Goal: Information Seeking & Learning: Check status

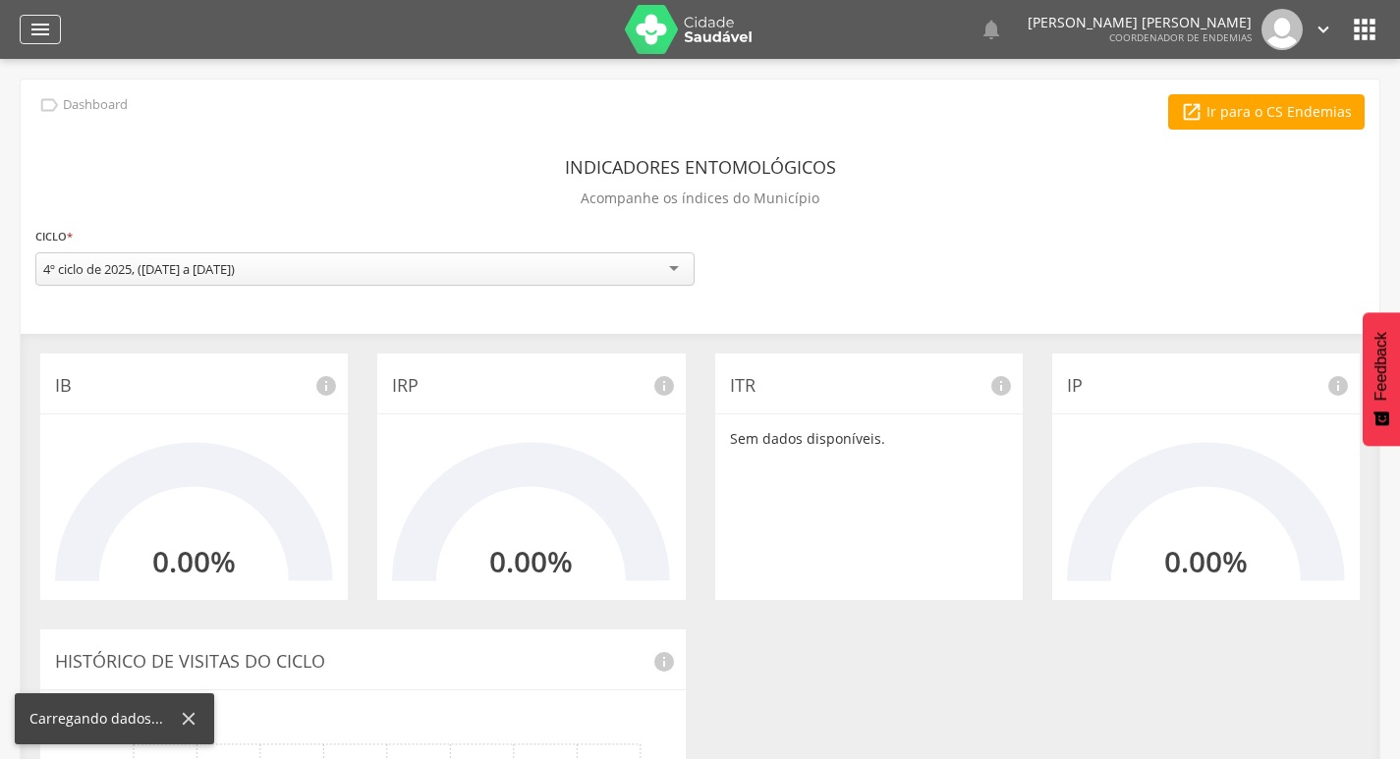
click at [45, 28] on icon "" at bounding box center [40, 30] width 24 height 24
click at [52, 28] on div "" at bounding box center [40, 29] width 41 height 29
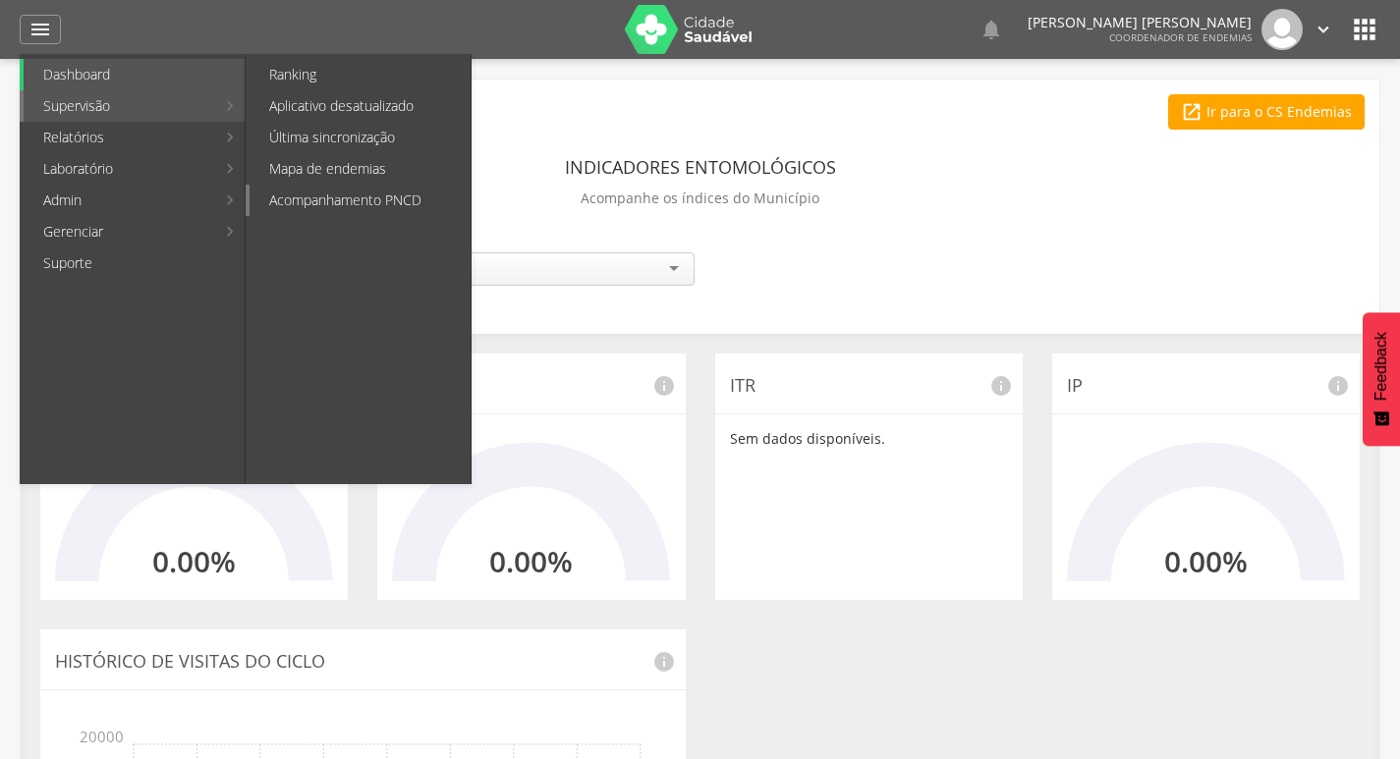
click at [309, 203] on link "Acompanhamento PNCD" at bounding box center [360, 200] width 221 height 31
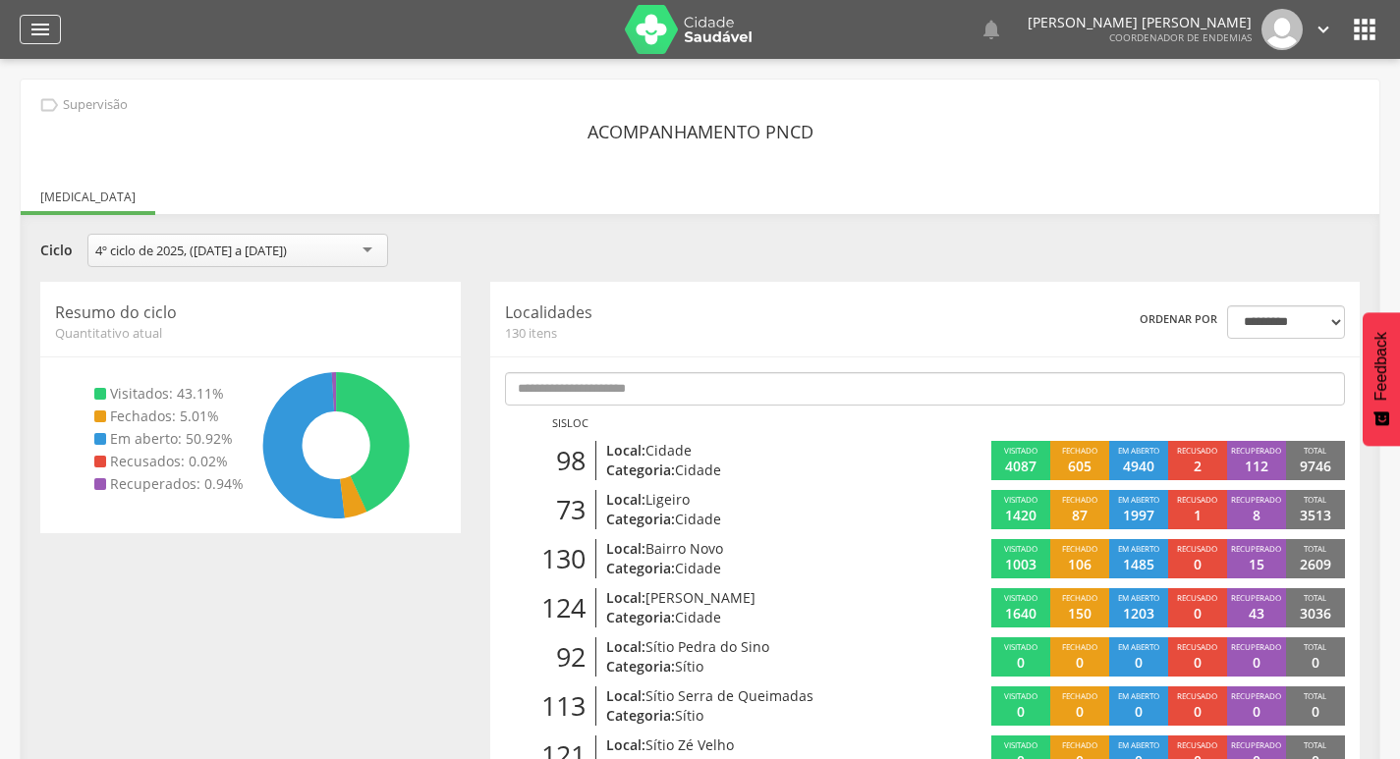
click at [57, 31] on div "" at bounding box center [40, 29] width 41 height 29
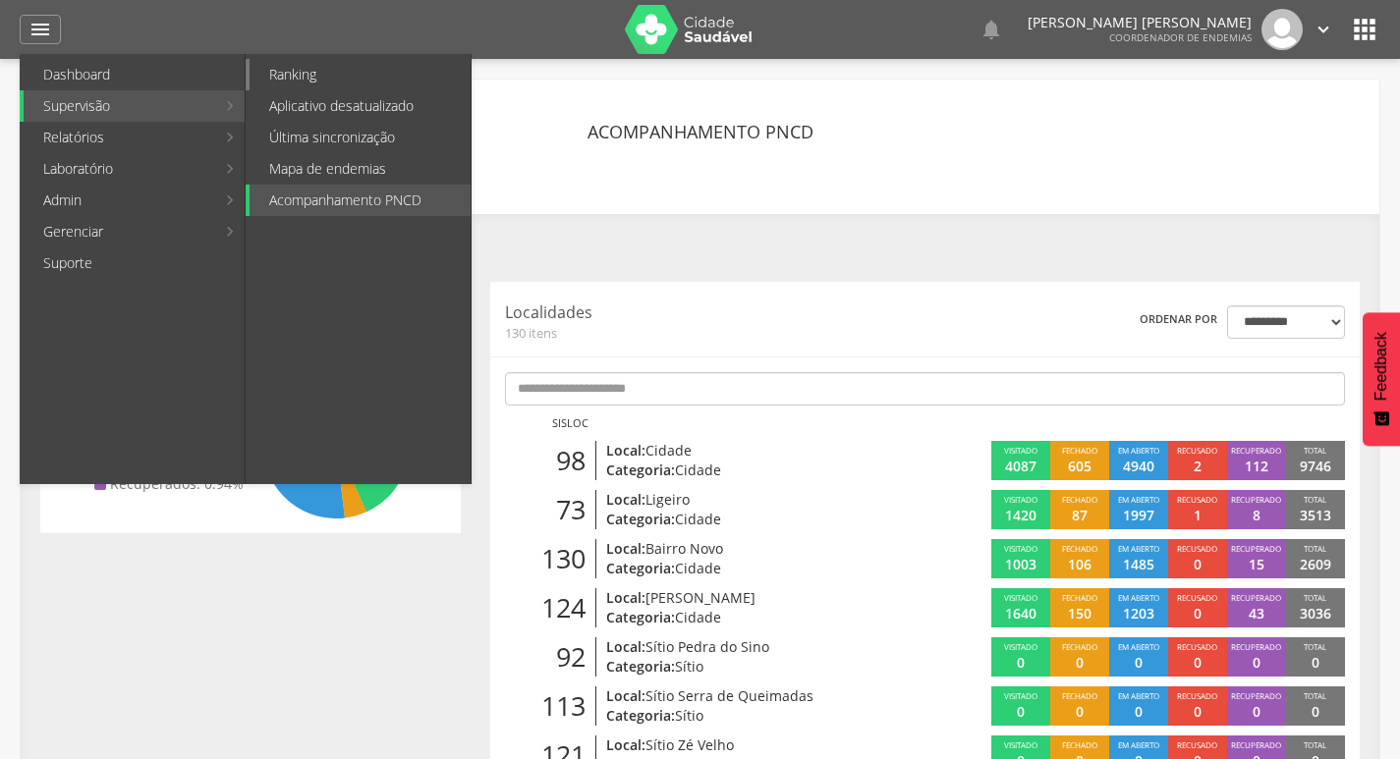
click at [304, 76] on link "Ranking" at bounding box center [360, 74] width 221 height 31
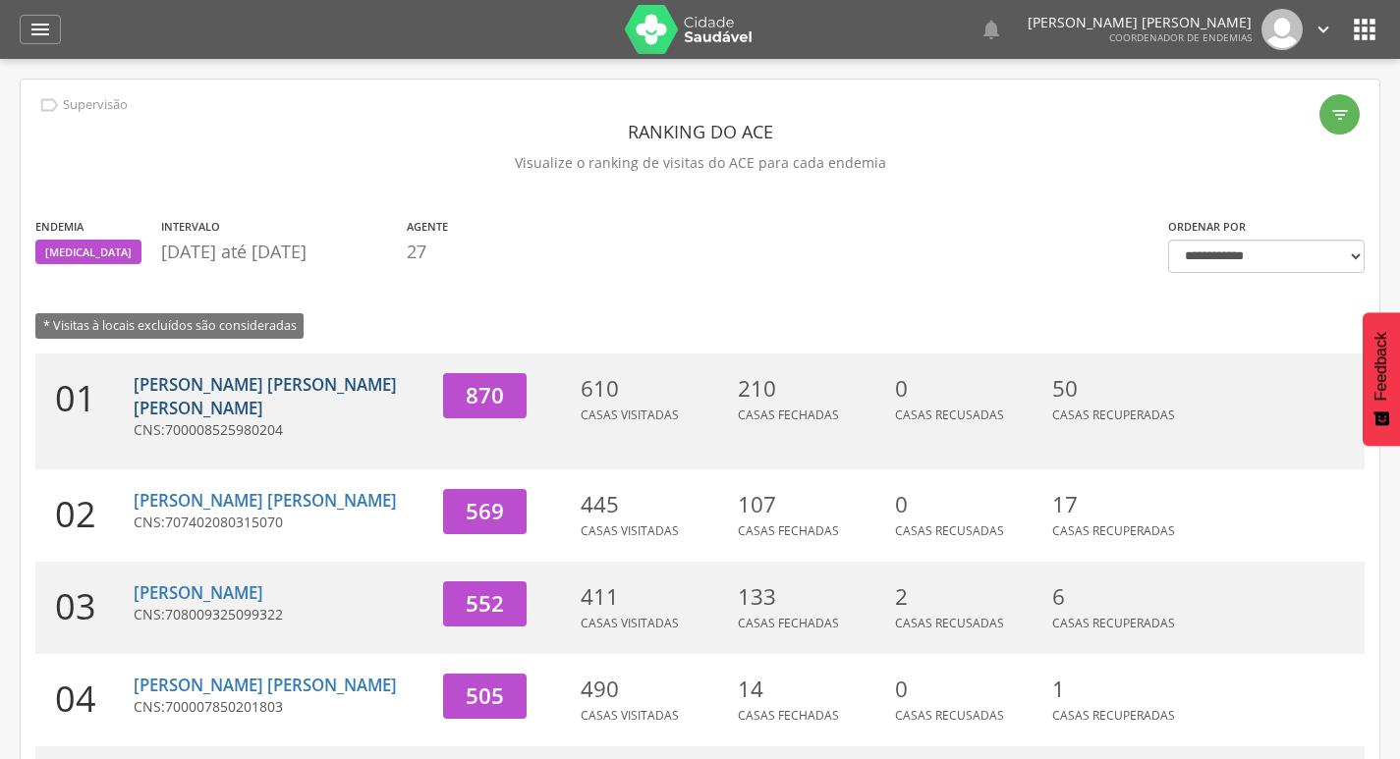
click at [205, 385] on link "[PERSON_NAME] [PERSON_NAME] [PERSON_NAME]" at bounding box center [265, 396] width 263 height 46
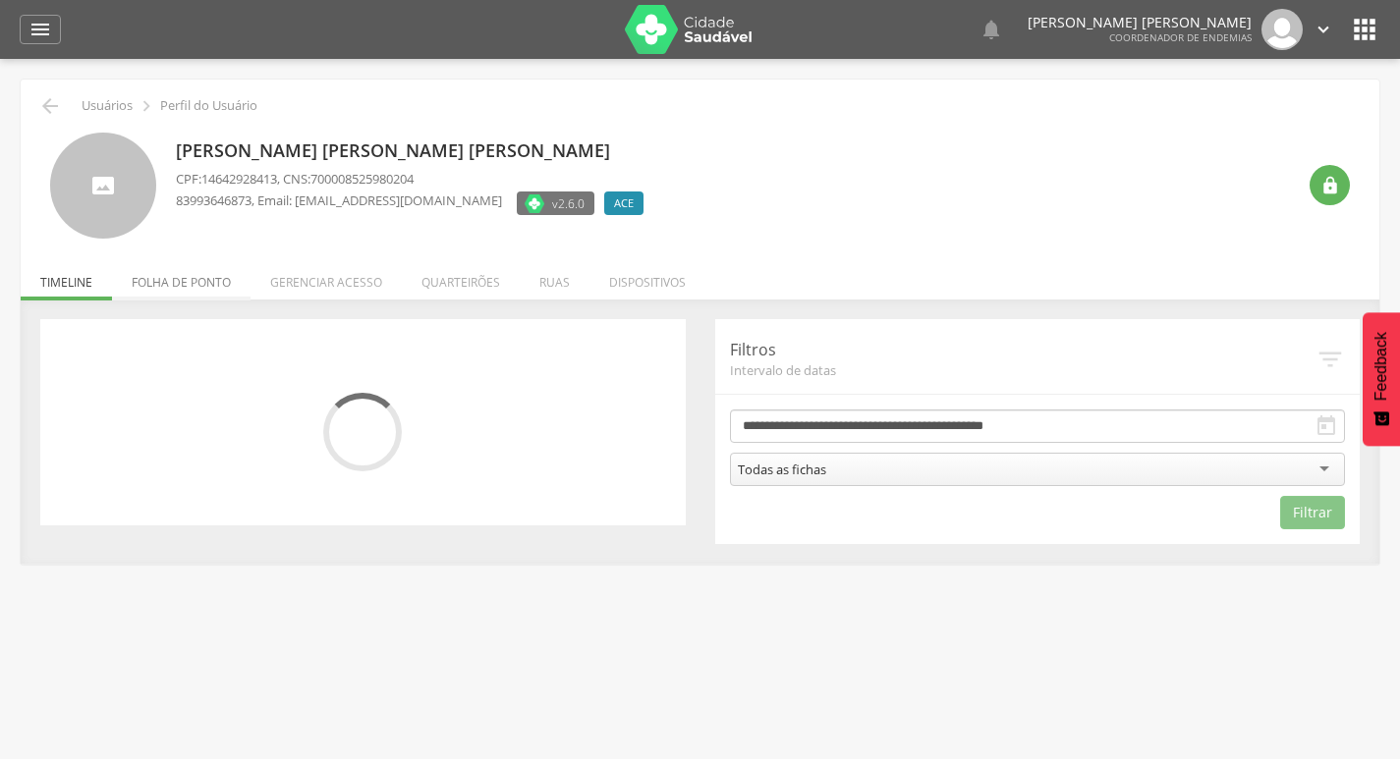
click at [218, 277] on li "Folha de ponto" at bounding box center [181, 277] width 139 height 46
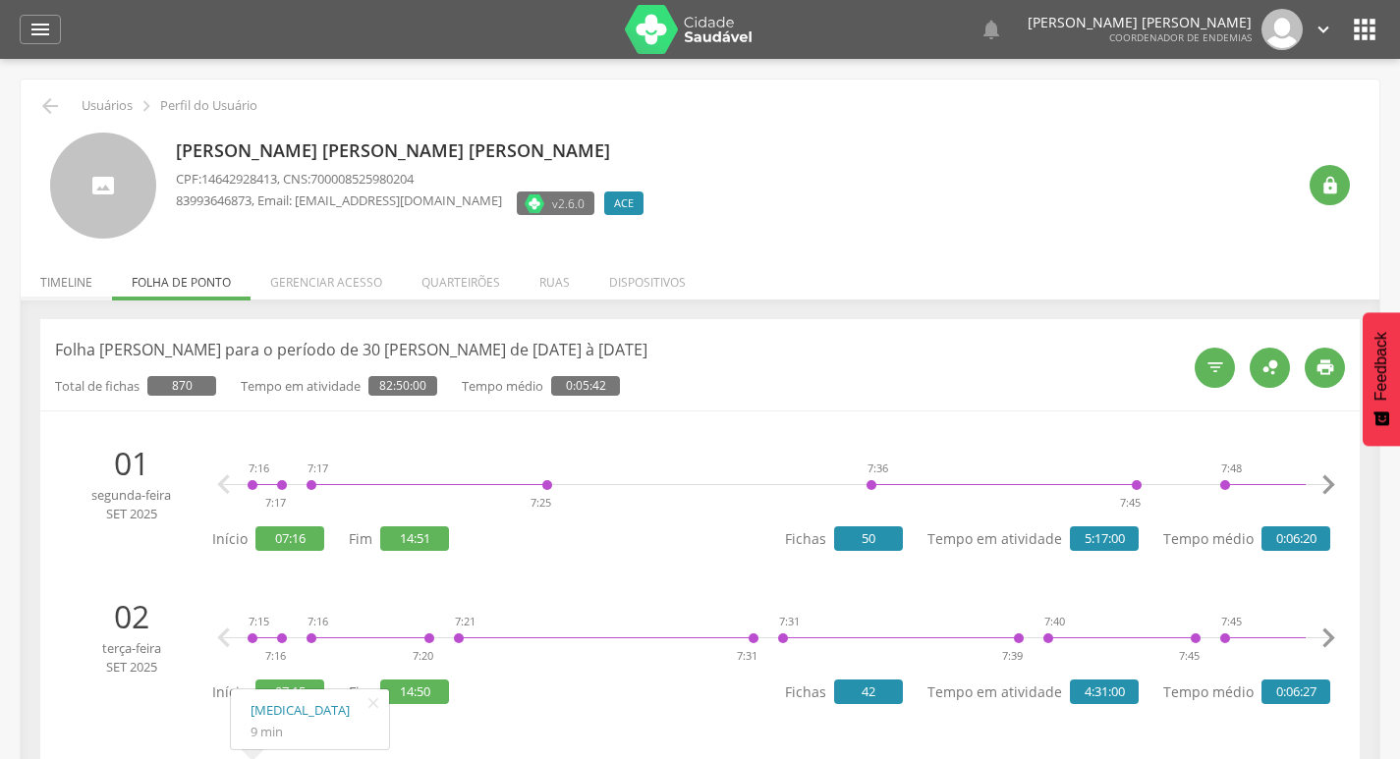
click at [80, 275] on li "Timeline" at bounding box center [66, 277] width 91 height 46
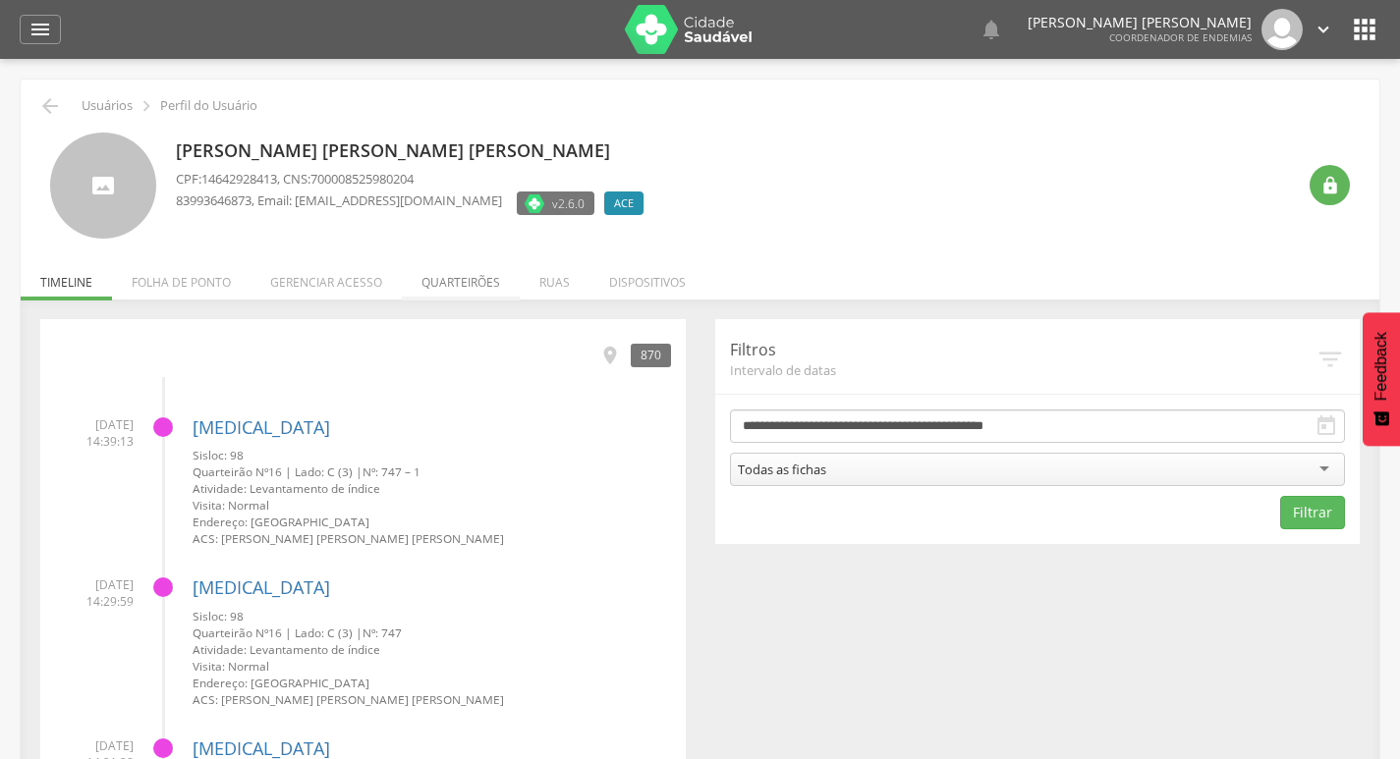
click at [475, 272] on li "Quarteirões" at bounding box center [461, 277] width 118 height 46
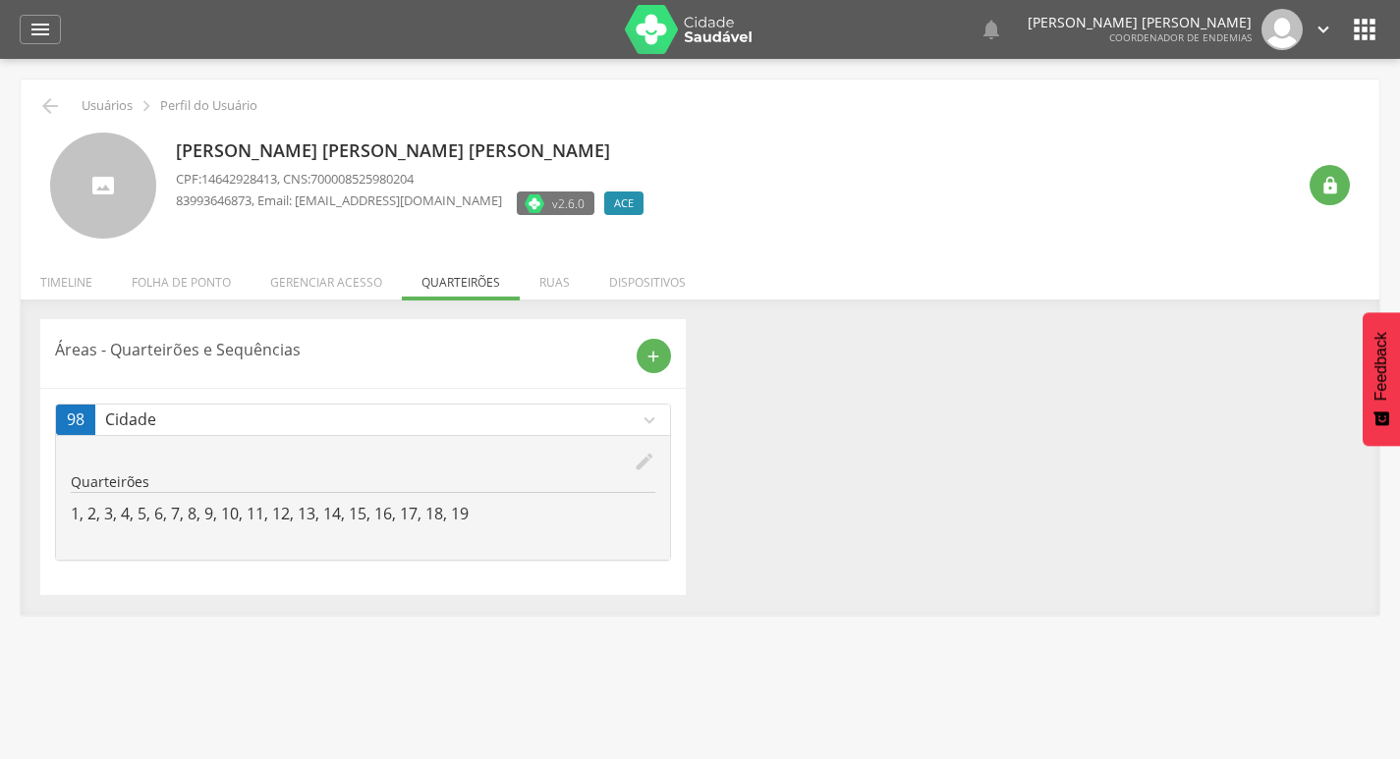
drag, startPoint x: 57, startPoint y: 278, endPoint x: 28, endPoint y: 137, distance: 144.3
click at [57, 277] on li "Timeline" at bounding box center [66, 277] width 91 height 46
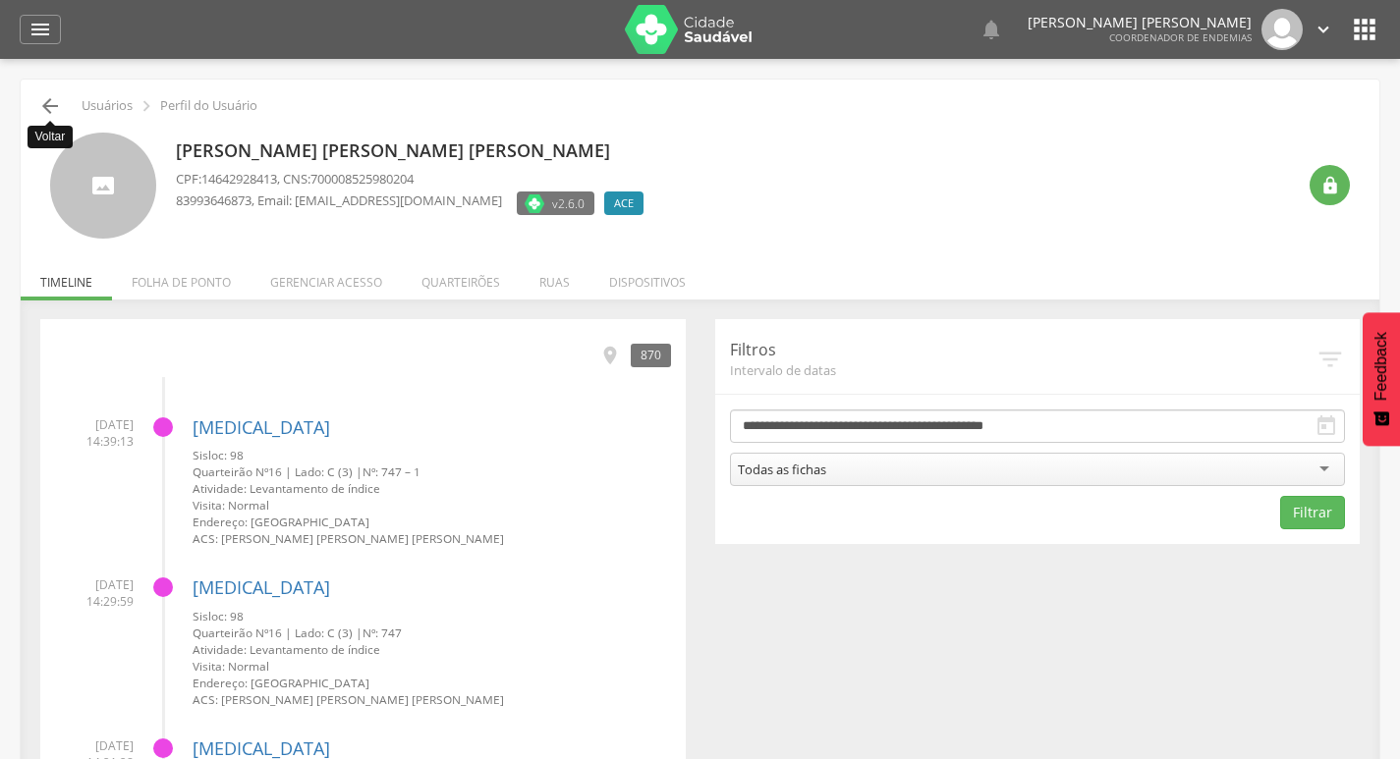
click at [42, 98] on icon "" at bounding box center [50, 106] width 24 height 24
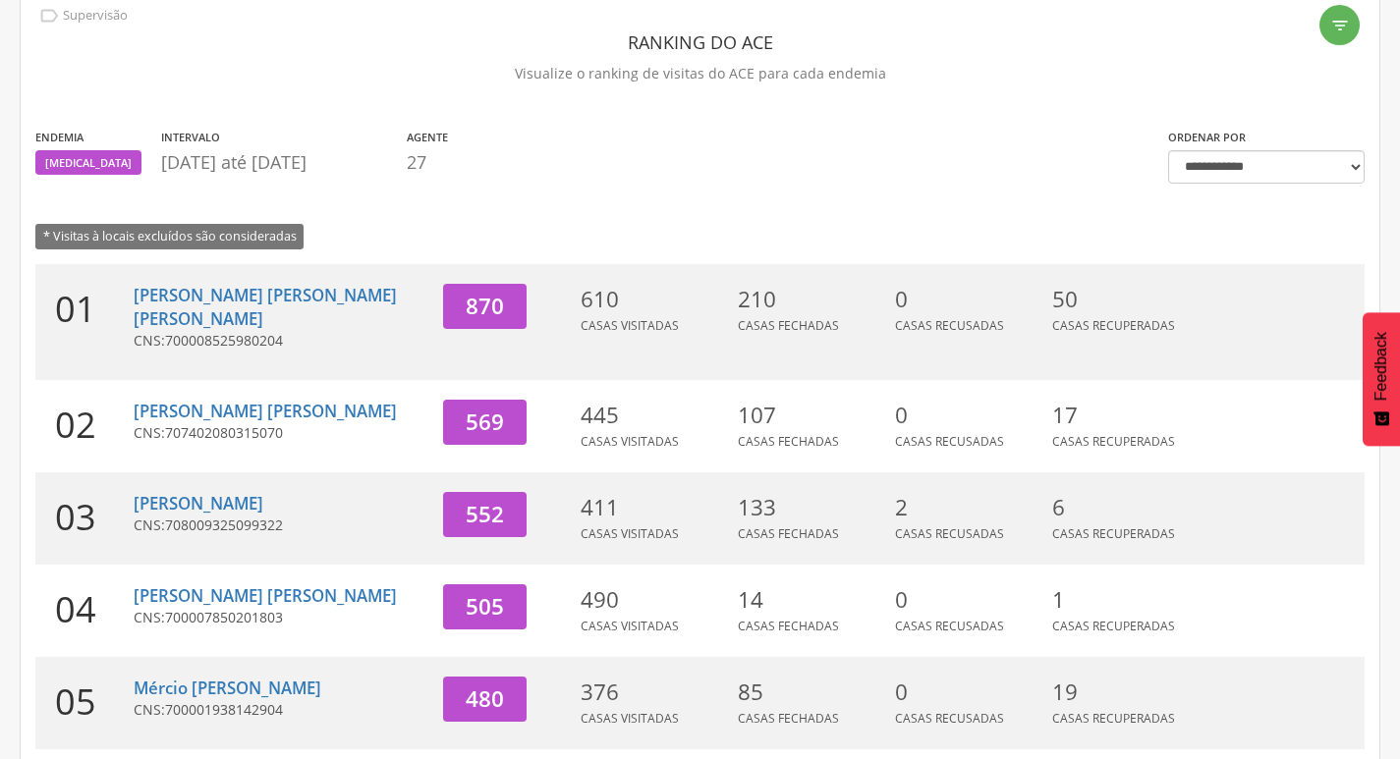
scroll to position [98, 0]
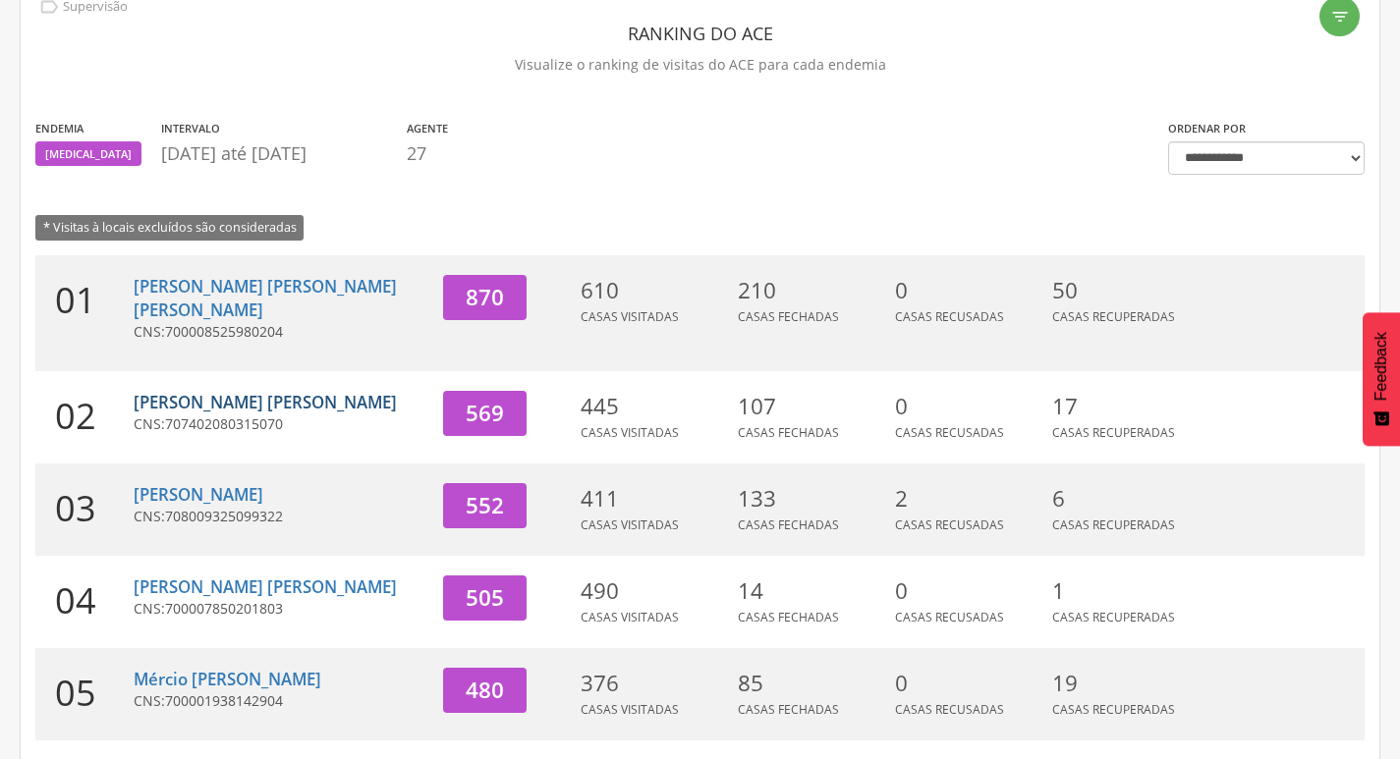
click at [278, 391] on link "[PERSON_NAME] [PERSON_NAME]" at bounding box center [265, 402] width 263 height 23
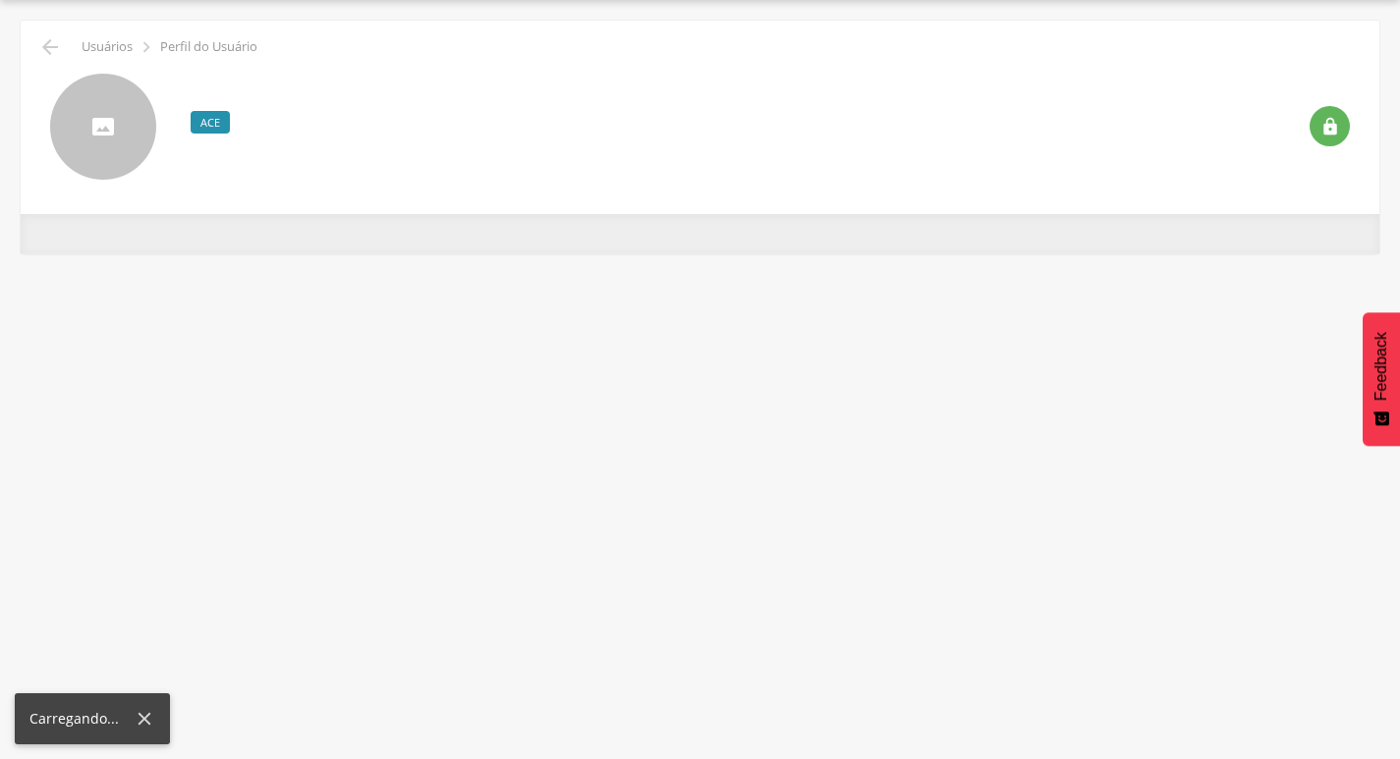
scroll to position [59, 0]
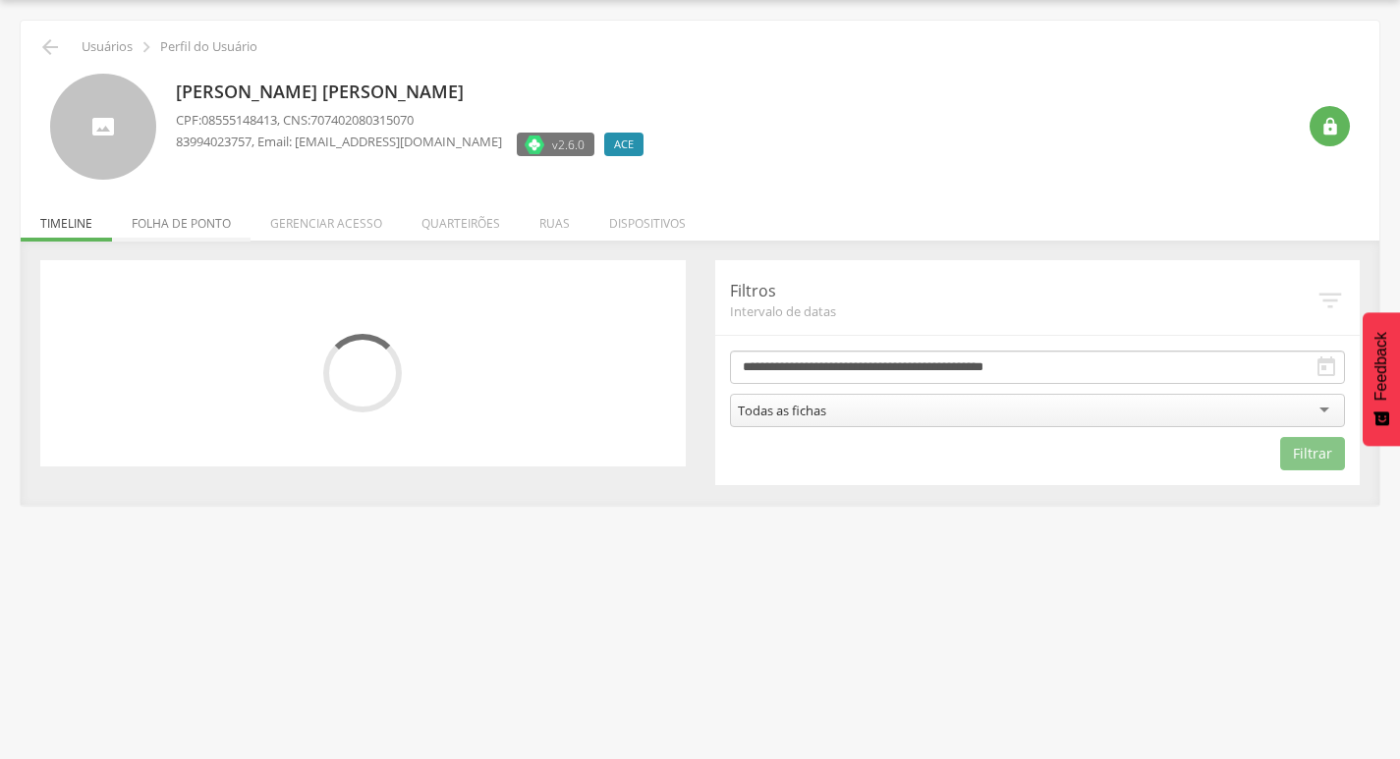
click at [178, 234] on li "Folha de ponto" at bounding box center [181, 219] width 139 height 46
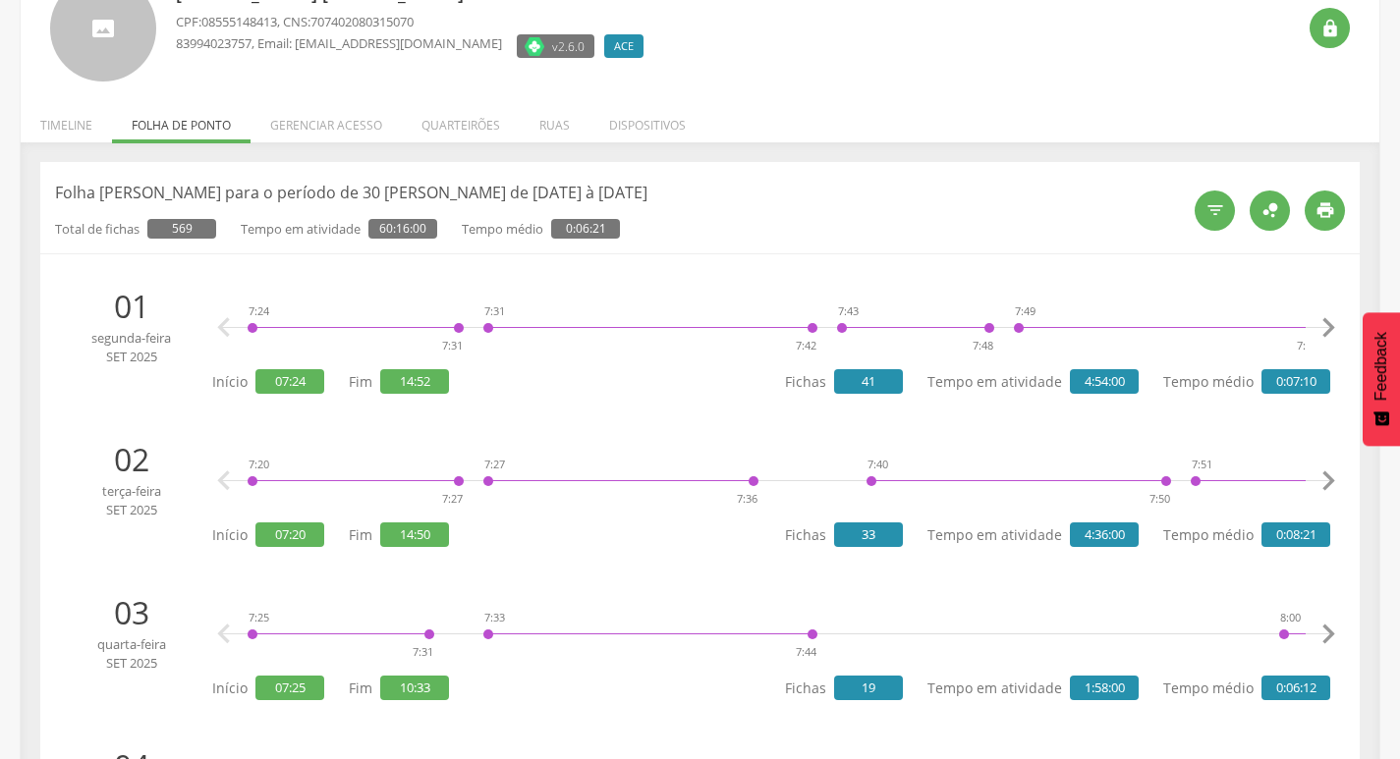
scroll to position [0, 0]
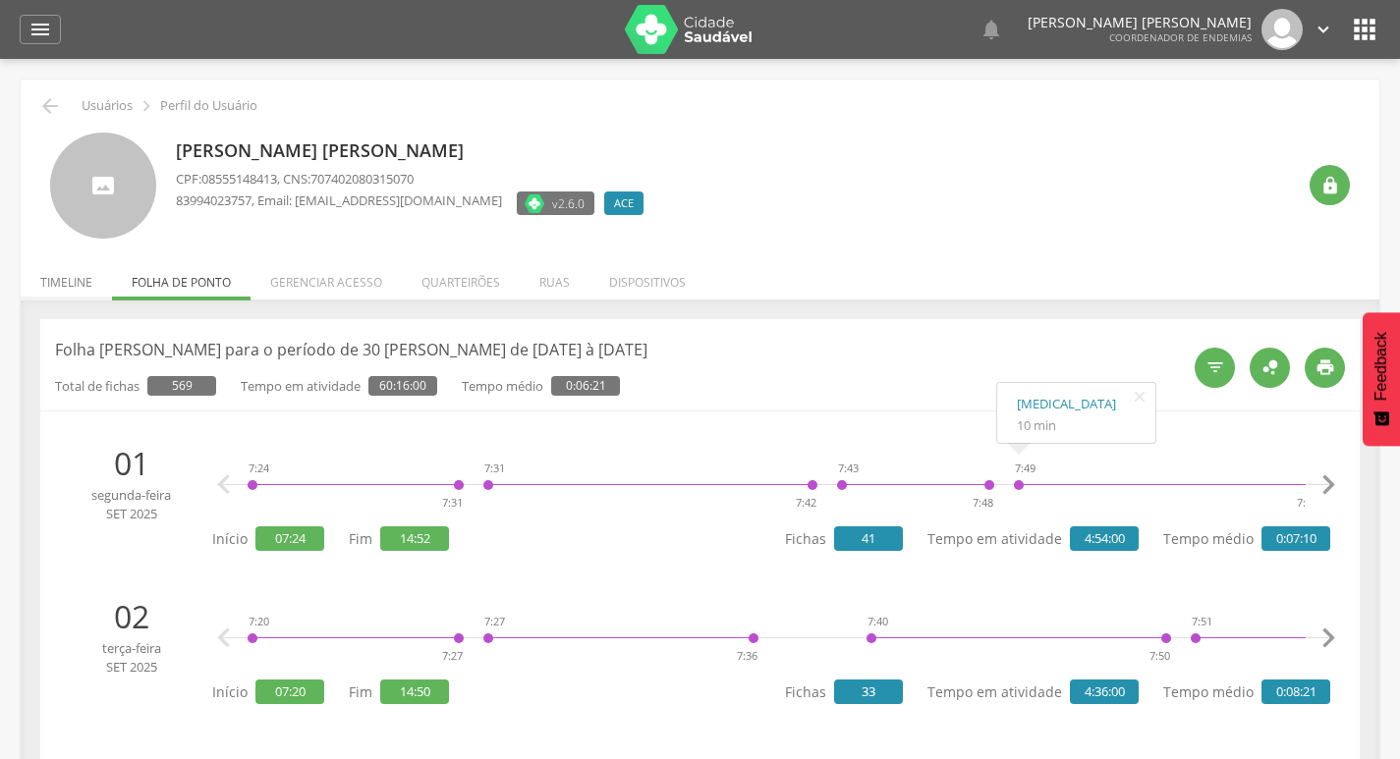
click at [32, 284] on li "Timeline" at bounding box center [66, 277] width 91 height 46
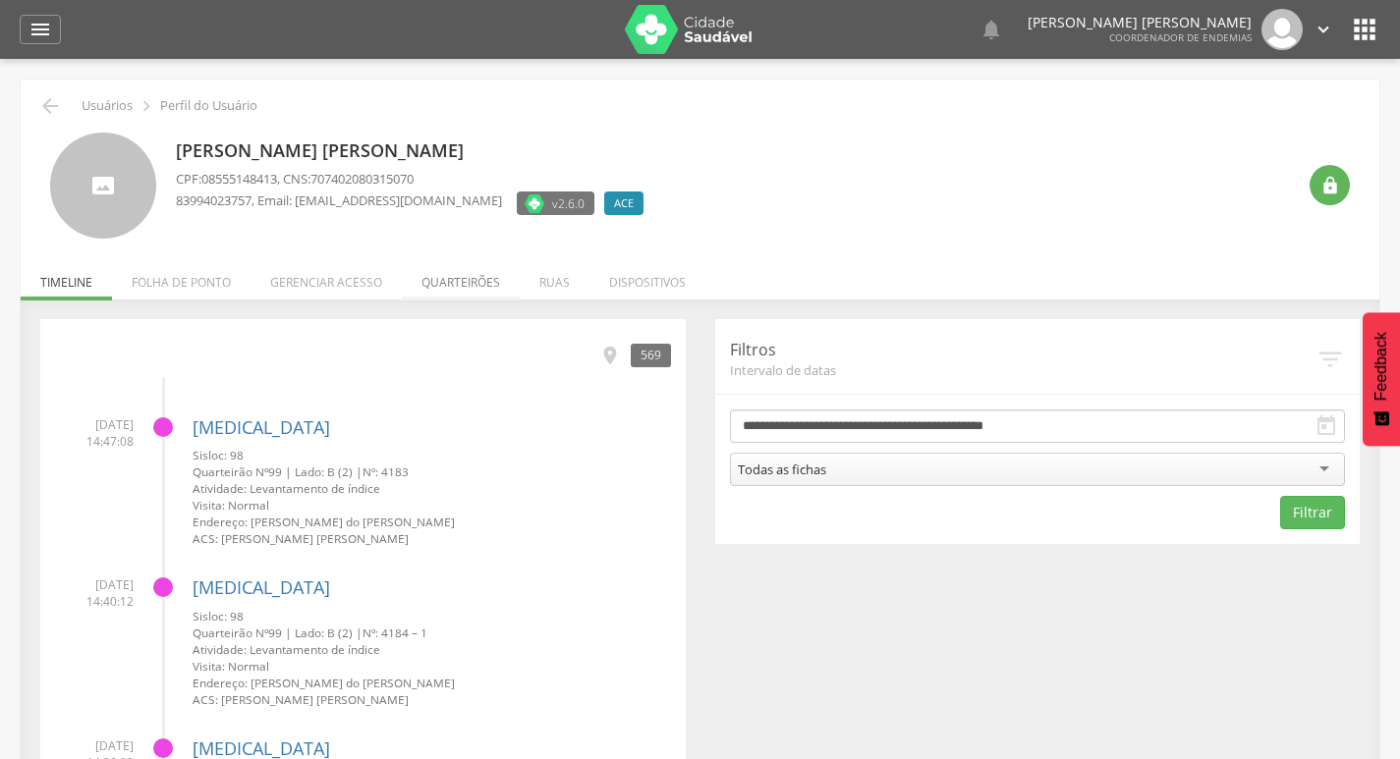
click at [467, 297] on li "Quarteirões" at bounding box center [461, 277] width 118 height 46
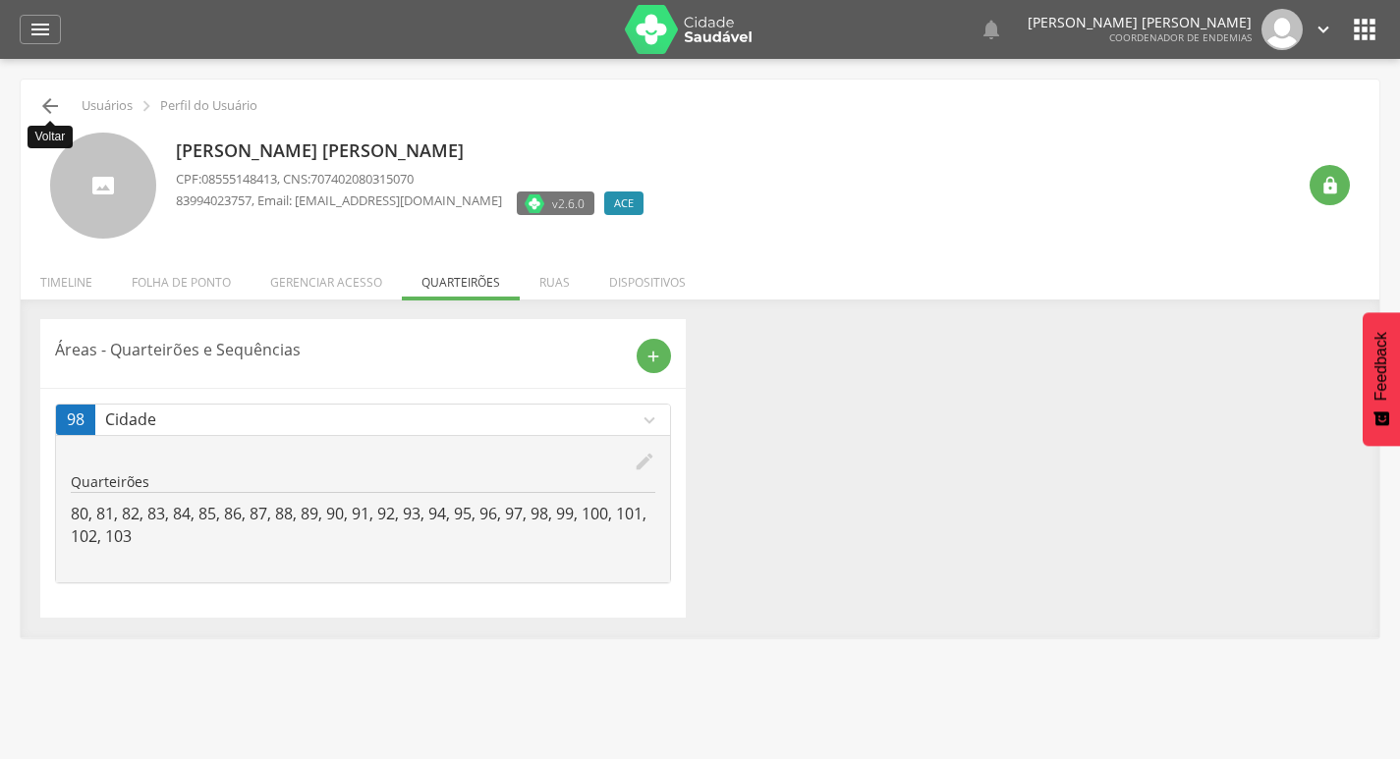
click at [47, 103] on icon "" at bounding box center [50, 106] width 24 height 24
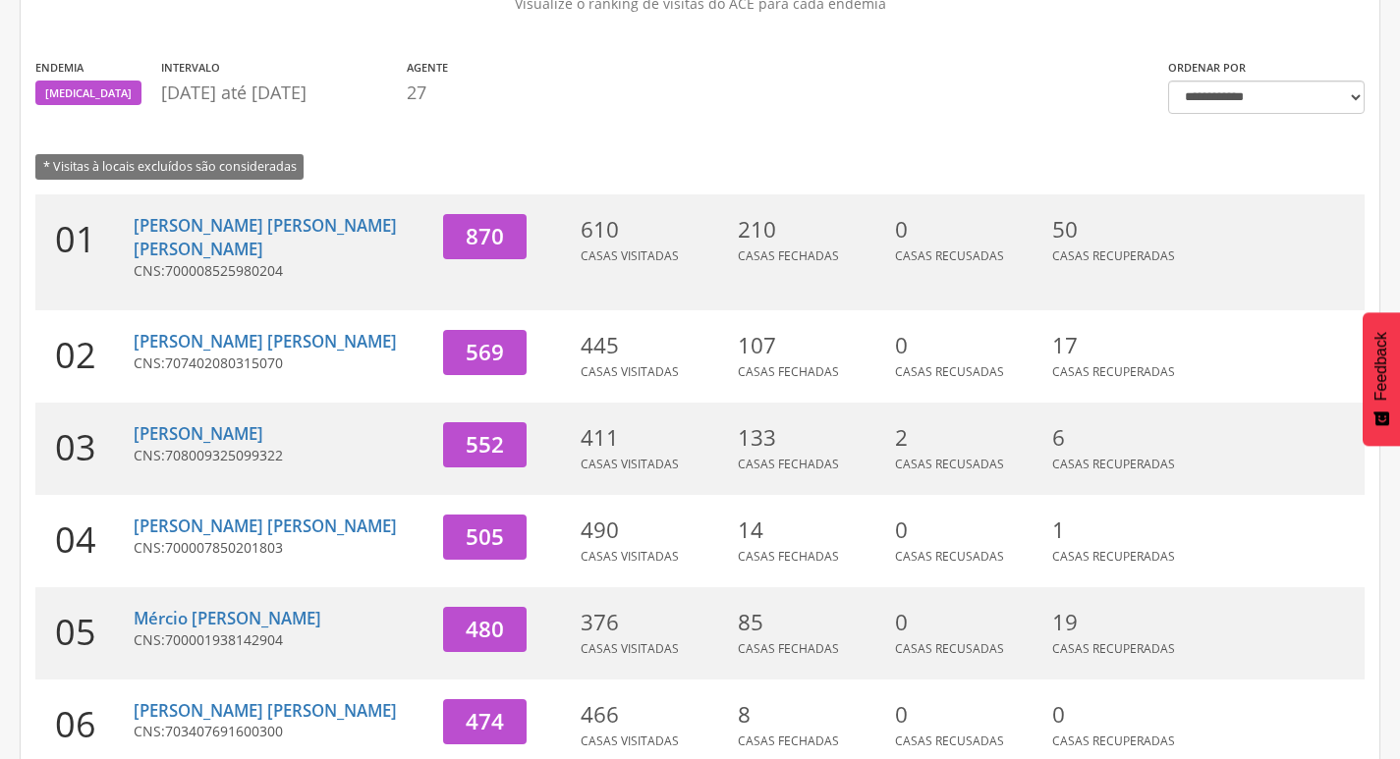
scroll to position [255, 0]
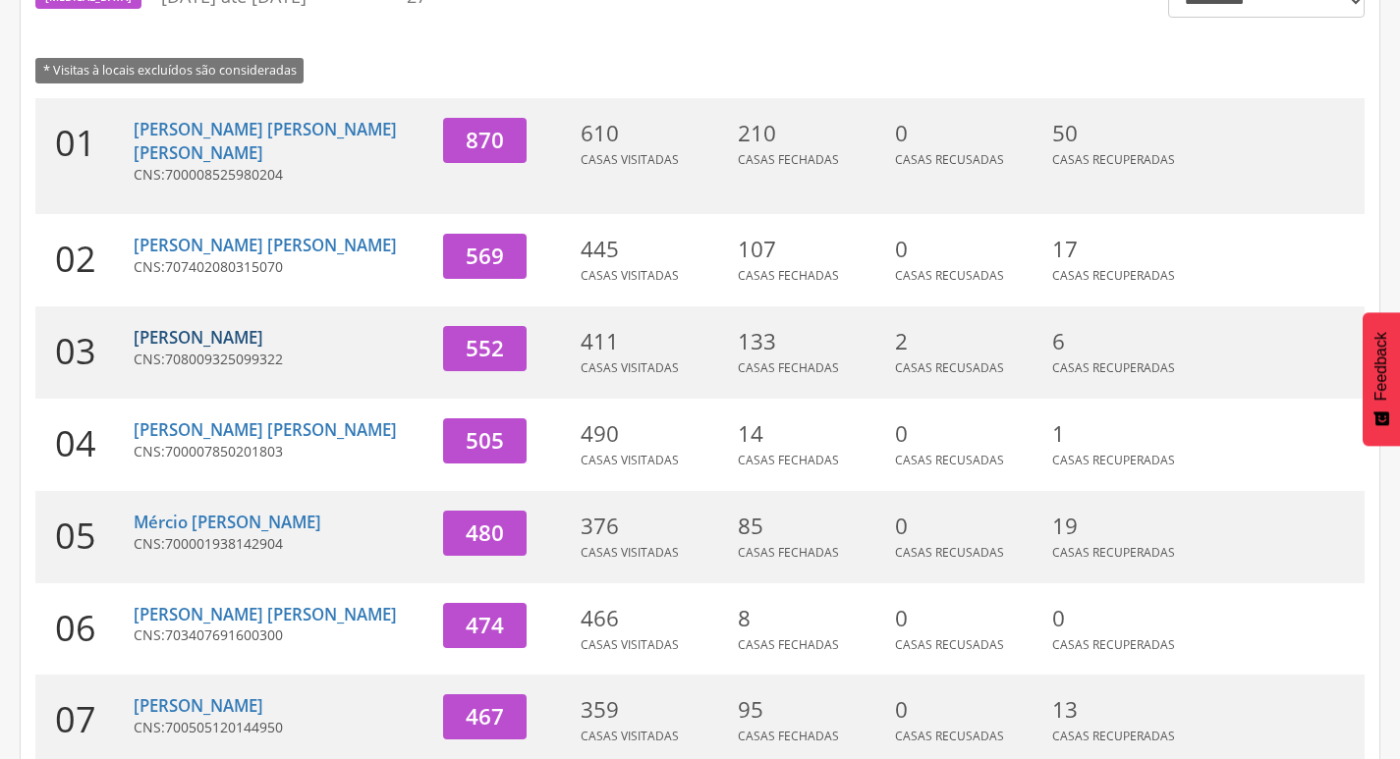
click at [165, 326] on link "[PERSON_NAME]" at bounding box center [199, 337] width 130 height 23
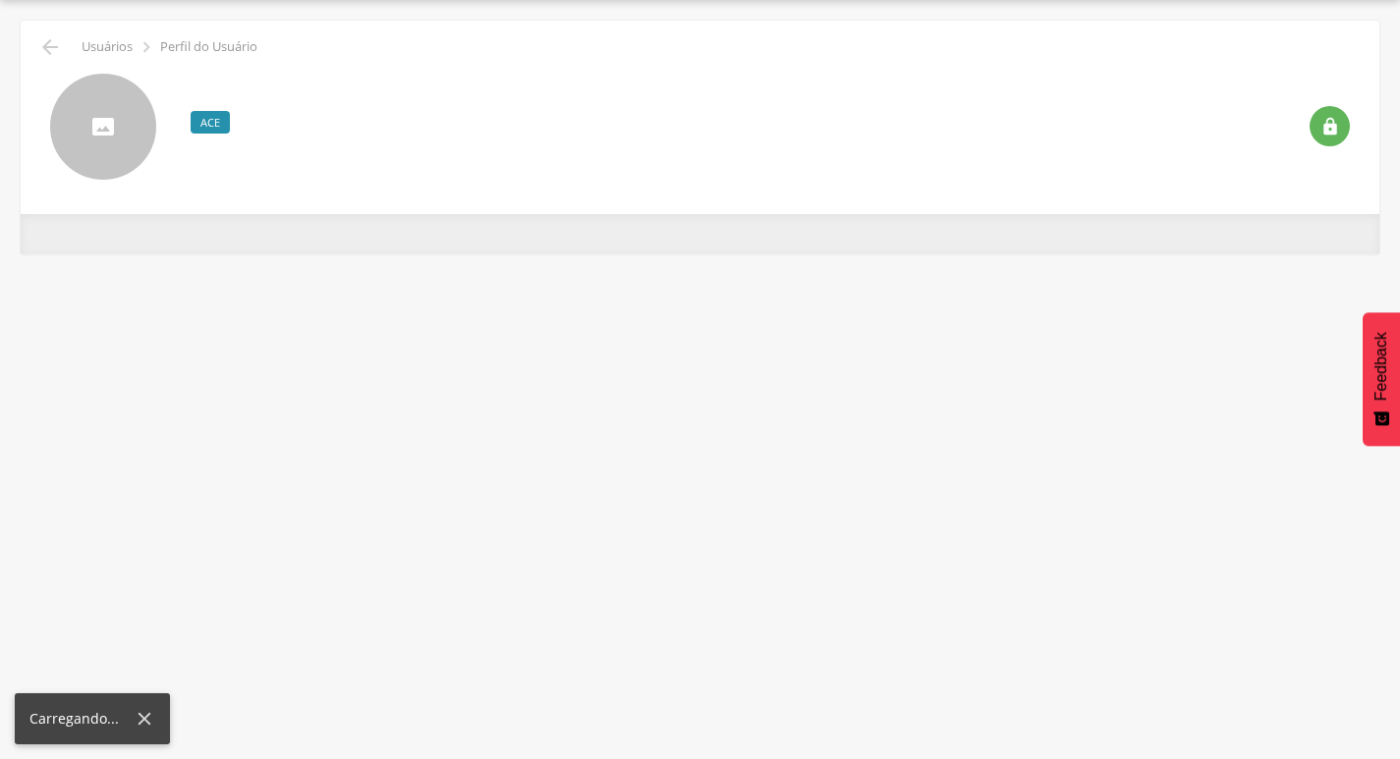
scroll to position [59, 0]
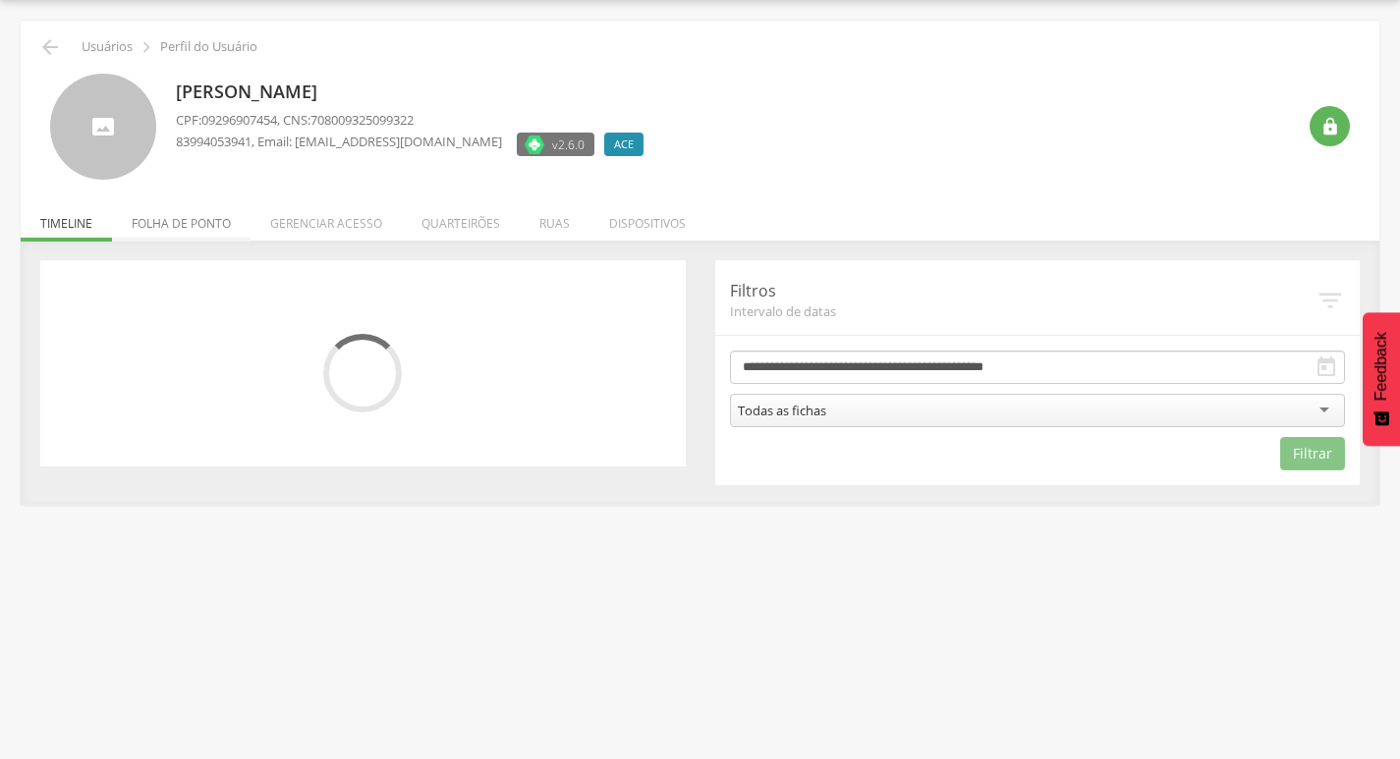
click at [166, 220] on li "Folha de ponto" at bounding box center [181, 219] width 139 height 46
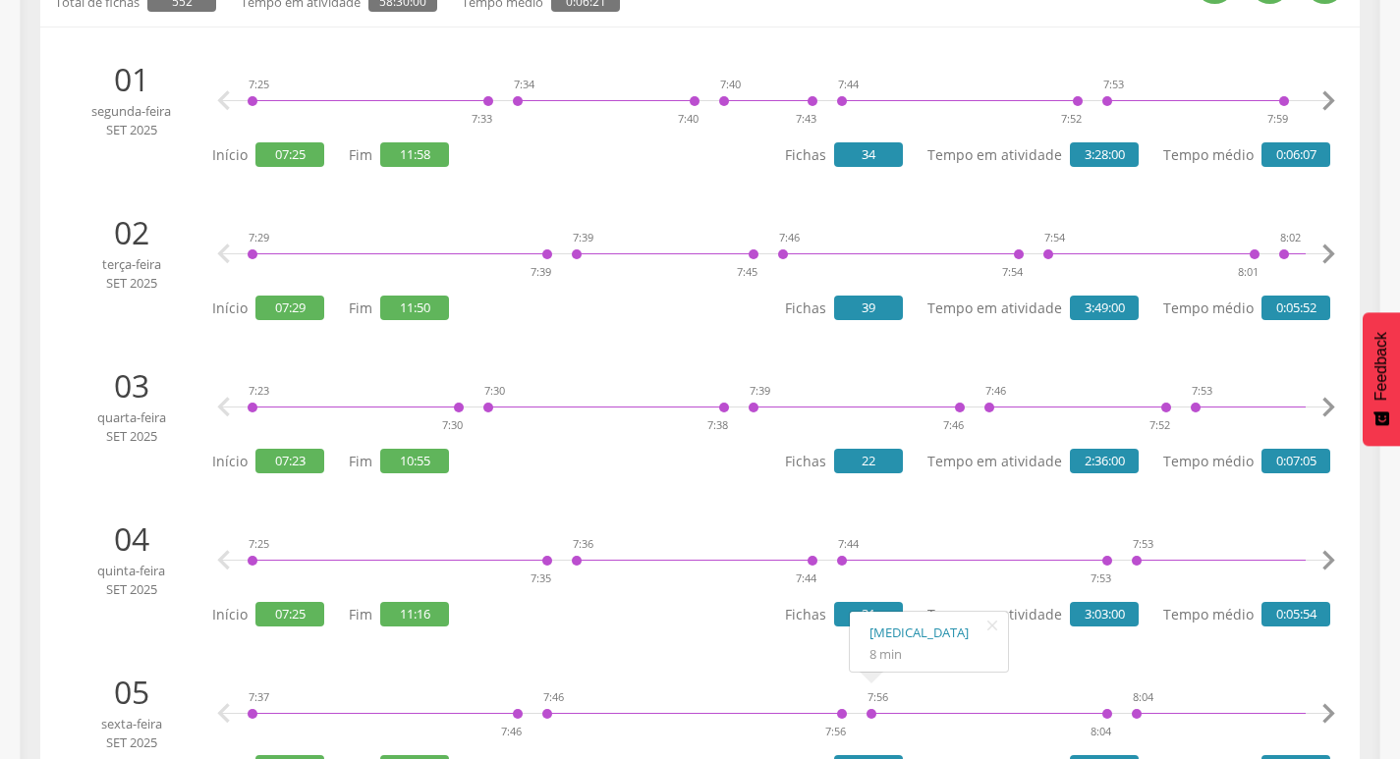
scroll to position [0, 0]
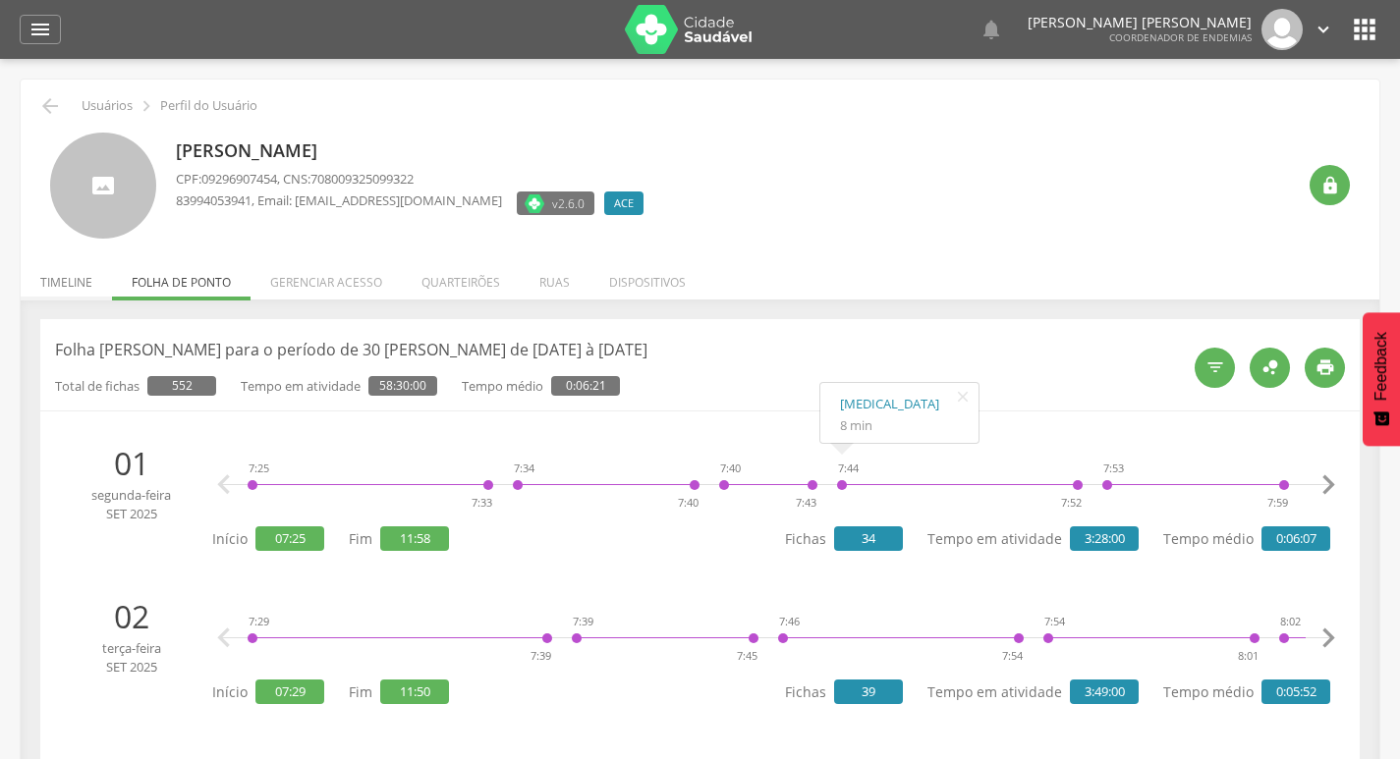
click at [47, 273] on li "Timeline" at bounding box center [66, 277] width 91 height 46
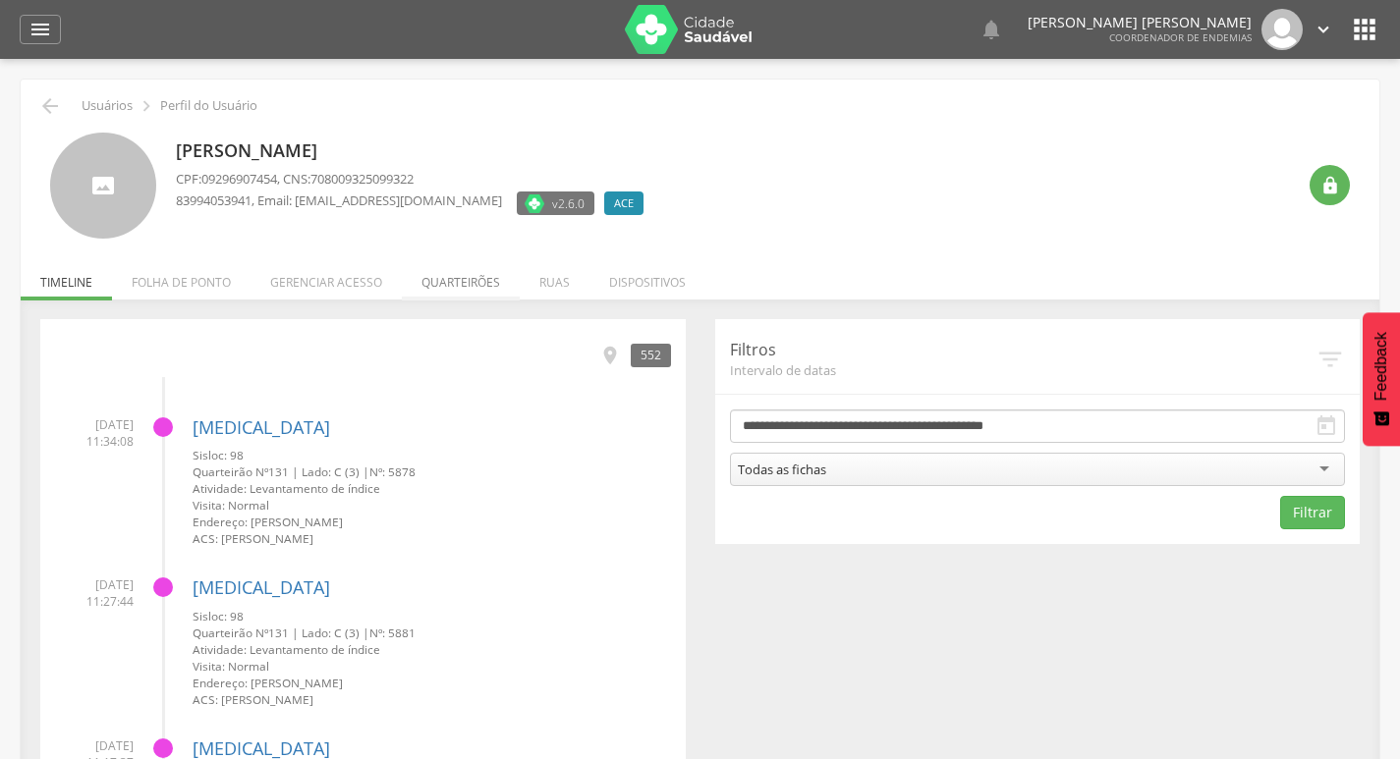
click at [421, 271] on li "Quarteirões" at bounding box center [461, 277] width 118 height 46
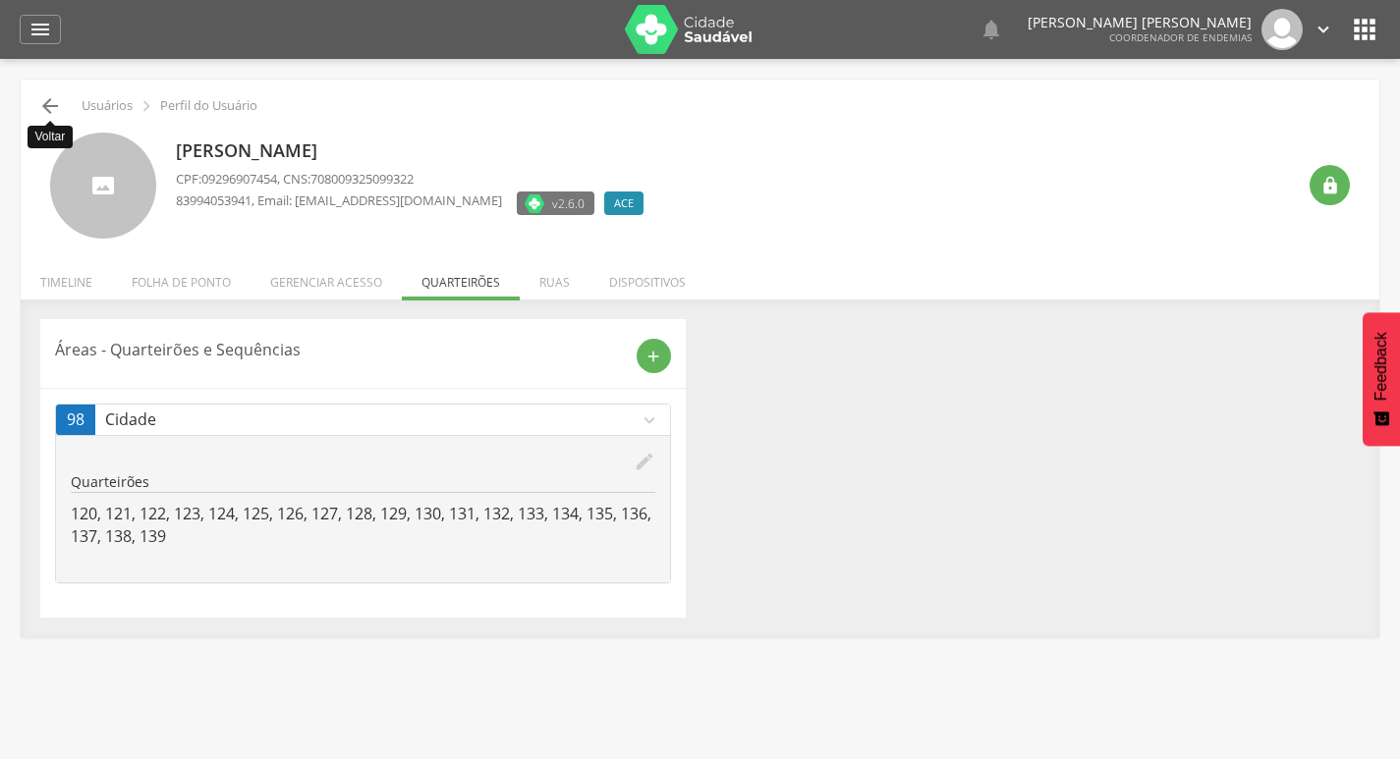
click at [59, 98] on icon "" at bounding box center [50, 106] width 24 height 24
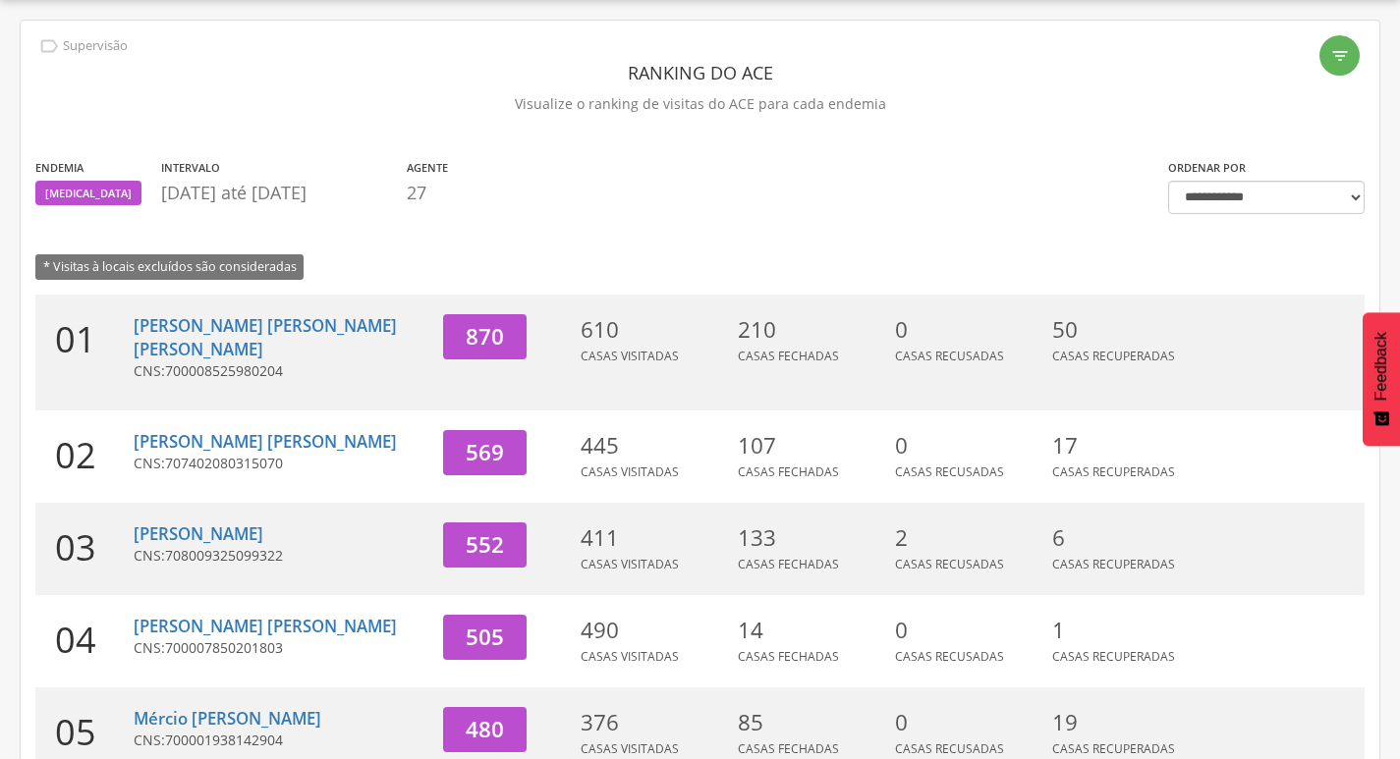
scroll to position [354, 0]
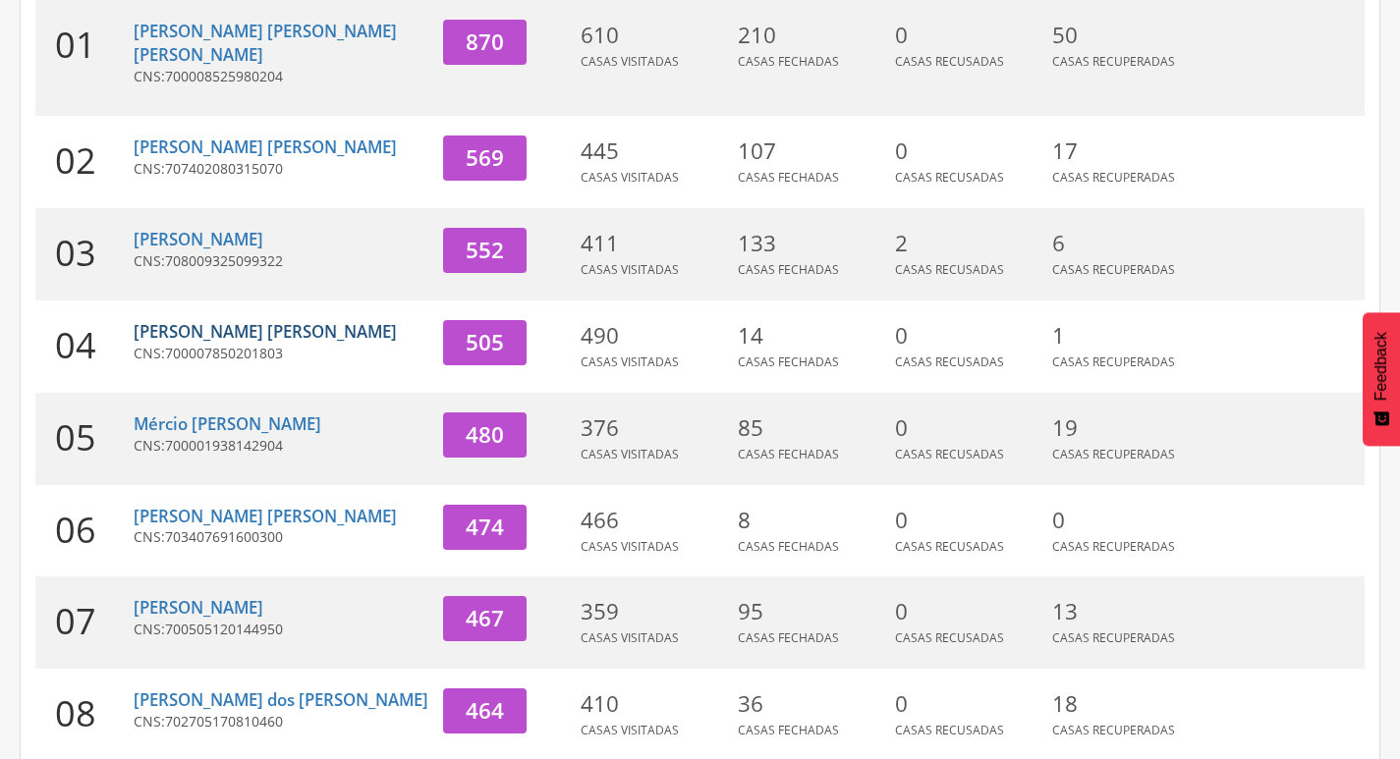
click at [259, 320] on link "[PERSON_NAME] [PERSON_NAME]" at bounding box center [265, 331] width 263 height 23
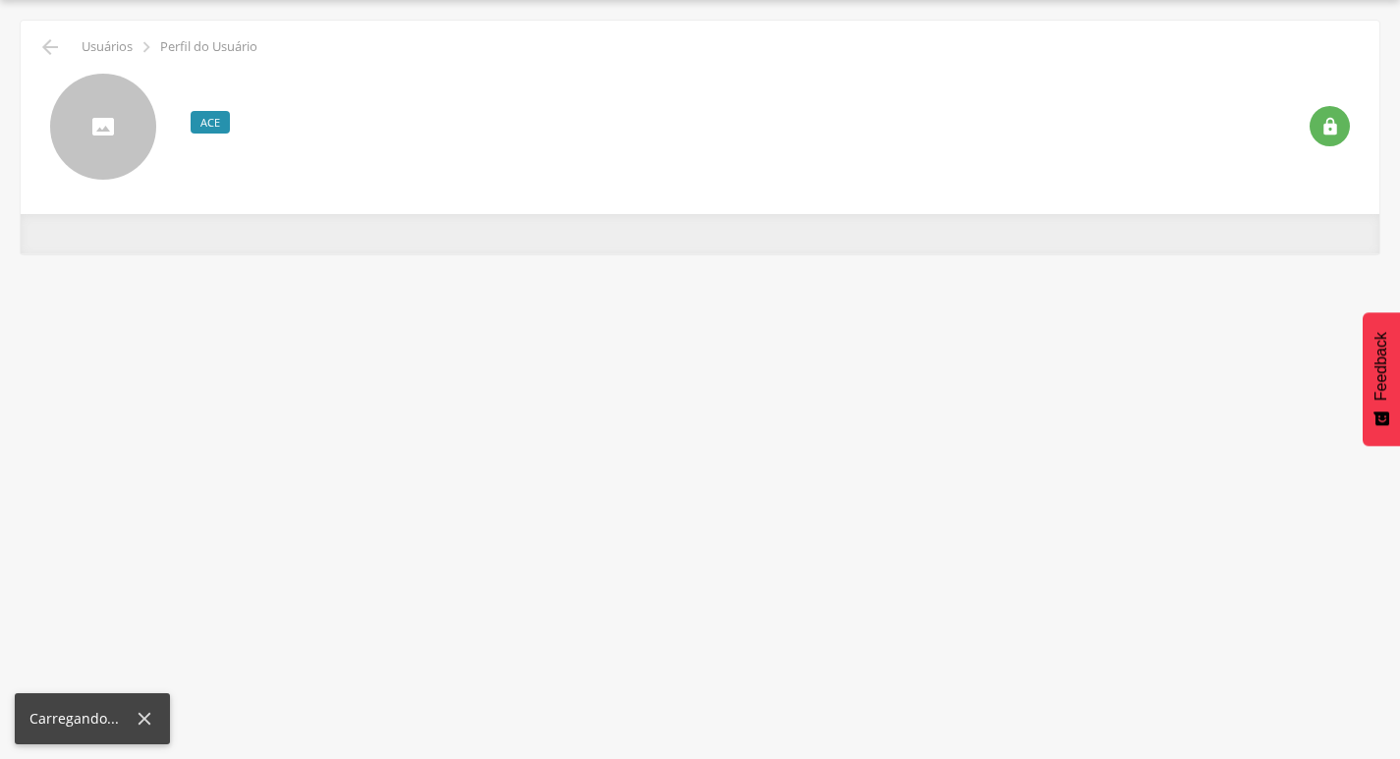
scroll to position [59, 0]
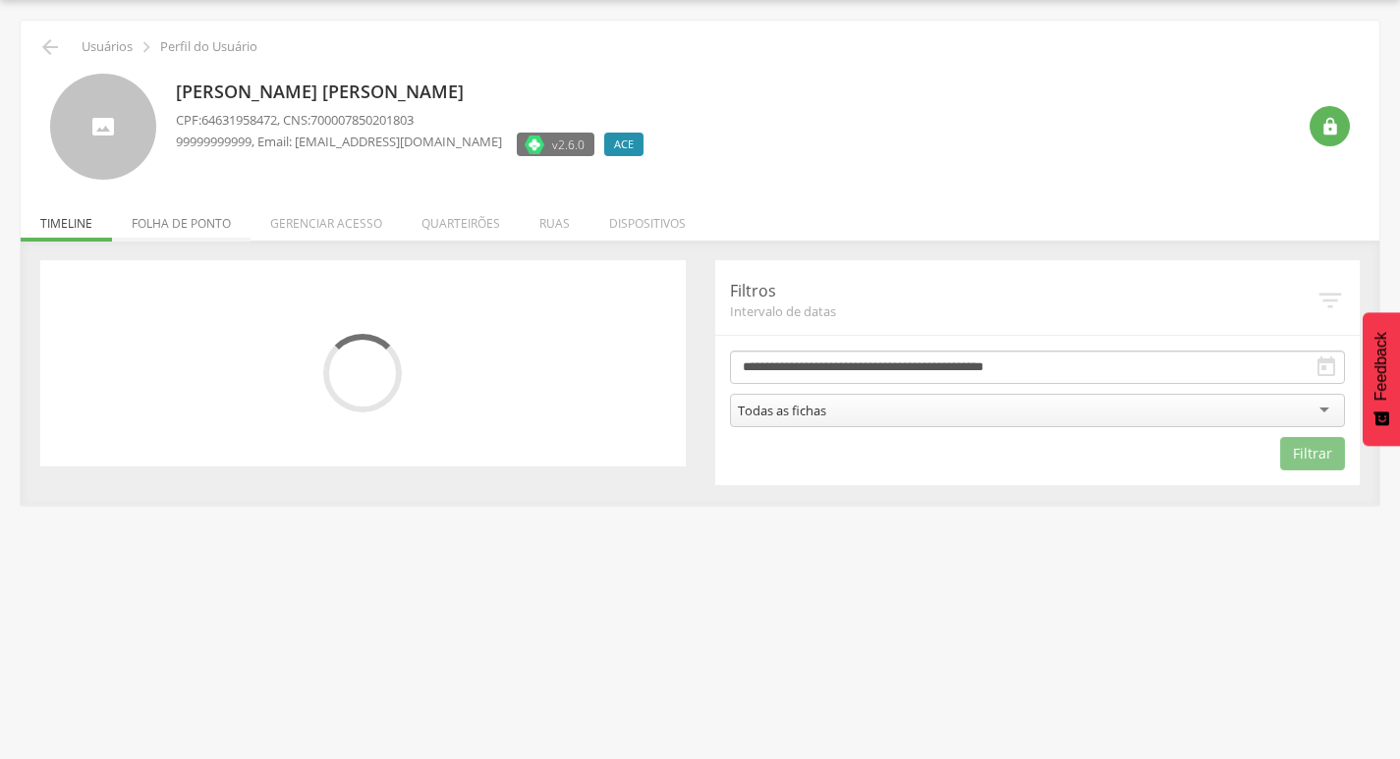
click at [188, 216] on li "Folha de ponto" at bounding box center [181, 219] width 139 height 46
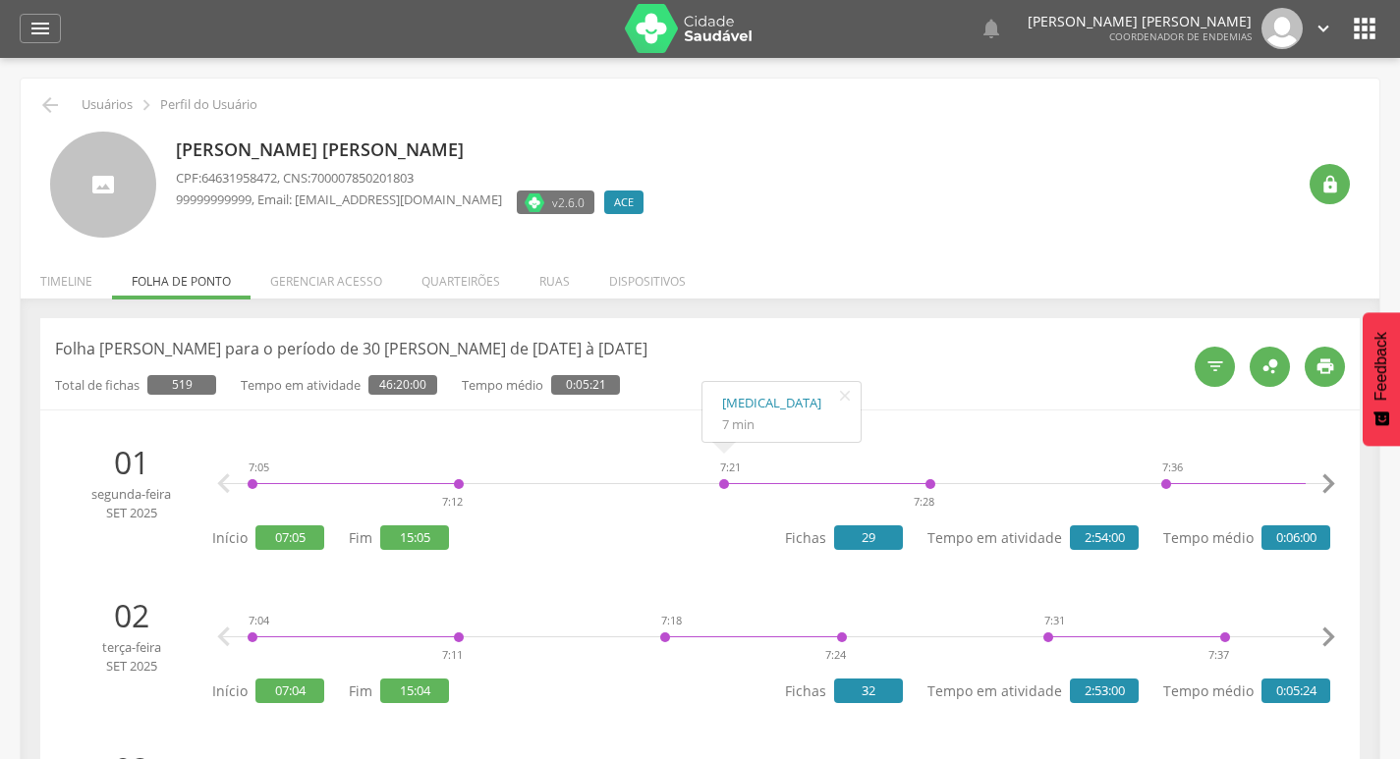
scroll to position [0, 0]
click at [60, 288] on li "Timeline" at bounding box center [66, 277] width 91 height 46
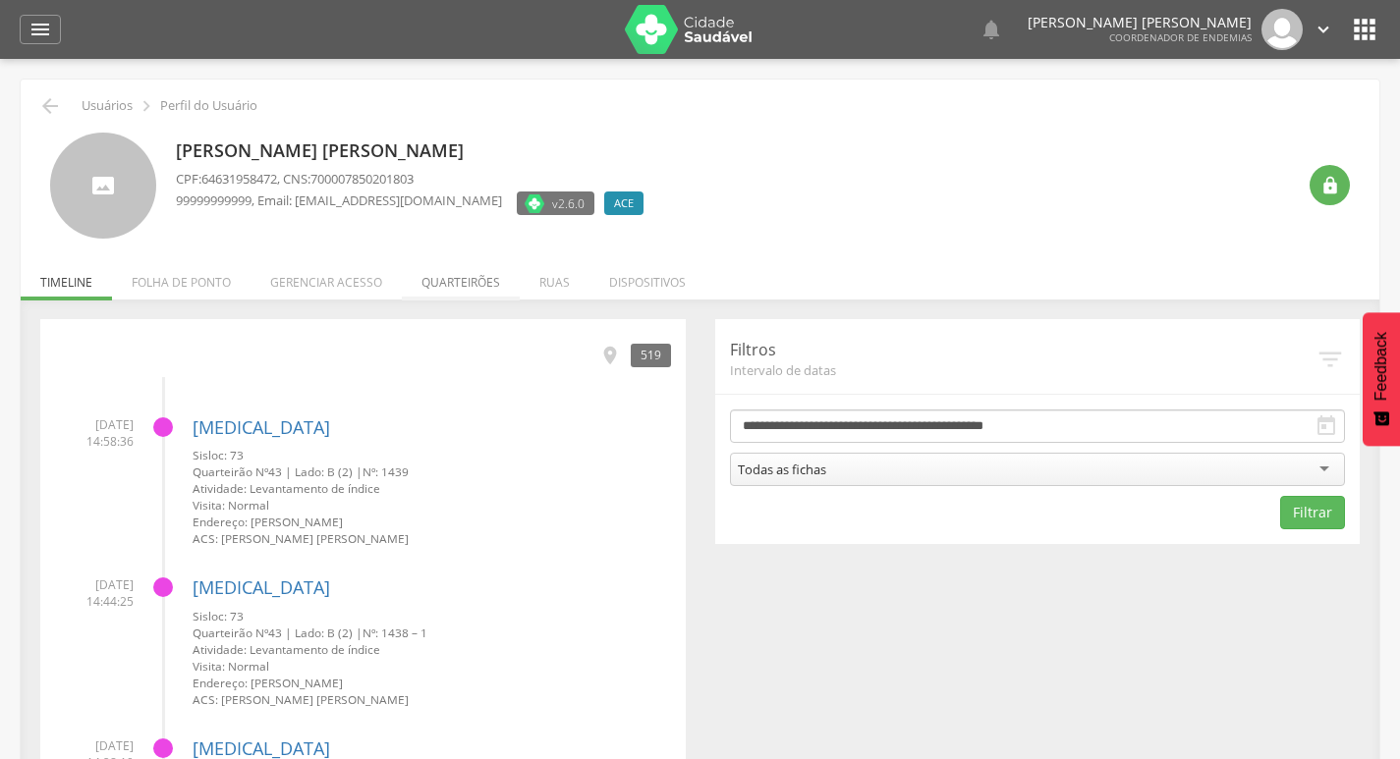
click at [498, 287] on li "Quarteirões" at bounding box center [461, 277] width 118 height 46
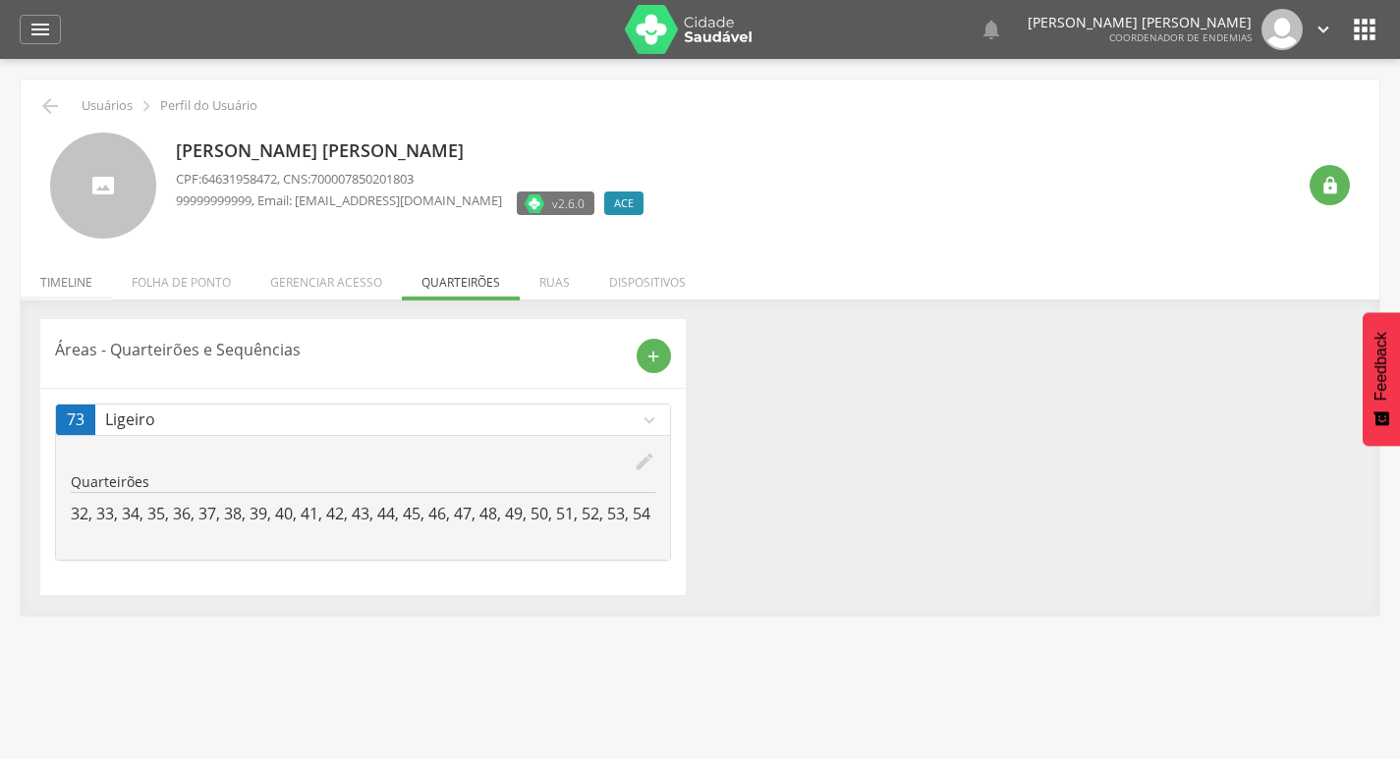
click at [54, 284] on li "Timeline" at bounding box center [66, 277] width 91 height 46
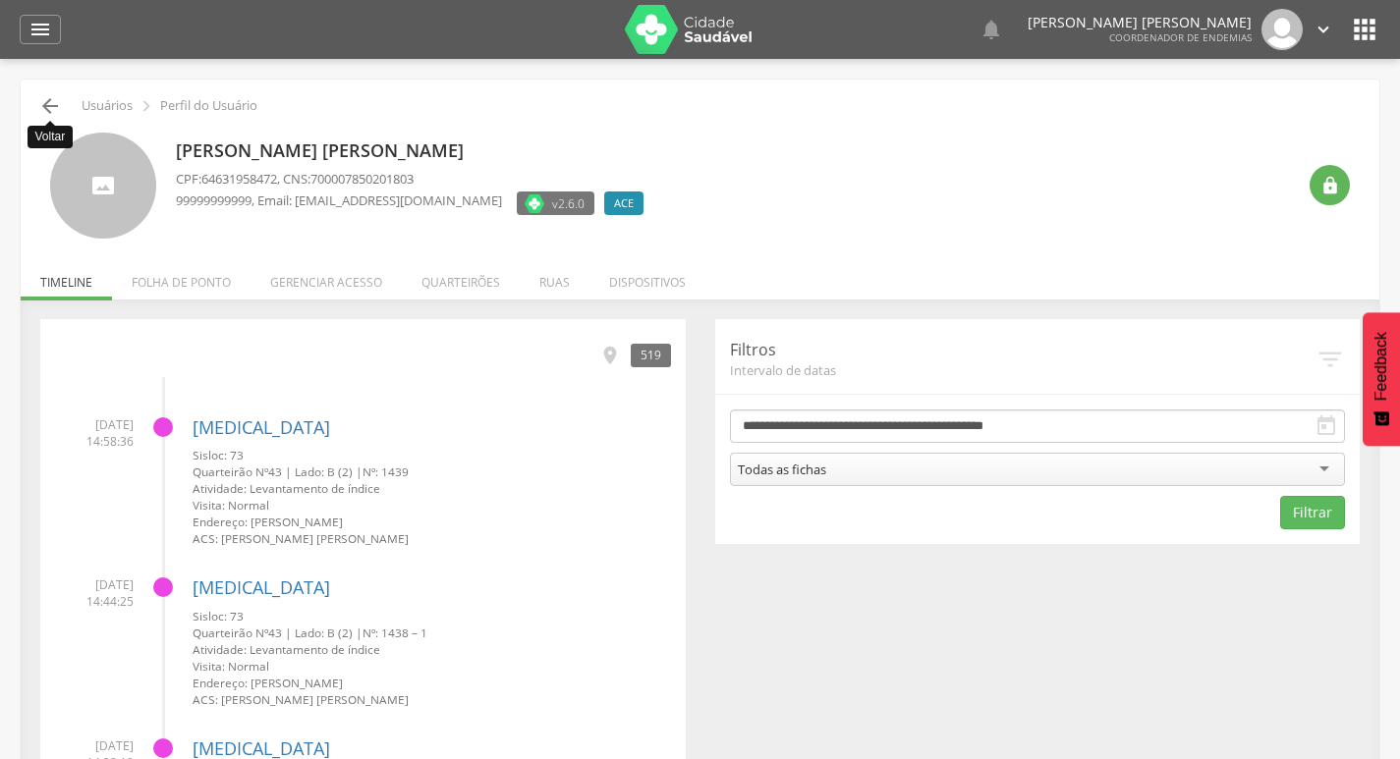
click at [53, 108] on icon "" at bounding box center [50, 106] width 24 height 24
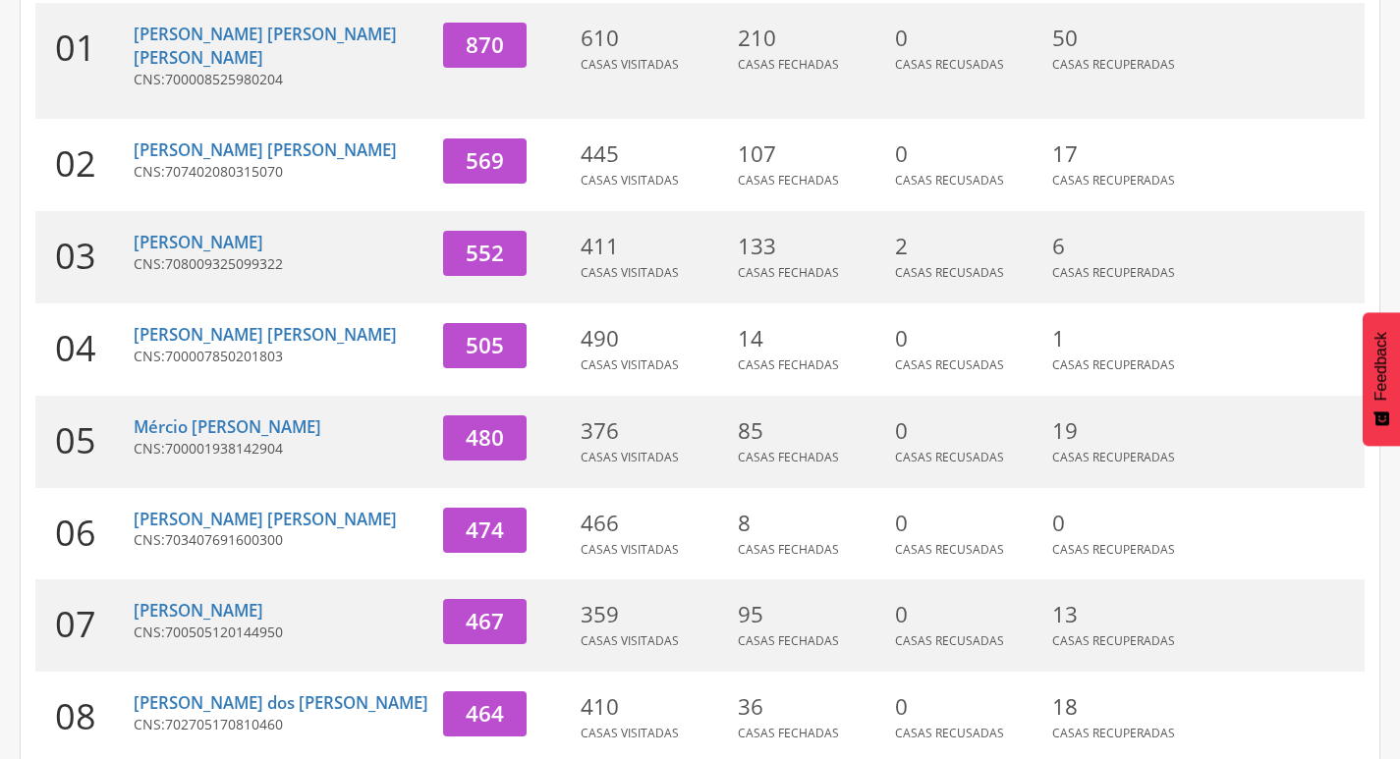
scroll to position [452, 0]
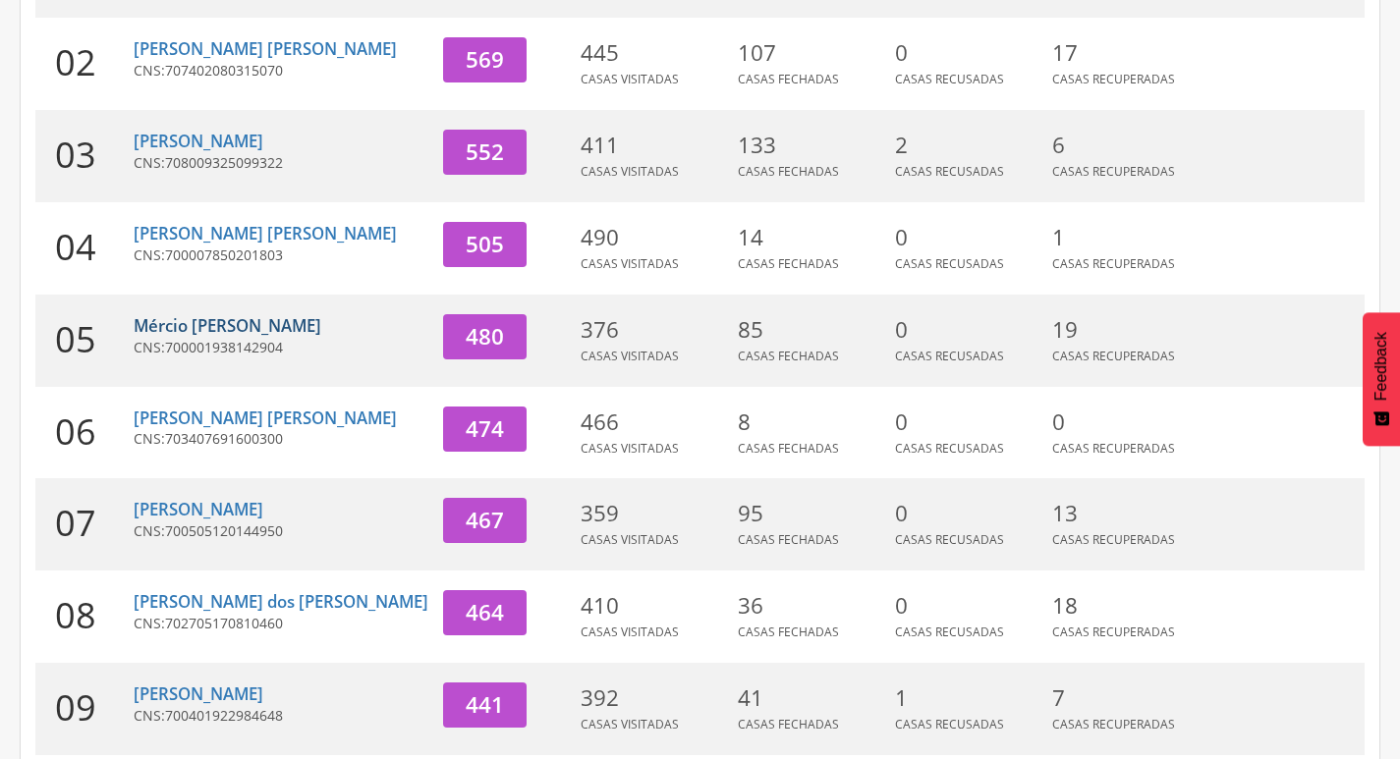
click at [231, 314] on link "Mércio [PERSON_NAME]" at bounding box center [228, 325] width 188 height 23
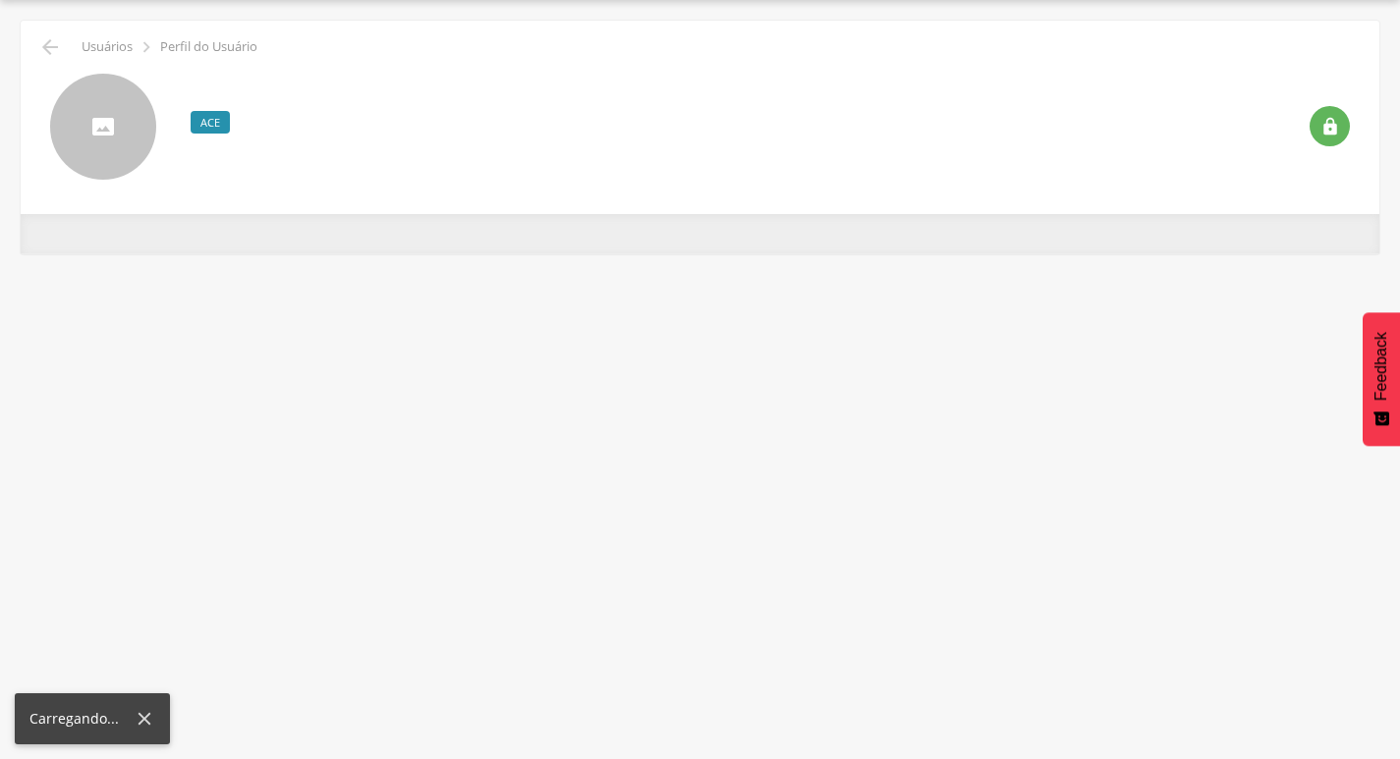
scroll to position [59, 0]
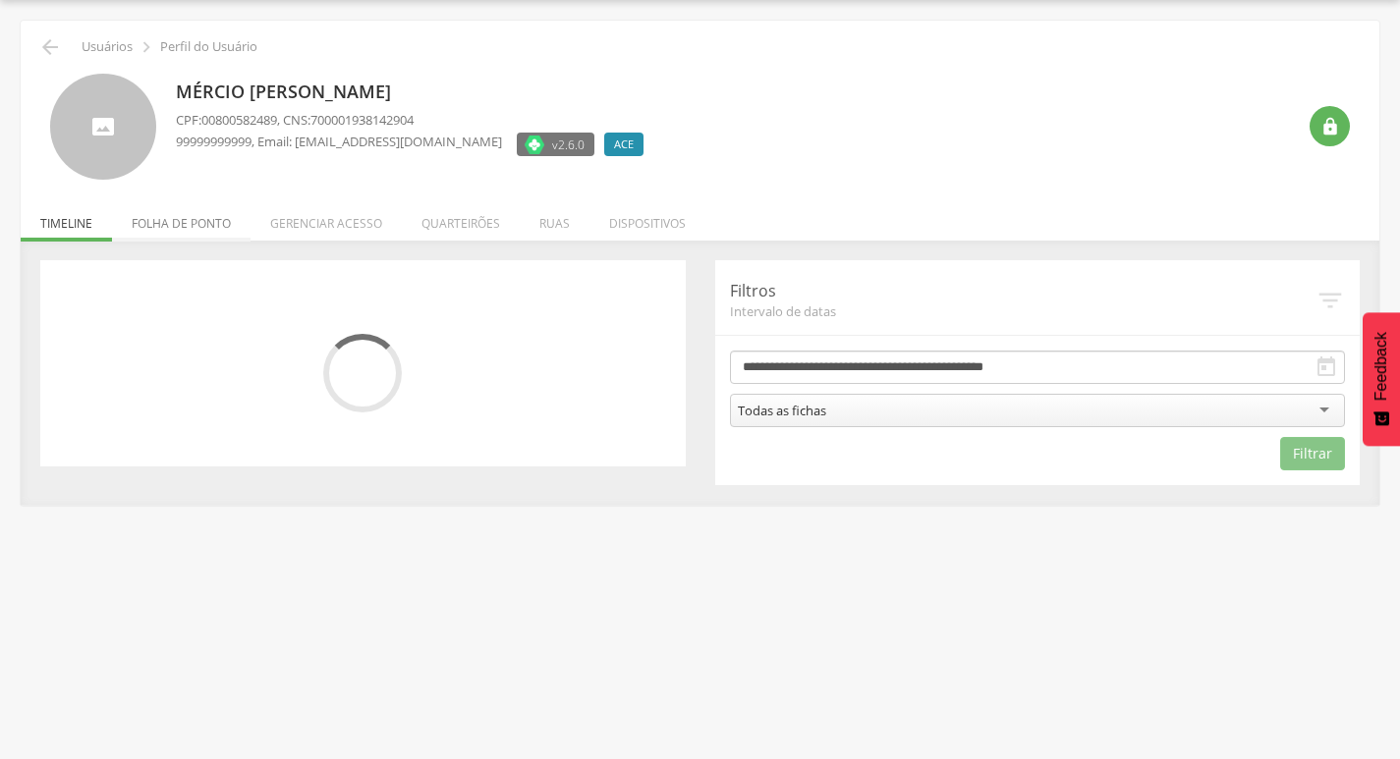
click at [183, 228] on li "Folha de ponto" at bounding box center [181, 219] width 139 height 46
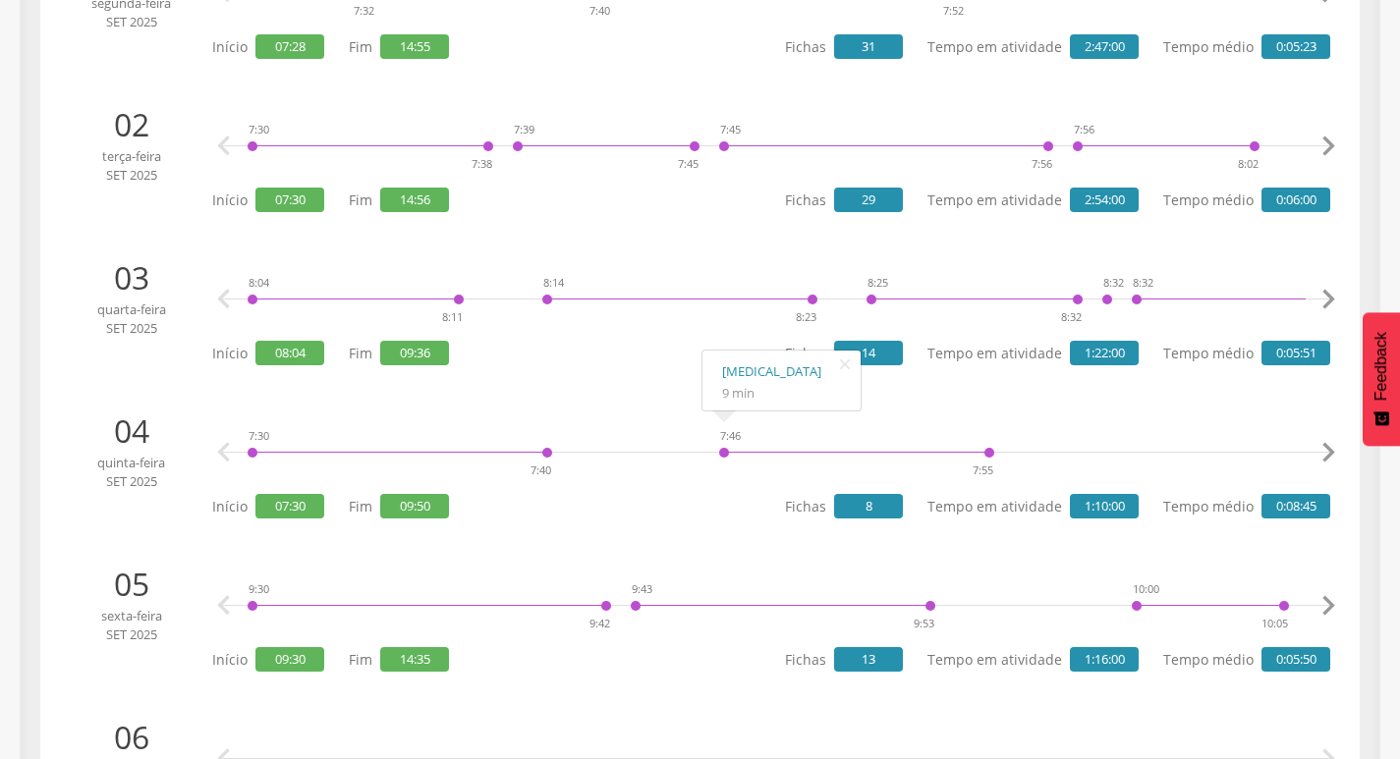
scroll to position [0, 0]
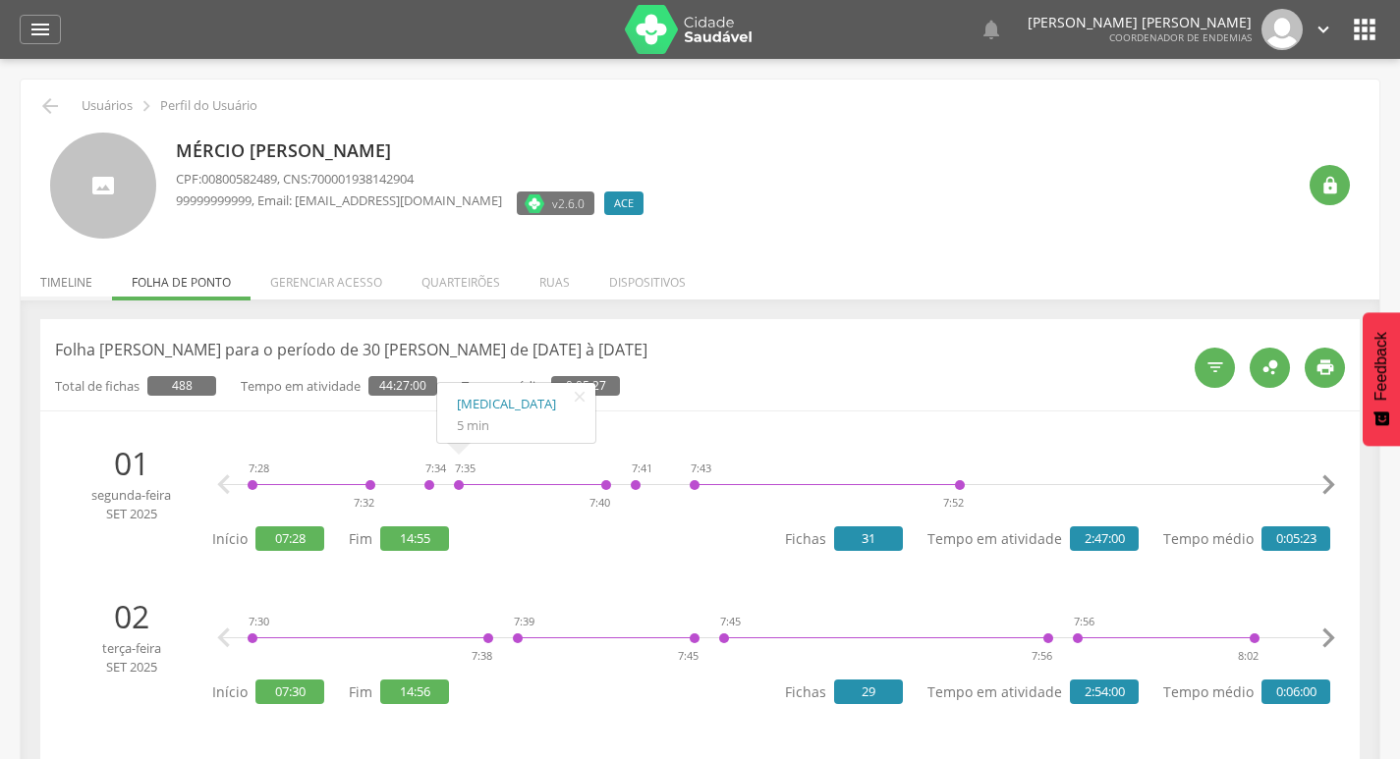
click at [58, 284] on li "Timeline" at bounding box center [66, 277] width 91 height 46
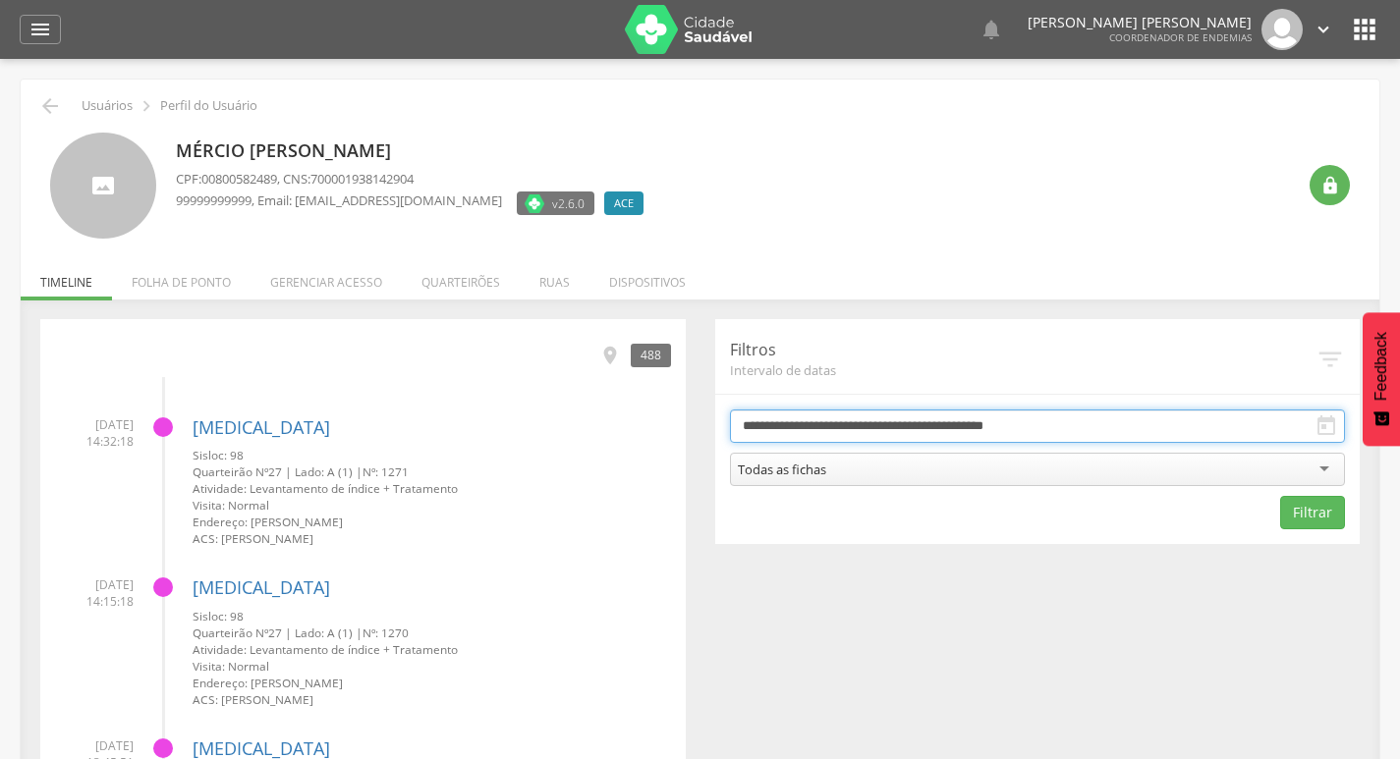
click at [864, 425] on input "**********" at bounding box center [1038, 426] width 616 height 33
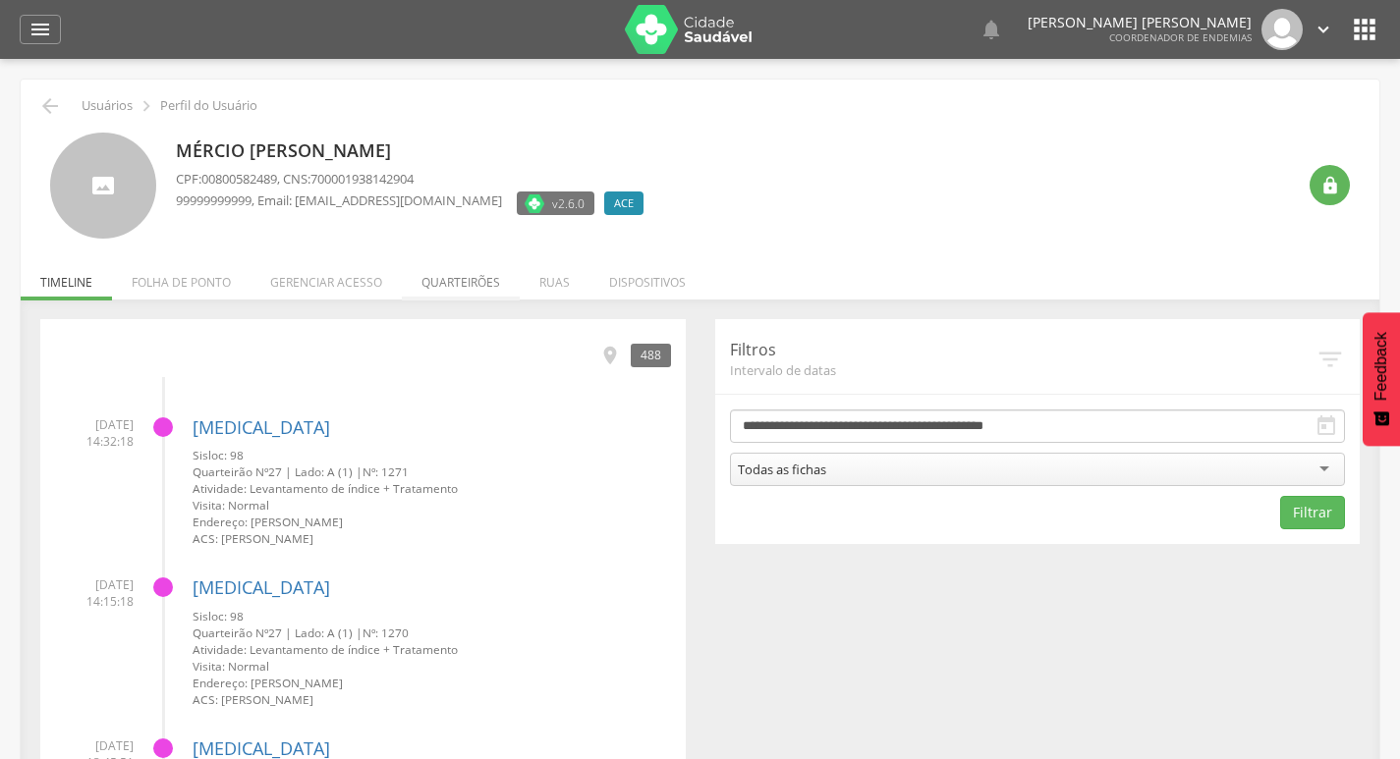
click at [436, 280] on li "Quarteirões" at bounding box center [461, 277] width 118 height 46
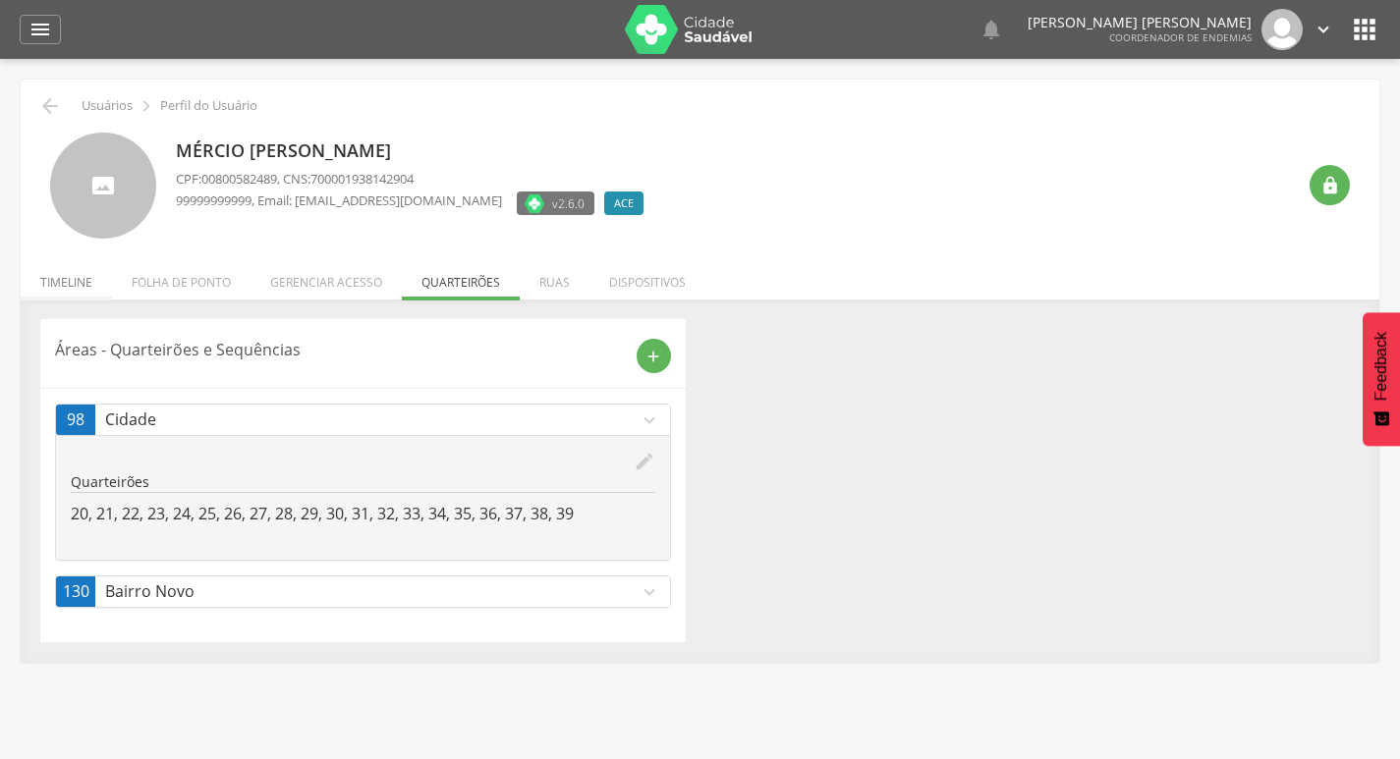
click at [75, 280] on li "Timeline" at bounding box center [66, 277] width 91 height 46
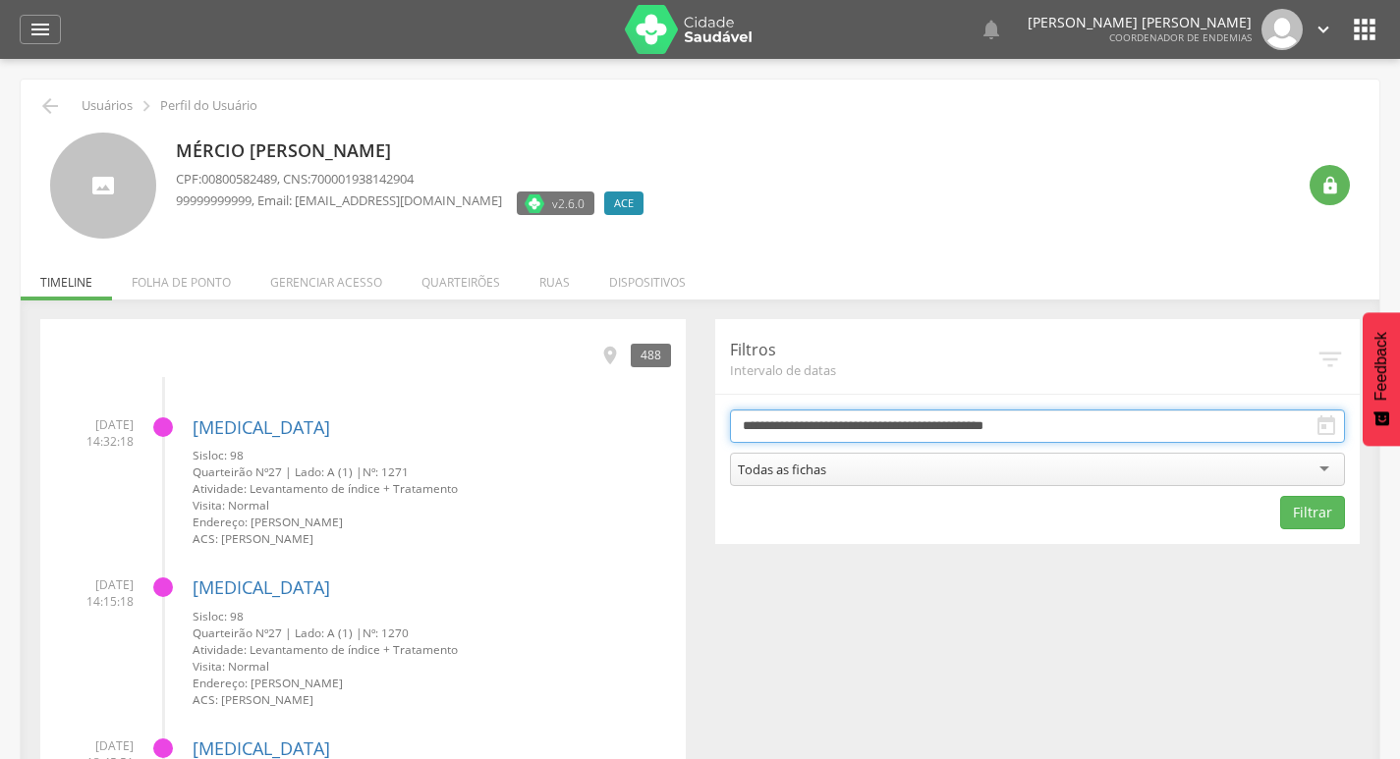
click at [1179, 422] on input "**********" at bounding box center [1038, 426] width 616 height 33
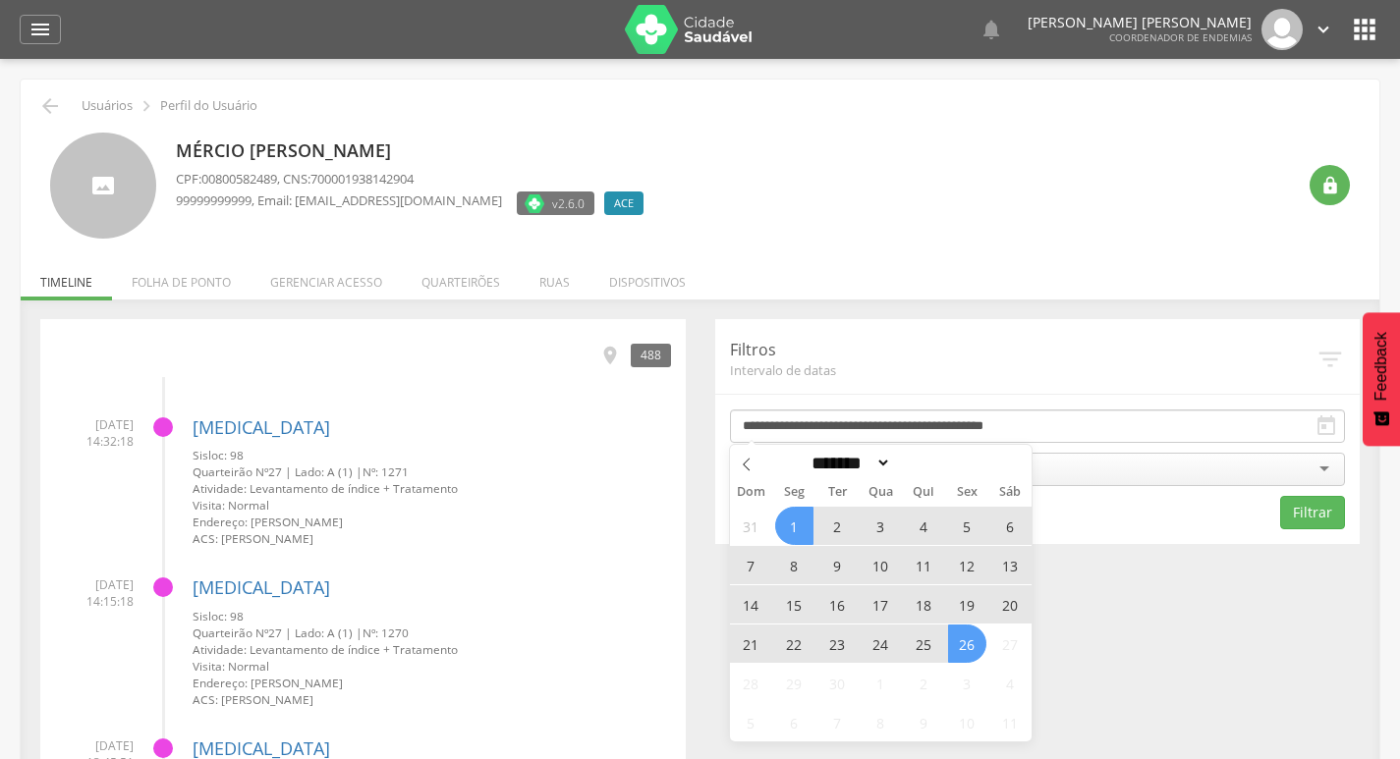
click at [930, 635] on span "25" at bounding box center [924, 644] width 38 height 38
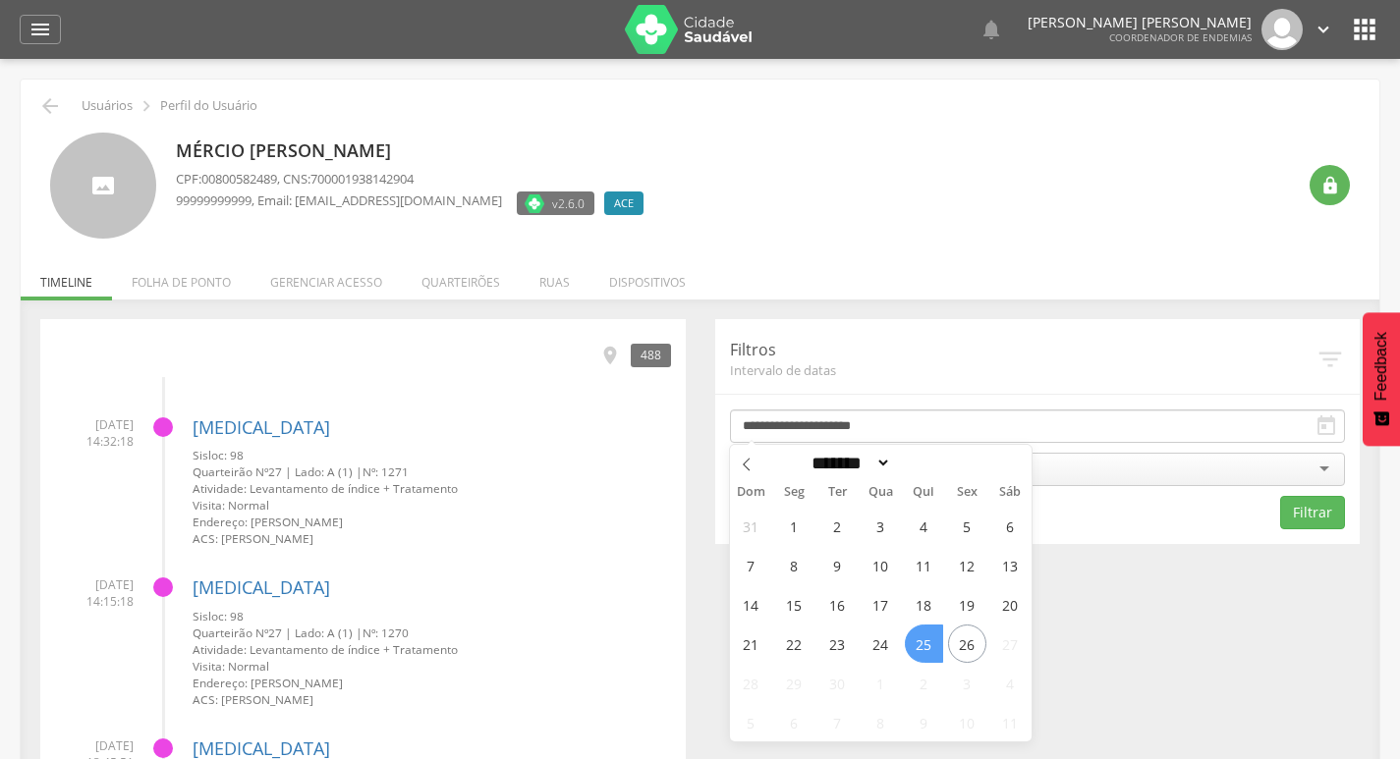
click at [930, 635] on span "25" at bounding box center [924, 644] width 38 height 38
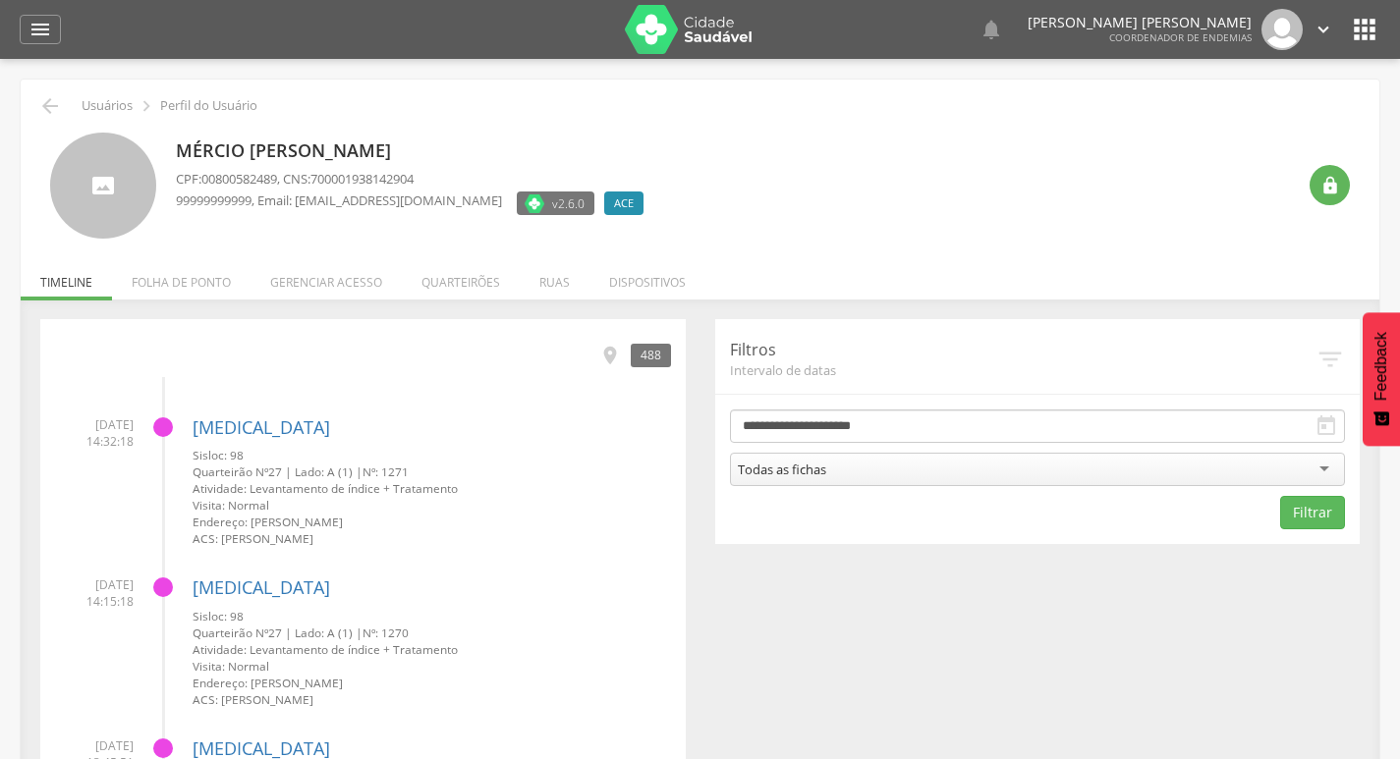
drag, startPoint x: 984, startPoint y: 461, endPoint x: 938, endPoint y: 483, distance: 51.4
click at [984, 462] on div "Todas as fichas" at bounding box center [1038, 469] width 616 height 33
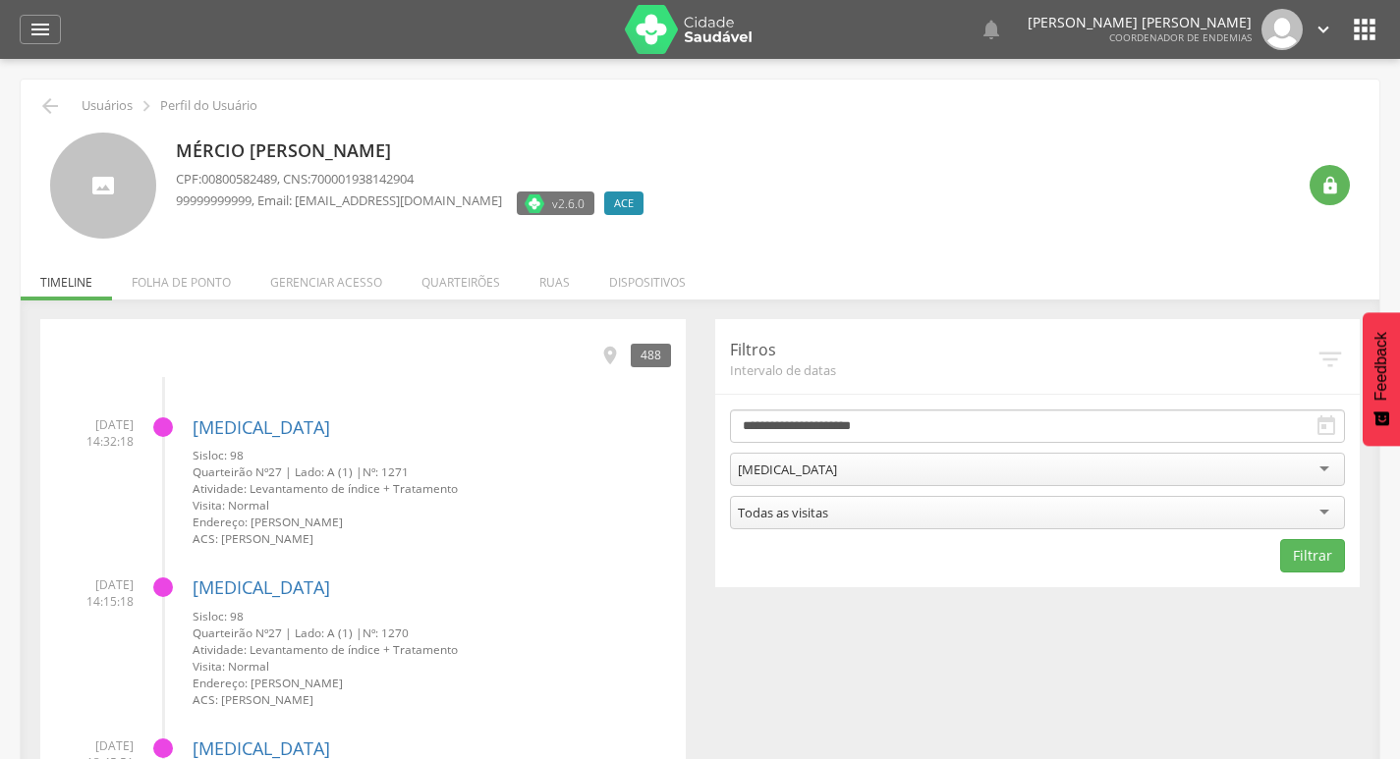
drag, startPoint x: 819, startPoint y: 615, endPoint x: 1171, endPoint y: 583, distance: 353.2
click at [1317, 551] on button "Filtrar" at bounding box center [1312, 555] width 65 height 33
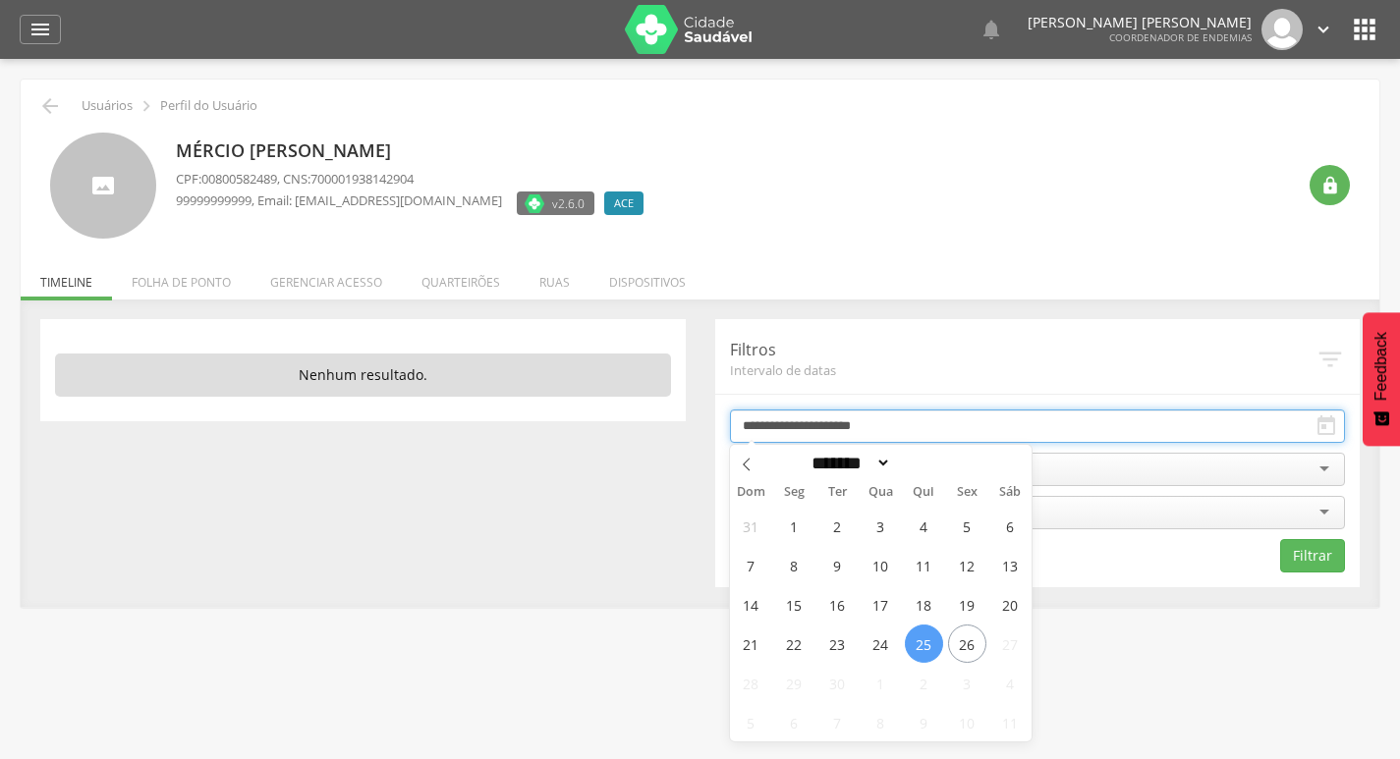
click at [992, 431] on input "**********" at bounding box center [1038, 426] width 616 height 33
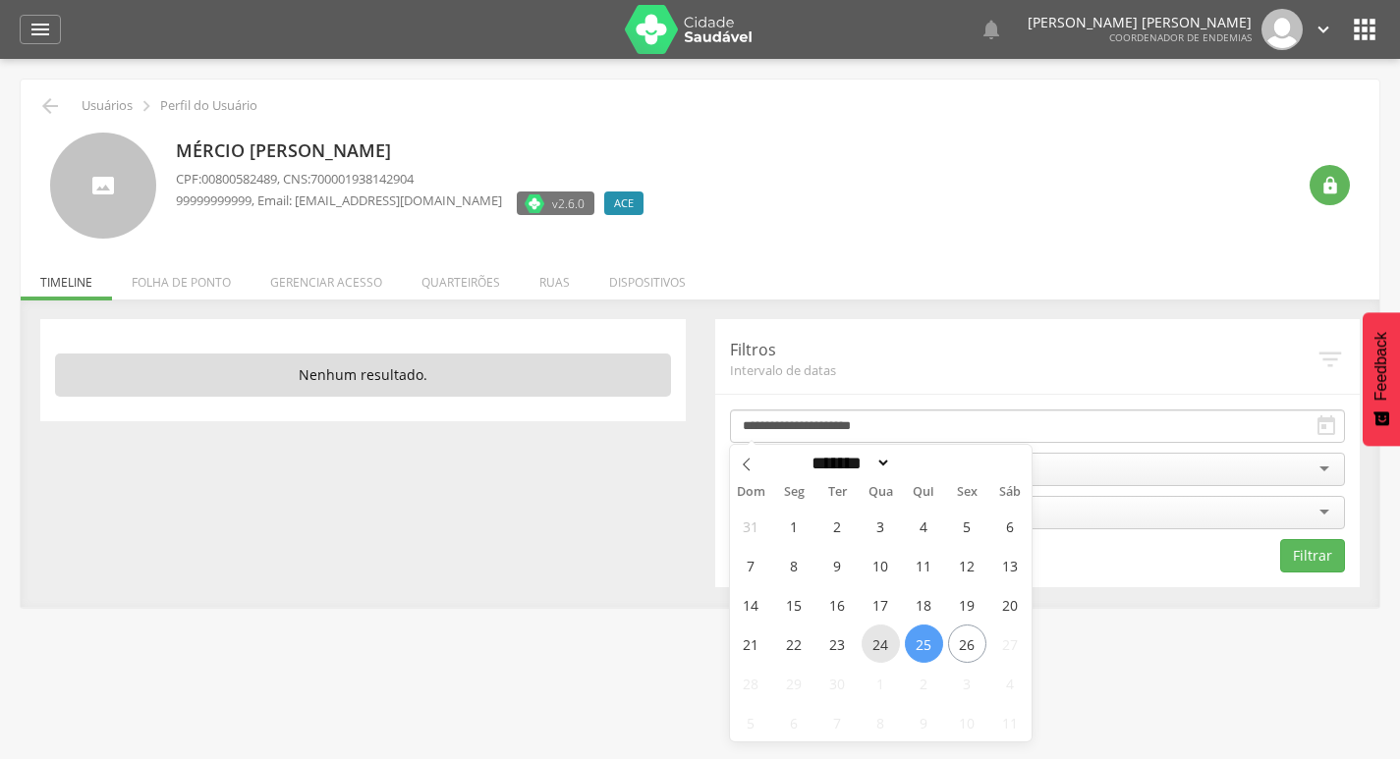
click at [889, 643] on span "24" at bounding box center [881, 644] width 38 height 38
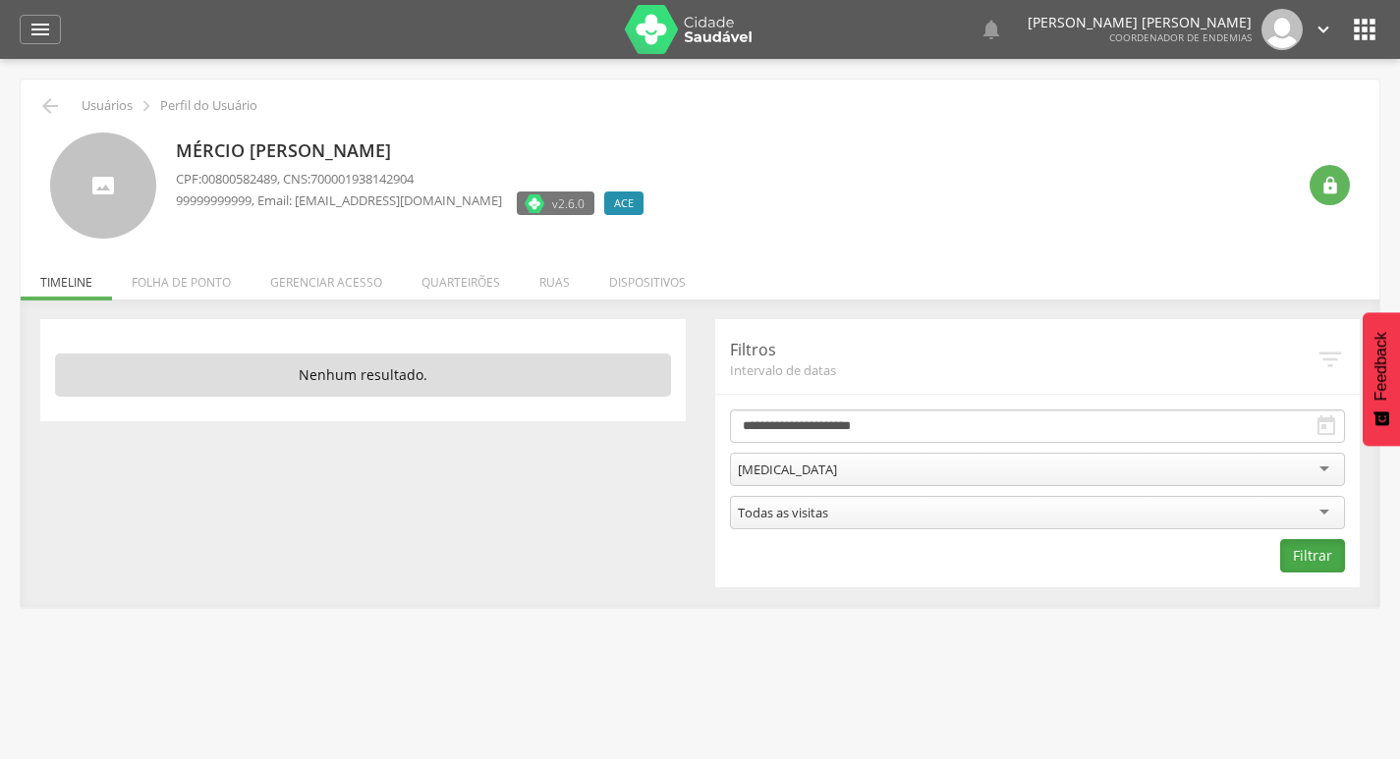
click at [1305, 555] on button "Filtrar" at bounding box center [1312, 555] width 65 height 33
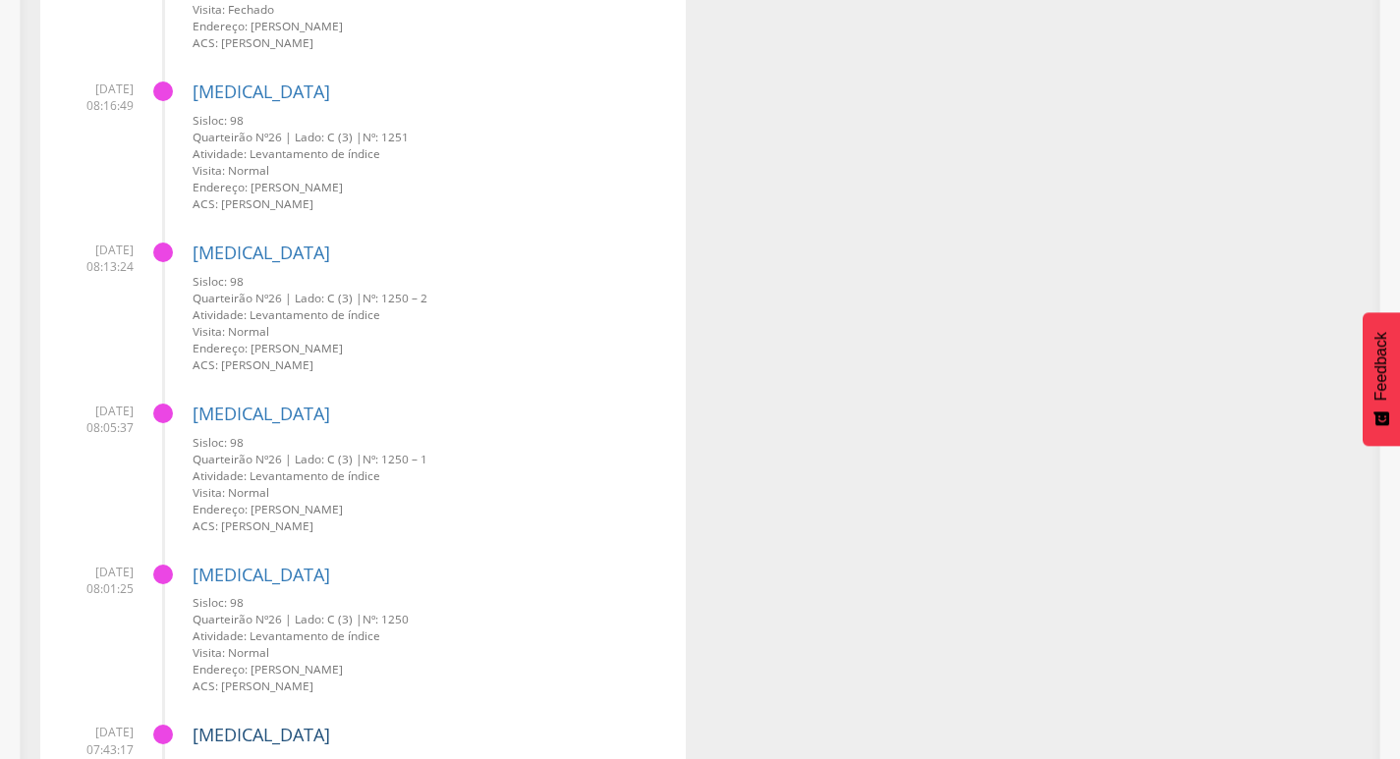
scroll to position [4857, 0]
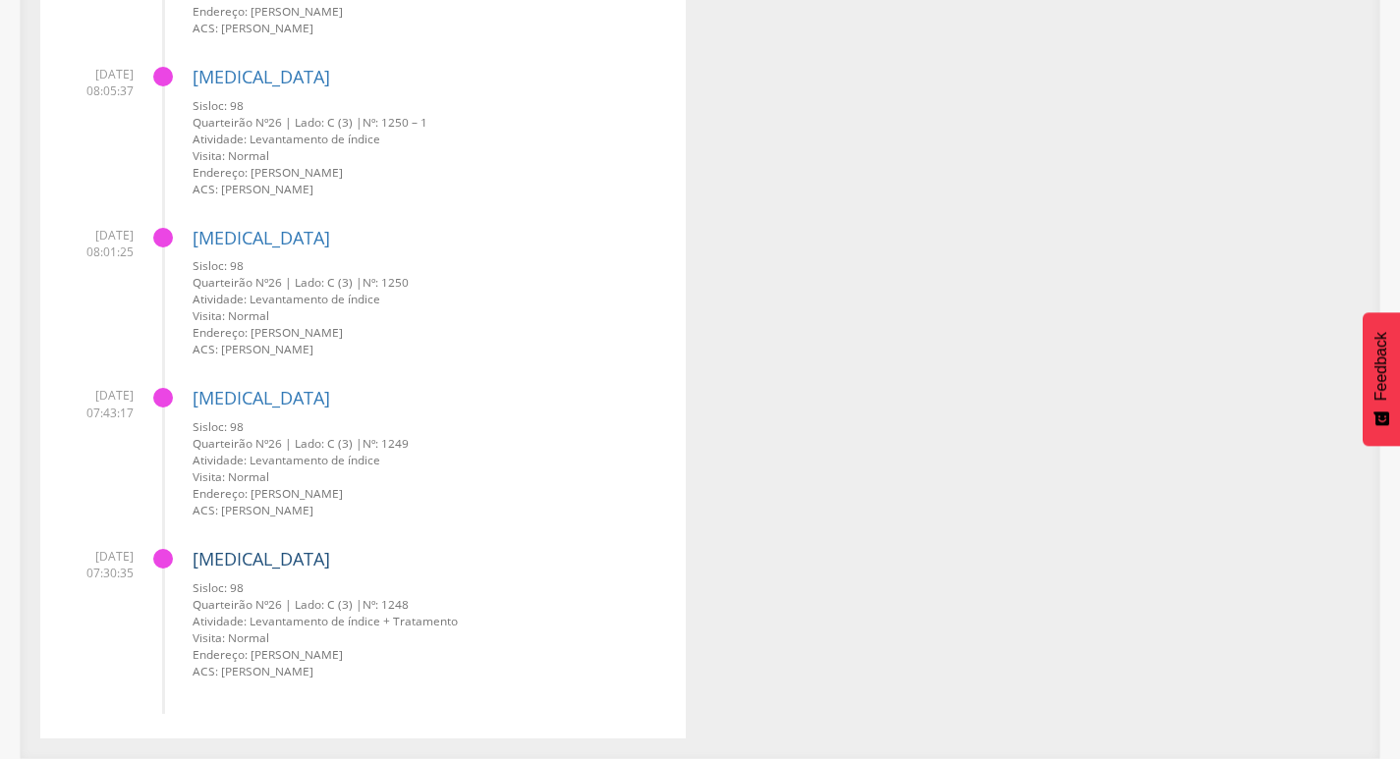
click at [229, 559] on link "[MEDICAL_DATA]" at bounding box center [262, 559] width 138 height 24
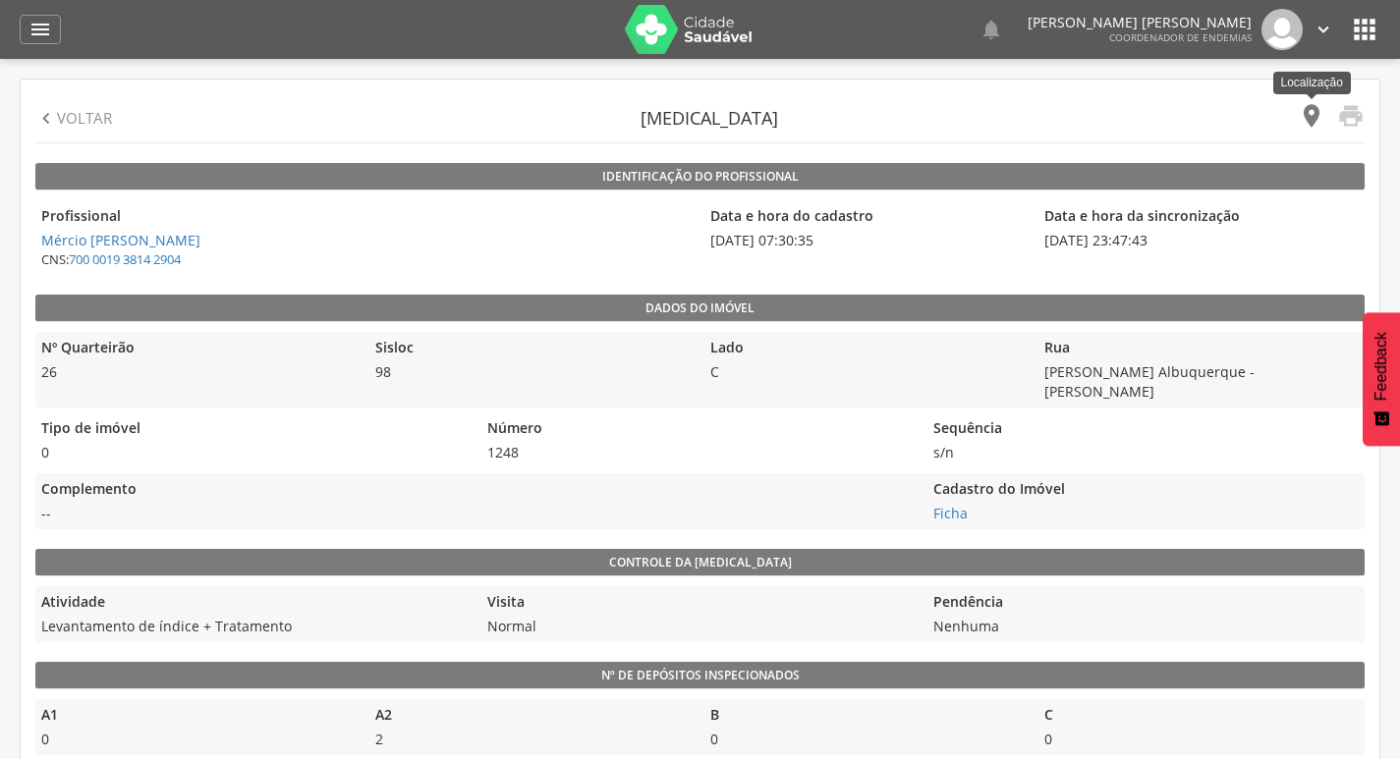
click at [1319, 112] on icon "" at bounding box center [1312, 116] width 28 height 28
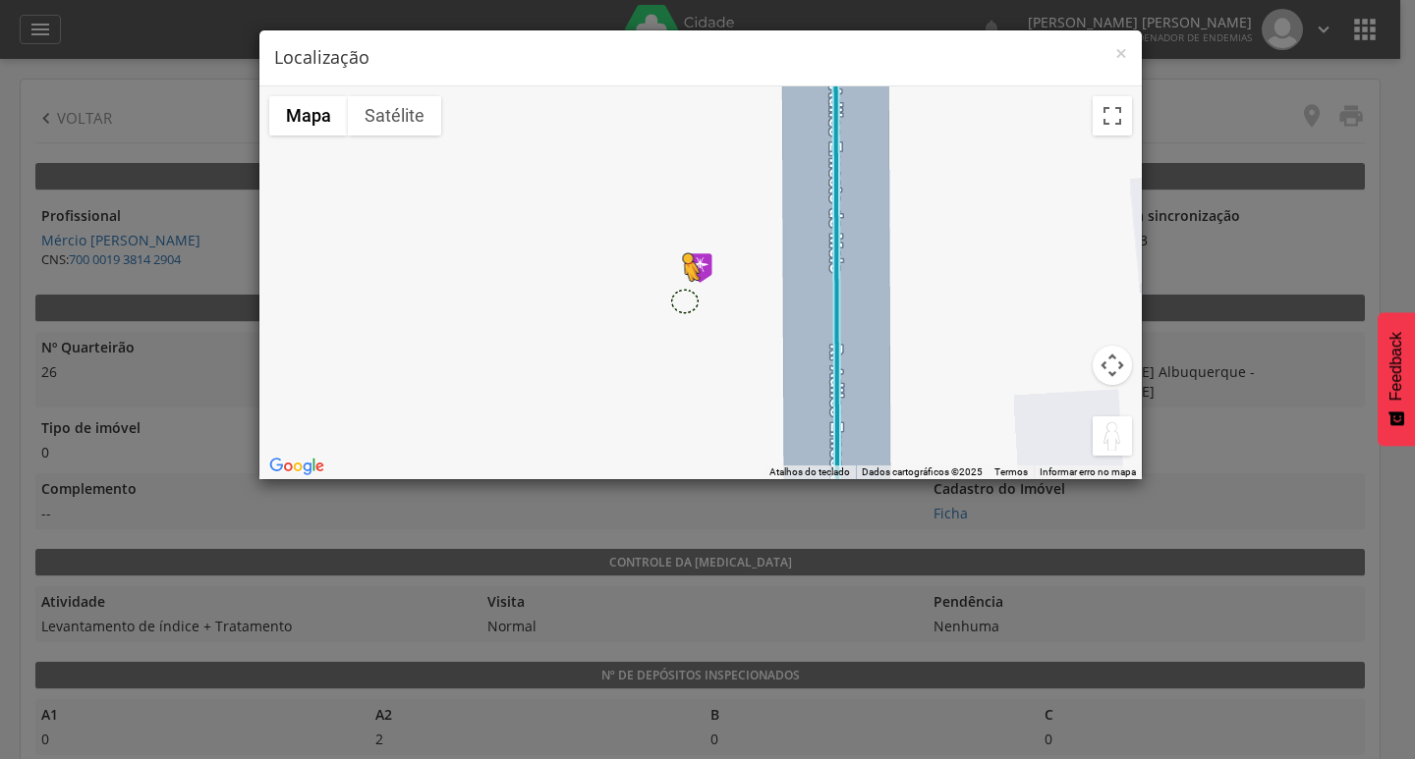
drag, startPoint x: 1112, startPoint y: 443, endPoint x: 684, endPoint y: 300, distance: 451.8
click at [684, 300] on div "Pressione as teclas Alt + Enter para ativar o recurso de arrastar com o teclado…" at bounding box center [700, 282] width 882 height 393
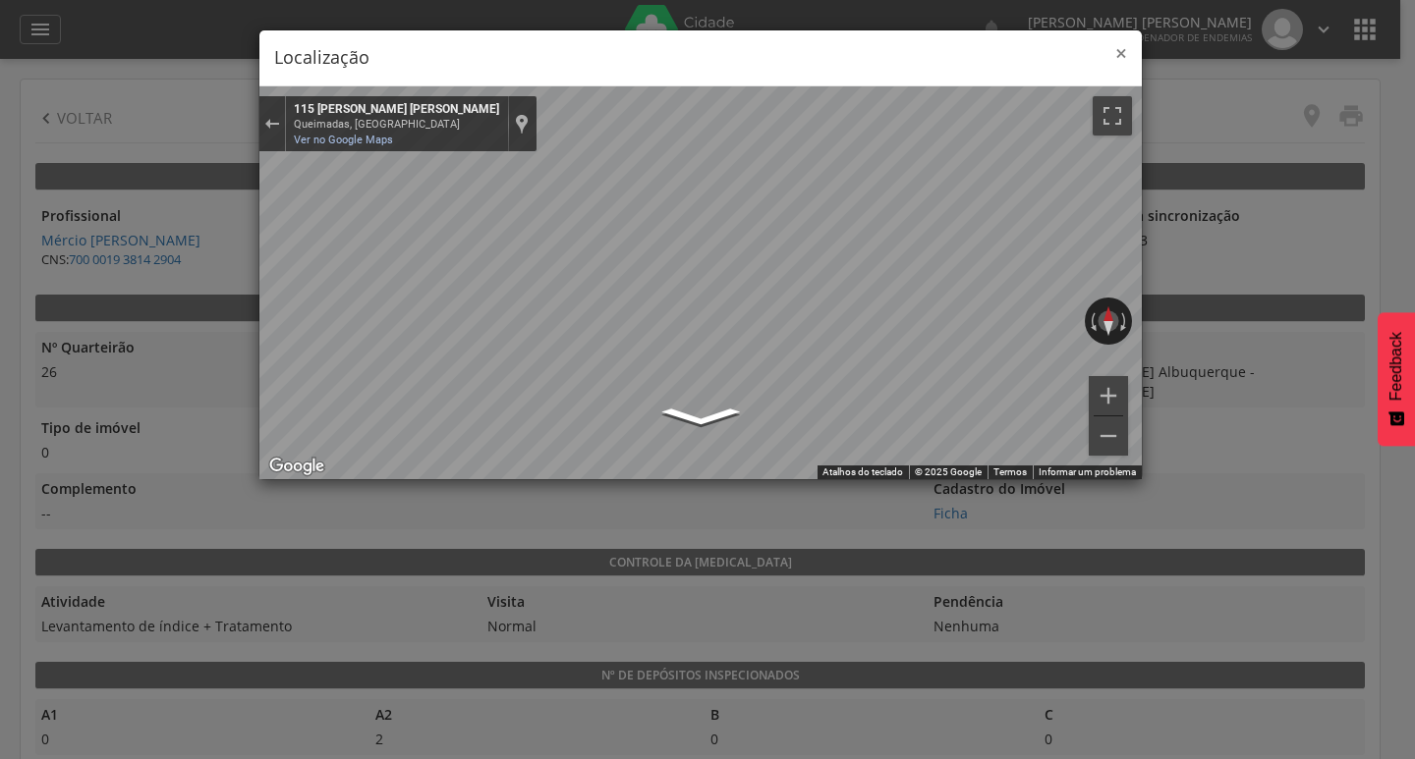
click at [1115, 55] on span "×" at bounding box center [1121, 53] width 12 height 28
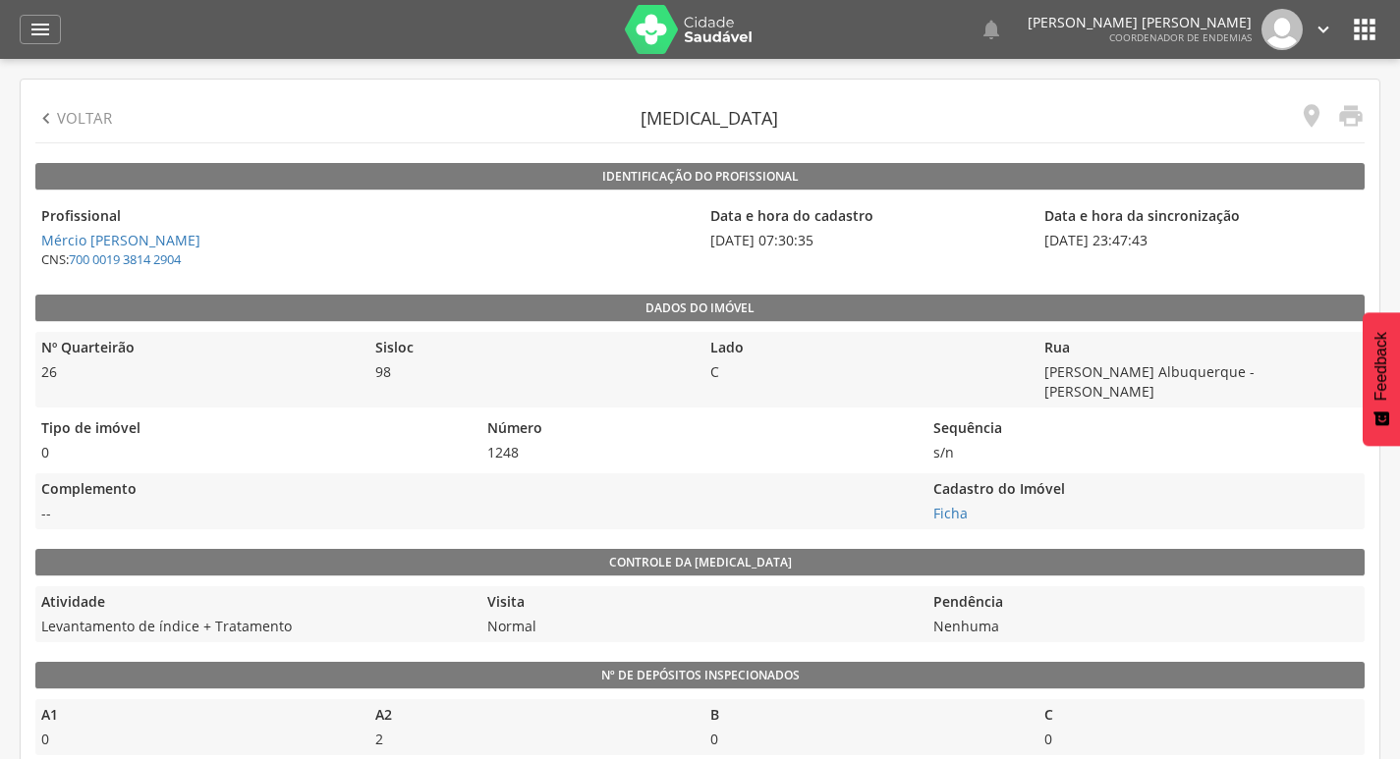
click at [45, 114] on icon "" at bounding box center [46, 119] width 22 height 22
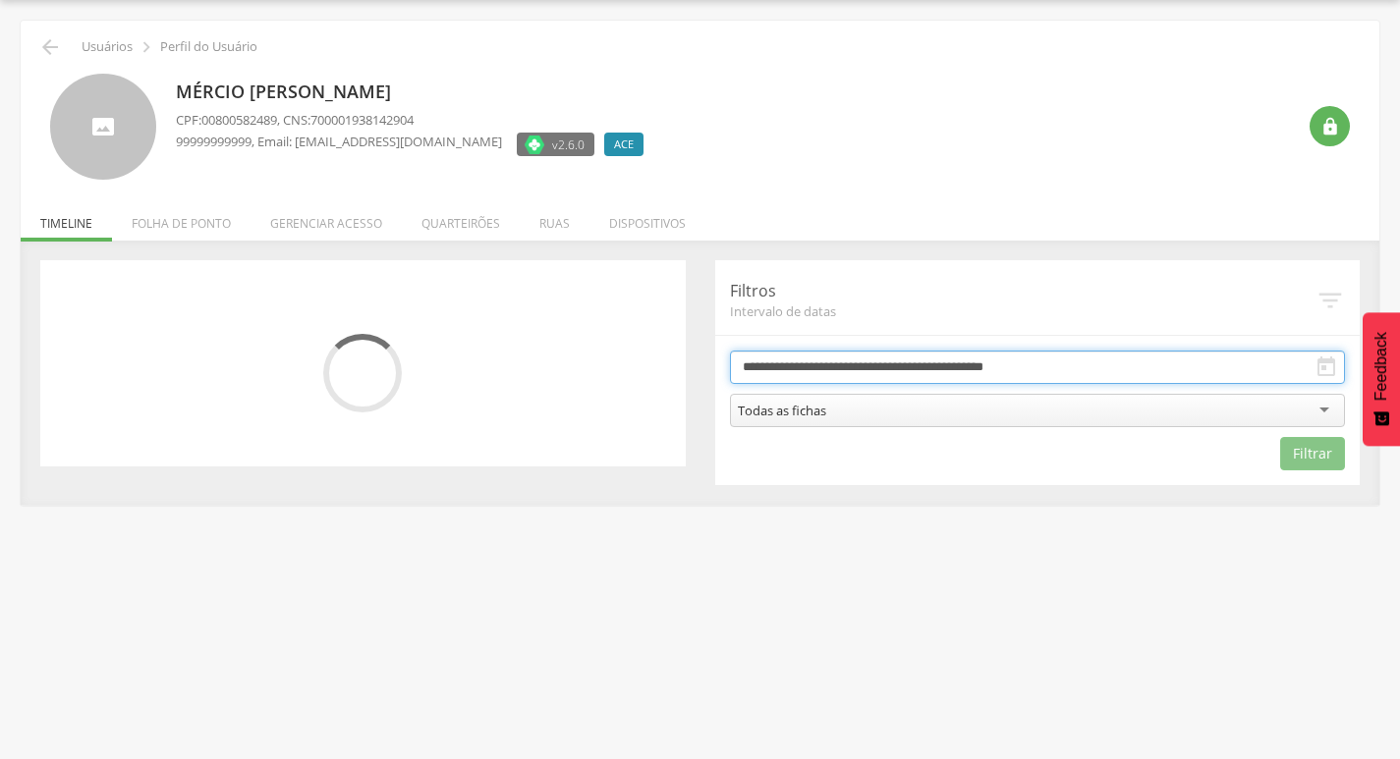
click at [868, 365] on input "**********" at bounding box center [1038, 367] width 616 height 33
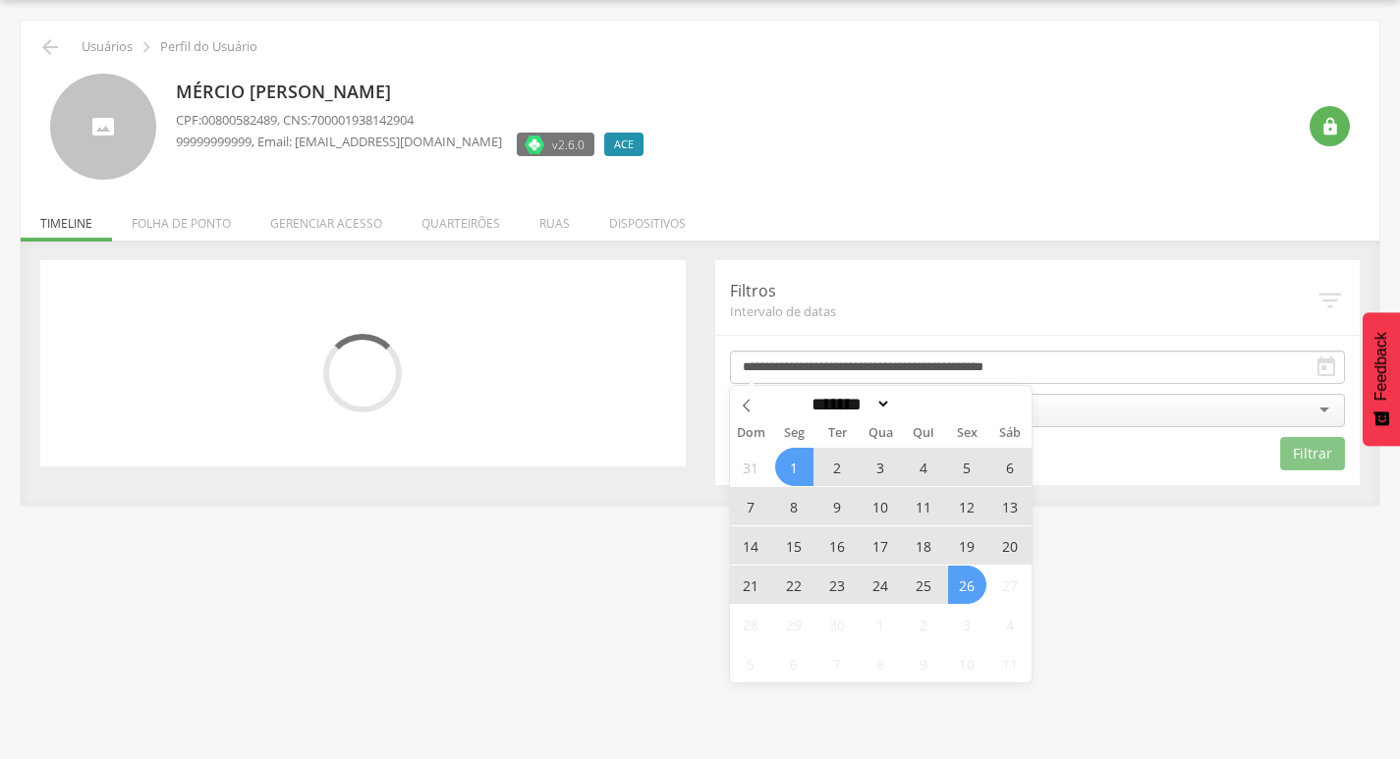
click at [871, 581] on span "24" at bounding box center [881, 585] width 38 height 38
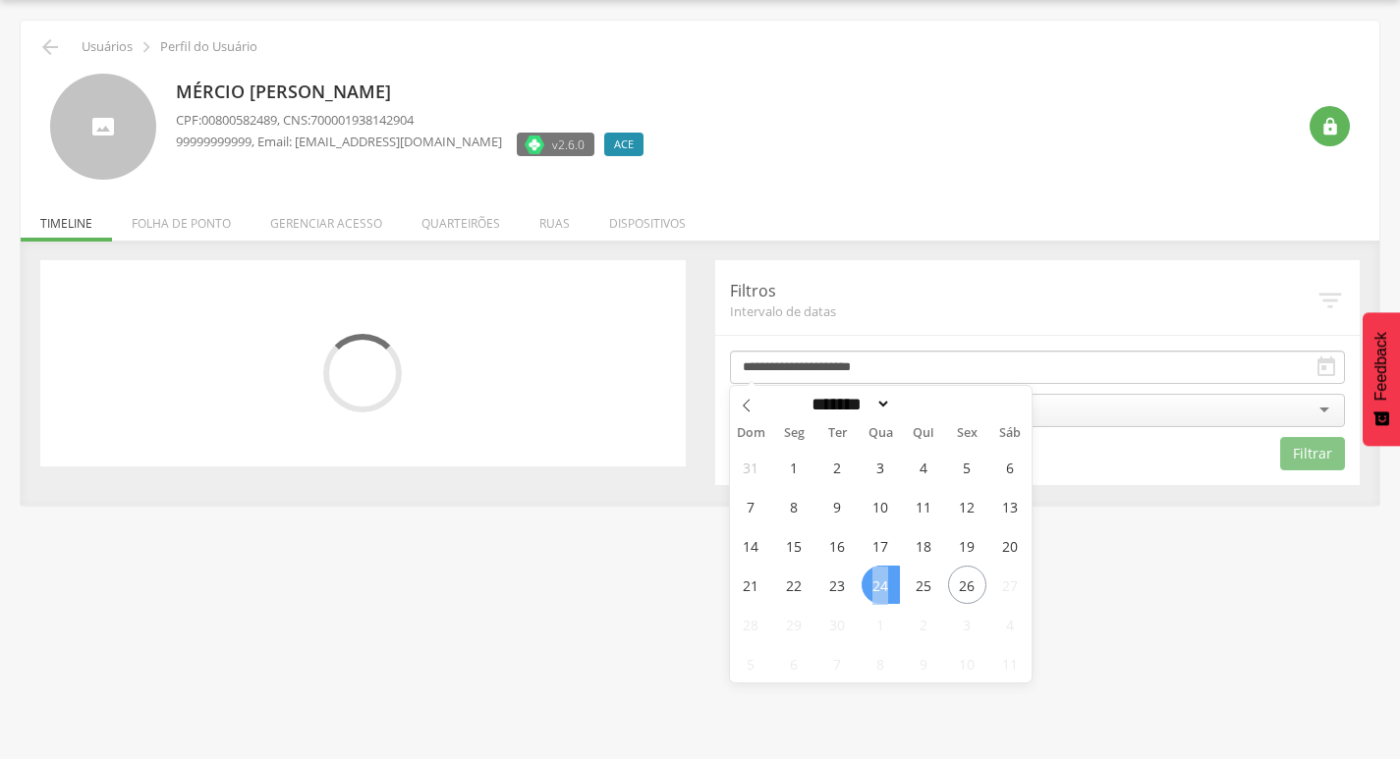
click at [871, 581] on span "24" at bounding box center [881, 585] width 38 height 38
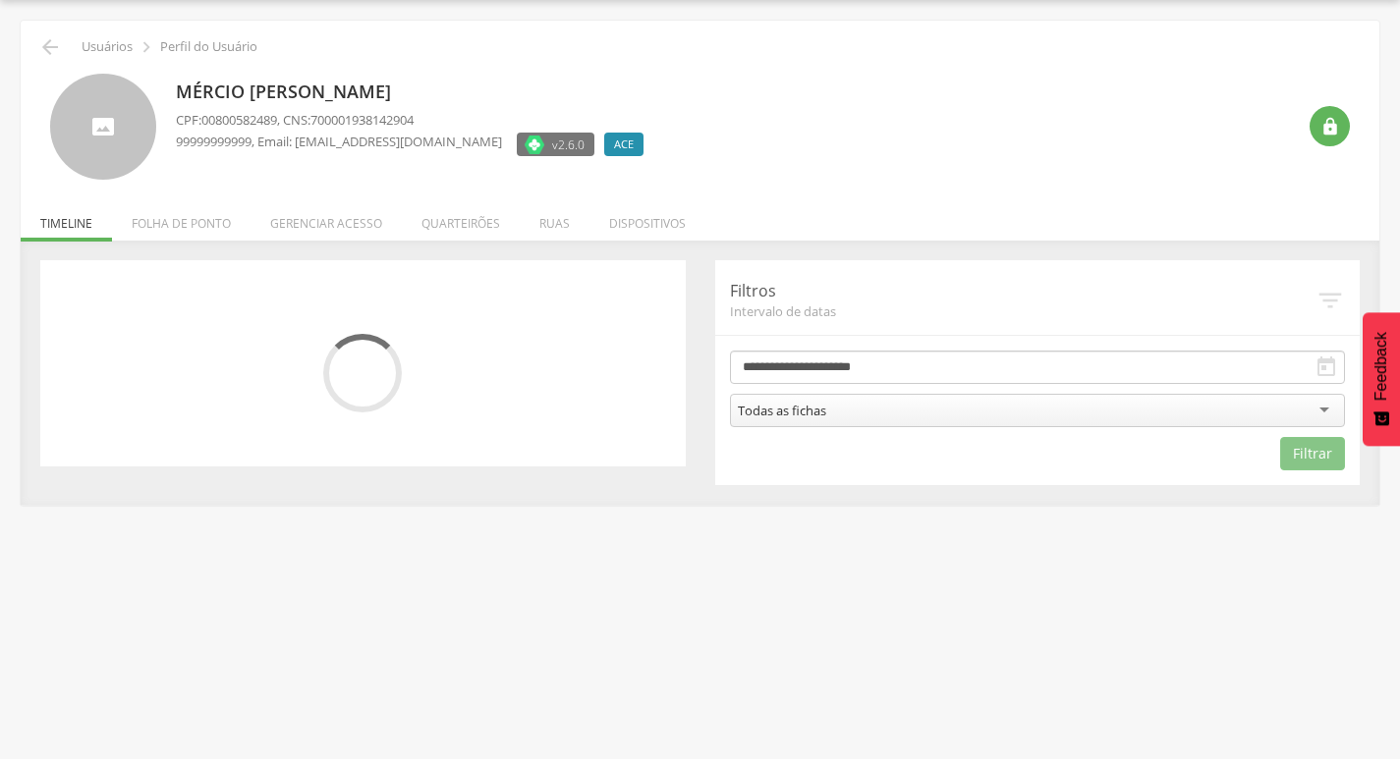
click at [897, 422] on div "Todas as fichas" at bounding box center [1038, 410] width 616 height 33
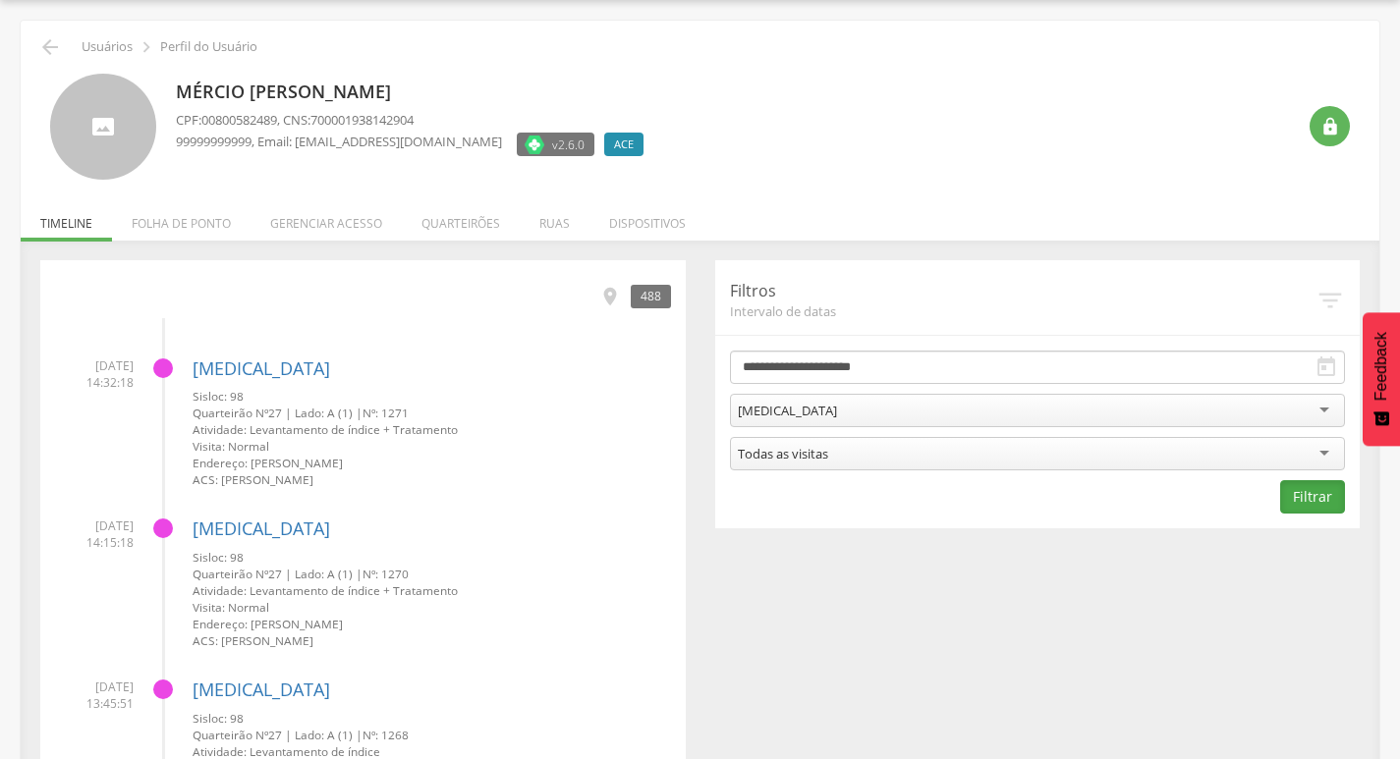
click at [1298, 504] on button "Filtrar" at bounding box center [1312, 496] width 65 height 33
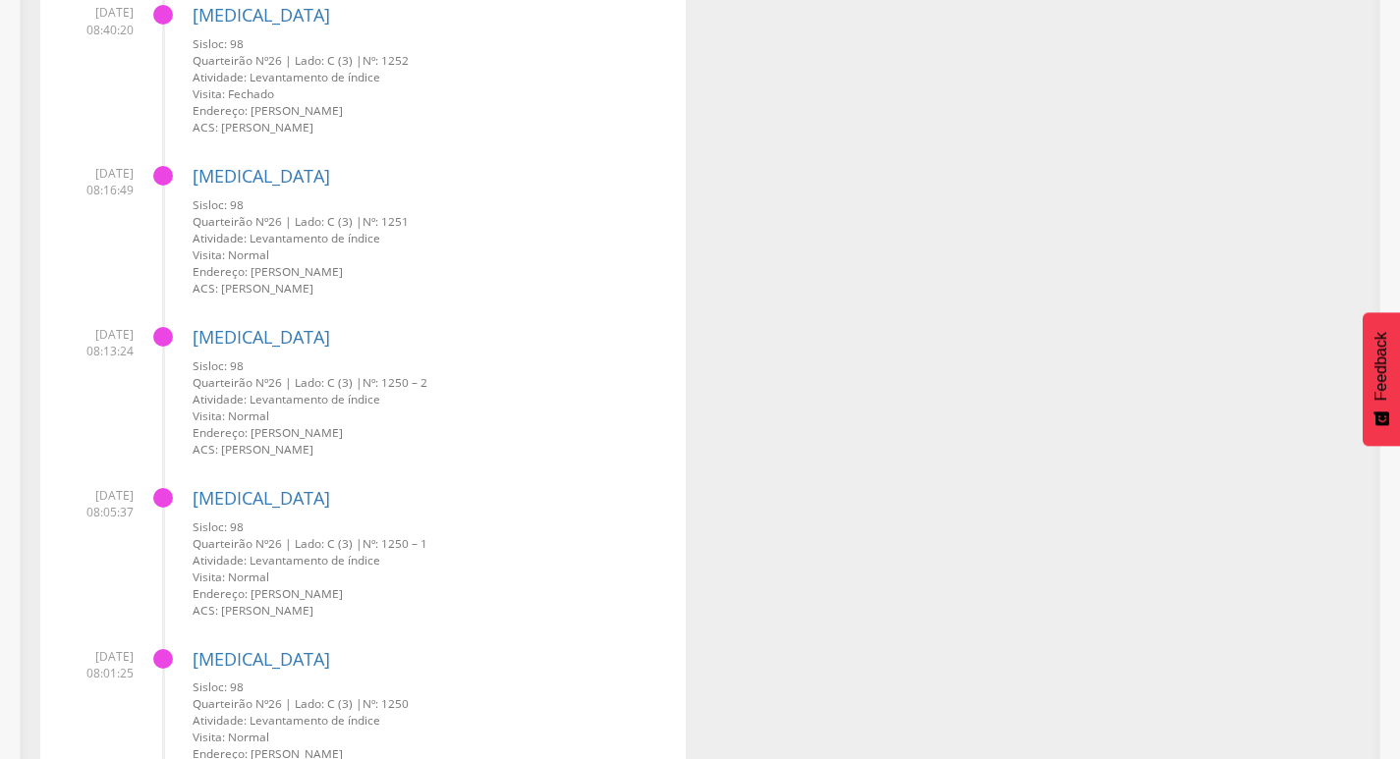
scroll to position [4857, 0]
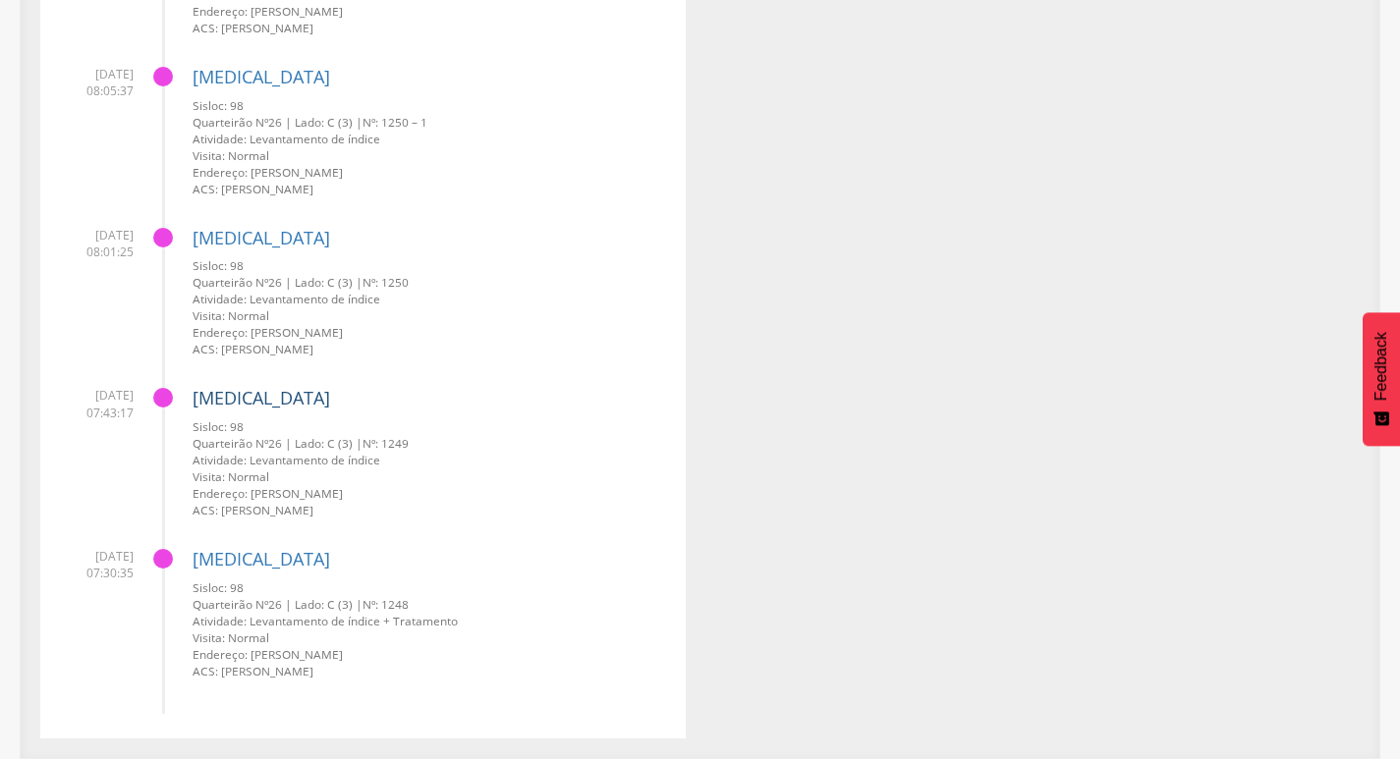
click at [197, 399] on link "[MEDICAL_DATA]" at bounding box center [262, 398] width 138 height 24
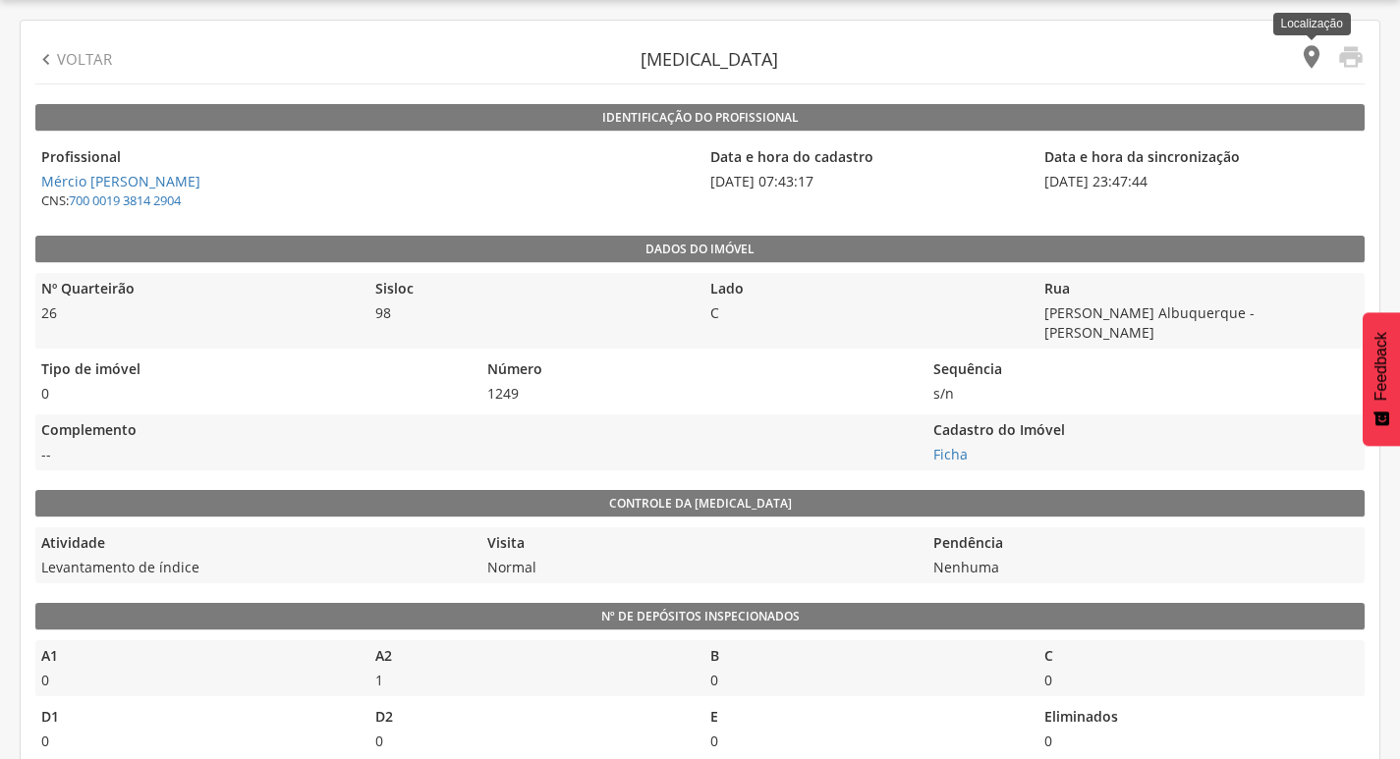
click at [1310, 61] on icon "" at bounding box center [1312, 57] width 28 height 28
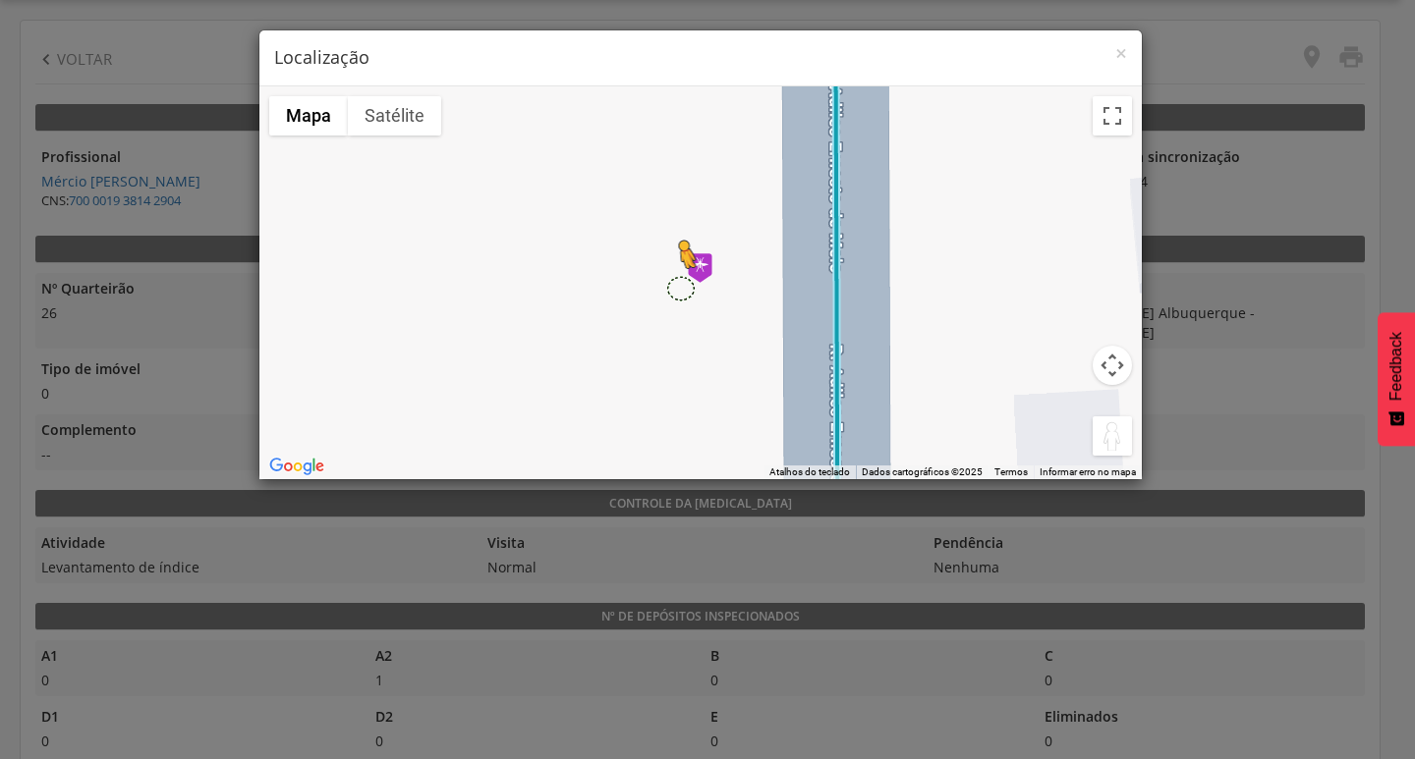
drag, startPoint x: 1108, startPoint y: 440, endPoint x: 680, endPoint y: 287, distance: 455.0
click at [680, 287] on div "Pressione as teclas Alt + Enter para ativar o recurso de arrastar com o teclado…" at bounding box center [700, 282] width 882 height 393
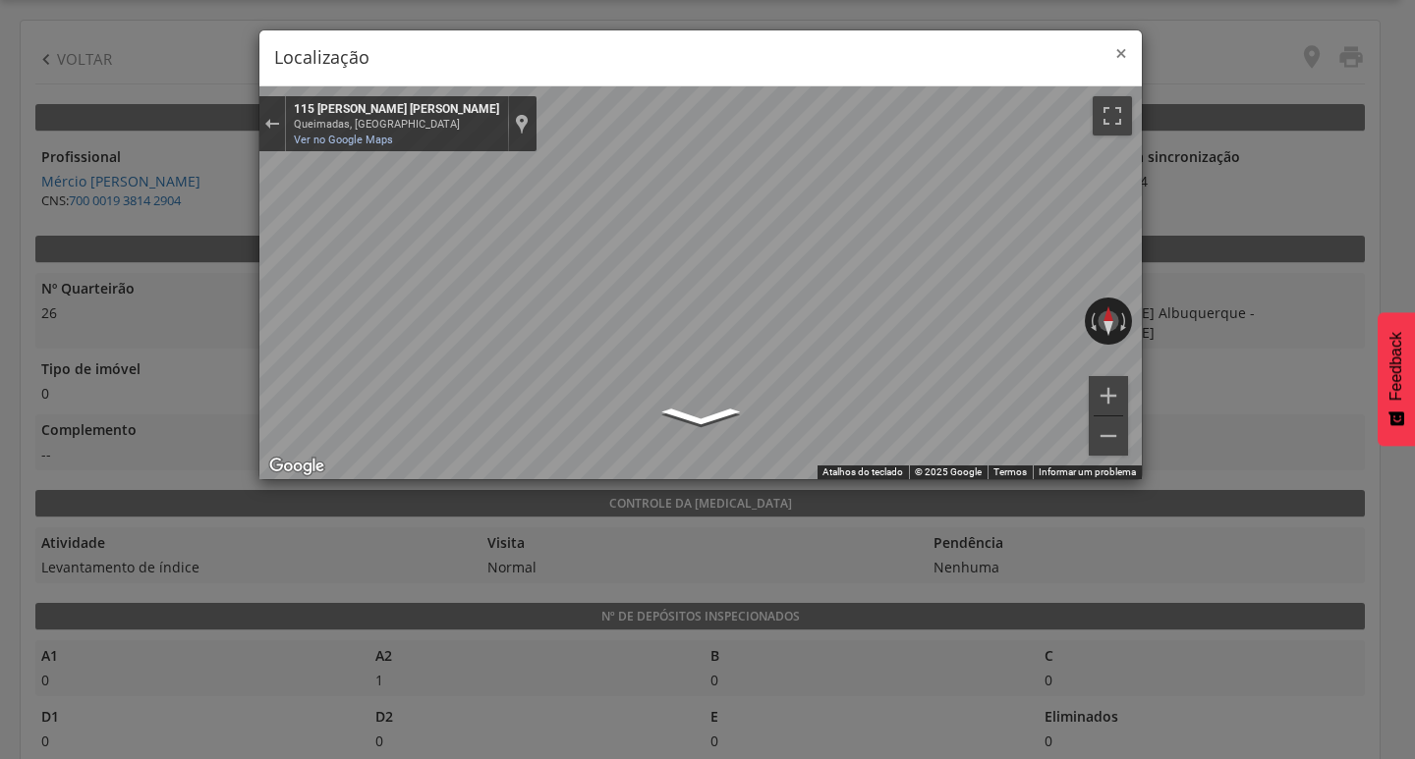
click at [1121, 50] on span "×" at bounding box center [1121, 53] width 12 height 28
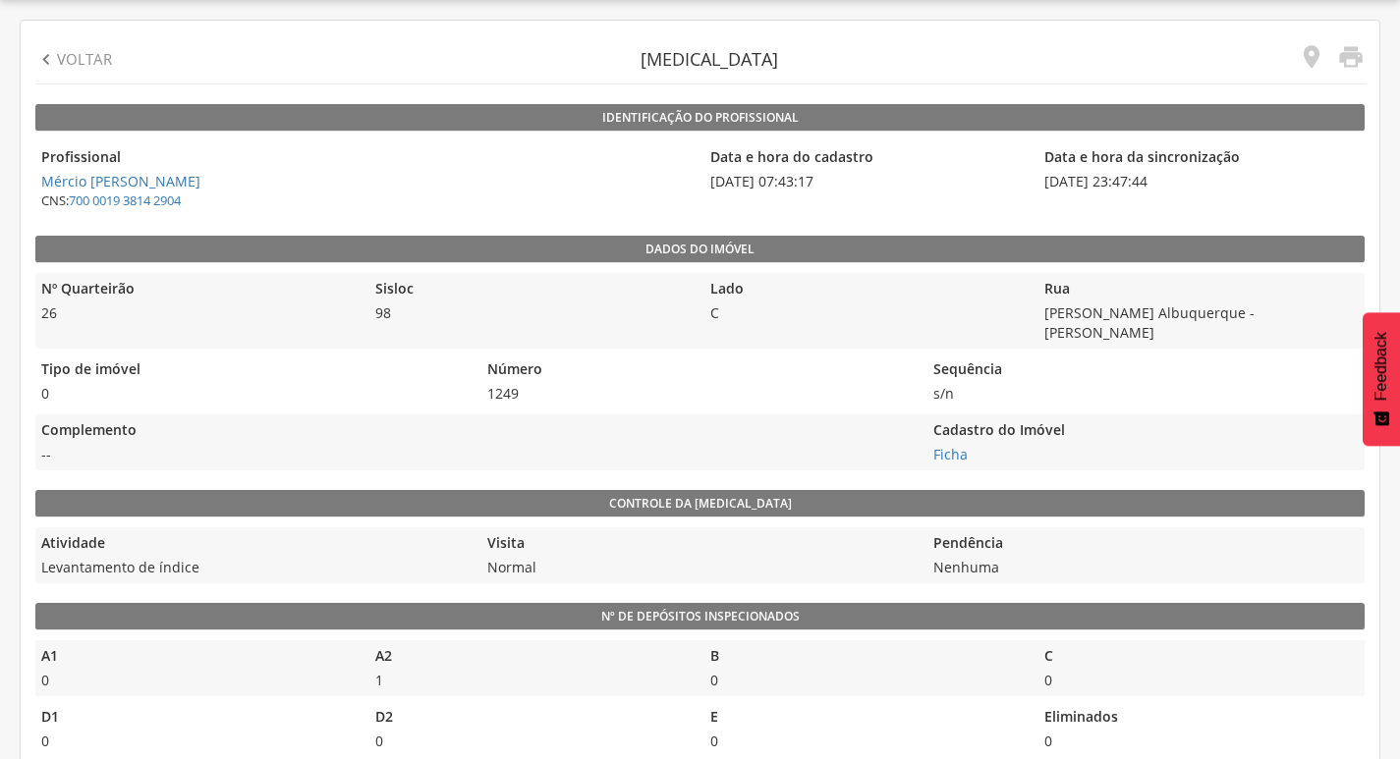
click at [68, 59] on p "Voltar" at bounding box center [84, 59] width 55 height 21
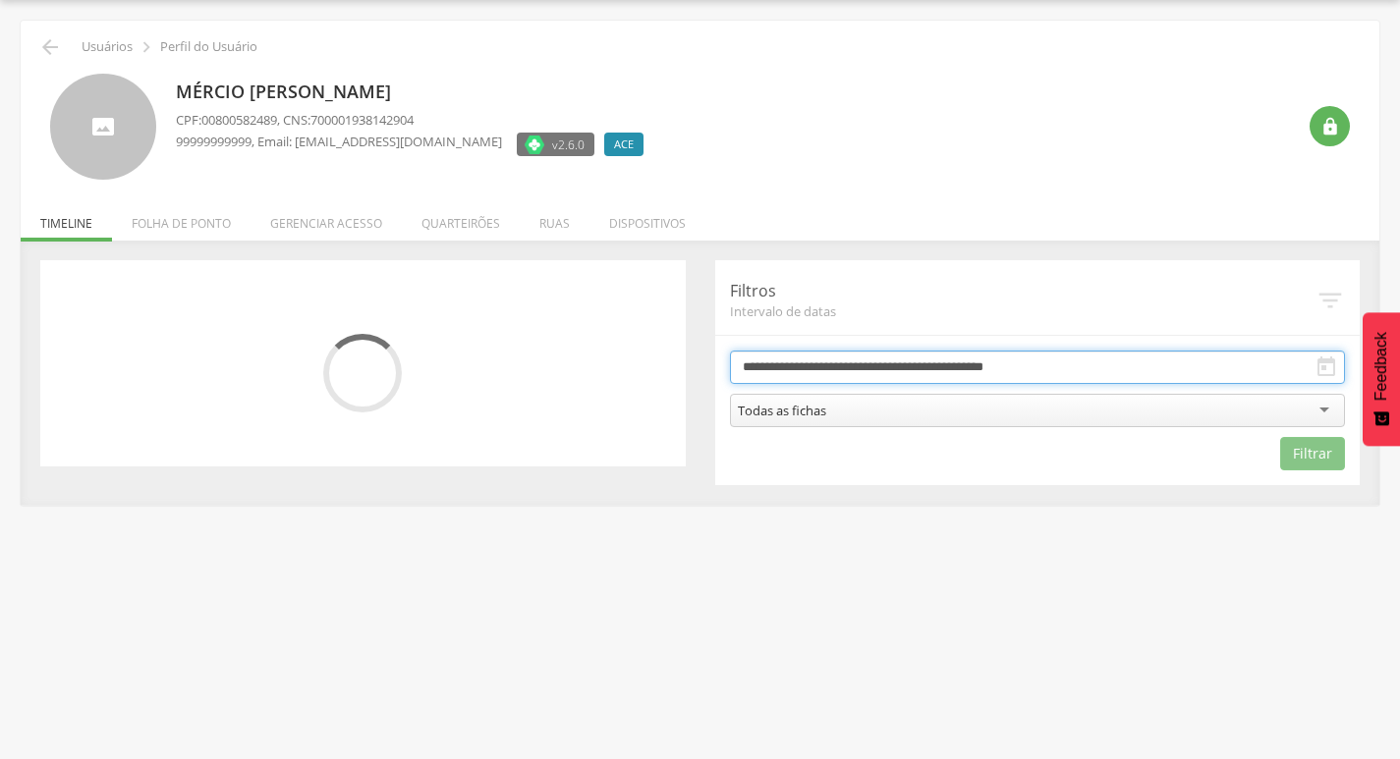
click at [930, 365] on input "**********" at bounding box center [1038, 367] width 616 height 33
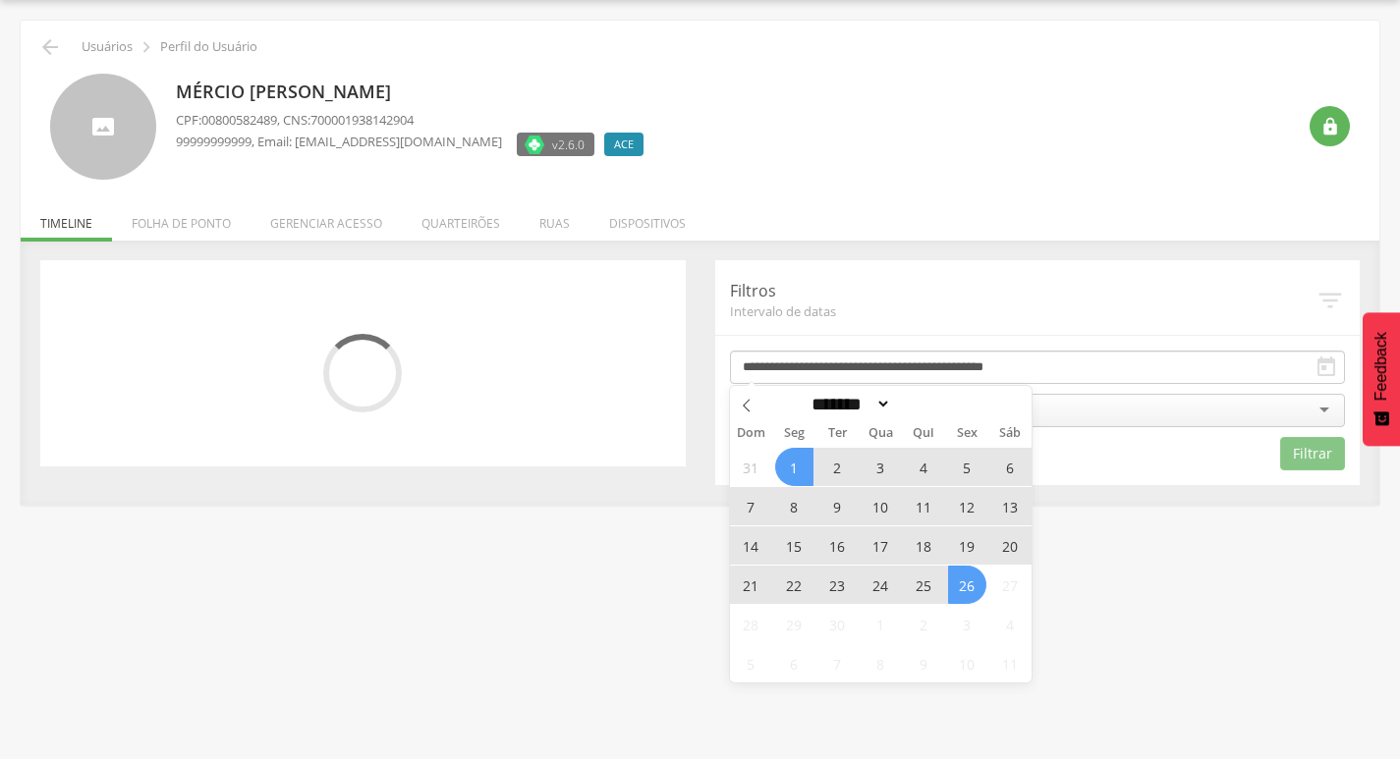
click at [894, 590] on span "24" at bounding box center [881, 585] width 38 height 38
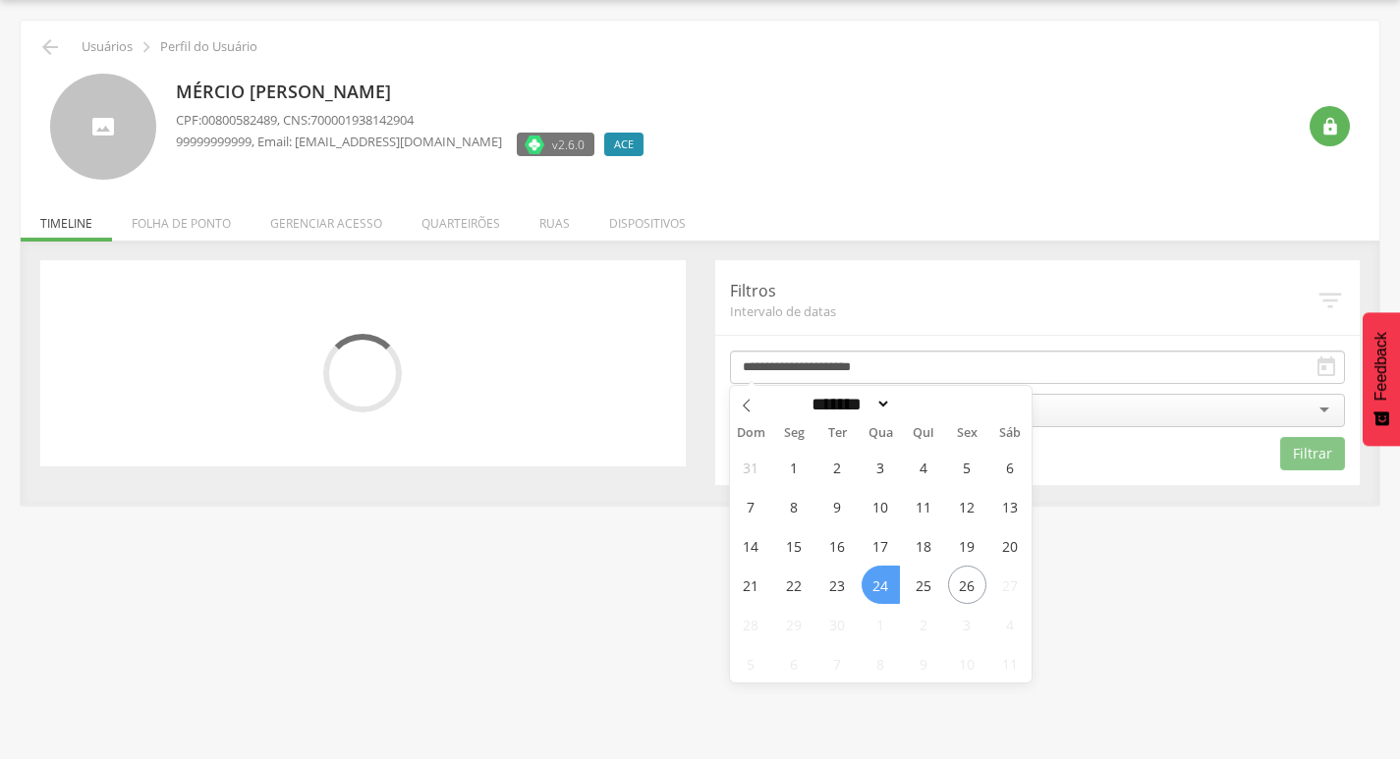
click at [894, 590] on span "24" at bounding box center [881, 585] width 38 height 38
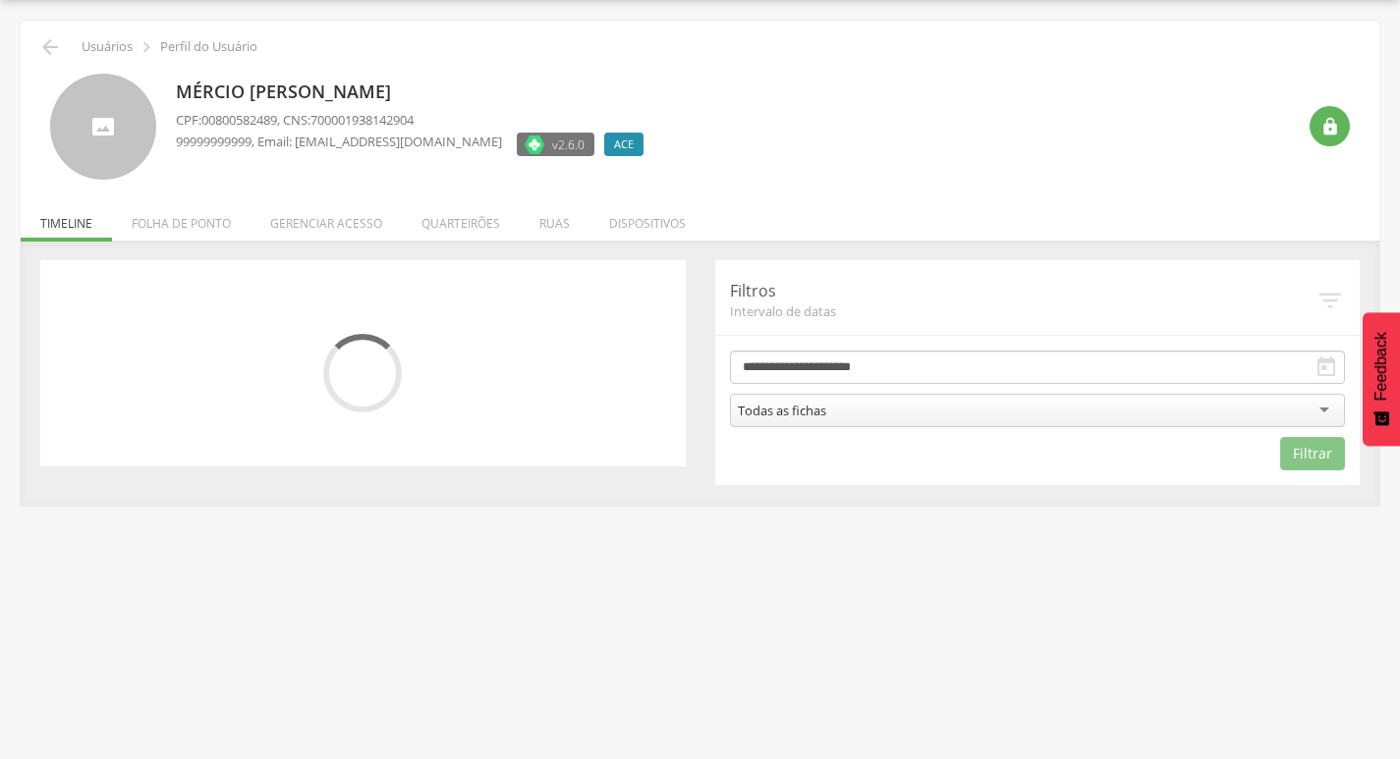
click at [1024, 406] on div "Todas as fichas" at bounding box center [1038, 410] width 616 height 33
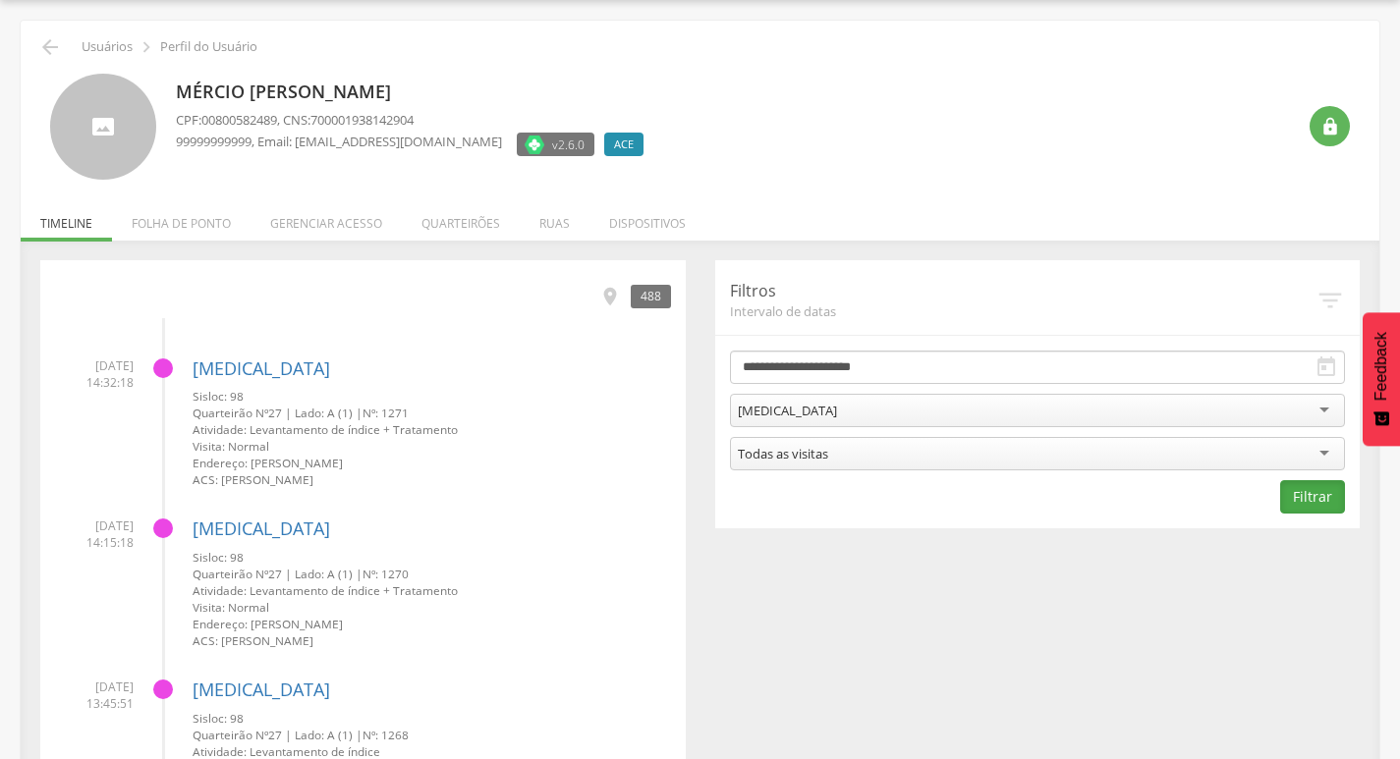
click at [1307, 498] on button "Filtrar" at bounding box center [1312, 496] width 65 height 33
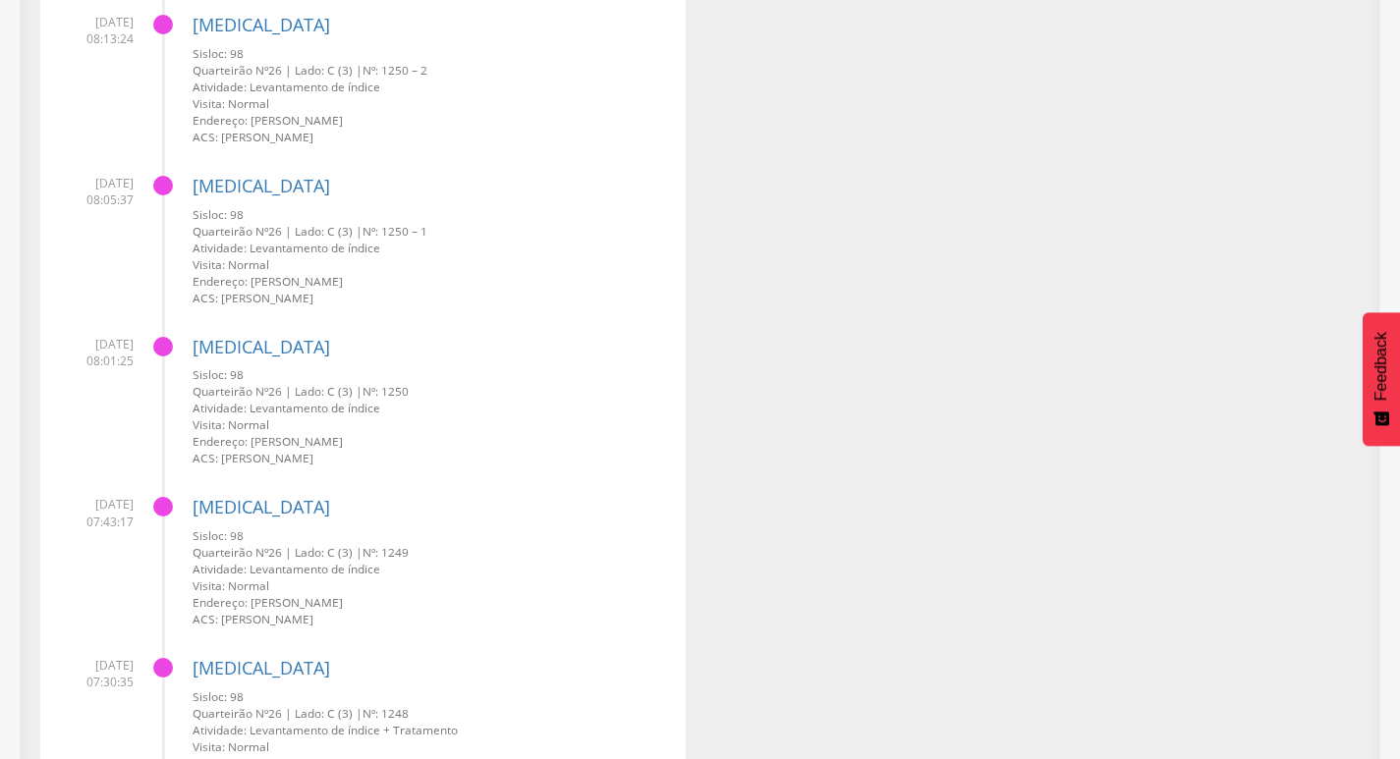
scroll to position [4857, 0]
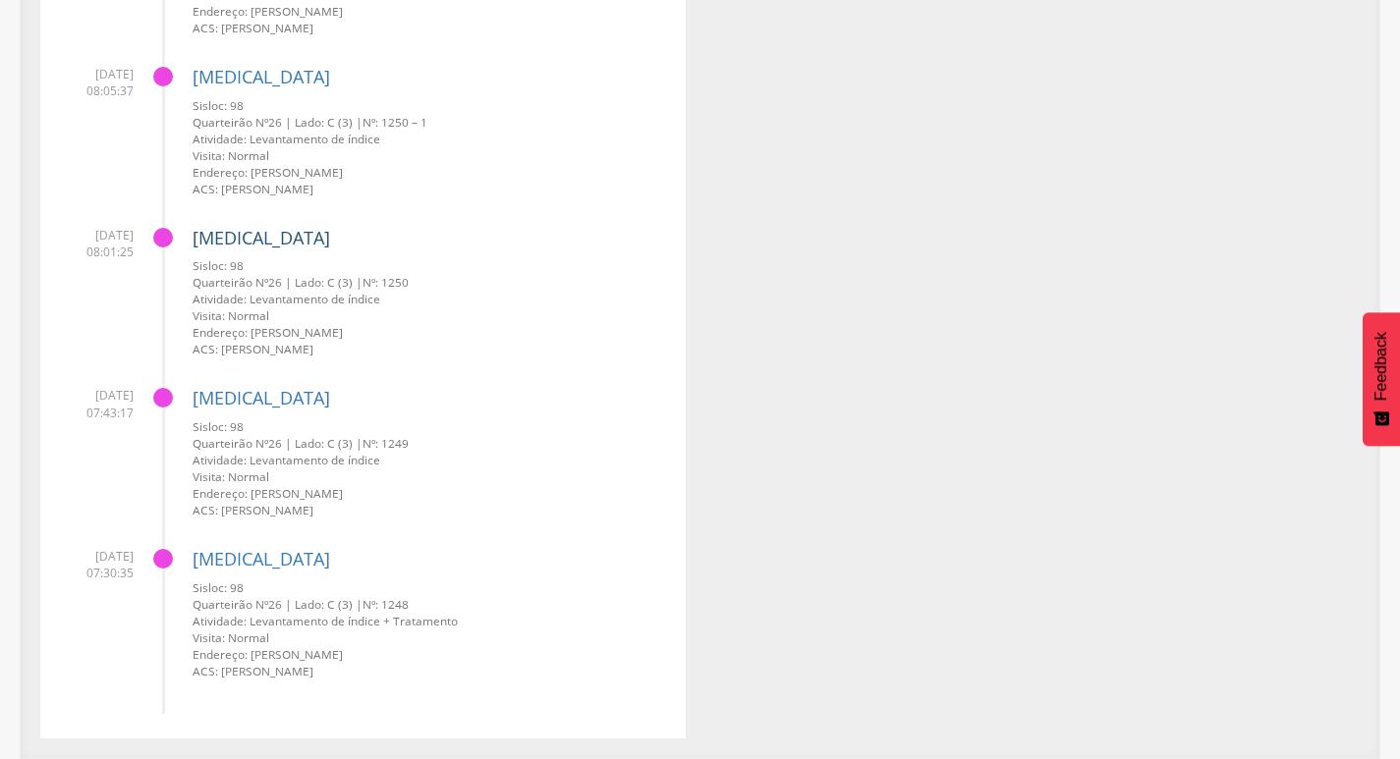
click at [230, 237] on link "[MEDICAL_DATA]" at bounding box center [262, 238] width 138 height 24
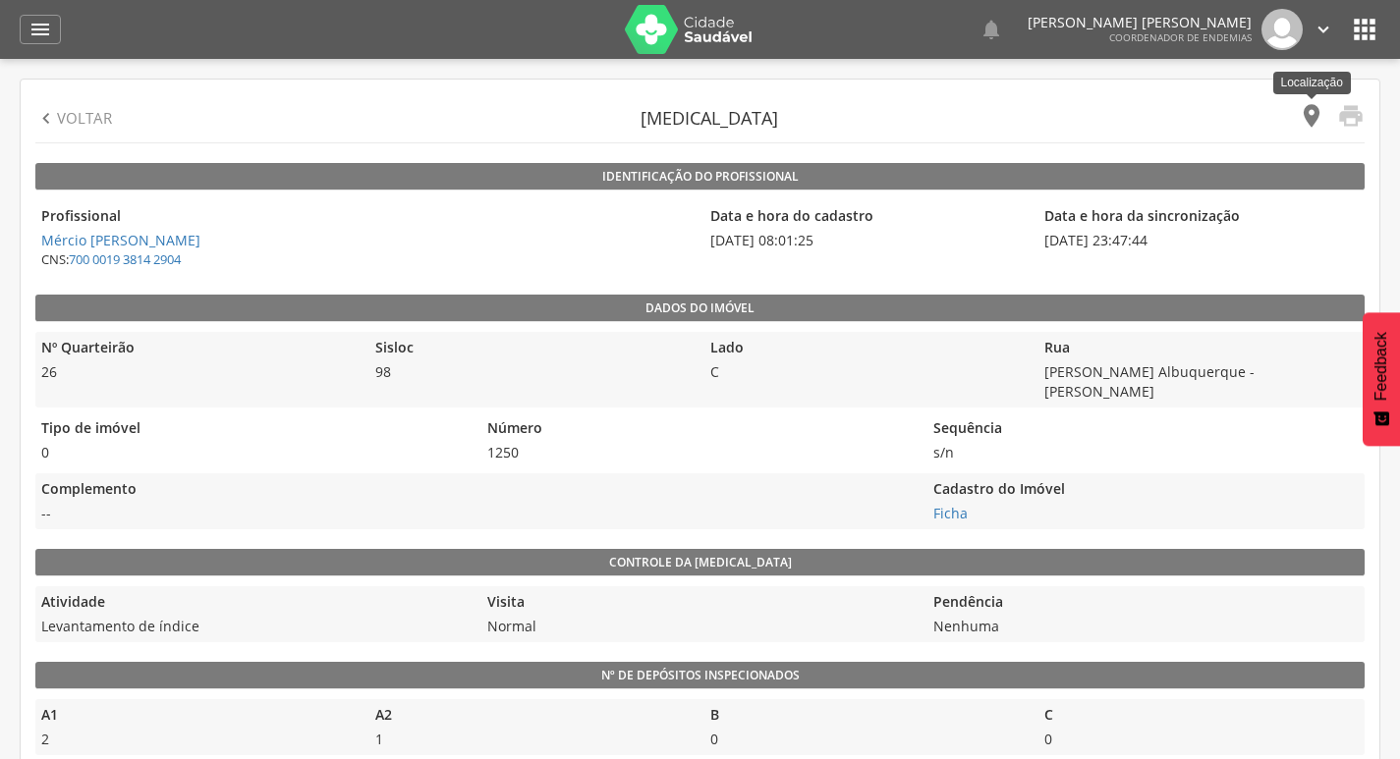
click at [1305, 114] on icon "" at bounding box center [1312, 116] width 28 height 28
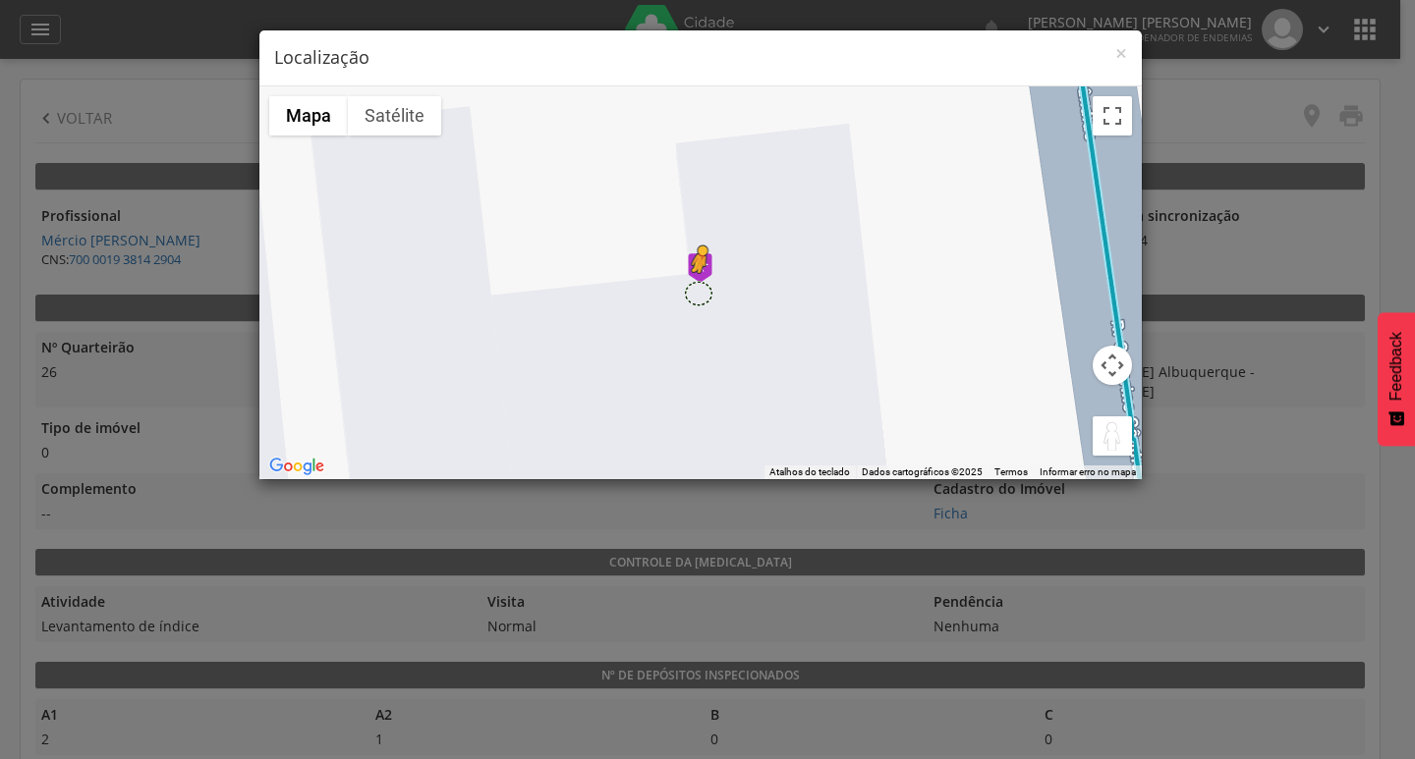
drag, startPoint x: 1109, startPoint y: 436, endPoint x: 699, endPoint y: 293, distance: 435.0
click at [699, 293] on div "Pressione as teclas Alt + Enter para ativar o recurso de arrastar com o teclado…" at bounding box center [700, 282] width 882 height 393
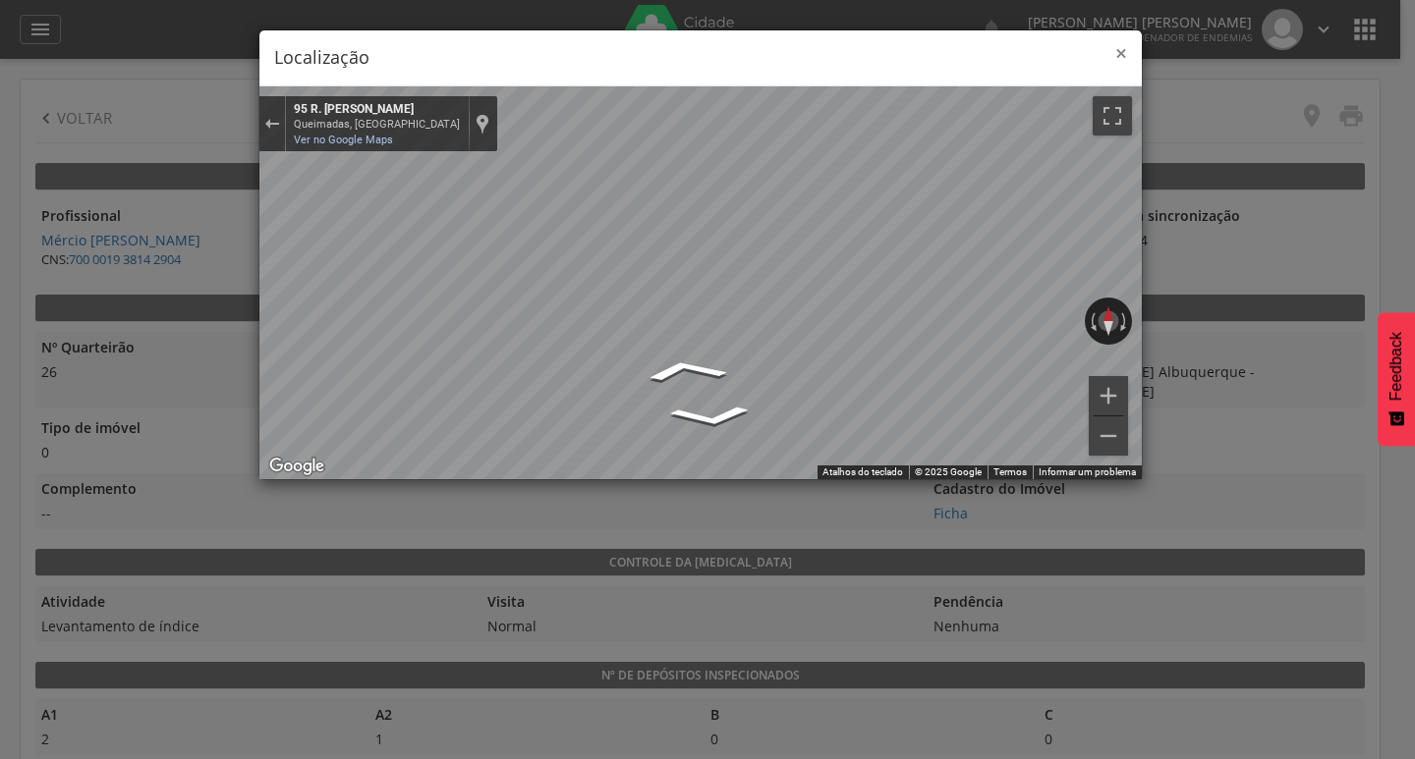
click at [1115, 50] on span "×" at bounding box center [1121, 53] width 12 height 28
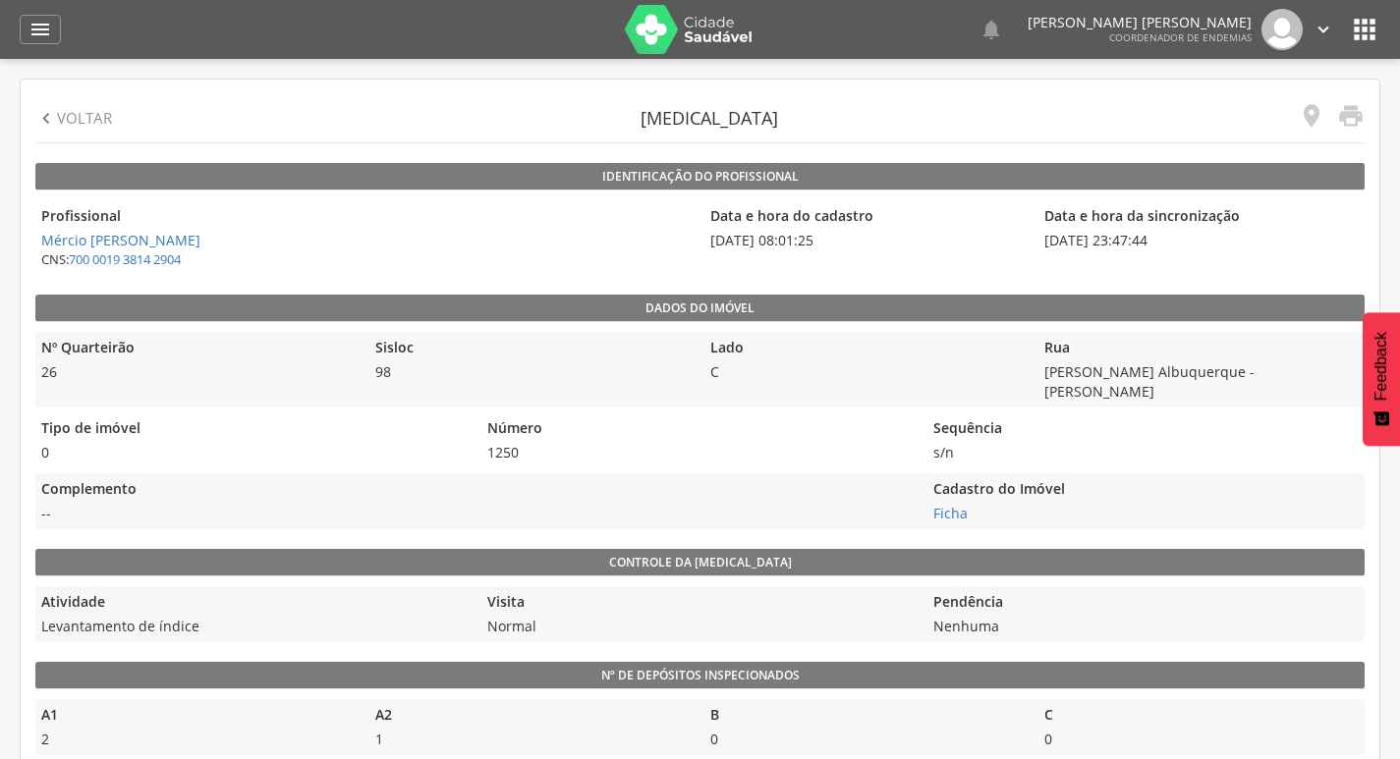
click at [53, 122] on icon "" at bounding box center [46, 119] width 22 height 22
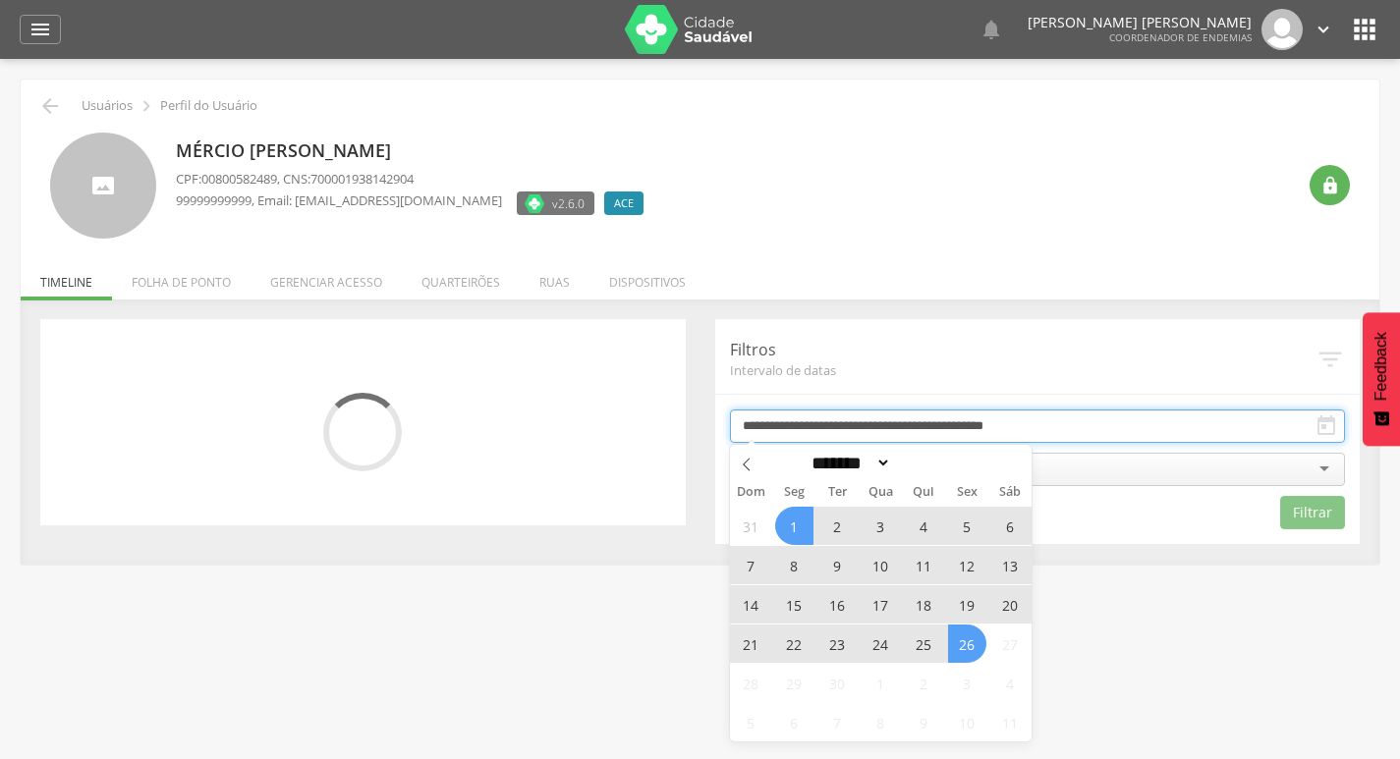
click at [897, 428] on input "**********" at bounding box center [1038, 426] width 616 height 33
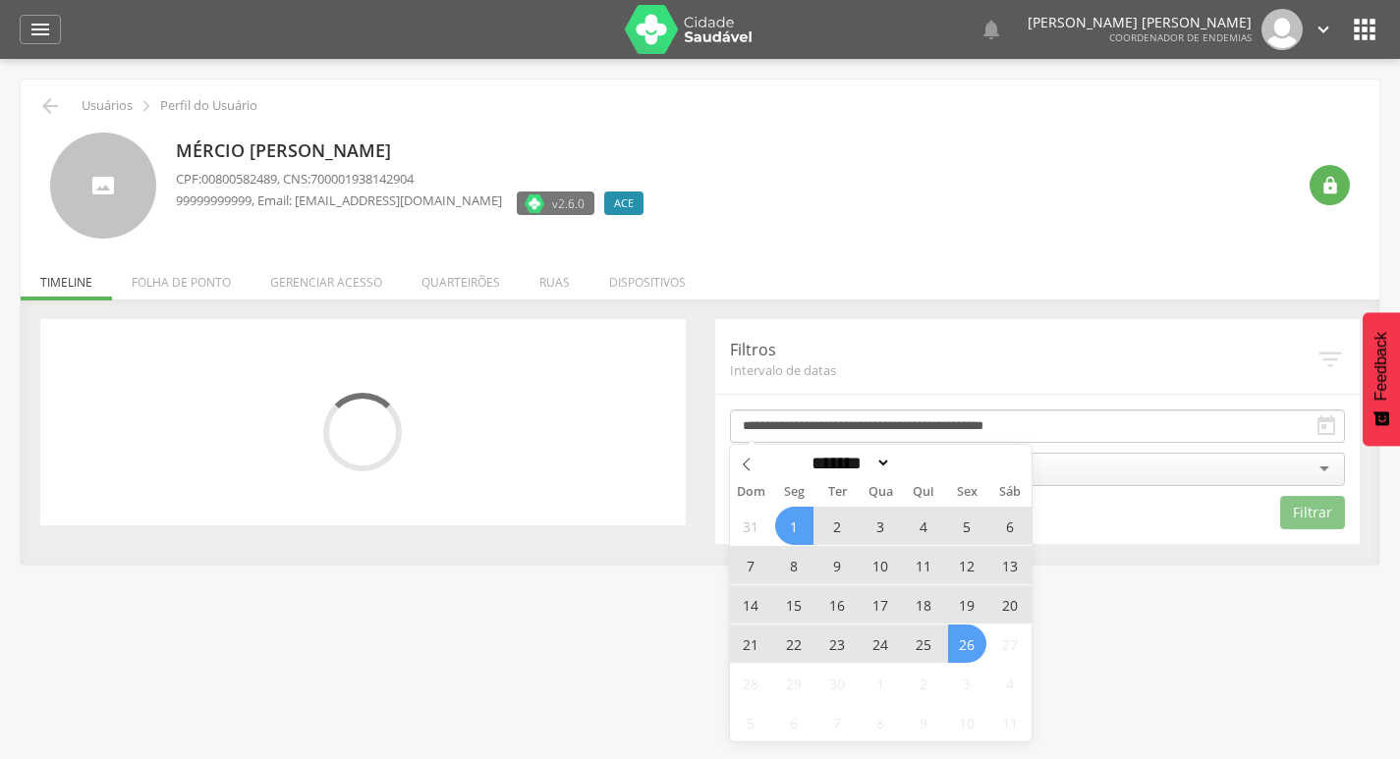
click at [885, 649] on span "24" at bounding box center [881, 644] width 38 height 38
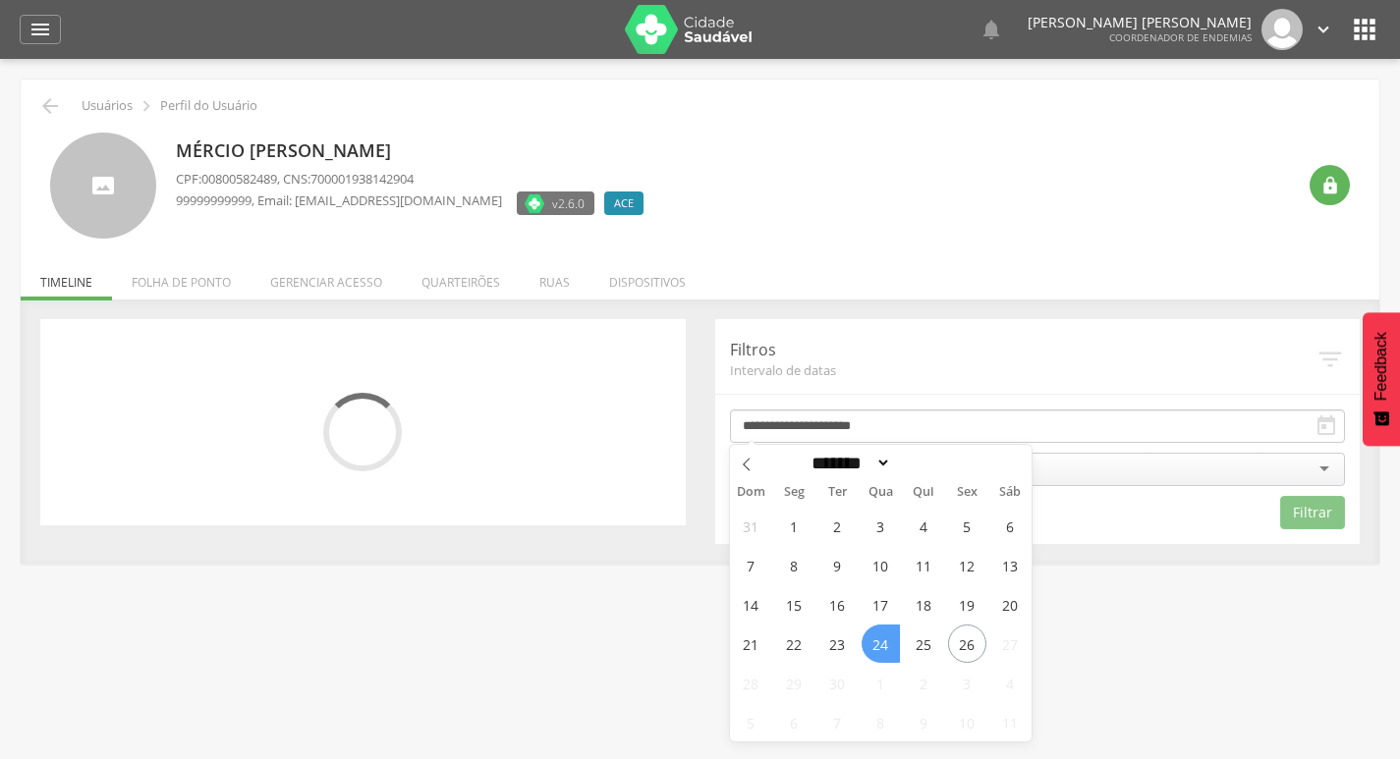
click at [885, 649] on span "24" at bounding box center [881, 644] width 38 height 38
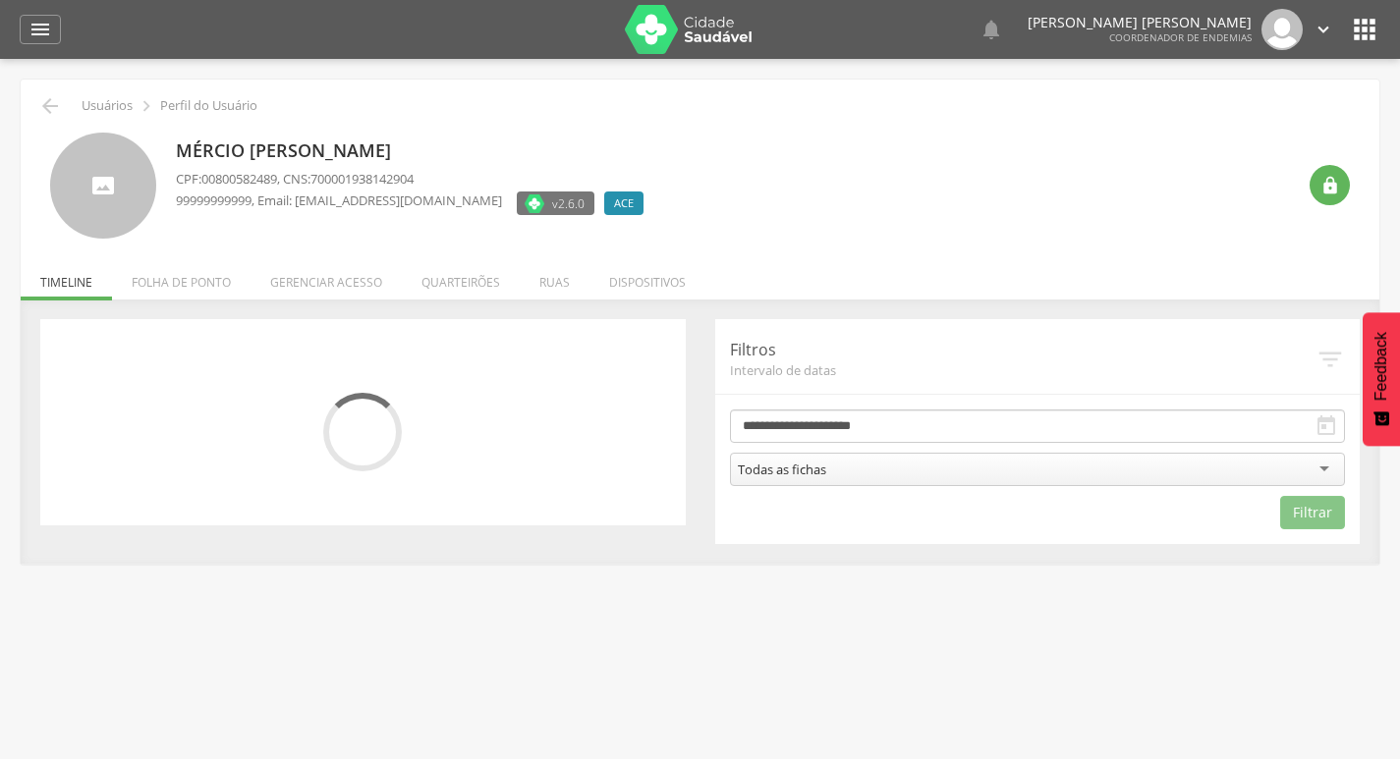
click at [1009, 473] on div "Todas as fichas" at bounding box center [1038, 469] width 616 height 33
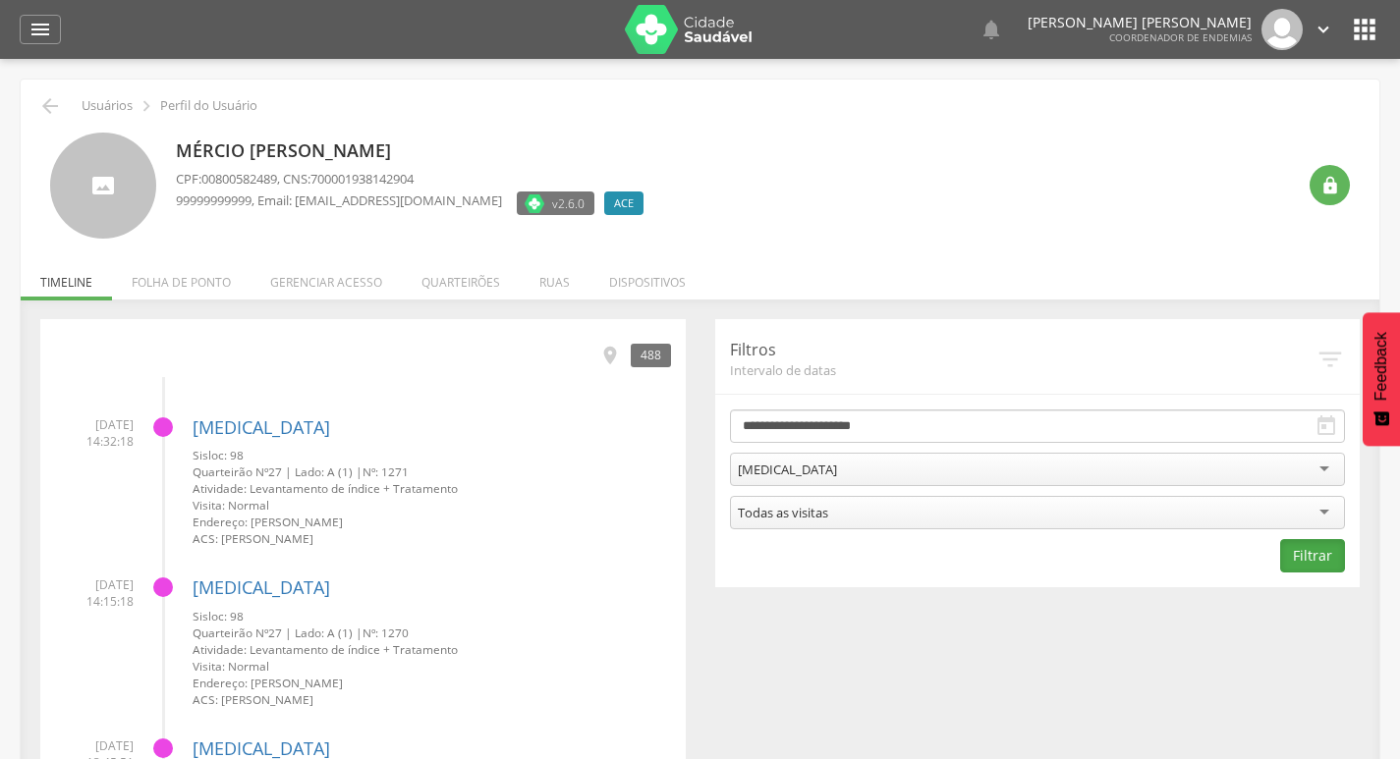
click at [1320, 558] on button "Filtrar" at bounding box center [1312, 555] width 65 height 33
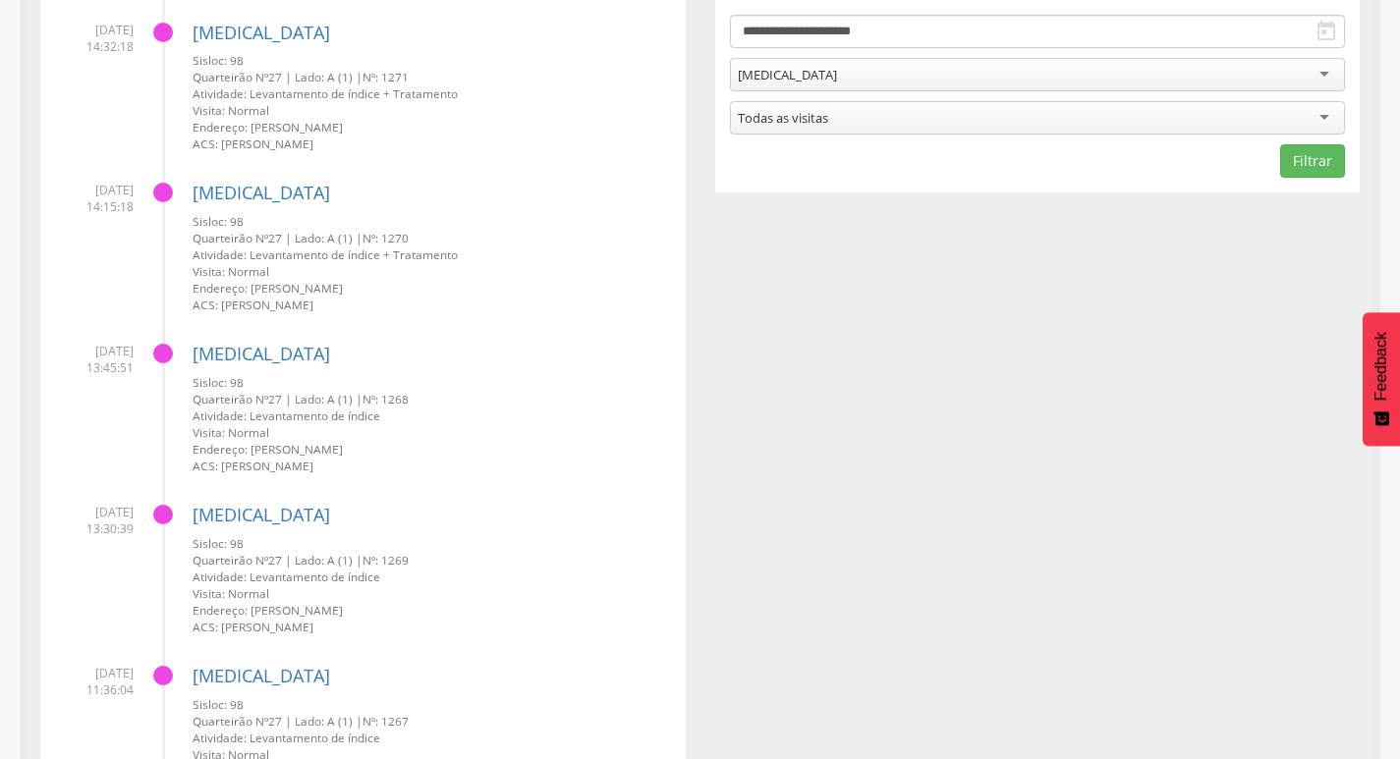
scroll to position [393, 0]
click at [211, 510] on link "[MEDICAL_DATA]" at bounding box center [262, 517] width 138 height 24
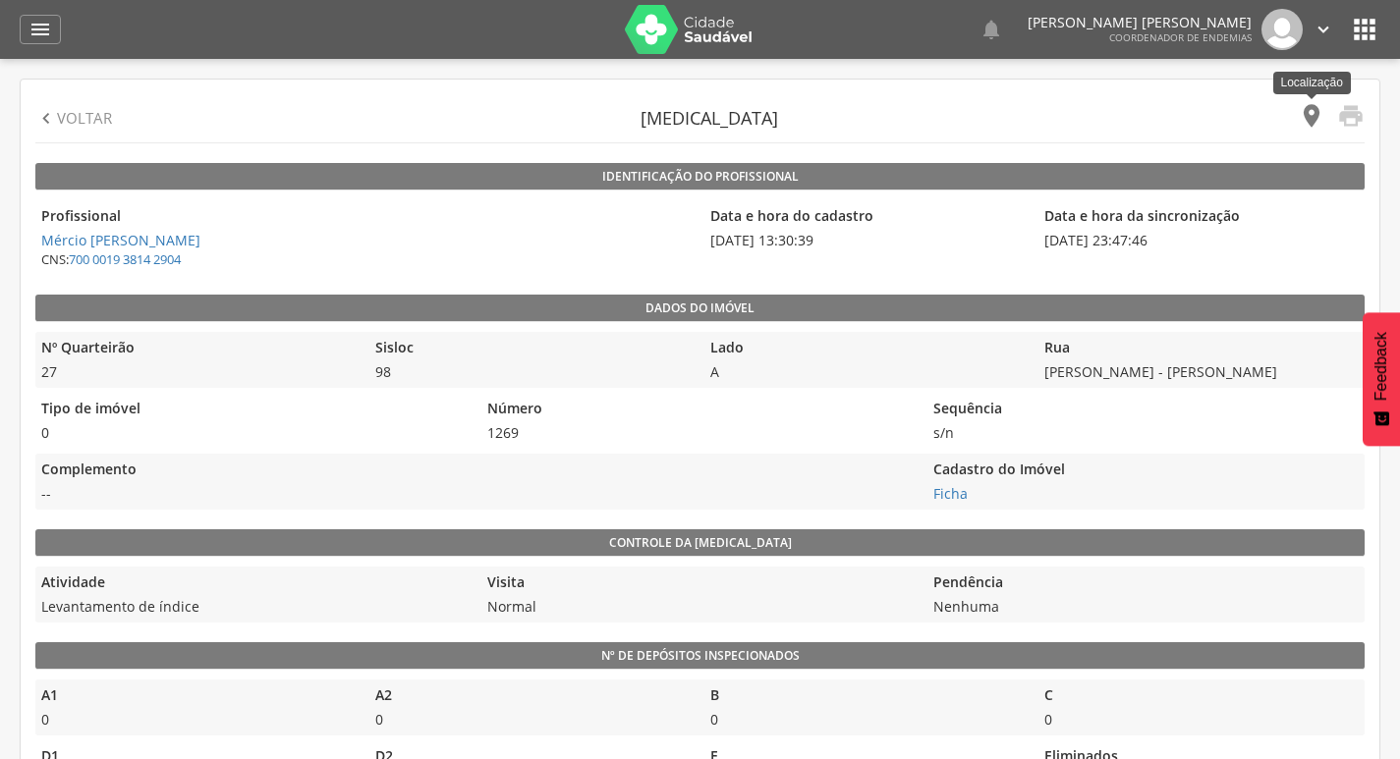
click at [1313, 117] on icon "" at bounding box center [1312, 116] width 28 height 28
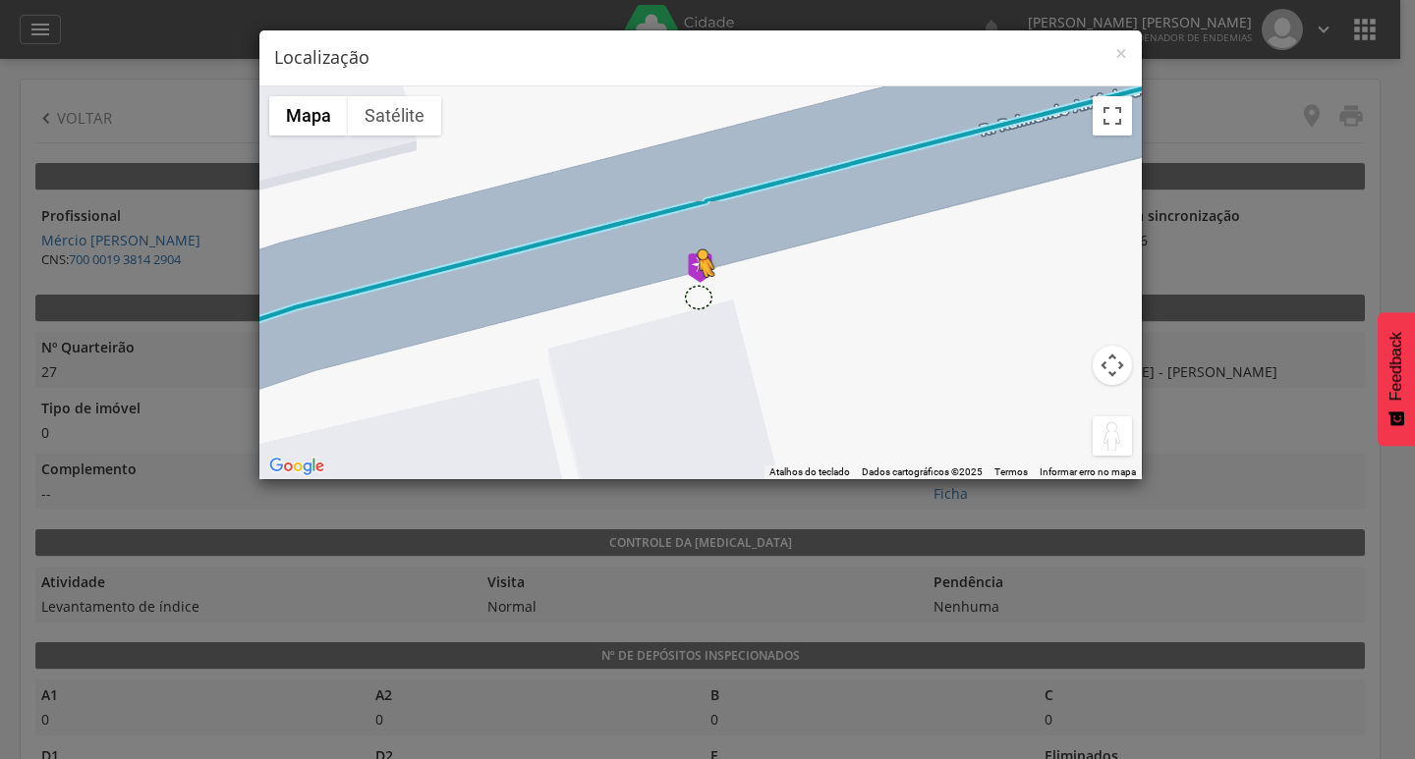
drag, startPoint x: 1116, startPoint y: 434, endPoint x: 697, endPoint y: 298, distance: 441.2
click at [697, 298] on div "Pressione as teclas Alt + Enter para ativar o recurso de arrastar com o teclado…" at bounding box center [700, 282] width 882 height 393
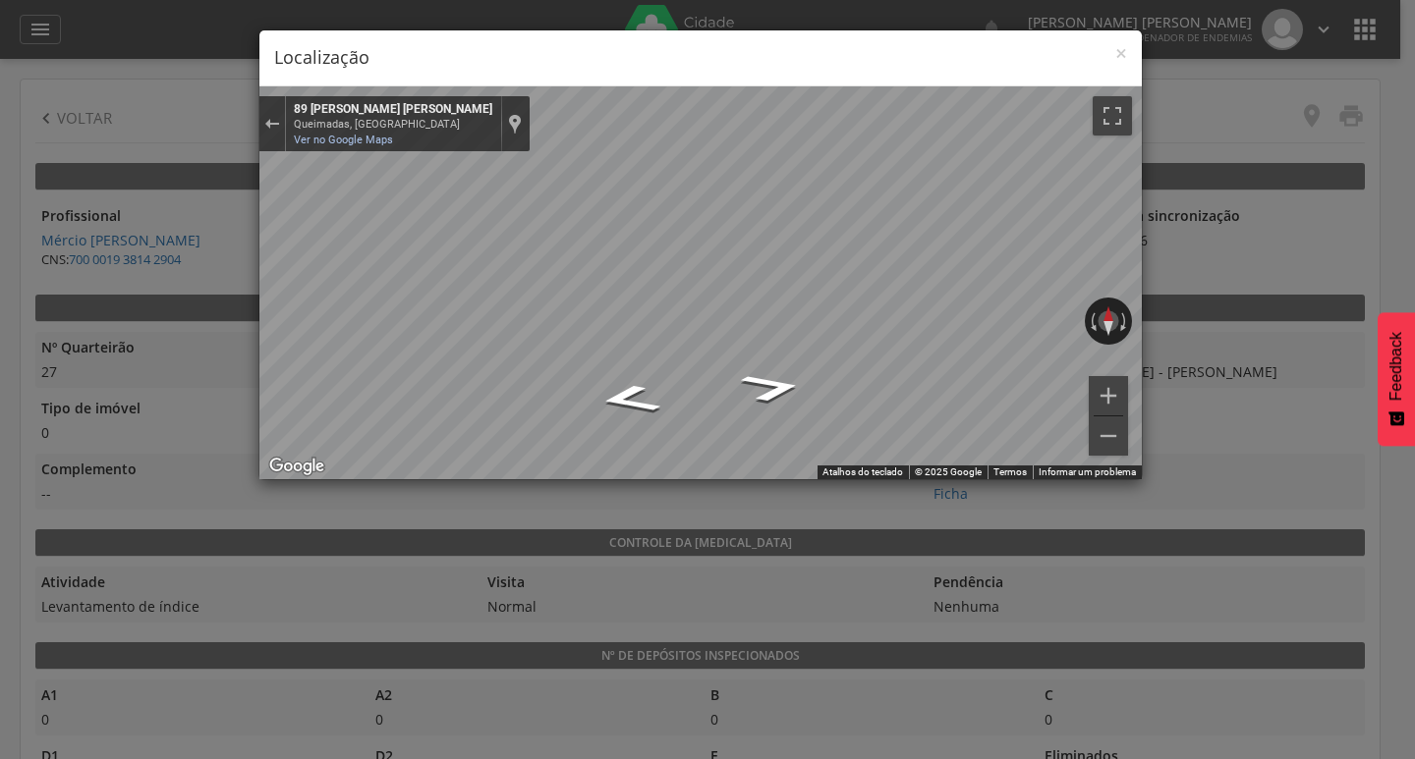
click at [1111, 53] on h4 "Localização" at bounding box center [700, 58] width 853 height 26
click at [1123, 56] on span "×" at bounding box center [1121, 53] width 12 height 28
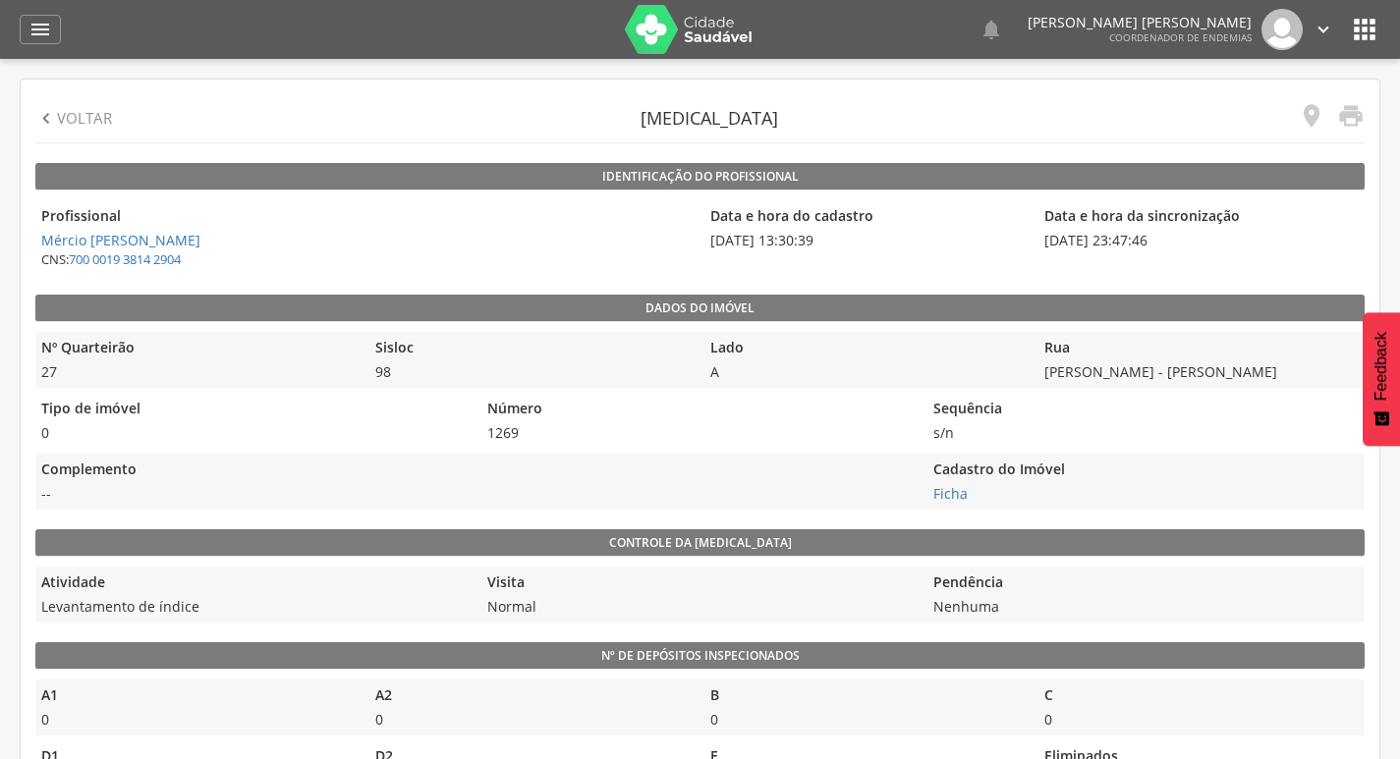
click at [77, 119] on p "Voltar" at bounding box center [84, 118] width 55 height 21
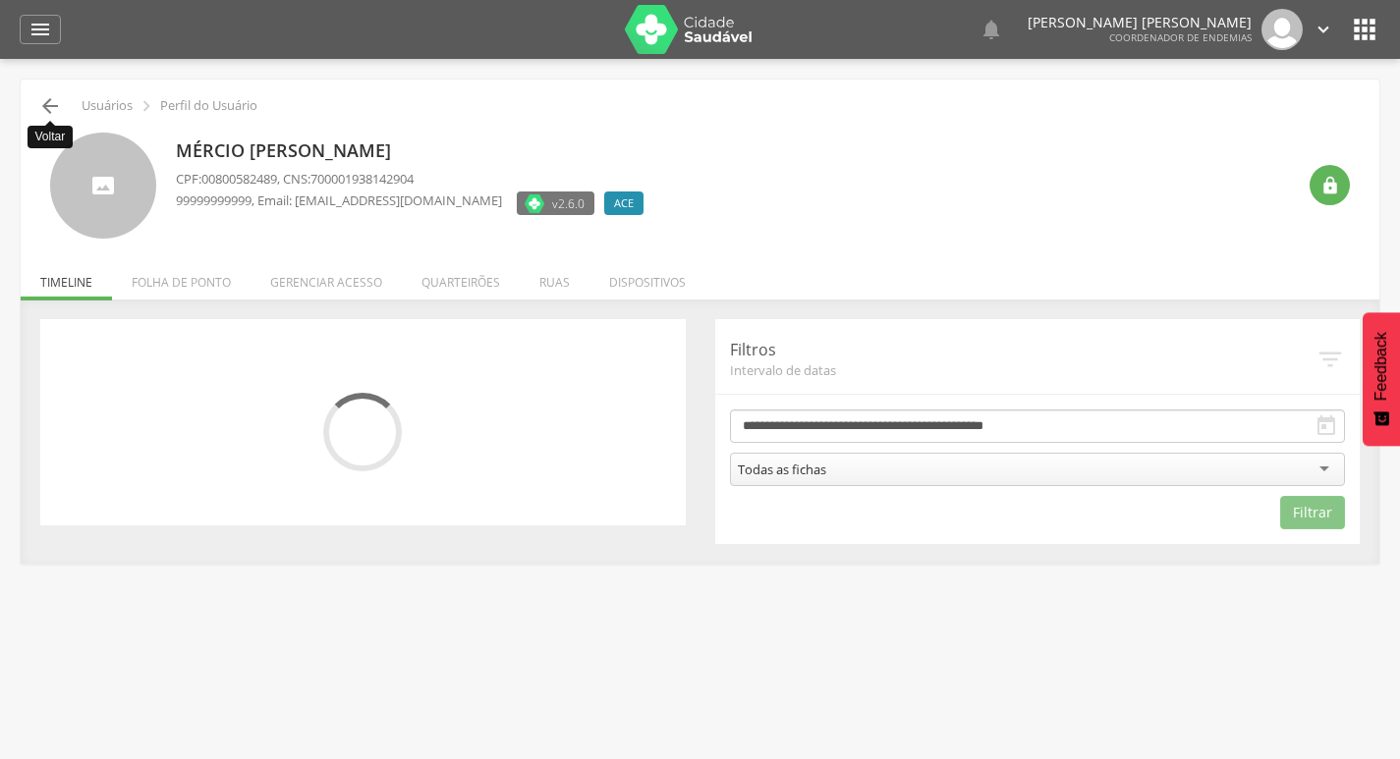
click at [50, 106] on icon "" at bounding box center [50, 106] width 24 height 24
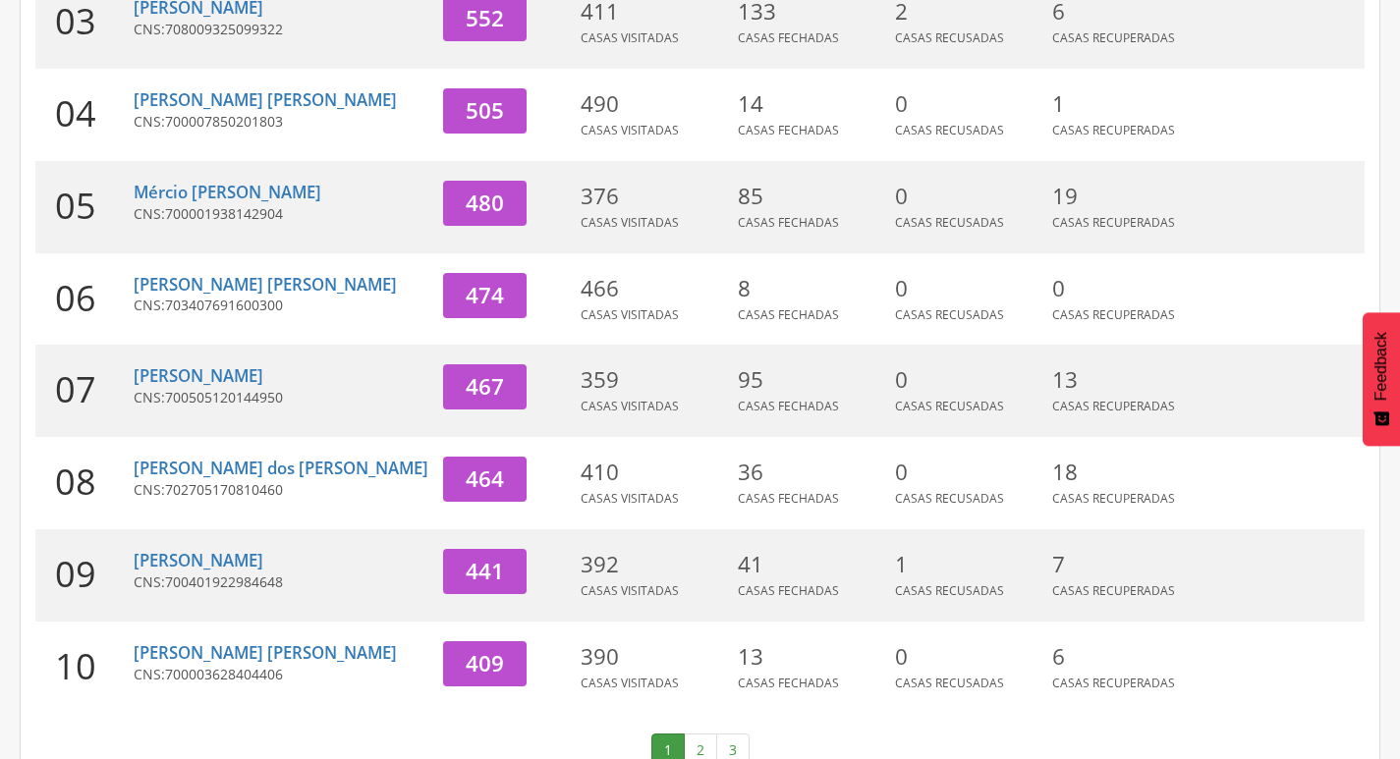
scroll to position [605, 0]
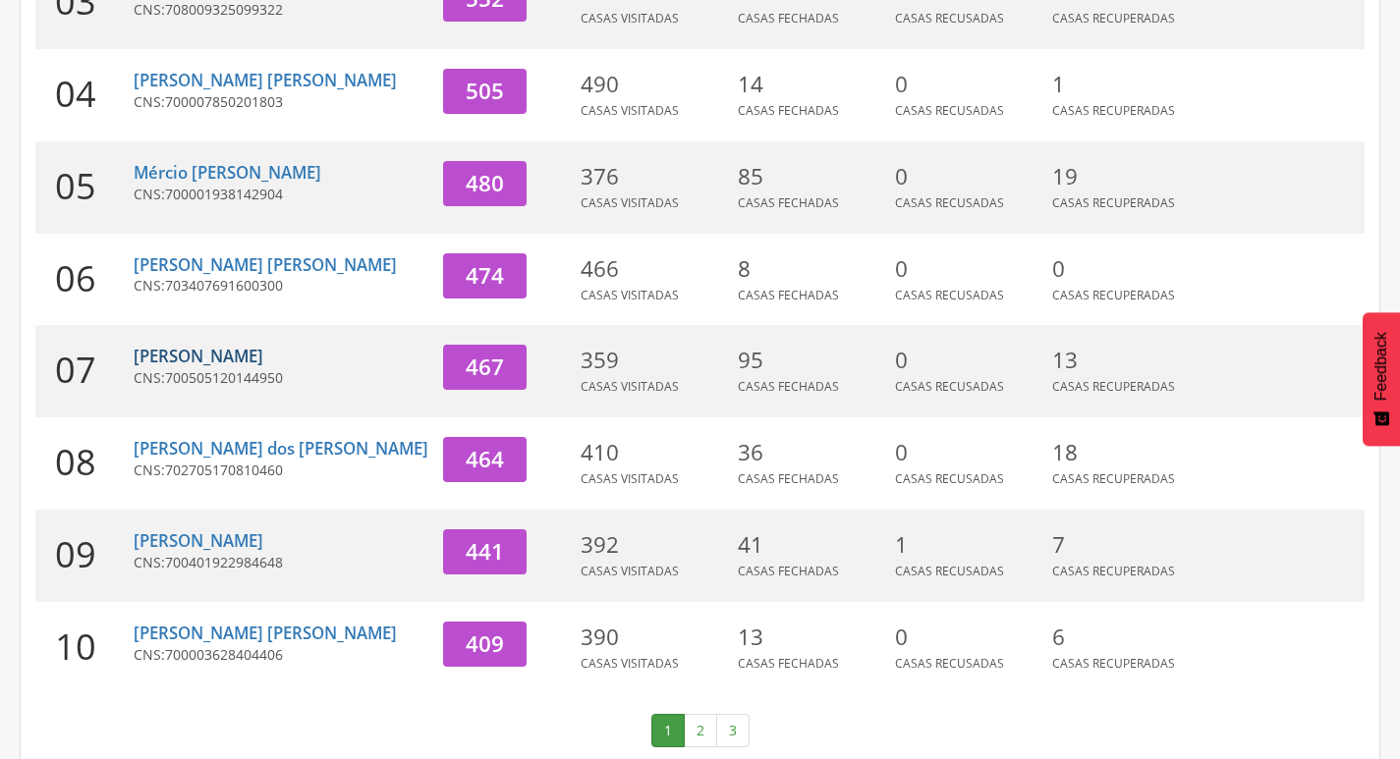
click at [255, 345] on link "[PERSON_NAME]" at bounding box center [199, 356] width 130 height 23
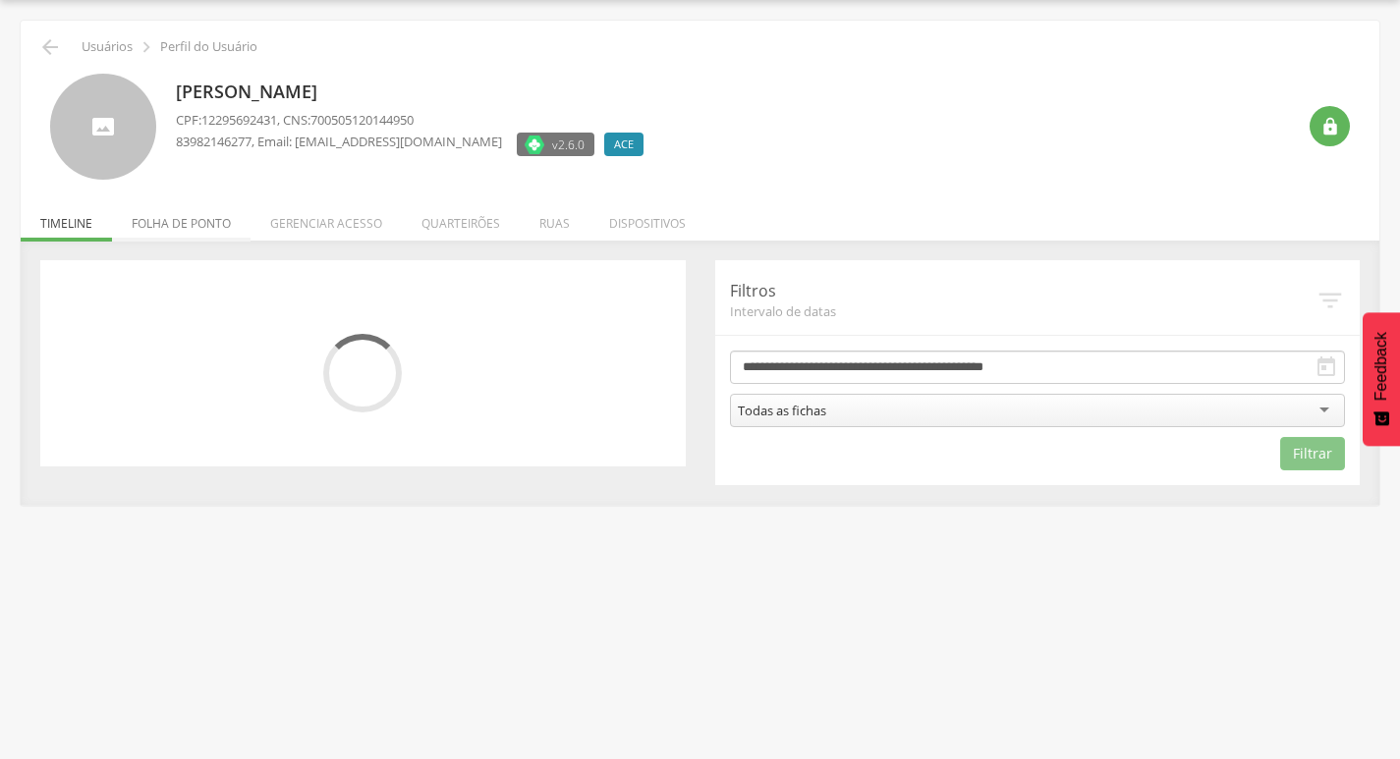
click at [206, 234] on li "Folha de ponto" at bounding box center [181, 219] width 139 height 46
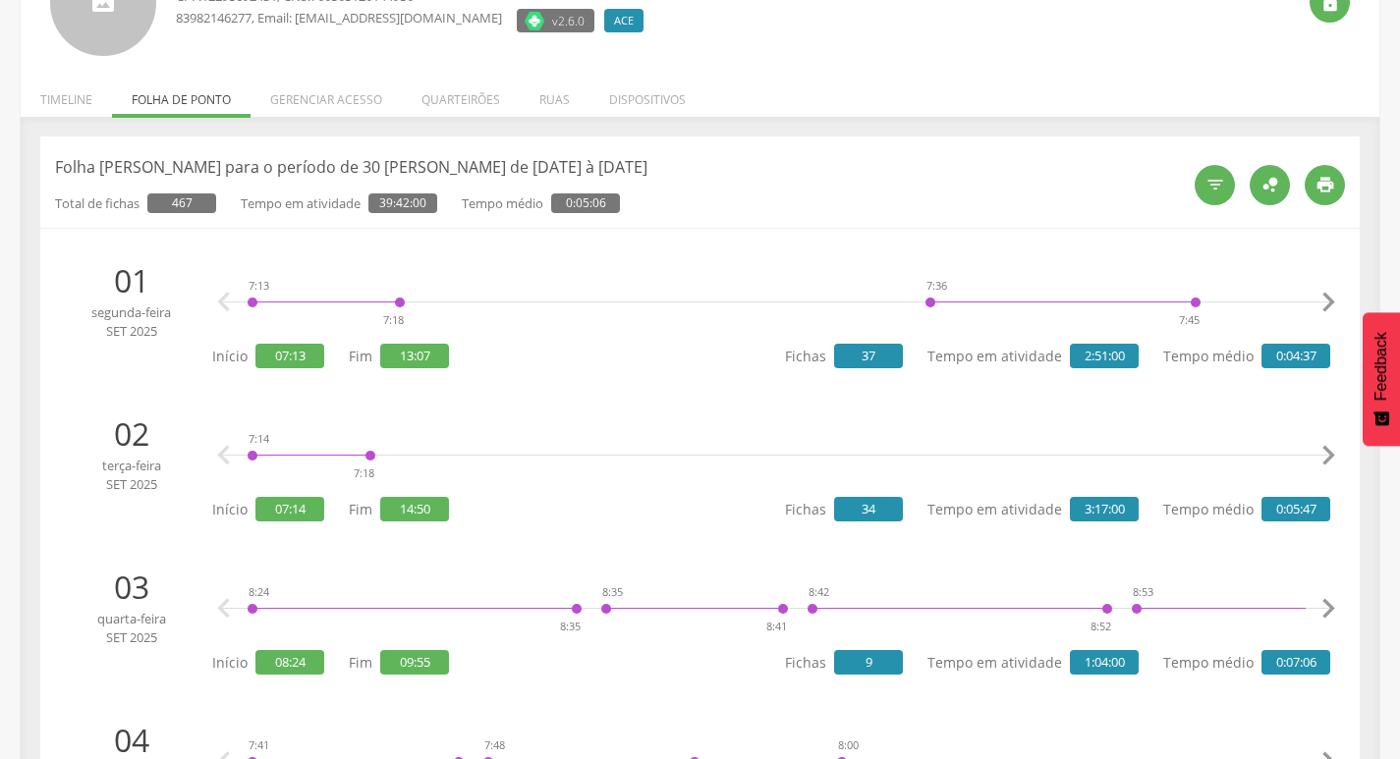
scroll to position [0, 0]
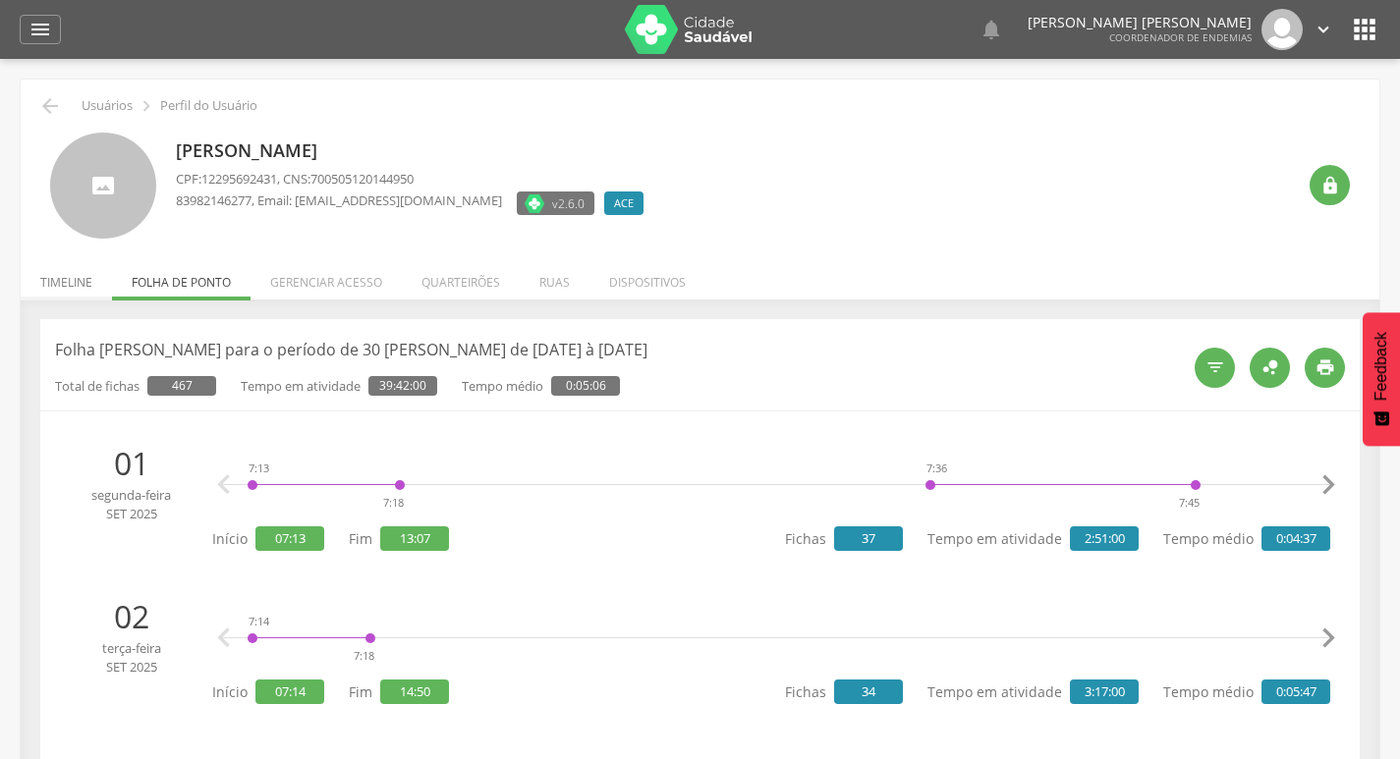
click at [64, 280] on li "Timeline" at bounding box center [66, 277] width 91 height 46
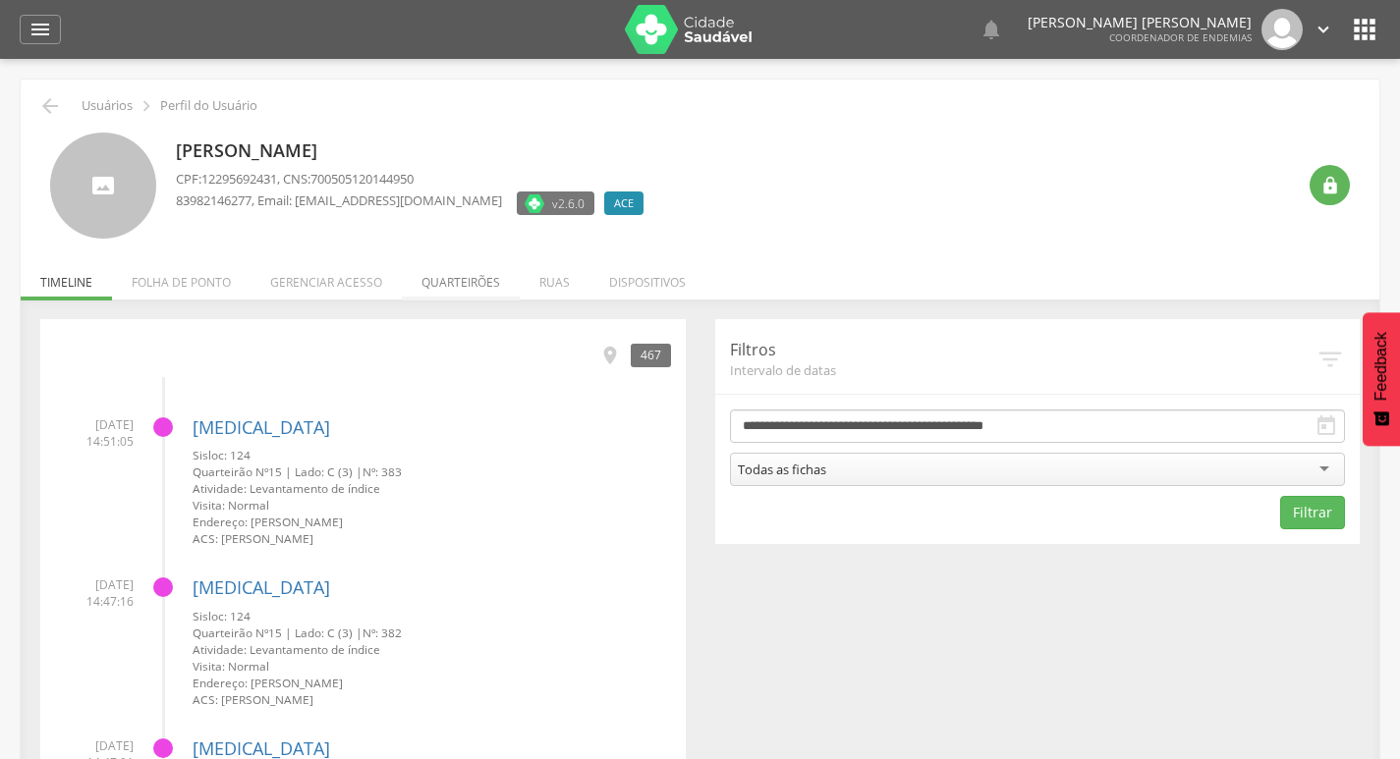
click at [477, 288] on li "Quarteirões" at bounding box center [461, 277] width 118 height 46
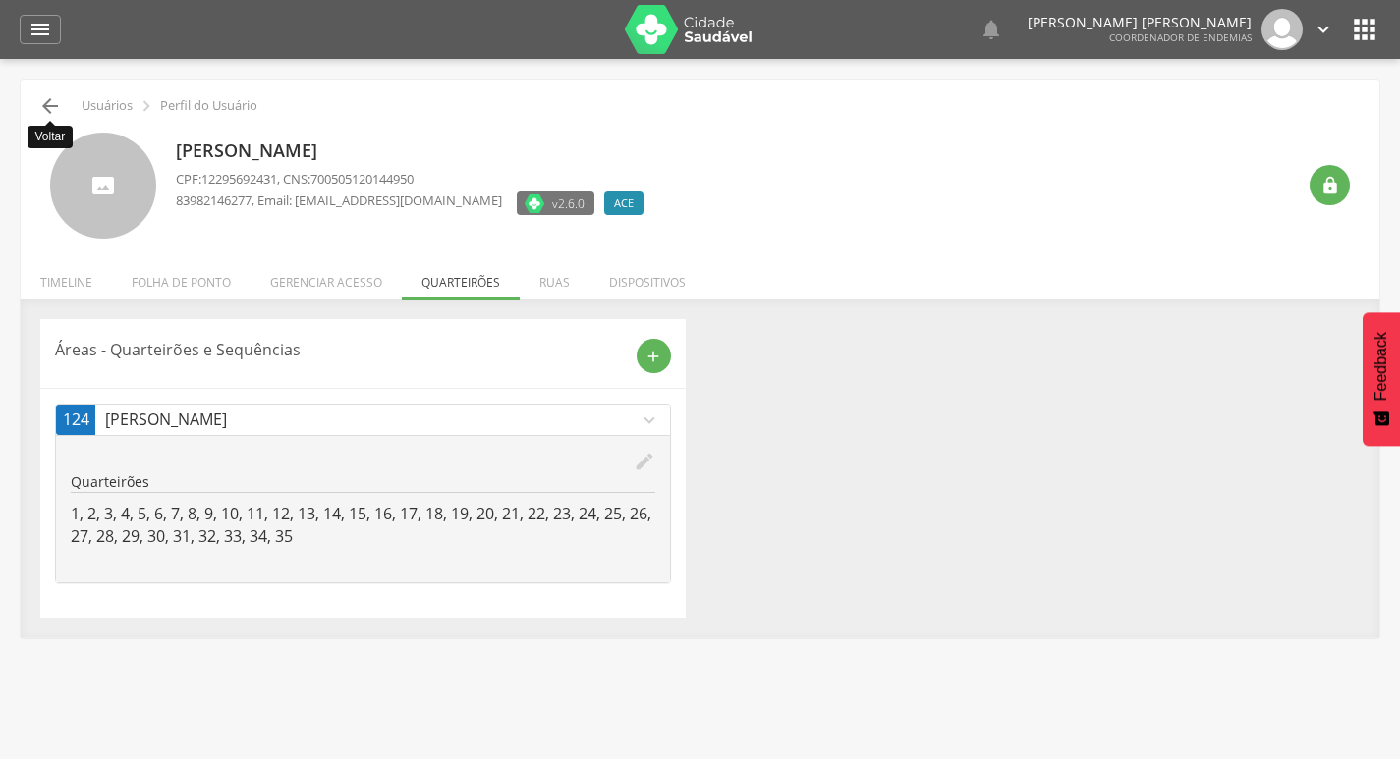
click at [46, 107] on icon "" at bounding box center [50, 106] width 24 height 24
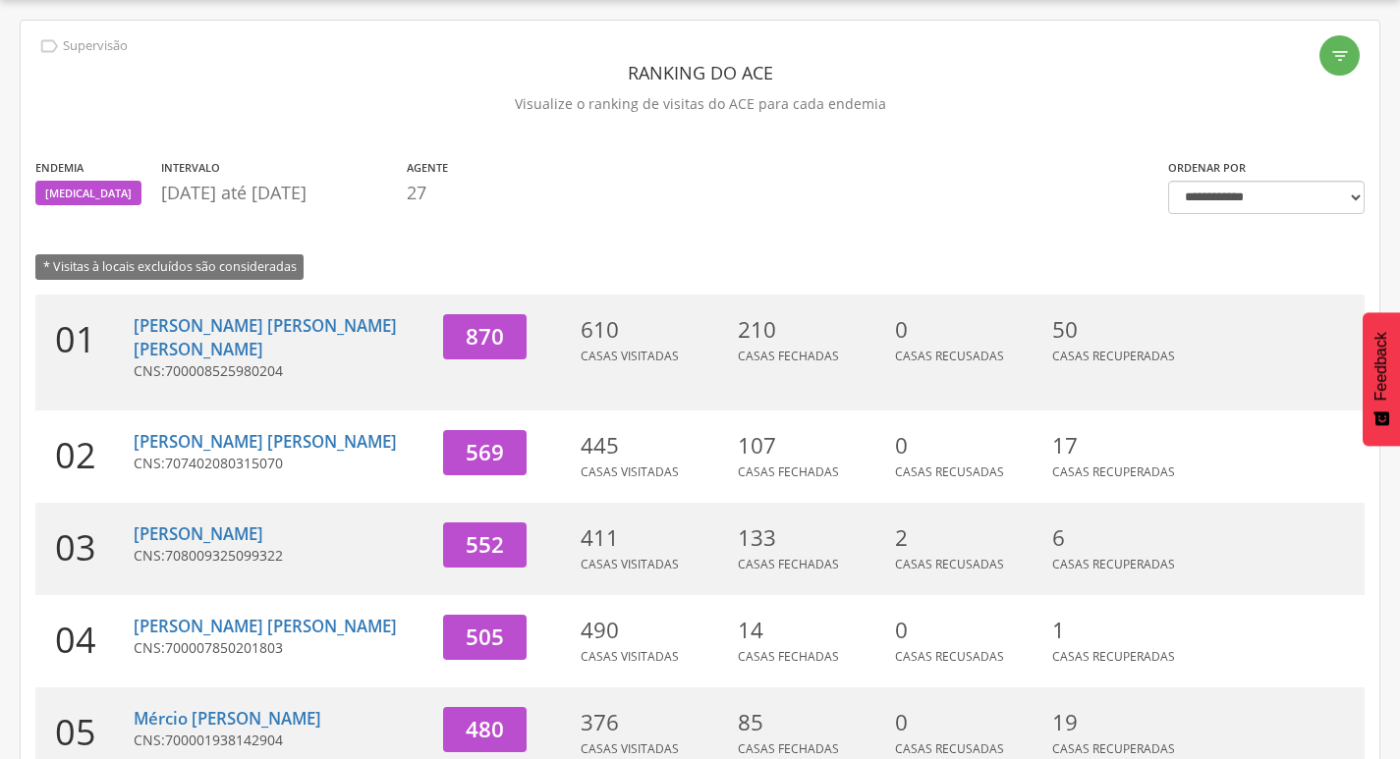
scroll to position [605, 0]
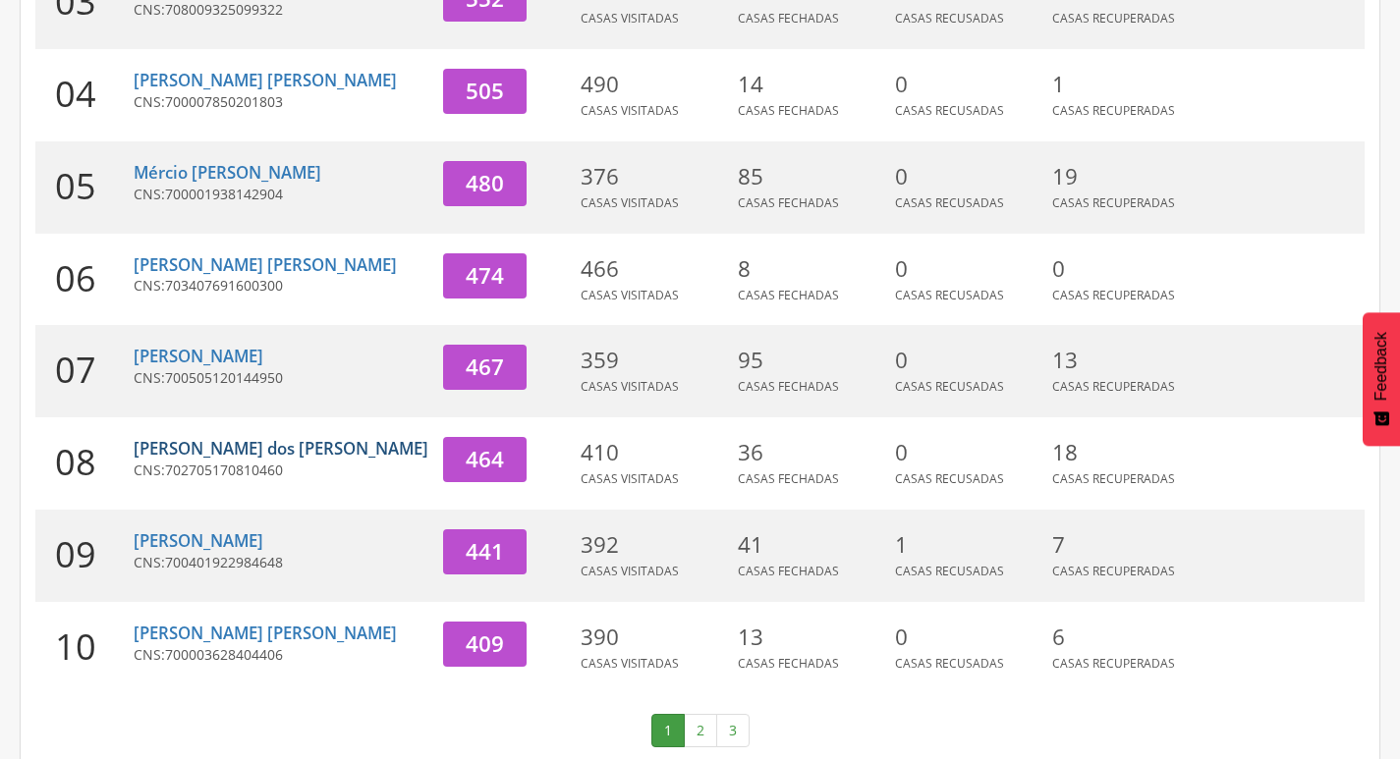
click at [223, 437] on link "[PERSON_NAME] dos [PERSON_NAME]" at bounding box center [281, 448] width 295 height 23
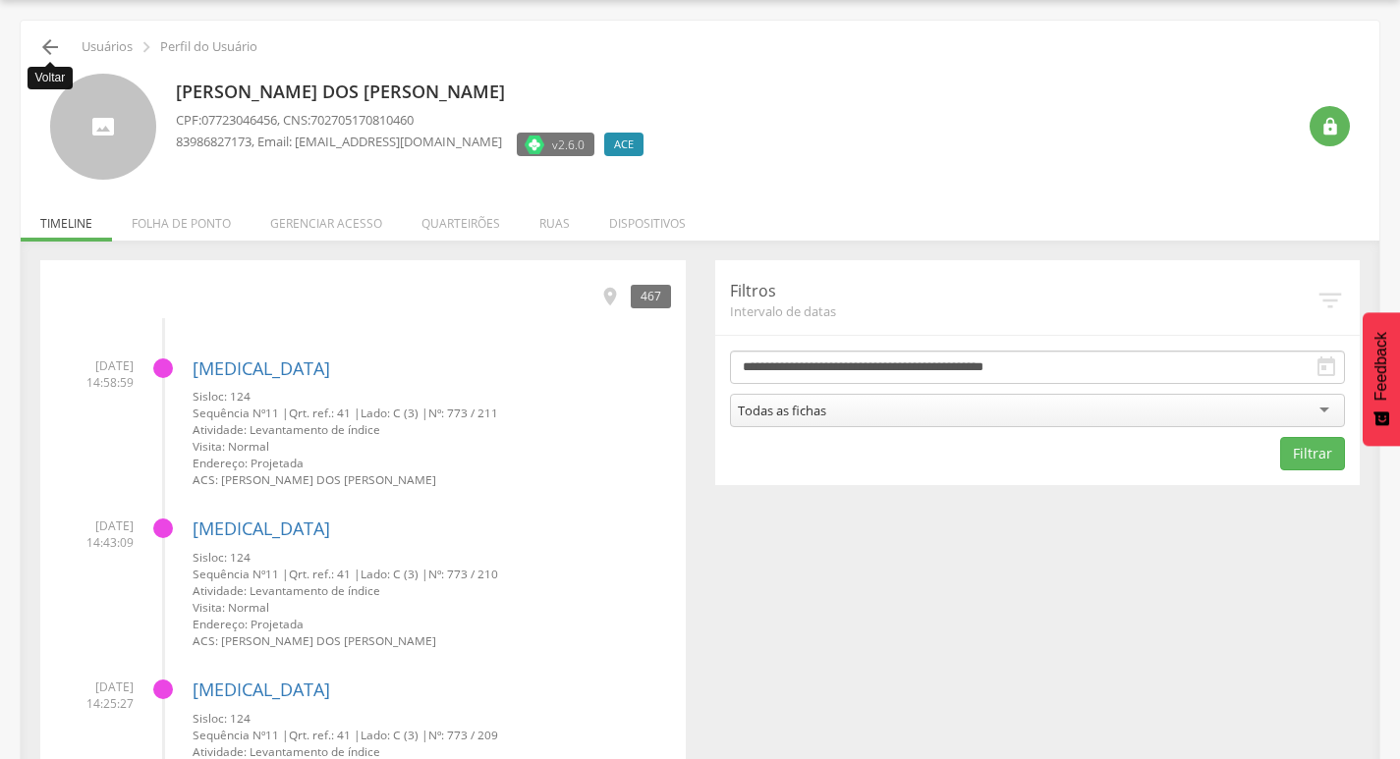
click at [45, 48] on icon "" at bounding box center [50, 47] width 24 height 24
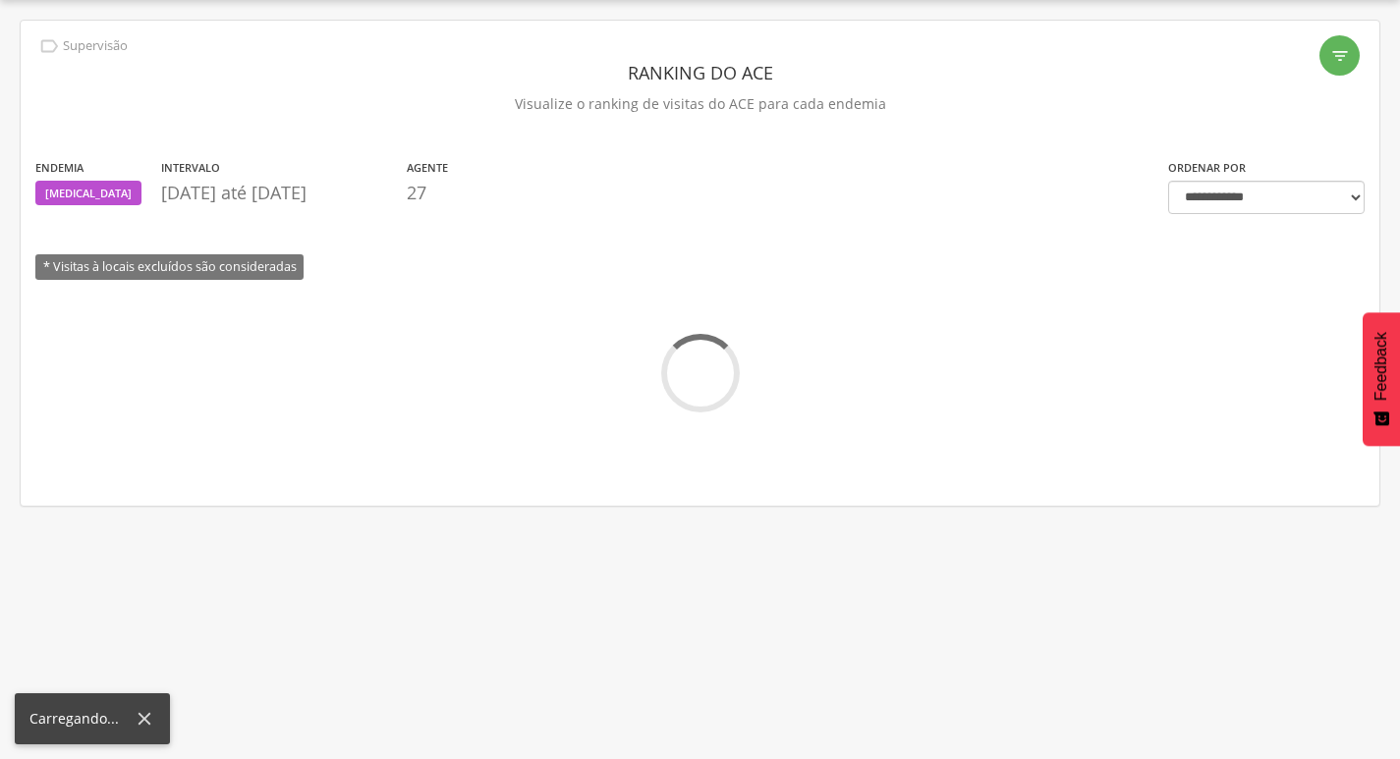
scroll to position [605, 0]
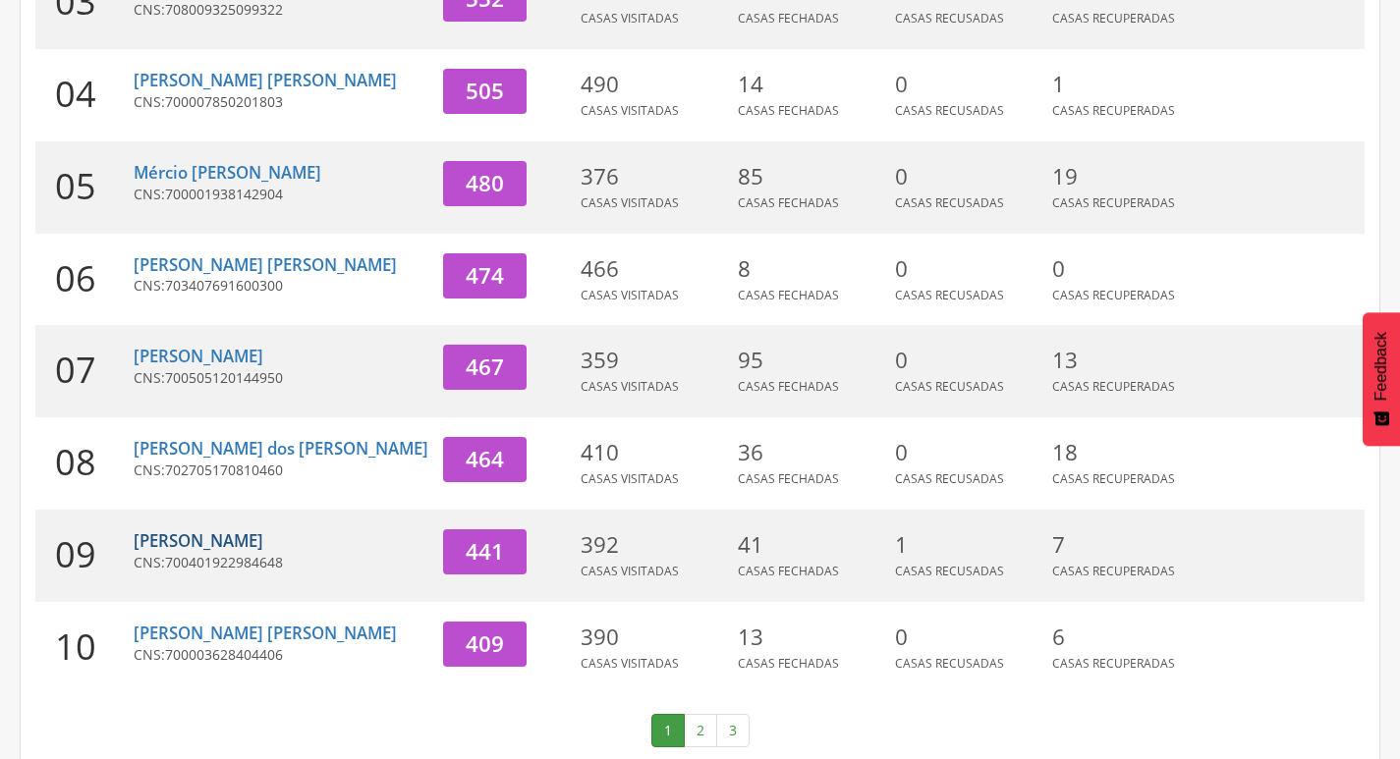
click at [215, 530] on link "[PERSON_NAME]" at bounding box center [199, 541] width 130 height 23
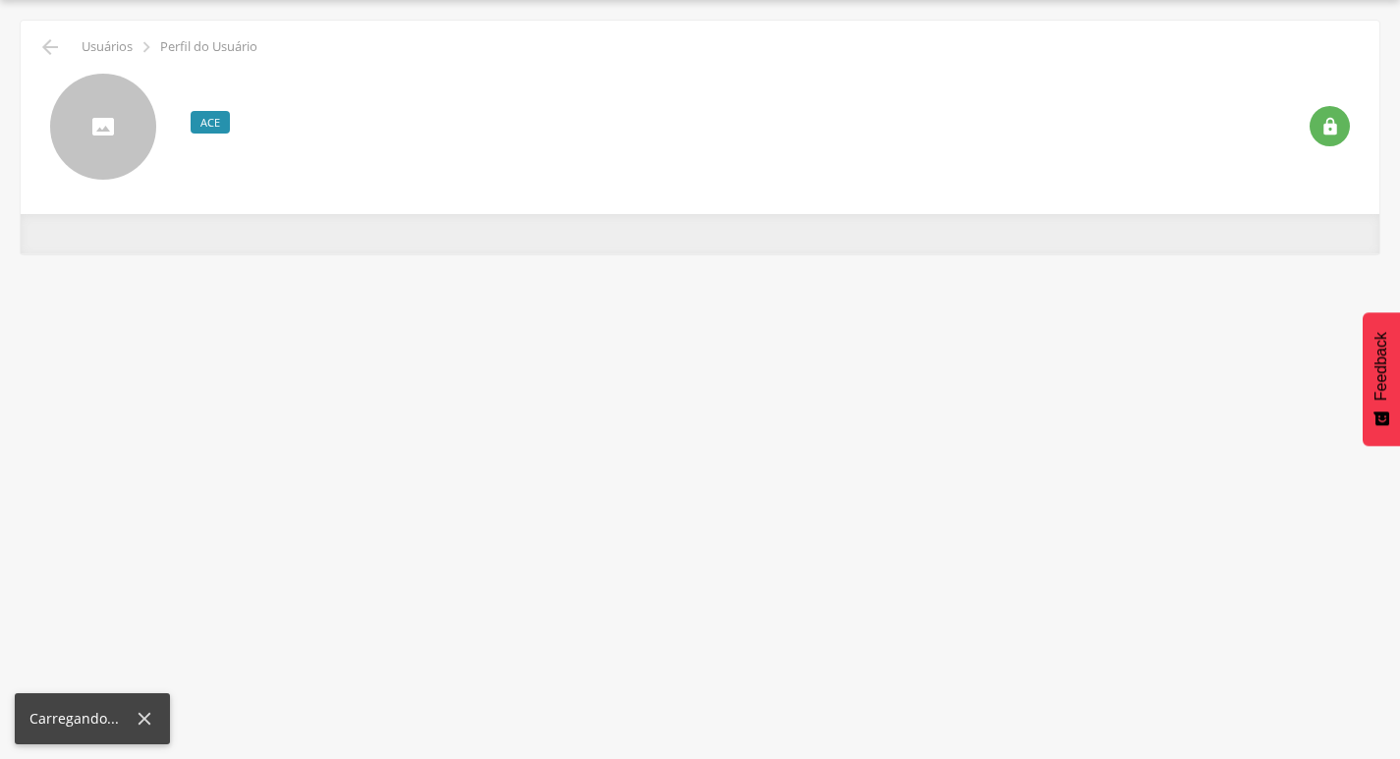
scroll to position [59, 0]
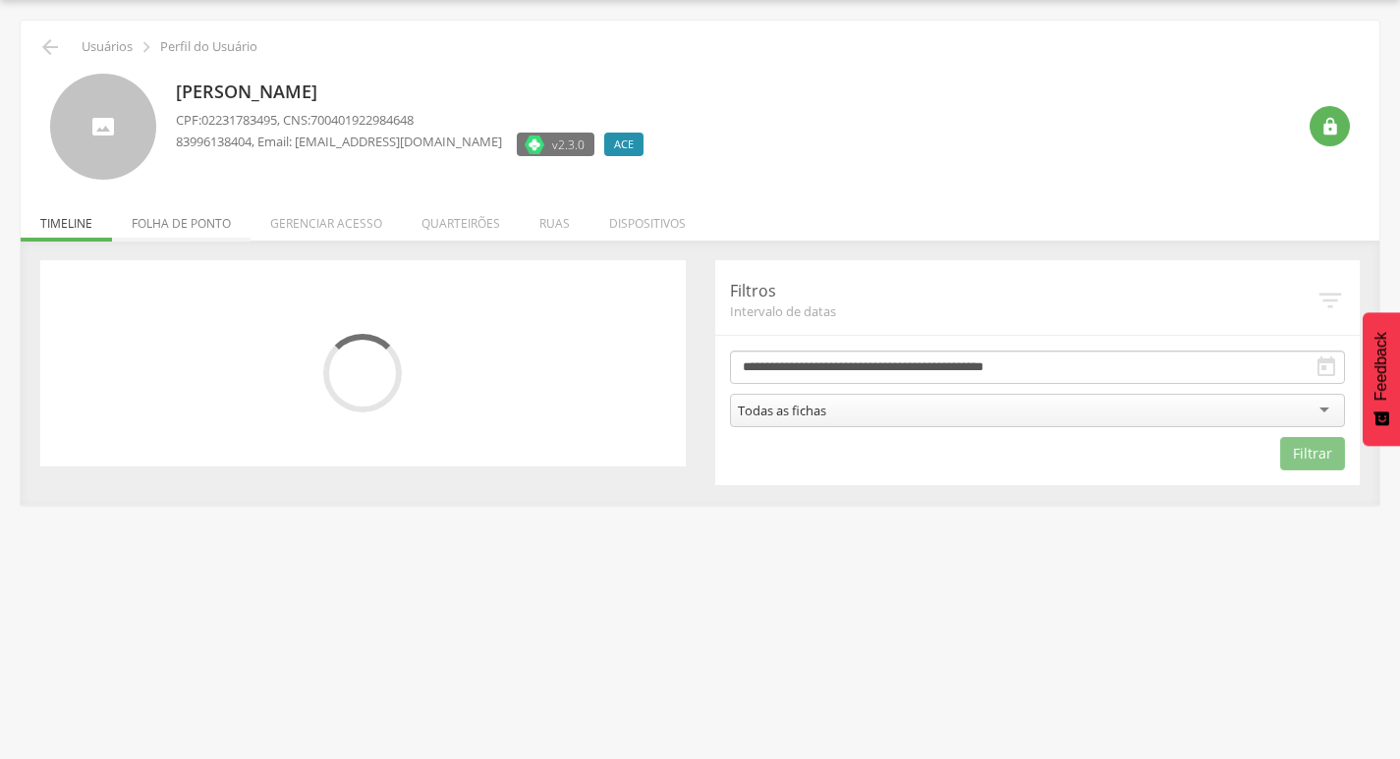
click at [174, 233] on li "Folha de ponto" at bounding box center [181, 219] width 139 height 46
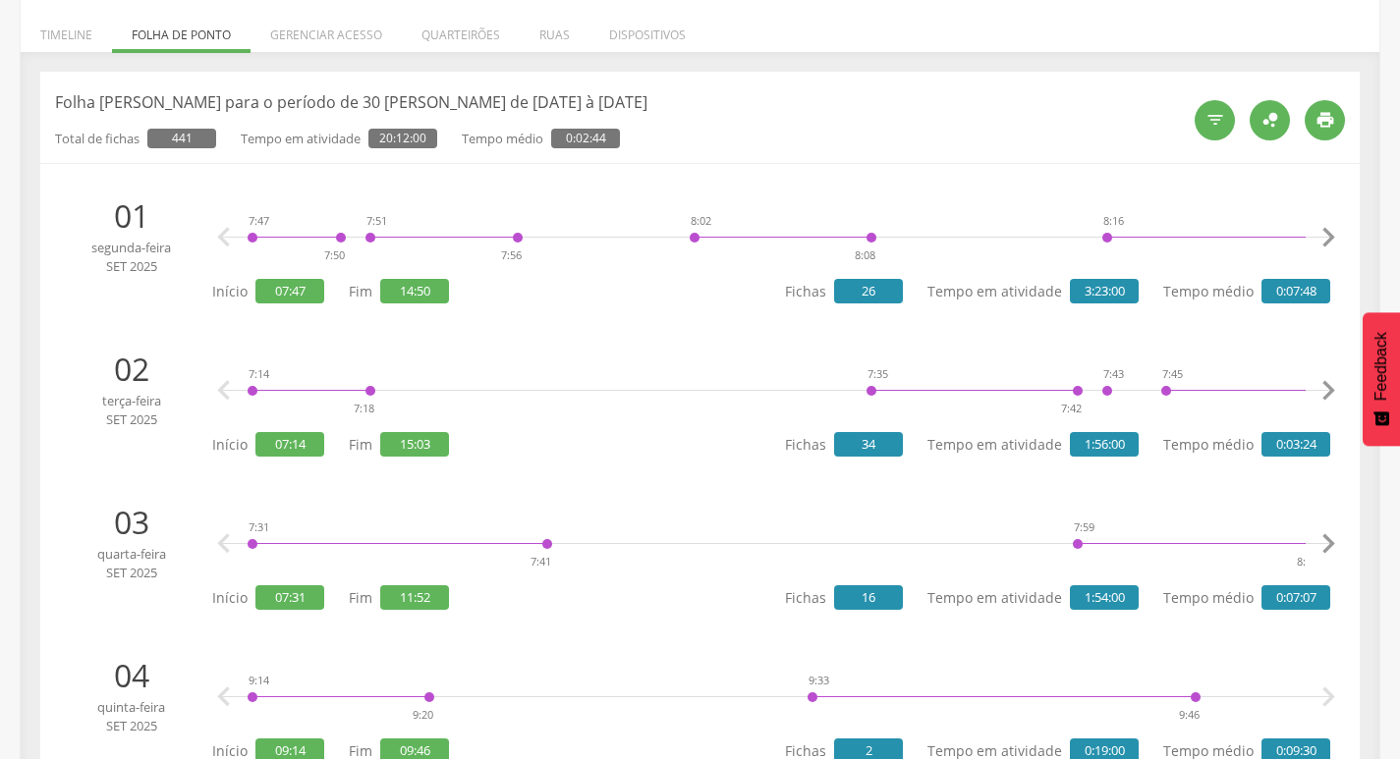
scroll to position [0, 0]
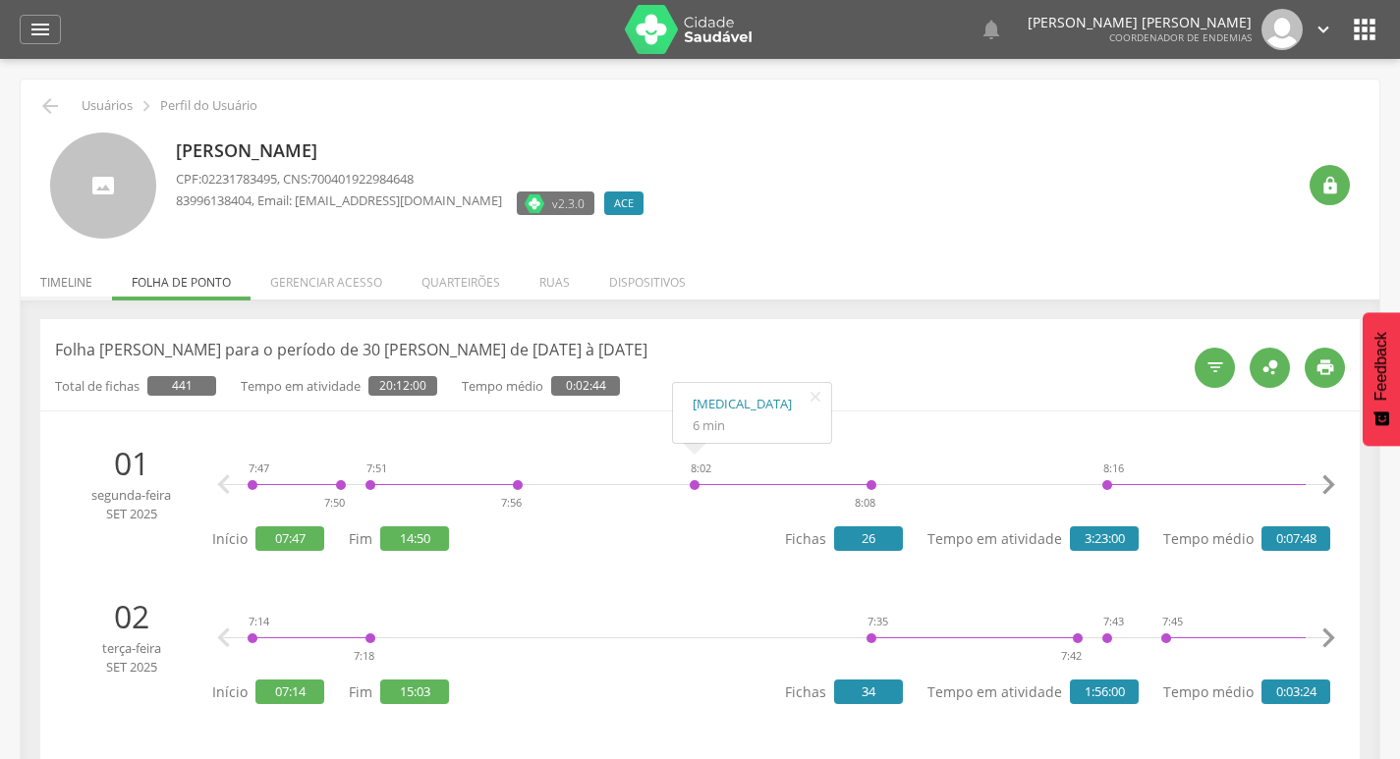
click at [74, 284] on li "Timeline" at bounding box center [66, 277] width 91 height 46
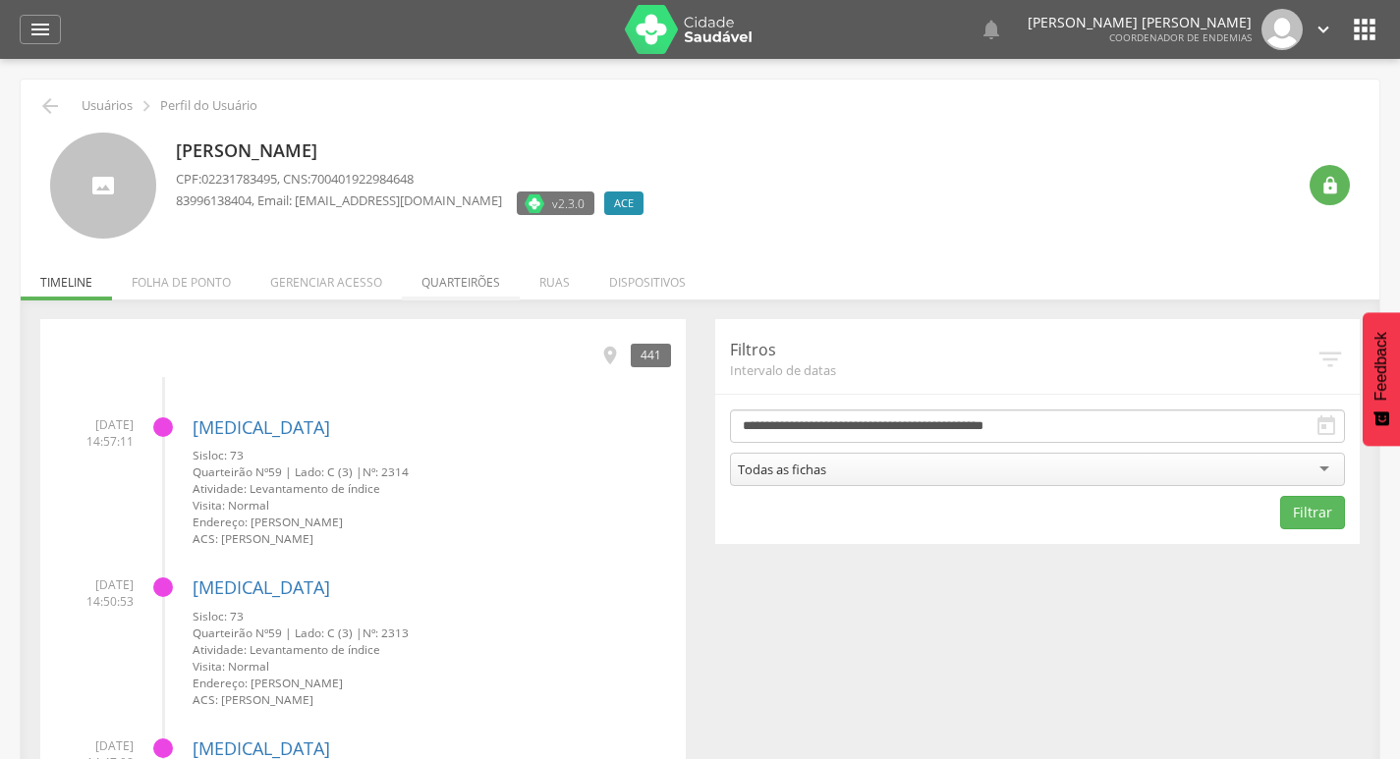
click at [481, 283] on li "Quarteirões" at bounding box center [461, 277] width 118 height 46
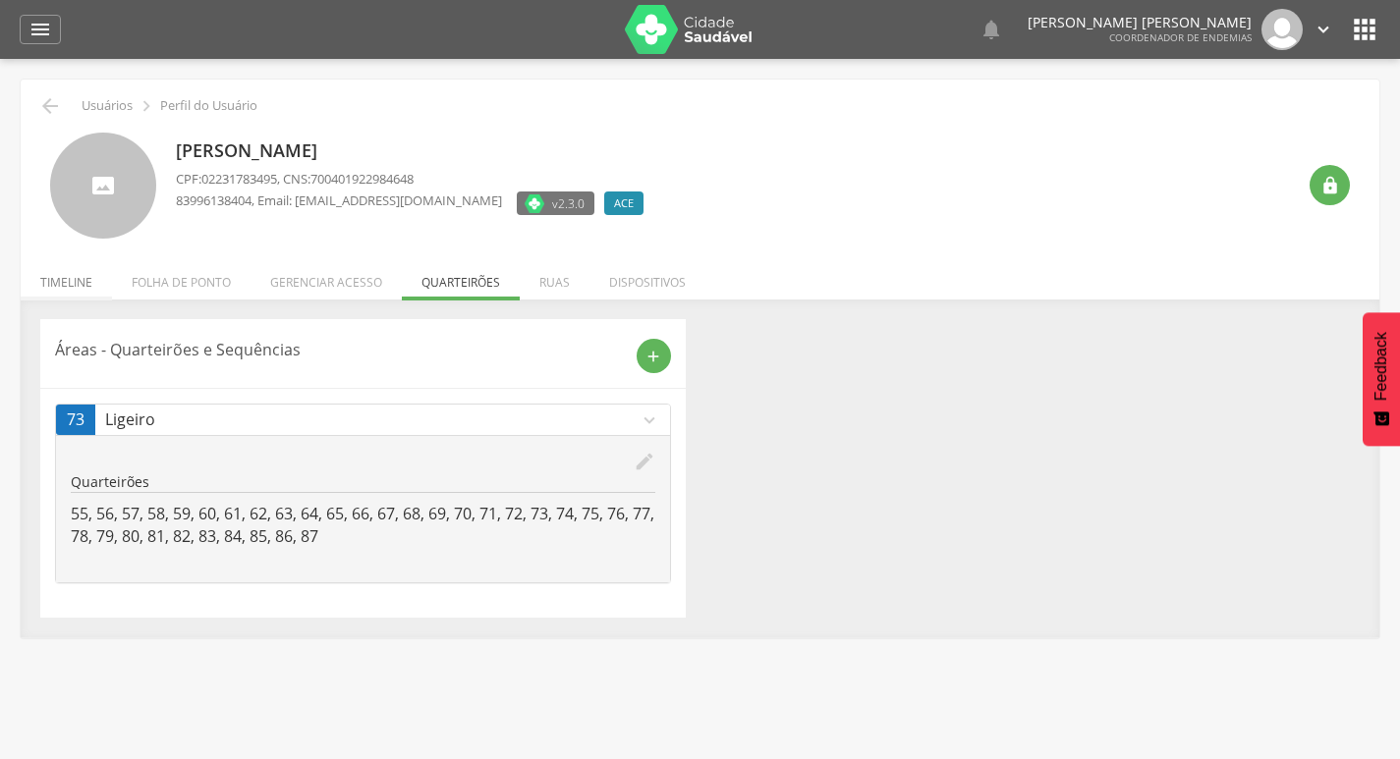
click at [88, 287] on li "Timeline" at bounding box center [66, 277] width 91 height 46
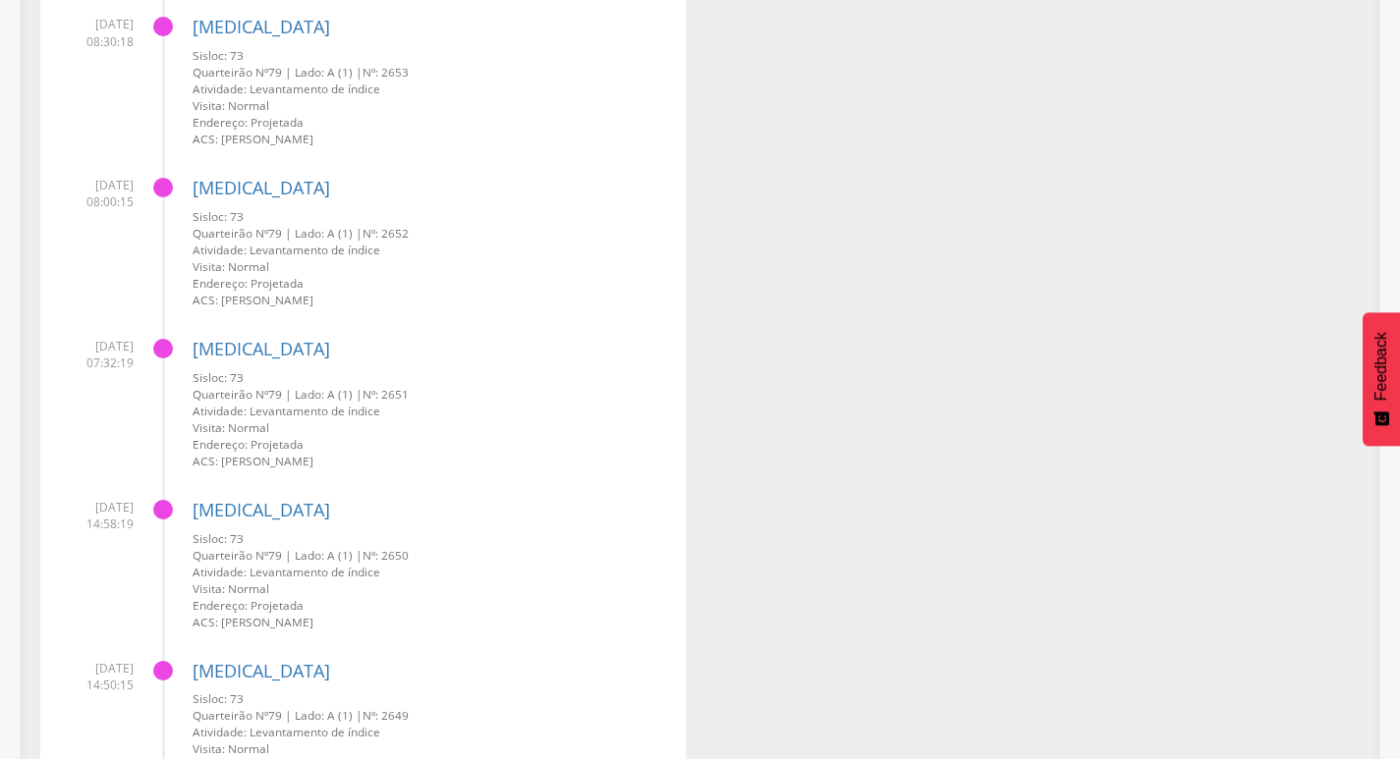
scroll to position [4421, 0]
click at [208, 351] on link "[MEDICAL_DATA]" at bounding box center [262, 351] width 138 height 24
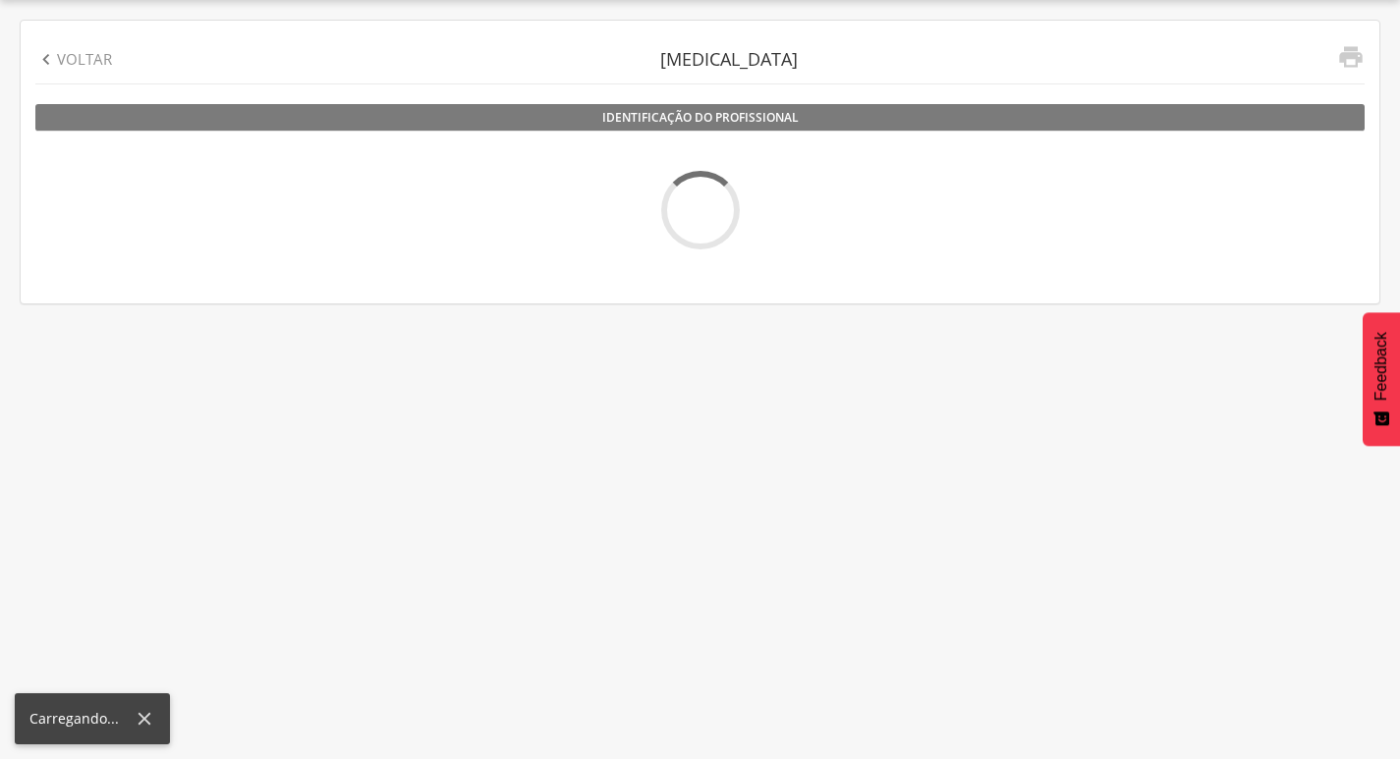
scroll to position [59, 0]
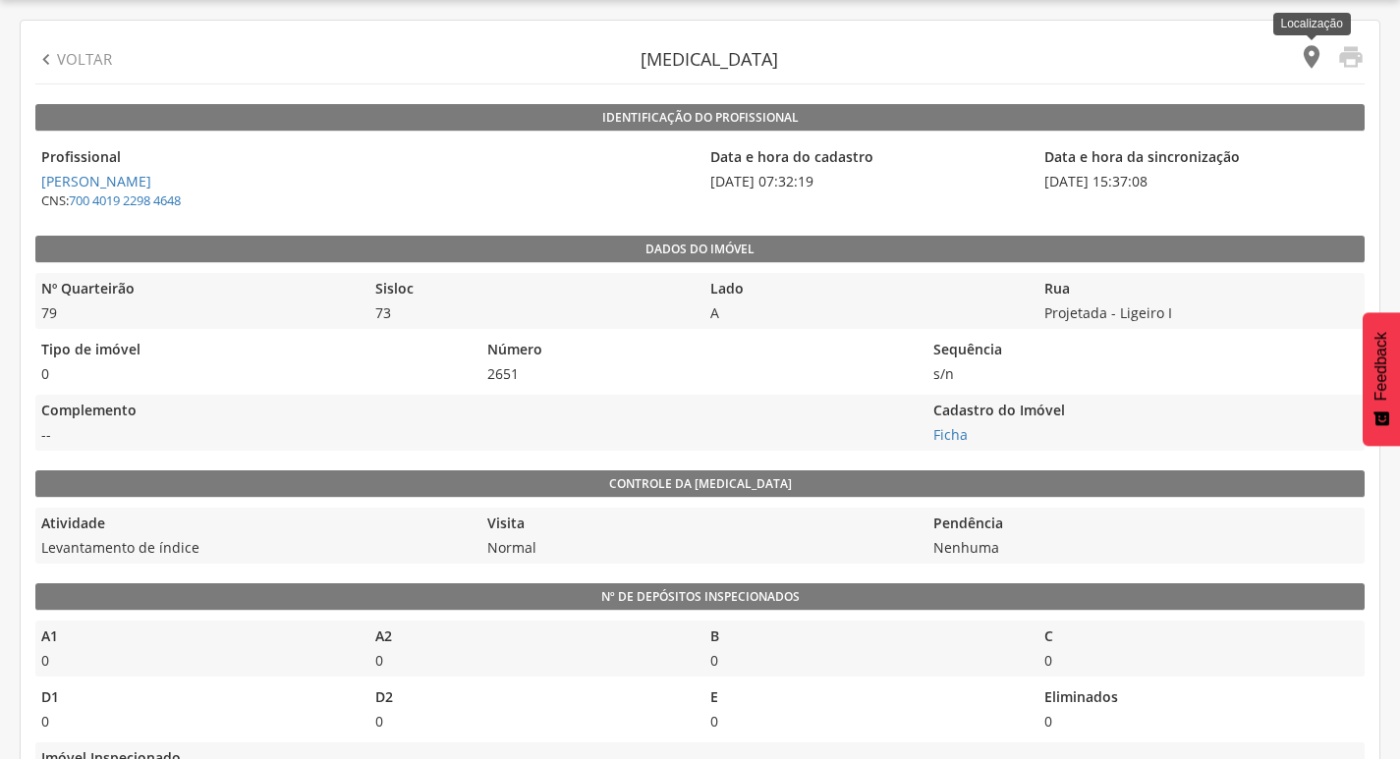
click at [1317, 55] on icon "" at bounding box center [1312, 57] width 28 height 28
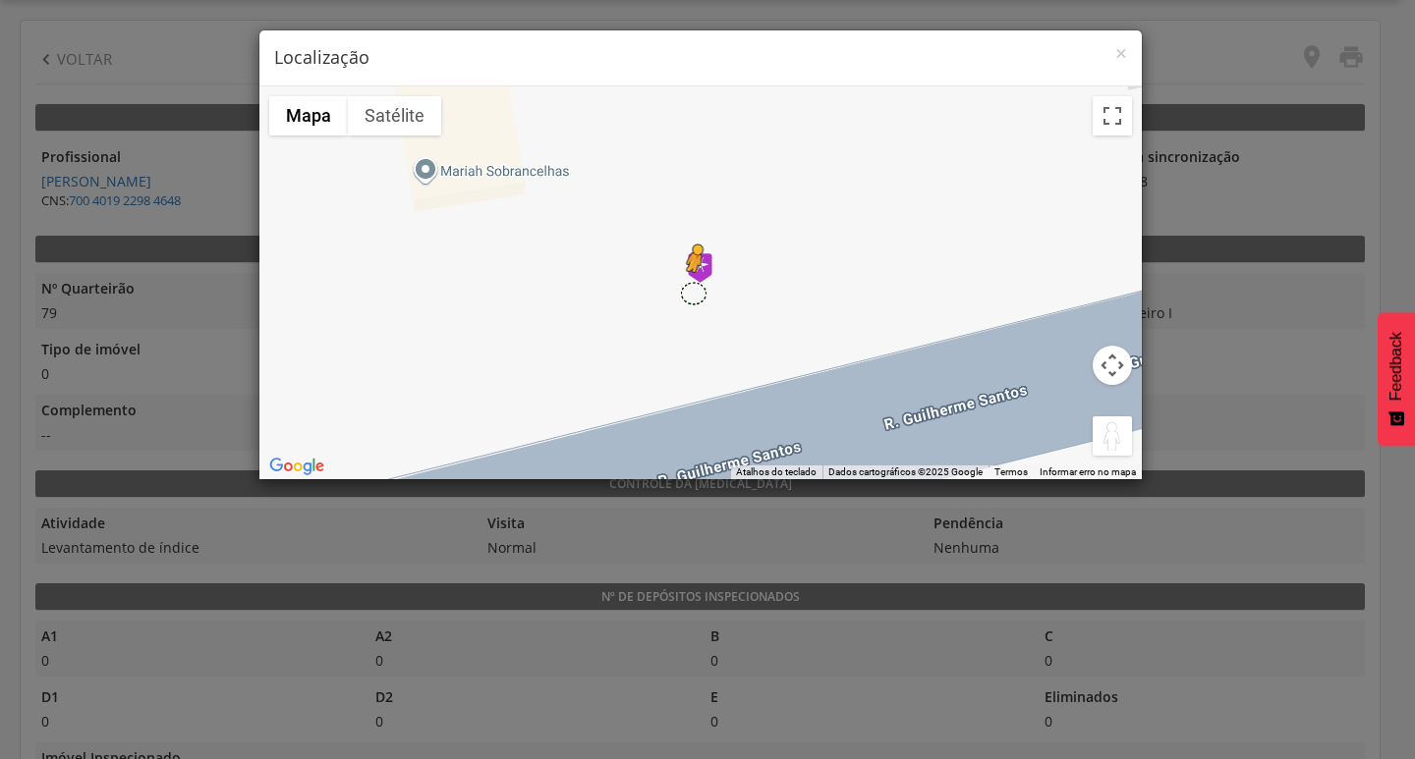
drag, startPoint x: 1105, startPoint y: 435, endPoint x: 695, endPoint y: 292, distance: 435.0
click at [695, 292] on div "Pressione as teclas Alt + Enter para ativar o recurso de arrastar com o teclado…" at bounding box center [700, 282] width 882 height 393
drag, startPoint x: 1125, startPoint y: 434, endPoint x: 682, endPoint y: 285, distance: 467.6
click at [688, 290] on div "Pressione as teclas Alt + Enter para ativar o recurso de arrastar com o teclado…" at bounding box center [700, 282] width 882 height 393
drag, startPoint x: 682, startPoint y: 285, endPoint x: 729, endPoint y: 302, distance: 50.0
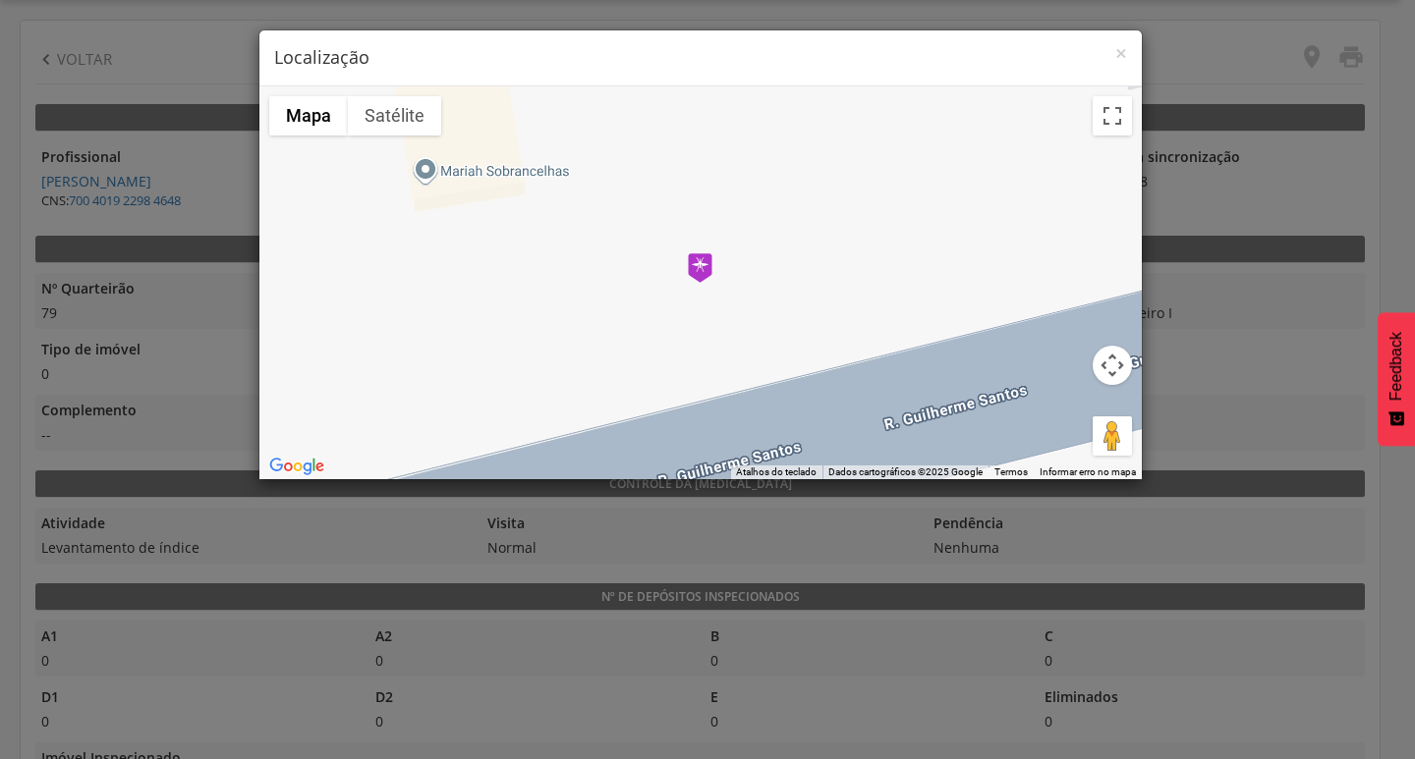
click at [682, 284] on div "Não há dados disponíveis." at bounding box center [700, 282] width 882 height 393
drag, startPoint x: 1105, startPoint y: 435, endPoint x: 691, endPoint y: 292, distance: 438.7
click at [691, 292] on div "Pressione as teclas Alt + Enter para ativar o recurso de arrastar com o teclado…" at bounding box center [700, 282] width 882 height 393
drag, startPoint x: 1117, startPoint y: 441, endPoint x: 696, endPoint y: 297, distance: 445.6
click at [696, 297] on div "Pressione as teclas Alt + Enter para ativar o recurso de arrastar com o teclado…" at bounding box center [700, 282] width 882 height 393
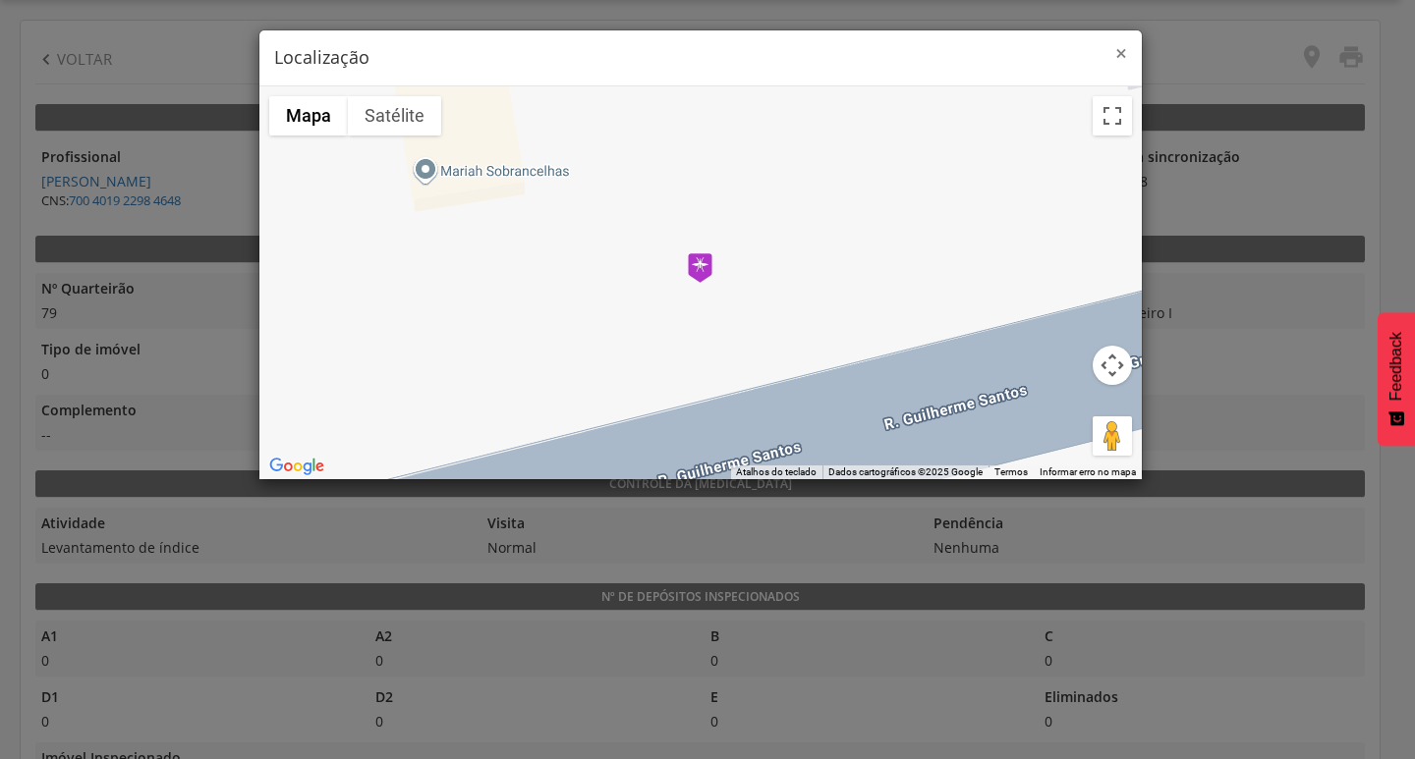
click at [1124, 49] on span "×" at bounding box center [1121, 53] width 12 height 28
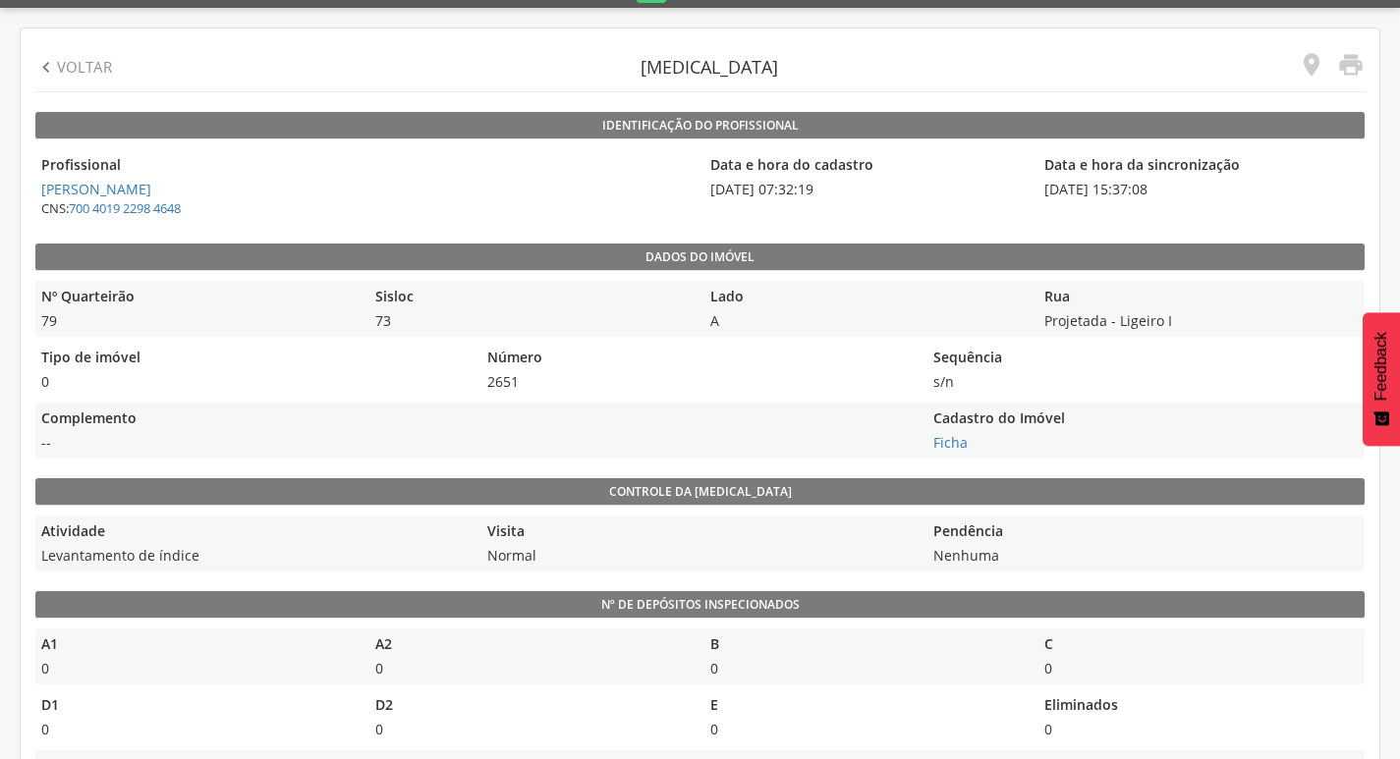
scroll to position [0, 0]
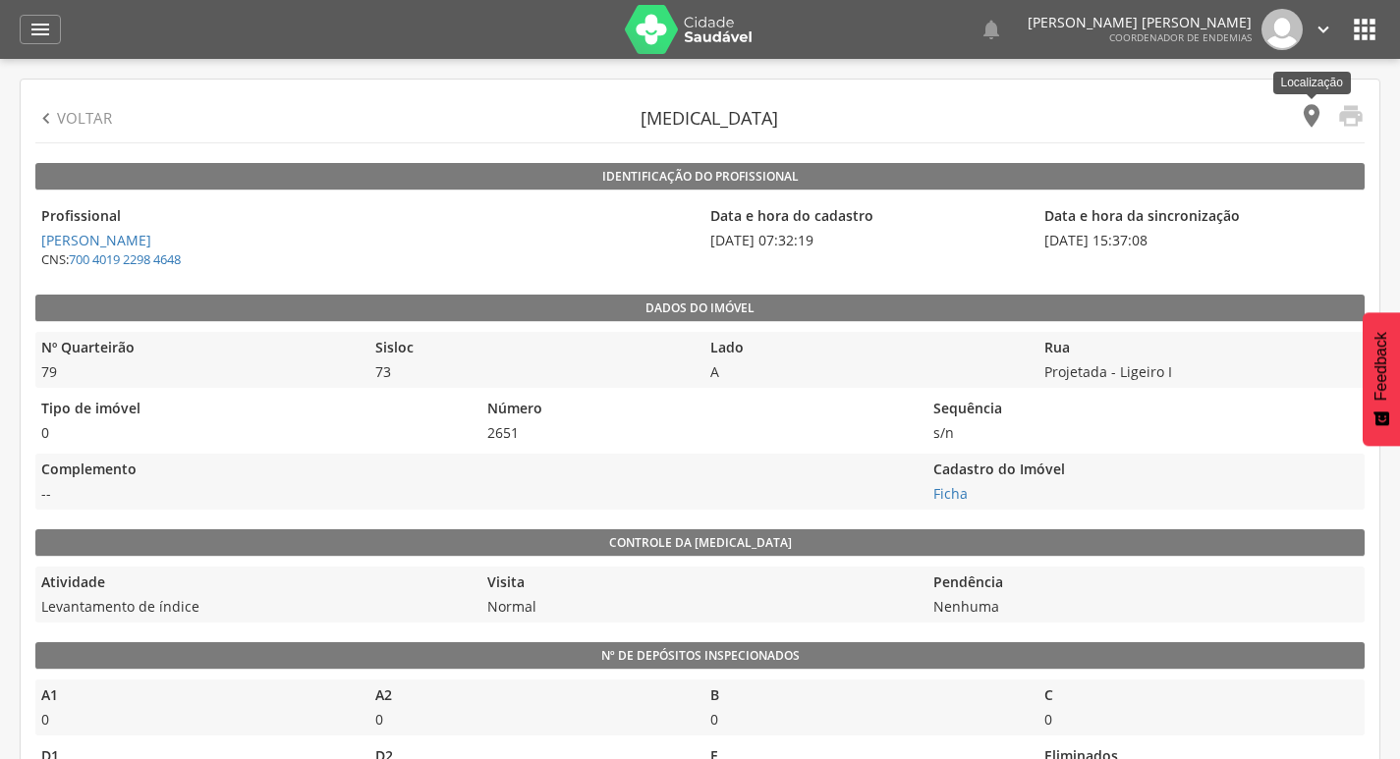
click at [1305, 121] on icon "" at bounding box center [1312, 116] width 28 height 28
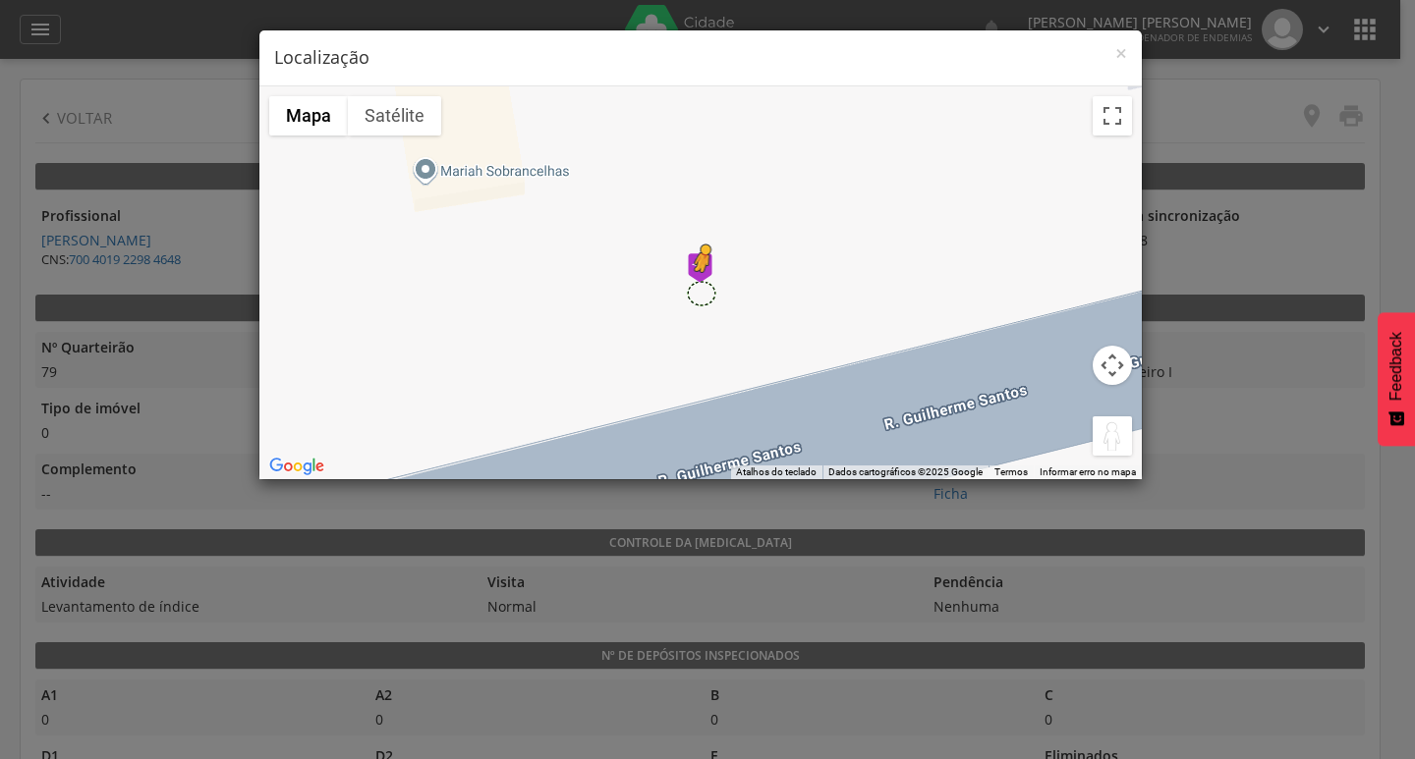
drag, startPoint x: 1110, startPoint y: 440, endPoint x: 701, endPoint y: 292, distance: 435.7
click at [701, 292] on div "Pressione as teclas Alt + Enter para ativar o recurso de arrastar com o teclado…" at bounding box center [700, 282] width 882 height 393
drag, startPoint x: 1125, startPoint y: 60, endPoint x: 1111, endPoint y: 61, distance: 13.8
click at [1124, 60] on span "×" at bounding box center [1121, 53] width 12 height 28
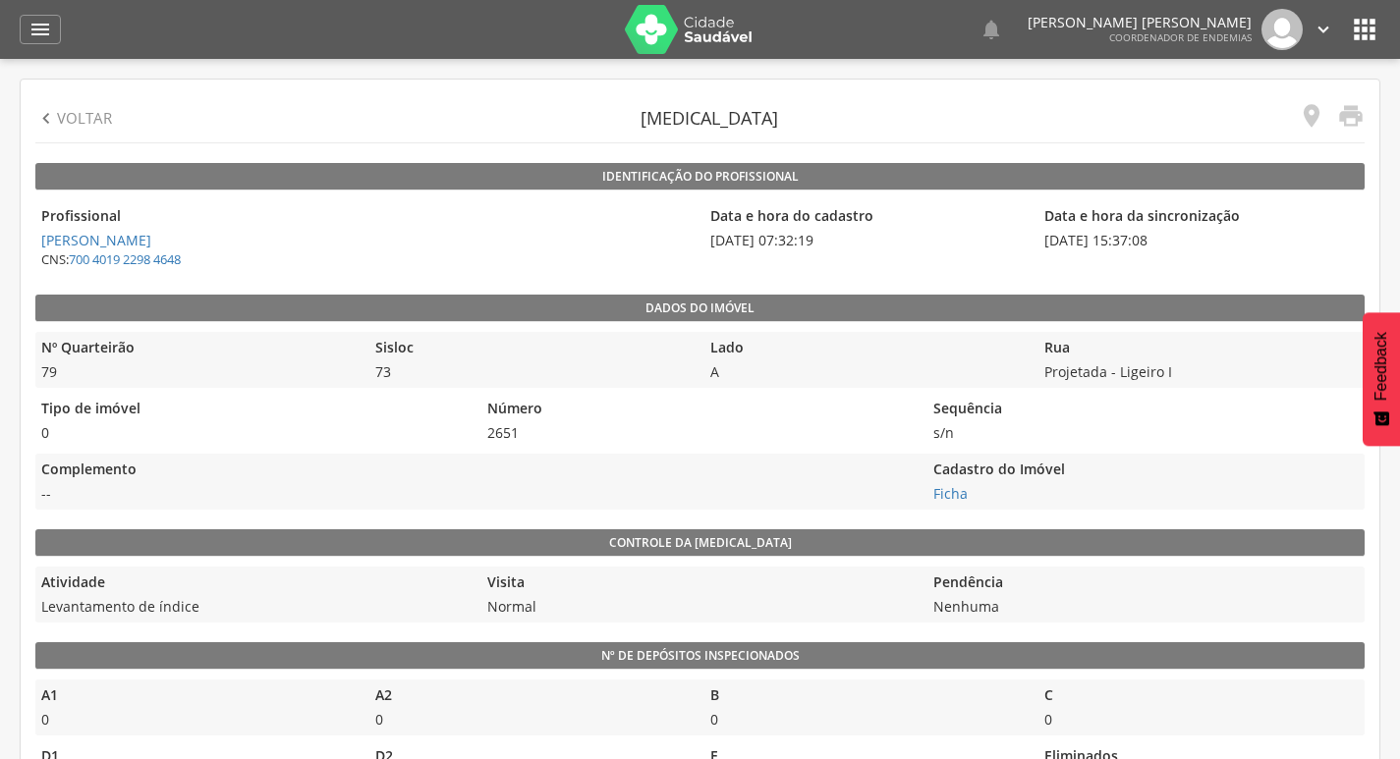
click at [47, 117] on icon "" at bounding box center [46, 119] width 22 height 22
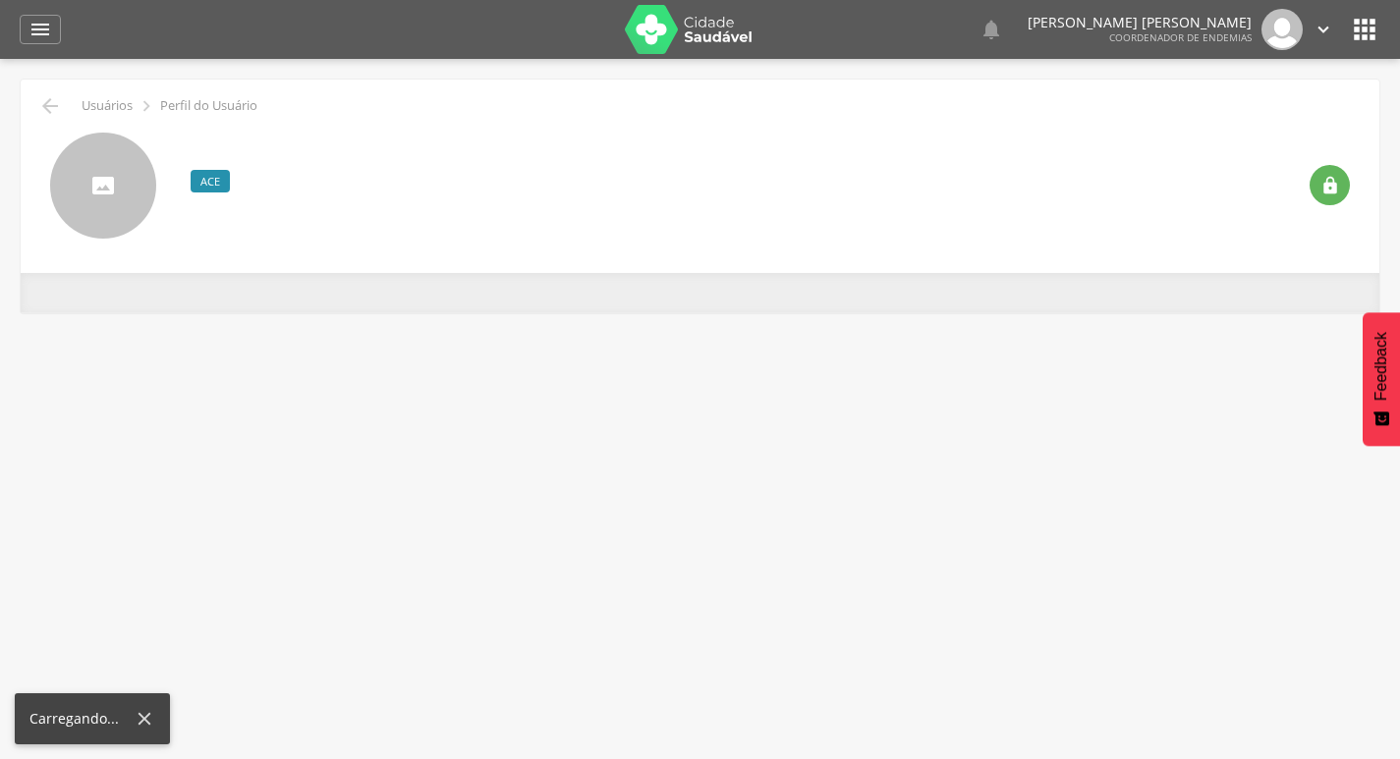
scroll to position [59, 0]
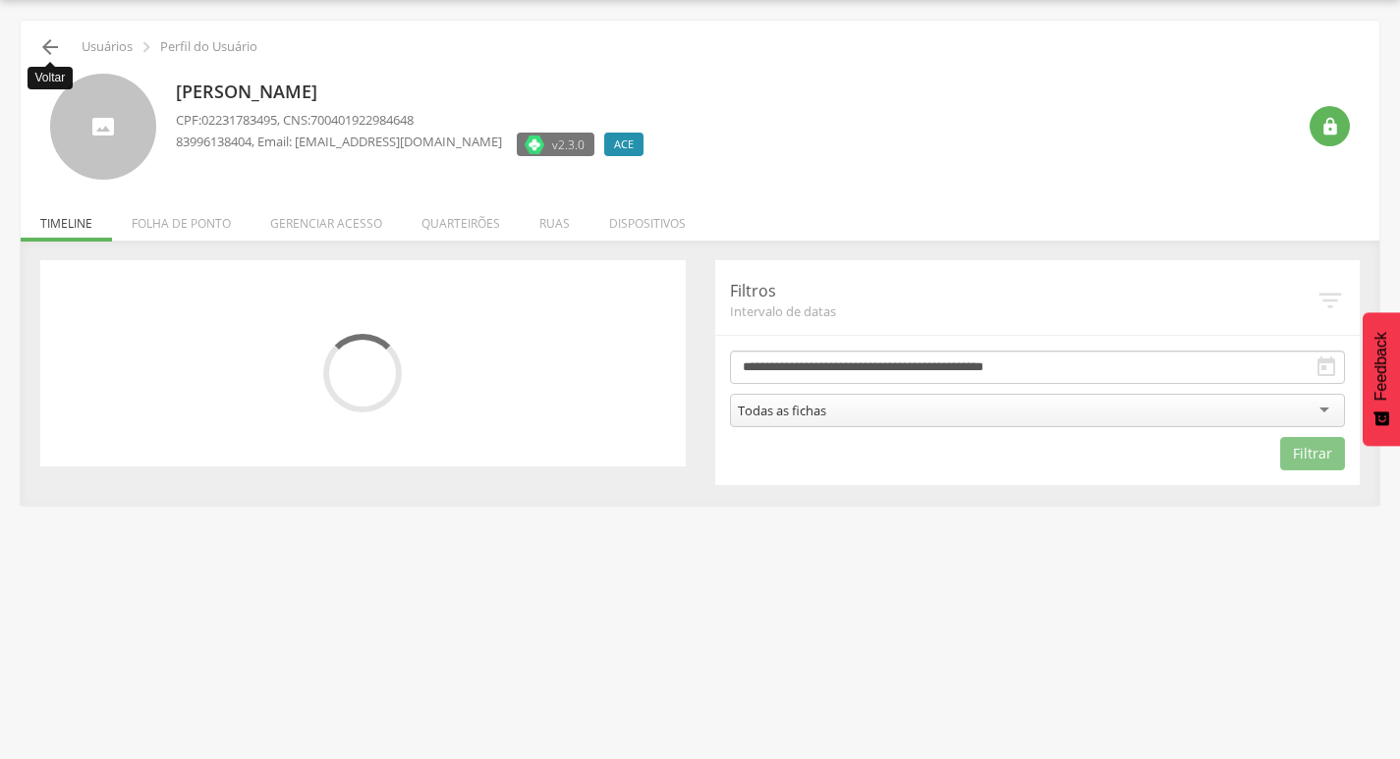
click at [55, 39] on icon "" at bounding box center [50, 47] width 24 height 24
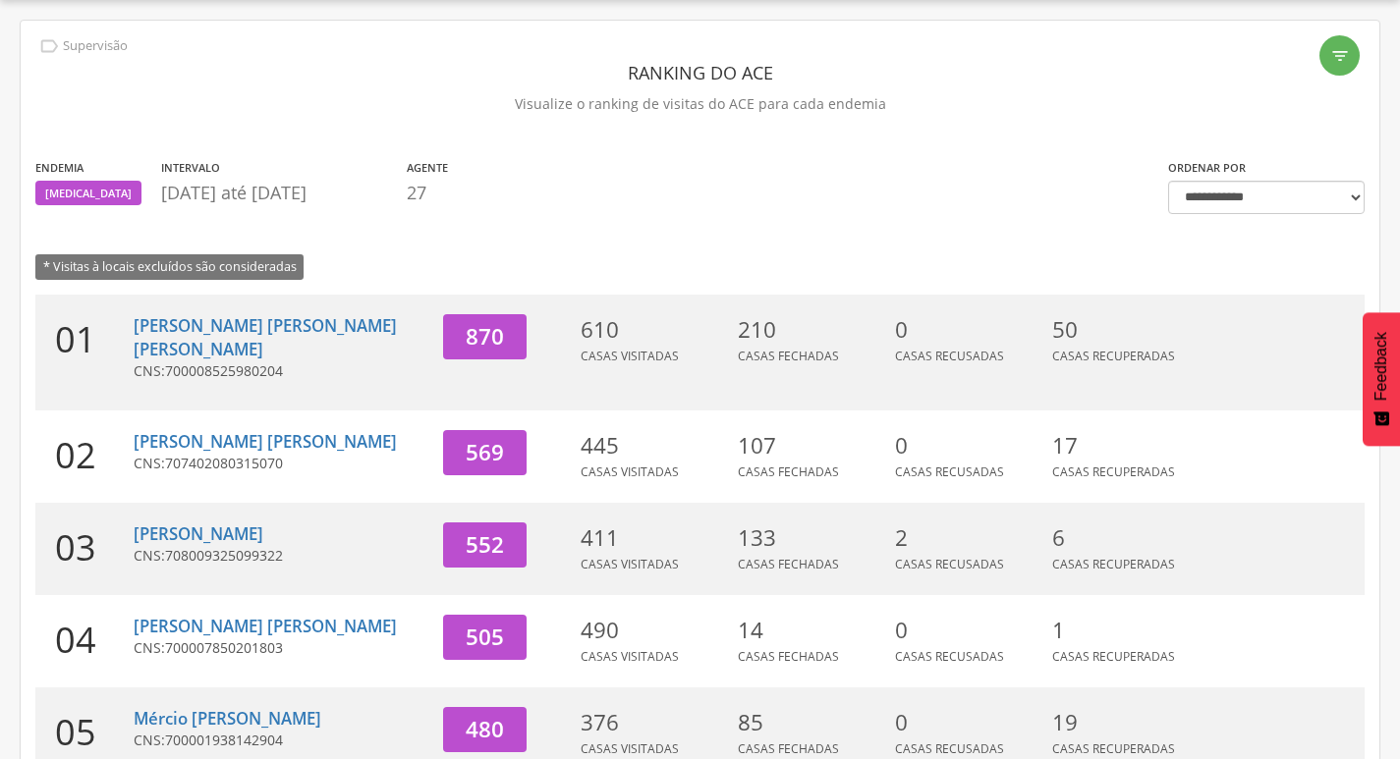
scroll to position [605, 0]
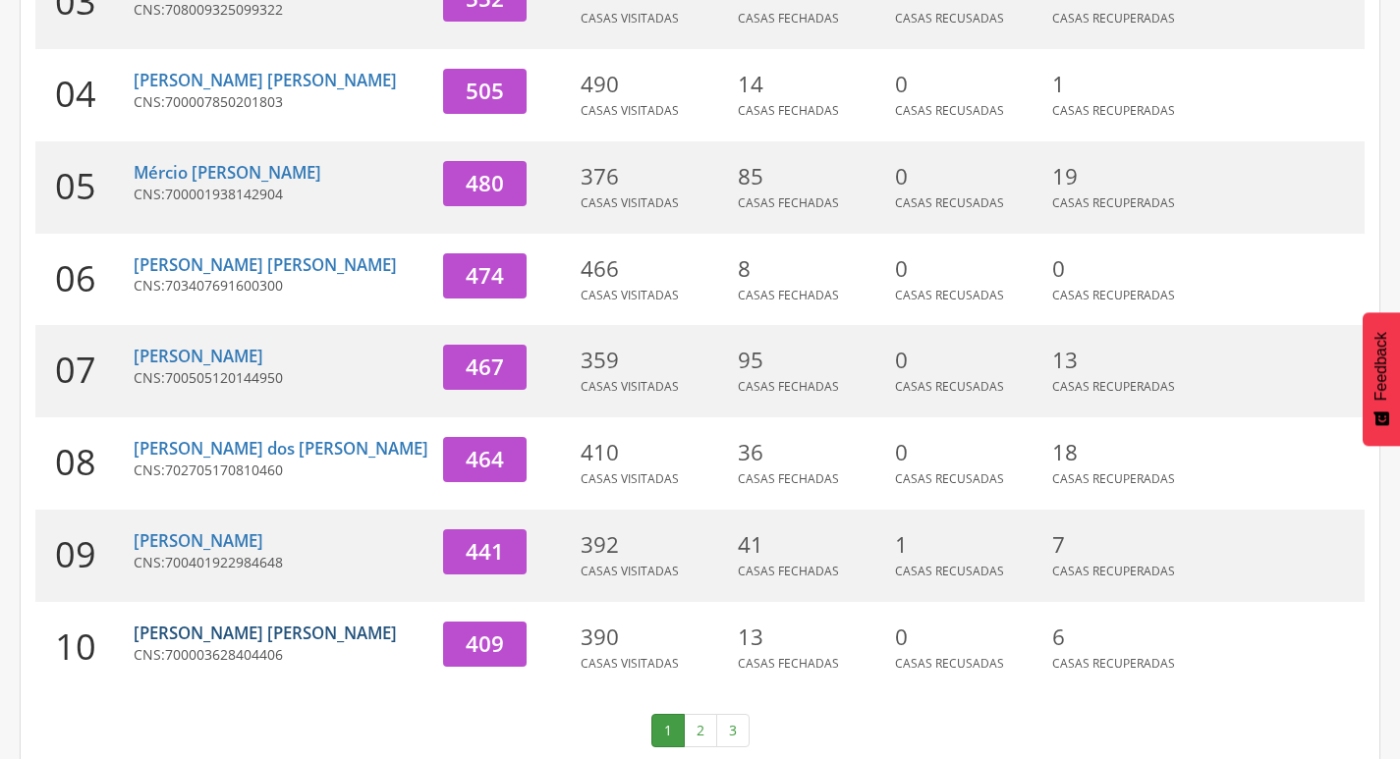
click at [240, 622] on link "[PERSON_NAME] [PERSON_NAME]" at bounding box center [265, 633] width 263 height 23
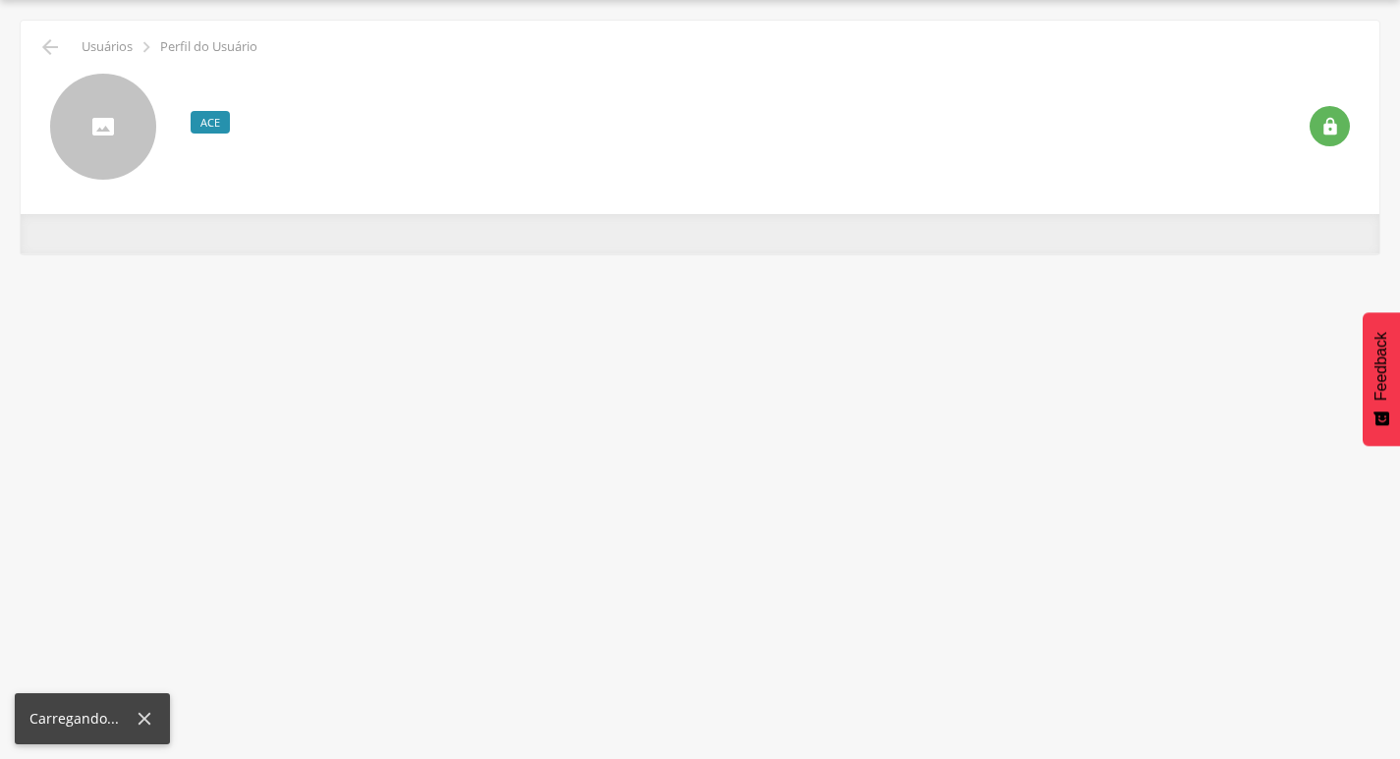
scroll to position [59, 0]
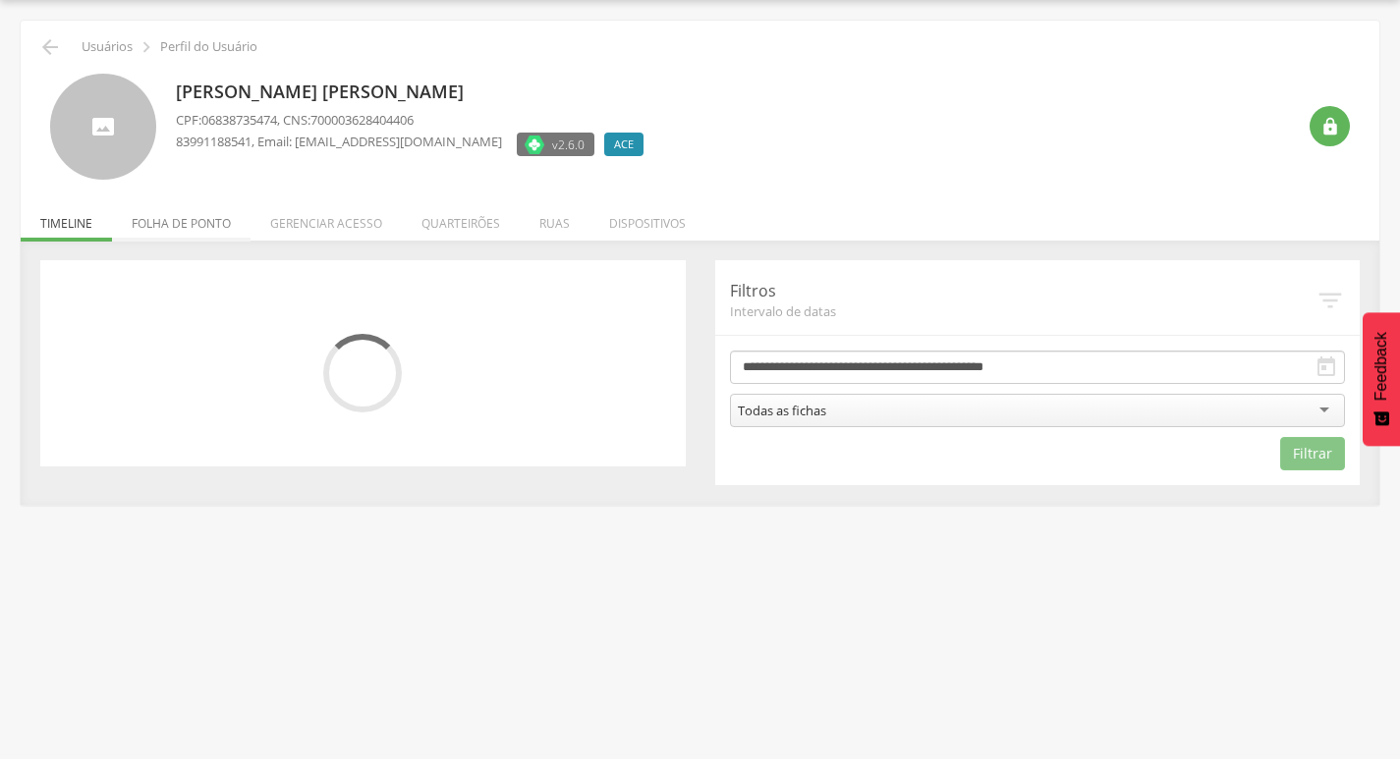
click at [194, 224] on li "Folha de ponto" at bounding box center [181, 219] width 139 height 46
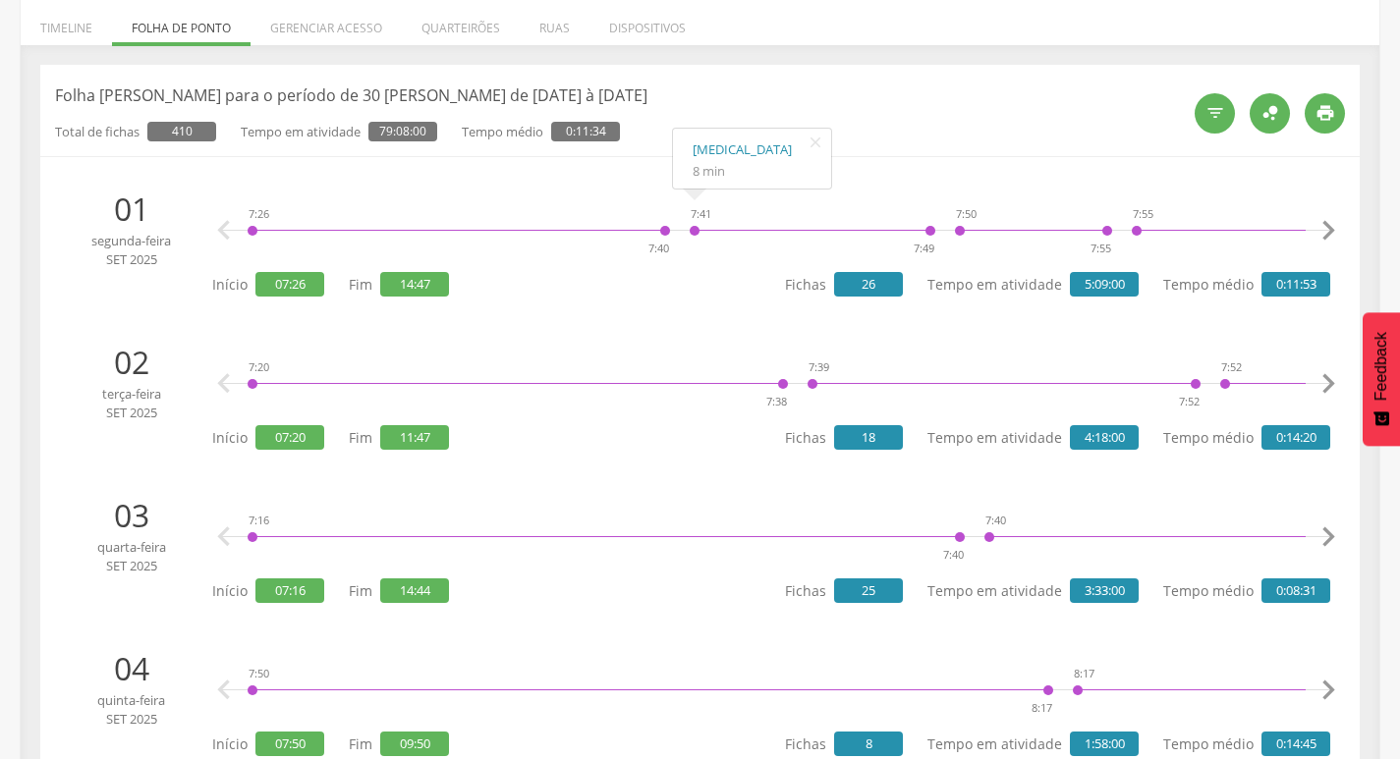
scroll to position [0, 0]
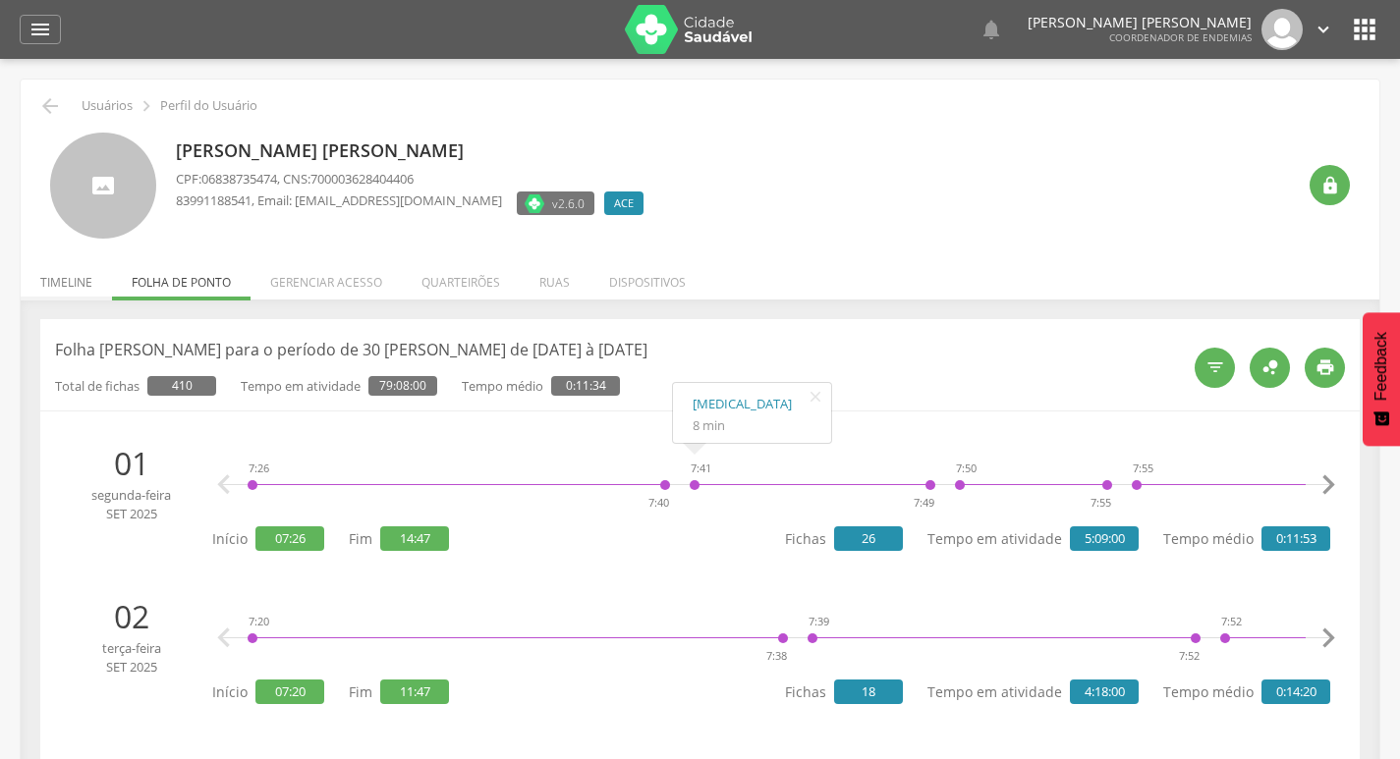
click at [67, 293] on li "Timeline" at bounding box center [66, 277] width 91 height 46
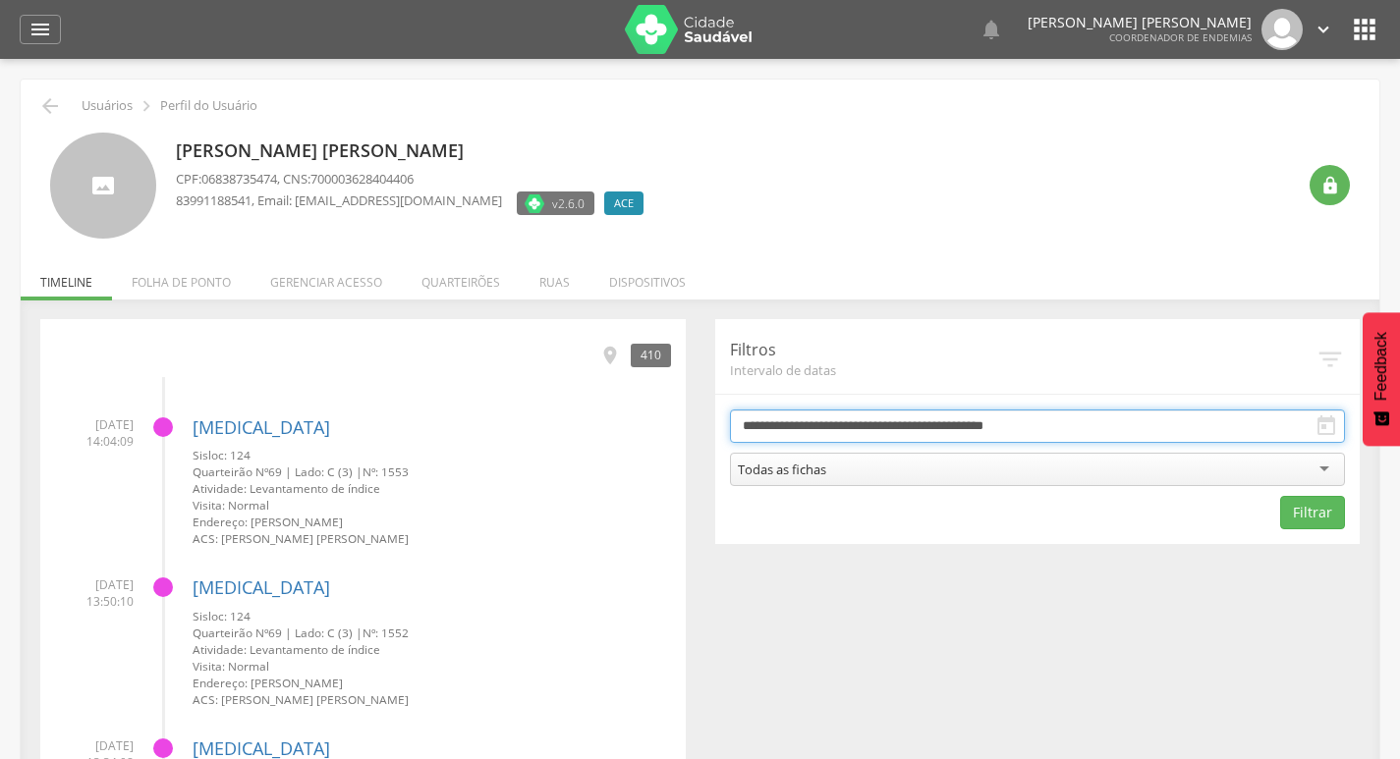
click at [921, 437] on body " Dashboard Supervisão Ranking Aplicativo desatualizado Última sincronização Ma…" at bounding box center [700, 379] width 1400 height 759
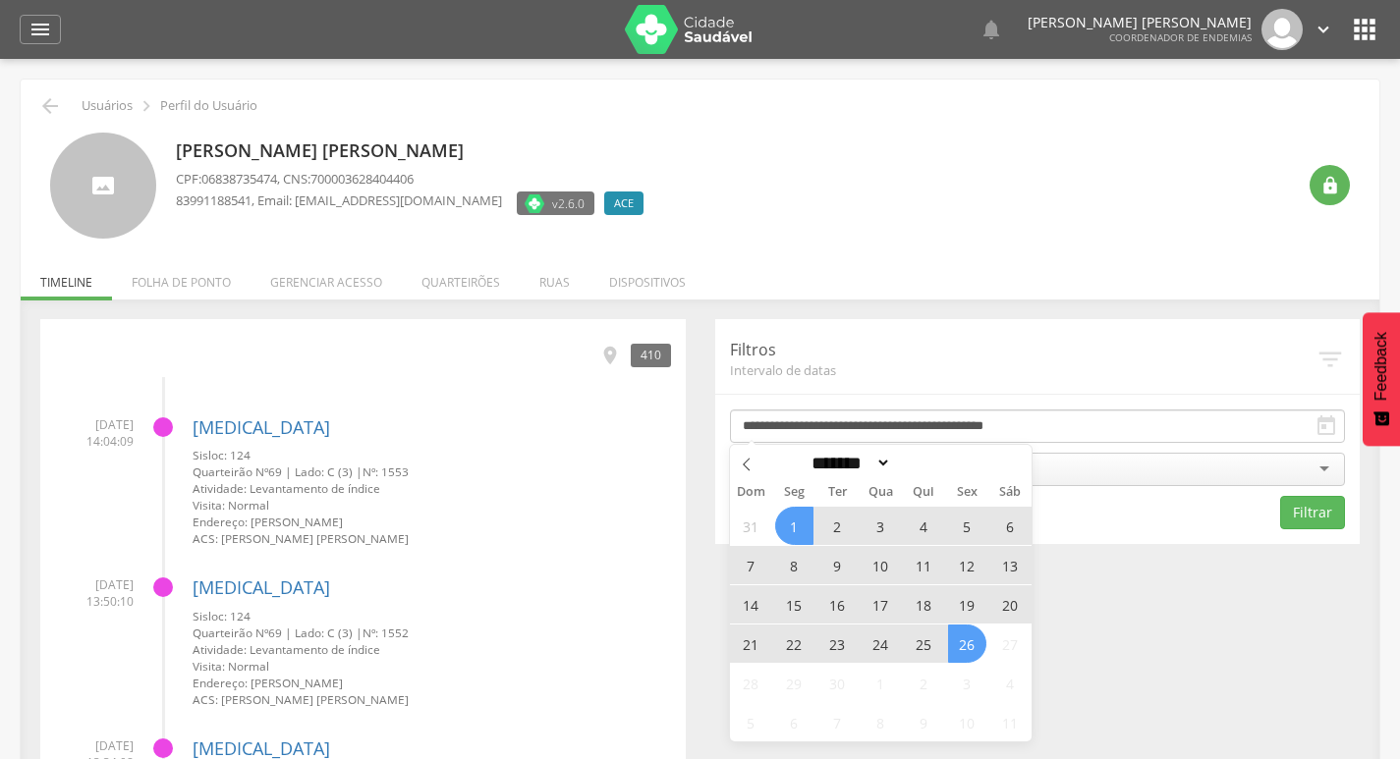
click at [915, 643] on span "25" at bounding box center [924, 644] width 38 height 38
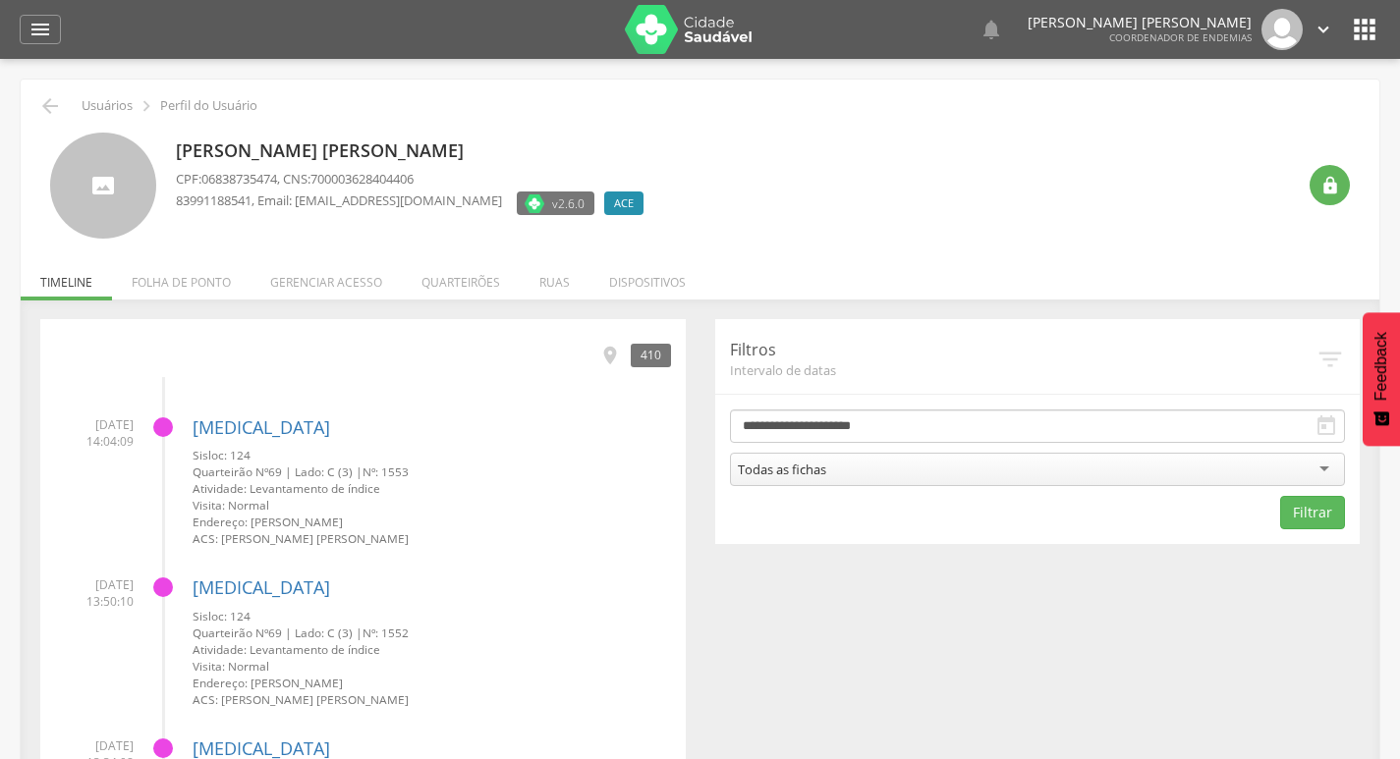
click at [918, 477] on div "Todas as fichas" at bounding box center [1038, 469] width 616 height 33
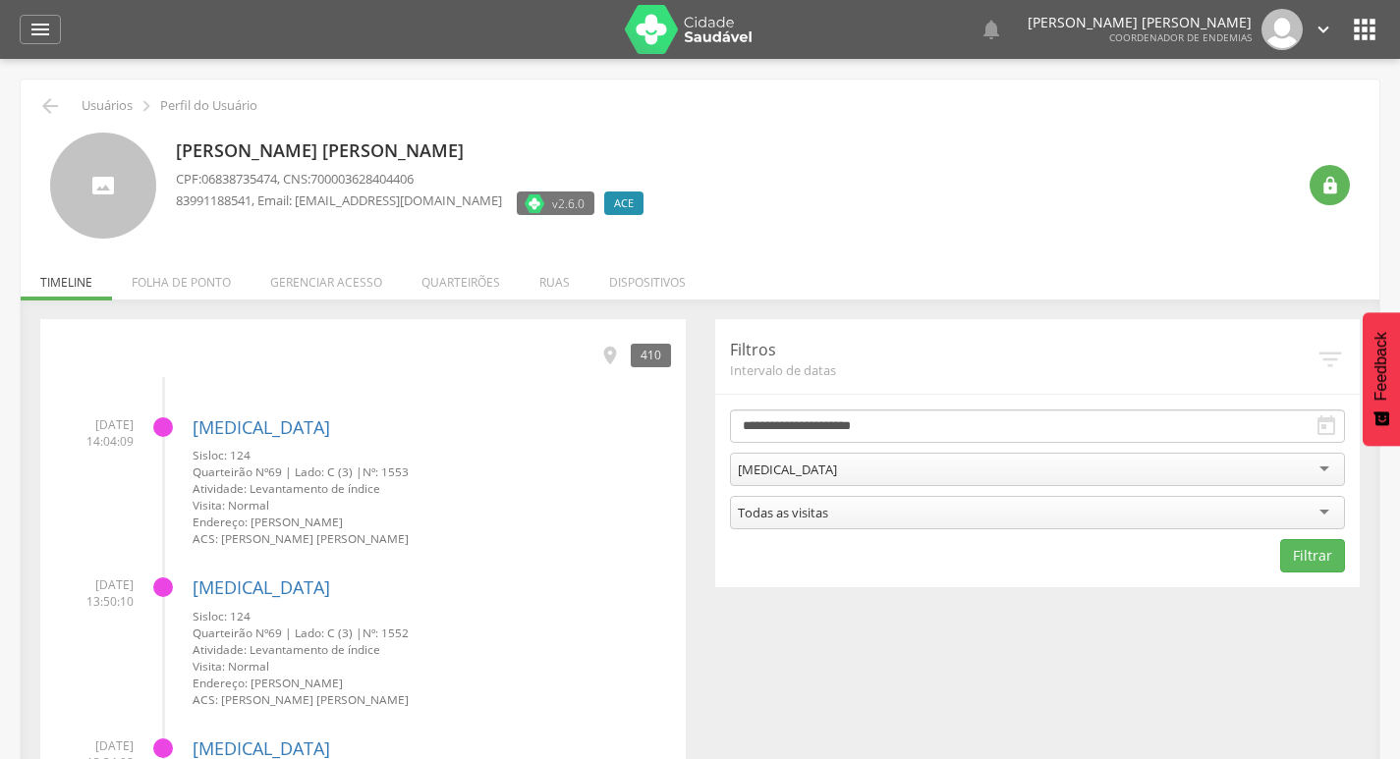
drag, startPoint x: 808, startPoint y: 605, endPoint x: 919, endPoint y: 540, distance: 128.6
click at [1290, 551] on button "Filtrar" at bounding box center [1312, 555] width 65 height 33
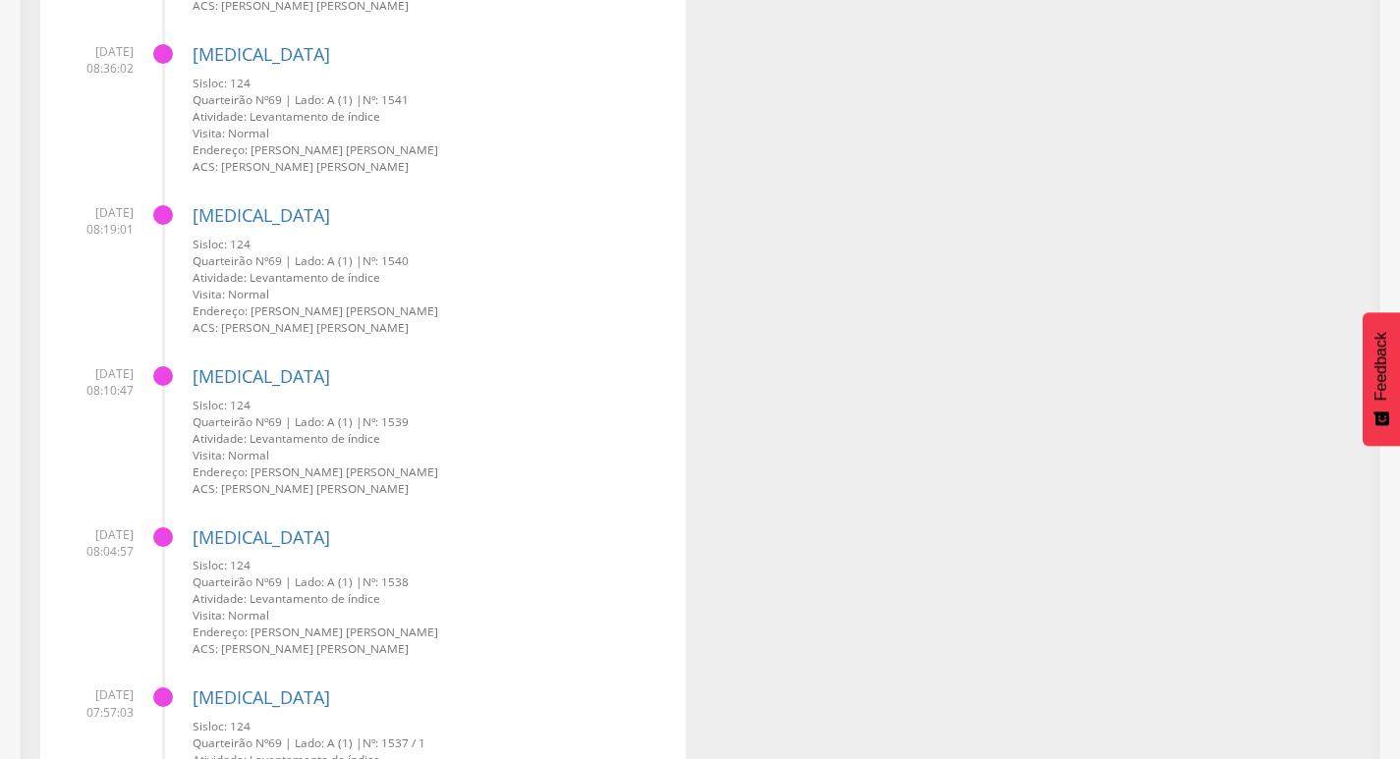
scroll to position [3408, 0]
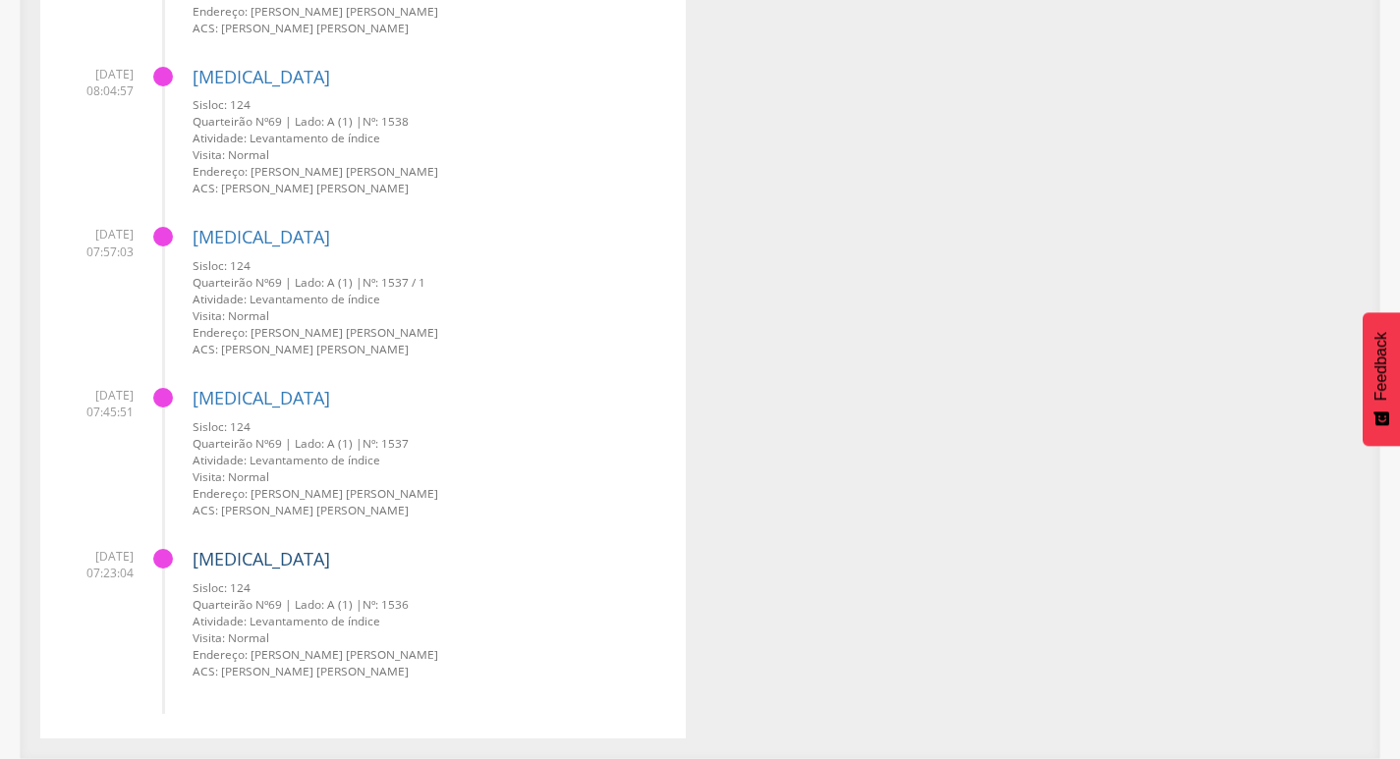
click at [226, 558] on link "[MEDICAL_DATA]" at bounding box center [262, 559] width 138 height 24
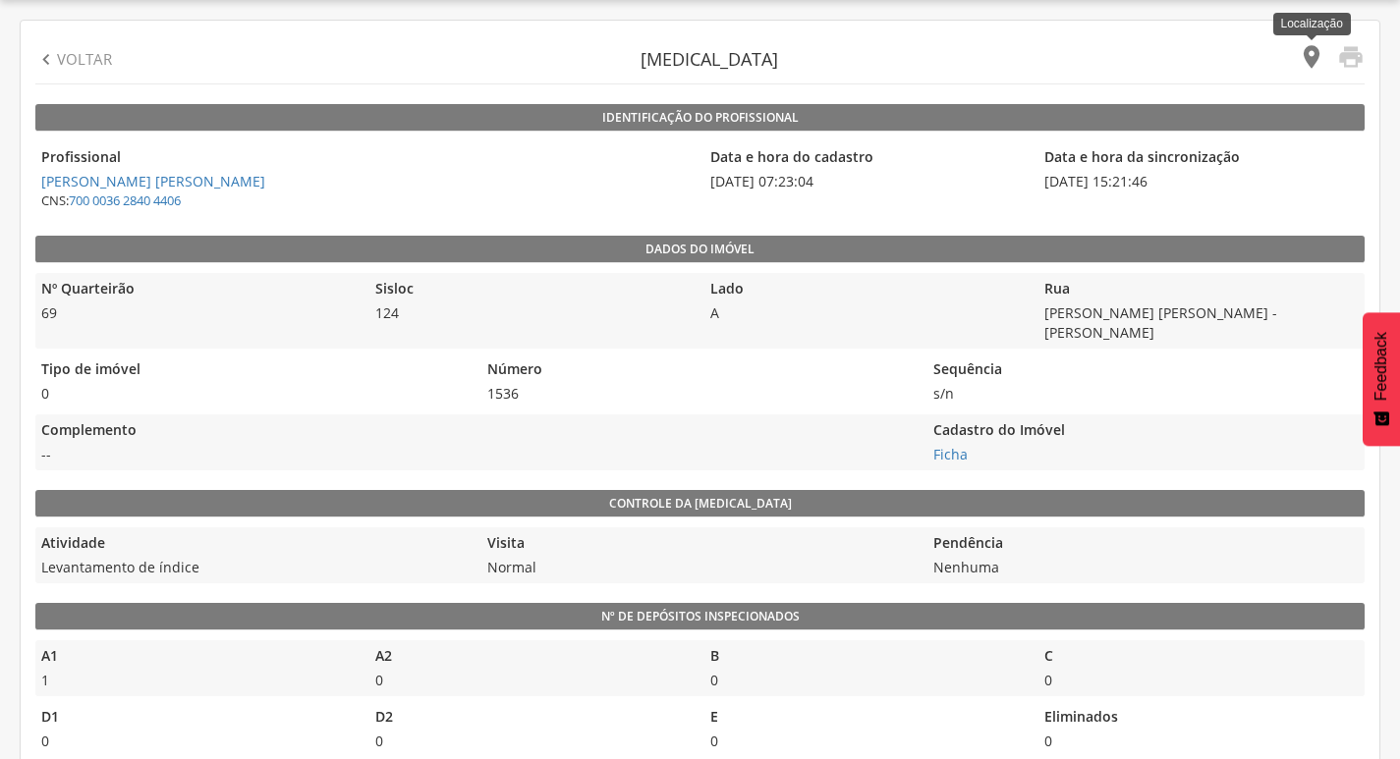
click at [1311, 64] on icon "" at bounding box center [1312, 57] width 28 height 28
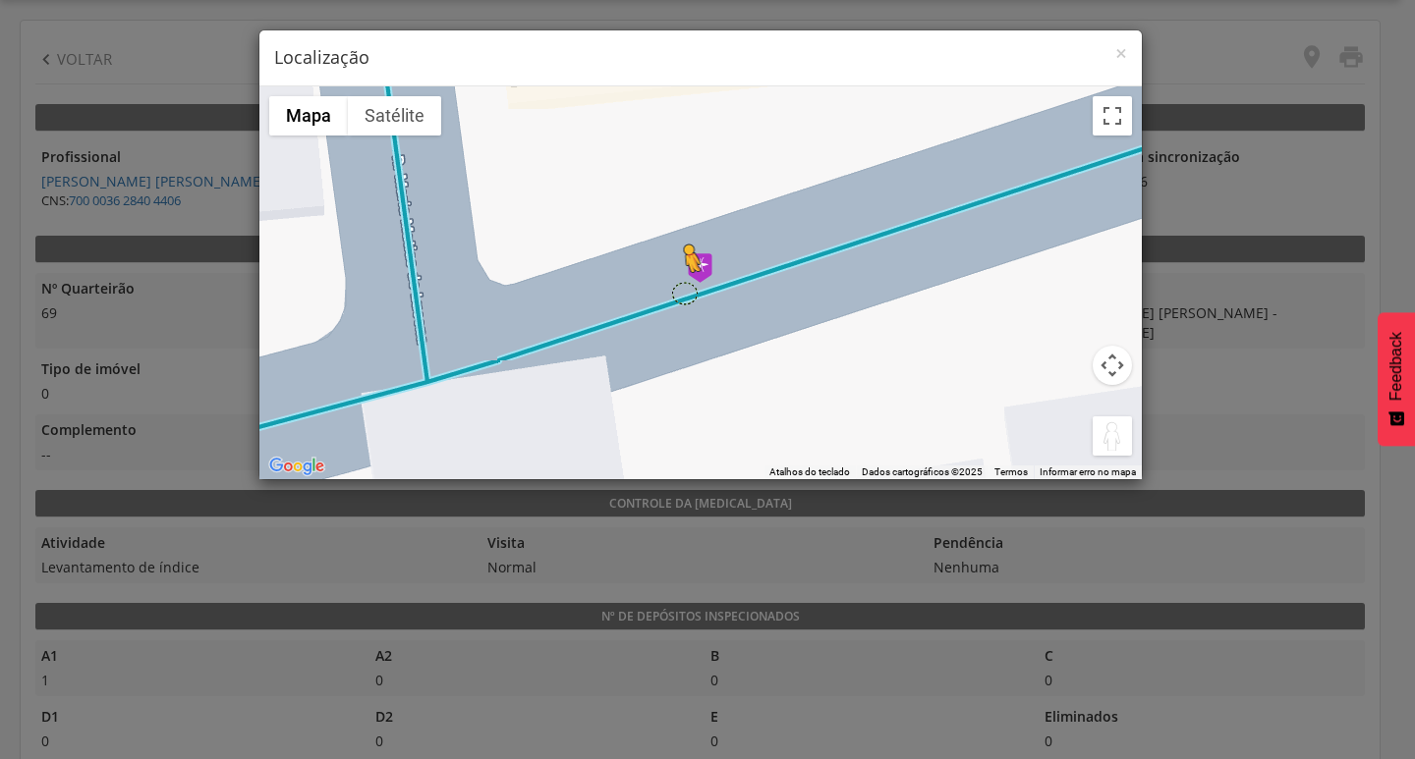
drag, startPoint x: 1106, startPoint y: 442, endPoint x: 682, endPoint y: 291, distance: 450.6
click at [682, 291] on div "Pressione as teclas Alt + Enter para ativar o recurso de arrastar com o teclado…" at bounding box center [700, 282] width 882 height 393
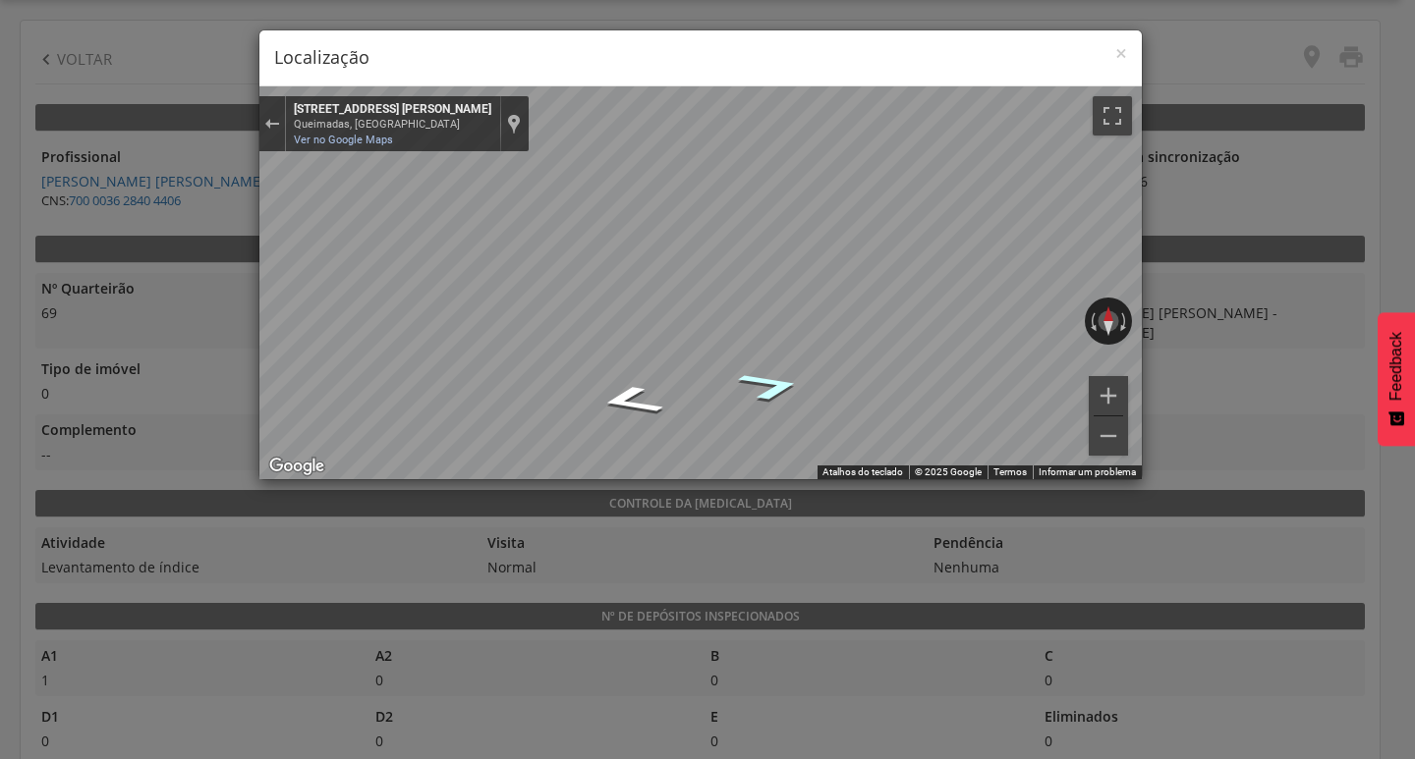
click at [768, 389] on icon "Ir para o leste, R. Pref. Leonardo Honório de Melo" at bounding box center [769, 386] width 121 height 44
click at [1127, 60] on div "× Localização" at bounding box center [700, 58] width 882 height 56
click at [1123, 56] on span "×" at bounding box center [1121, 53] width 12 height 28
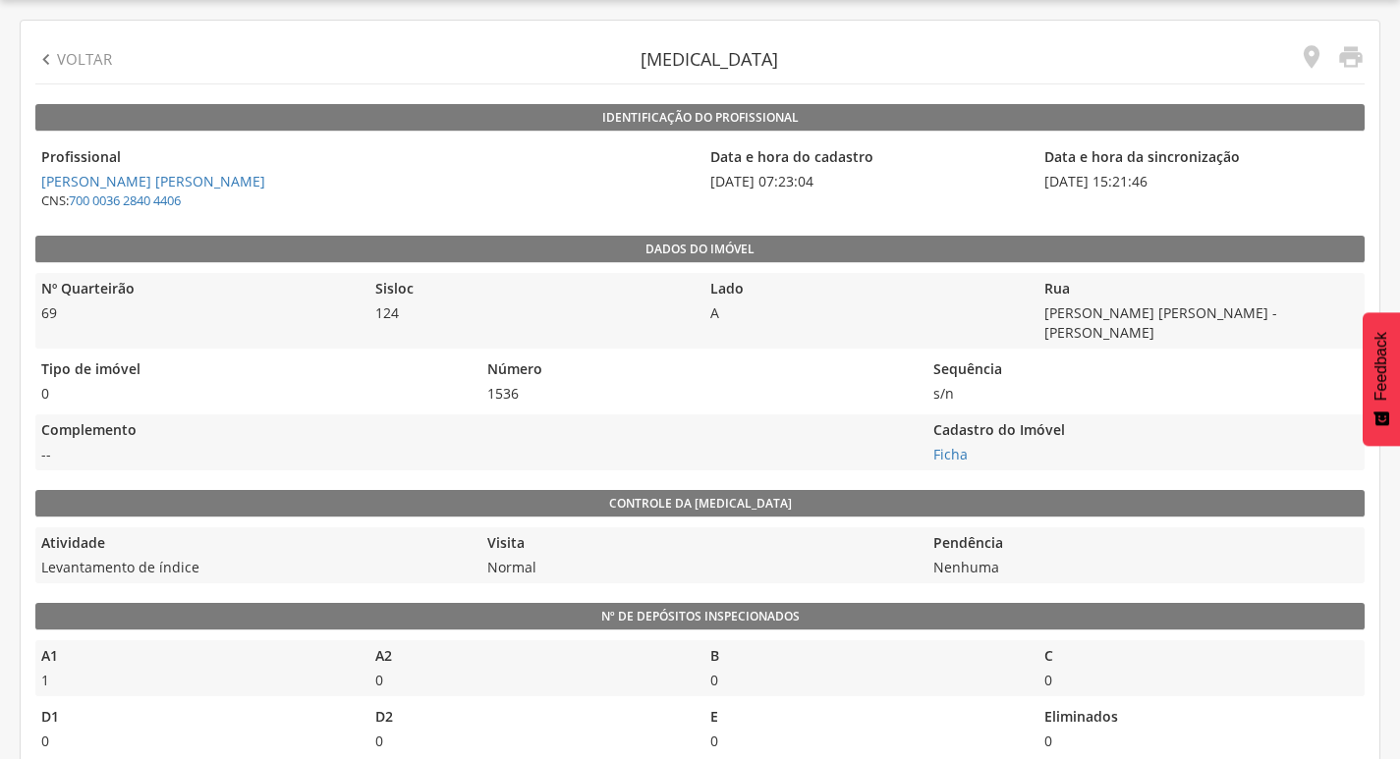
click at [88, 66] on p "Voltar" at bounding box center [84, 59] width 55 height 21
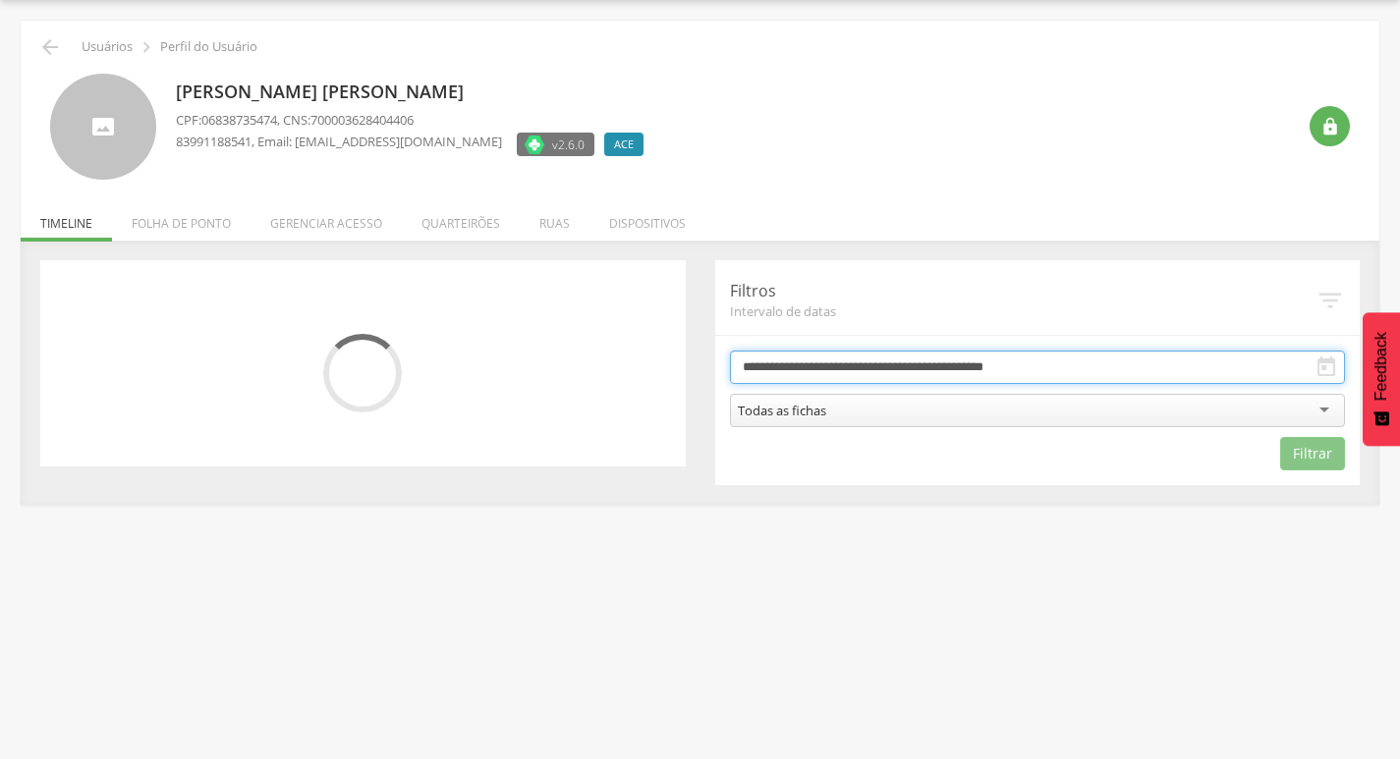
click at [911, 369] on input "**********" at bounding box center [1038, 367] width 616 height 33
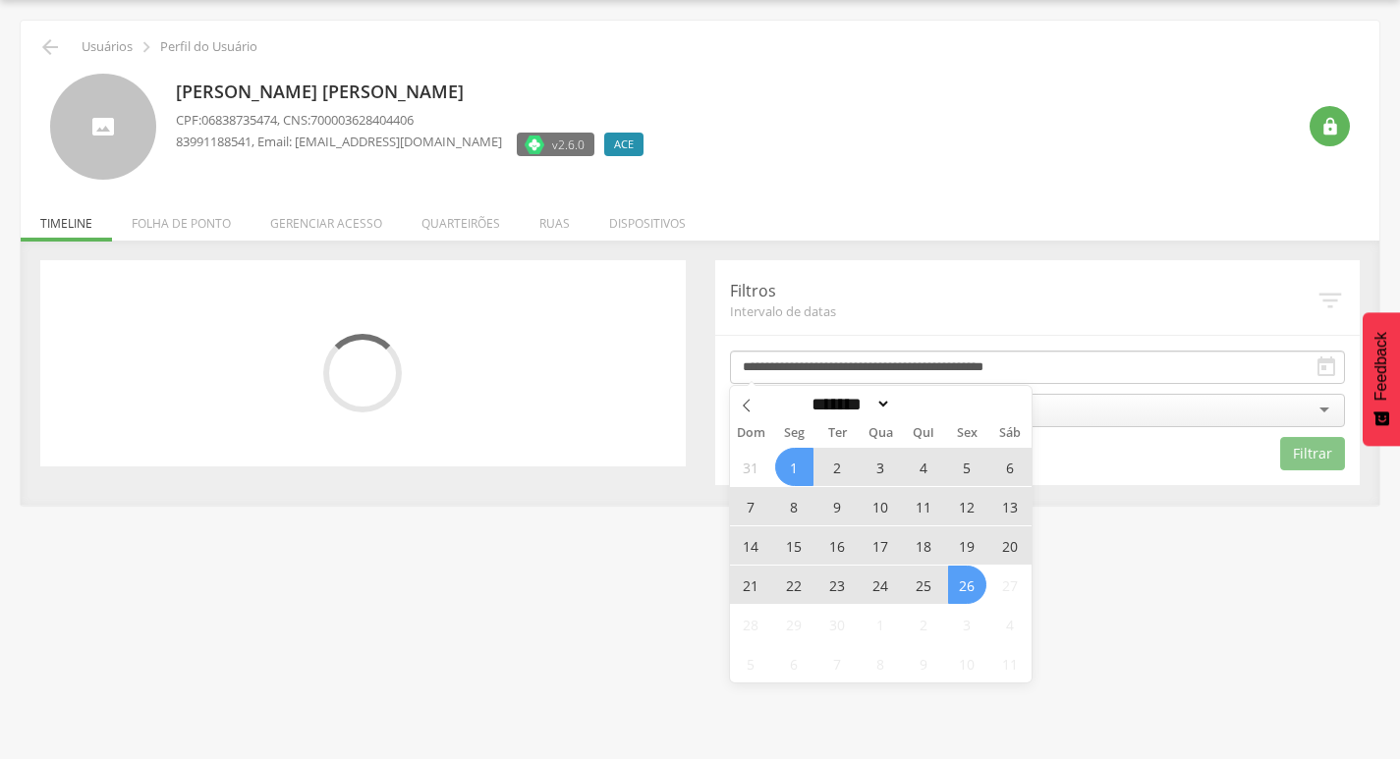
click at [914, 583] on span "25" at bounding box center [924, 585] width 38 height 38
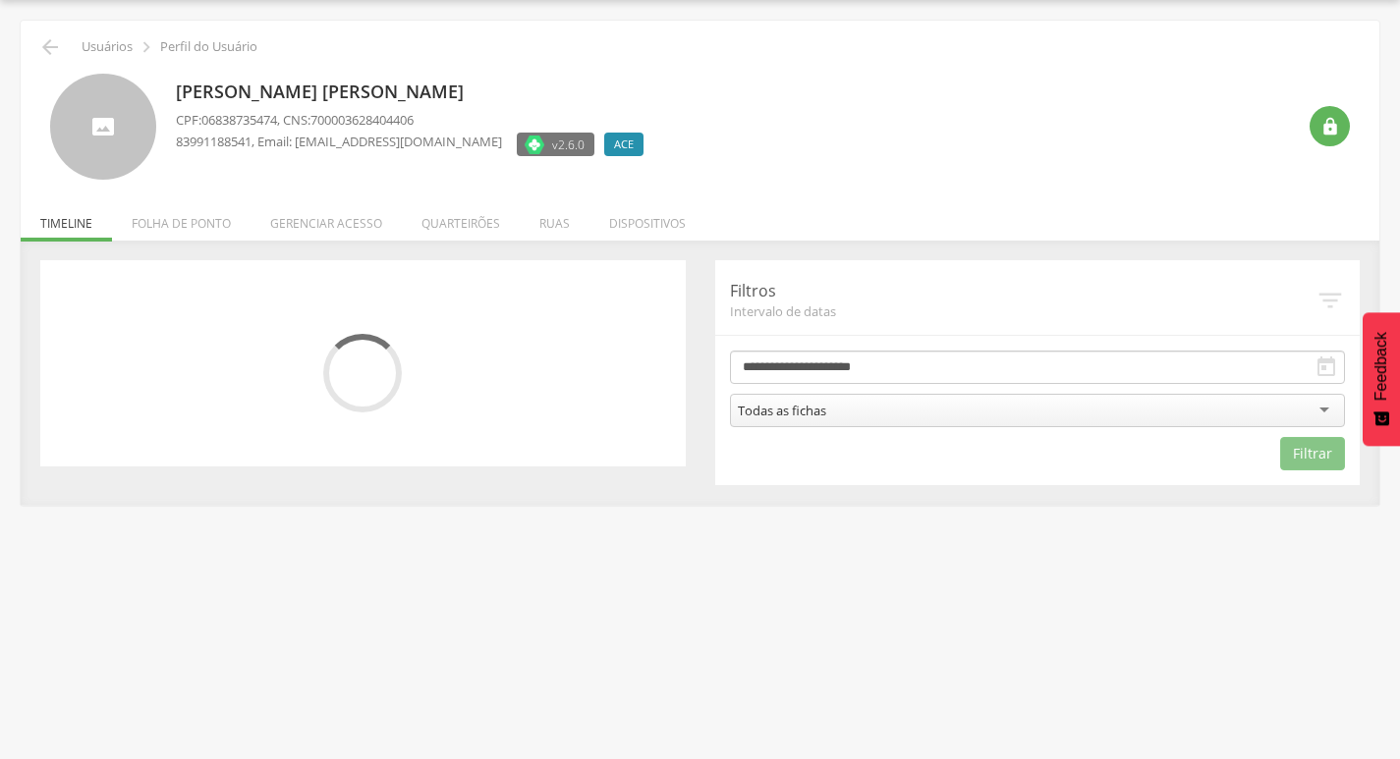
click at [951, 419] on div "Todas as fichas" at bounding box center [1038, 410] width 616 height 33
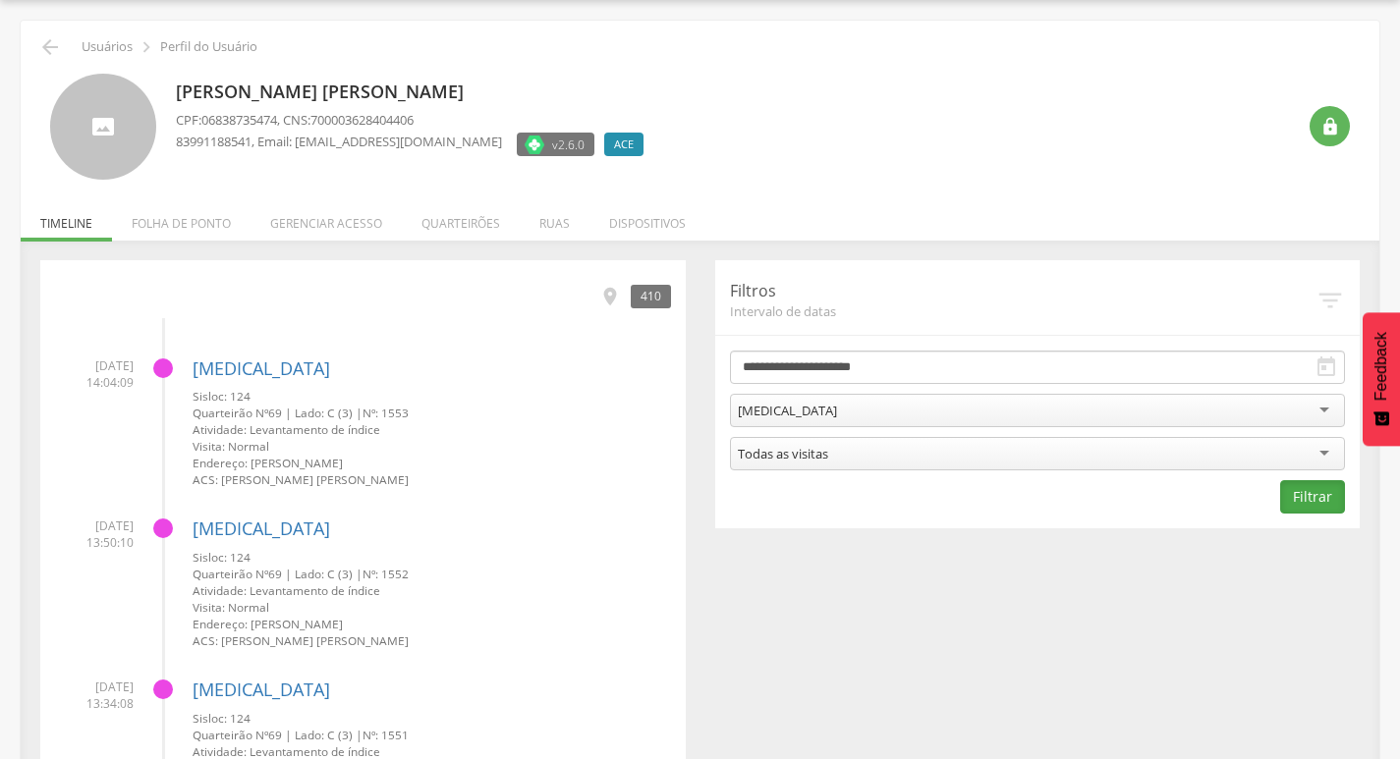
click at [1318, 501] on button "Filtrar" at bounding box center [1312, 496] width 65 height 33
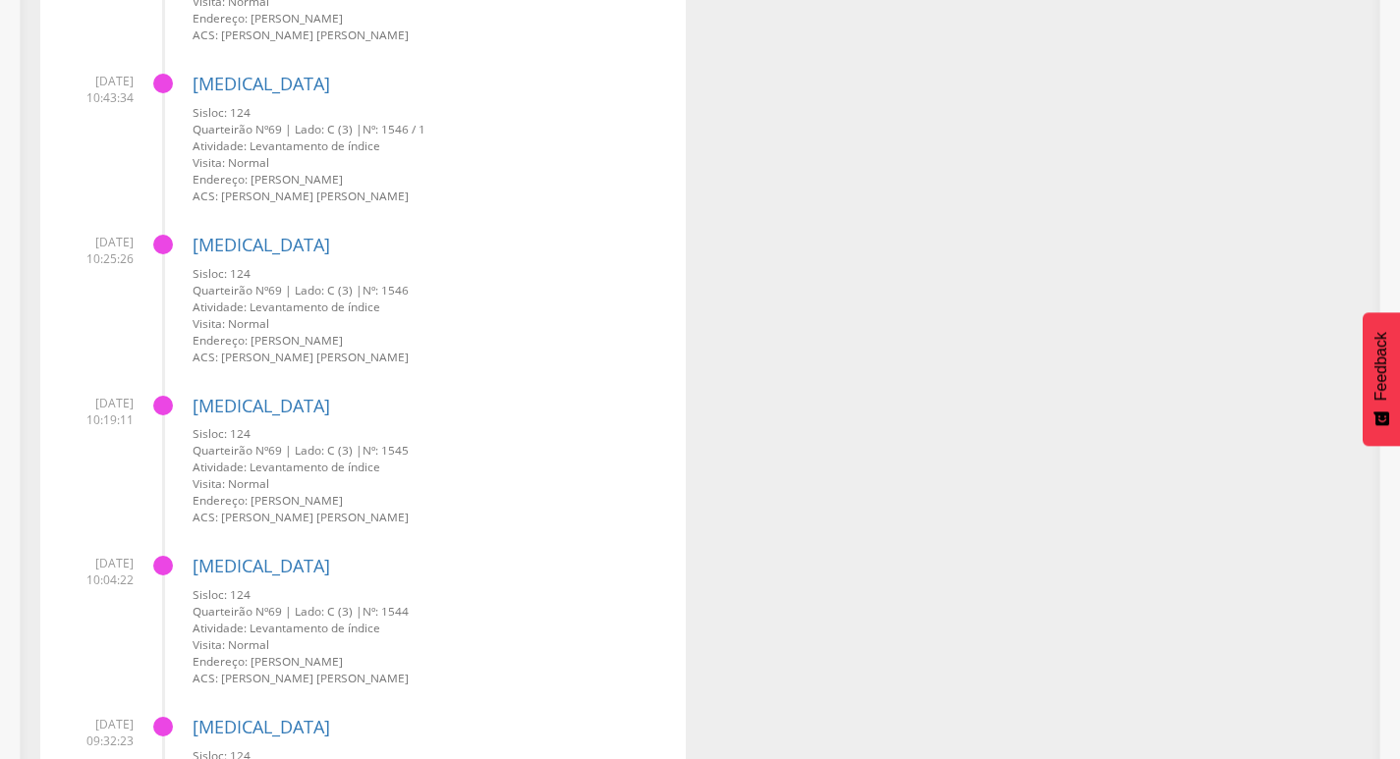
scroll to position [1336, 0]
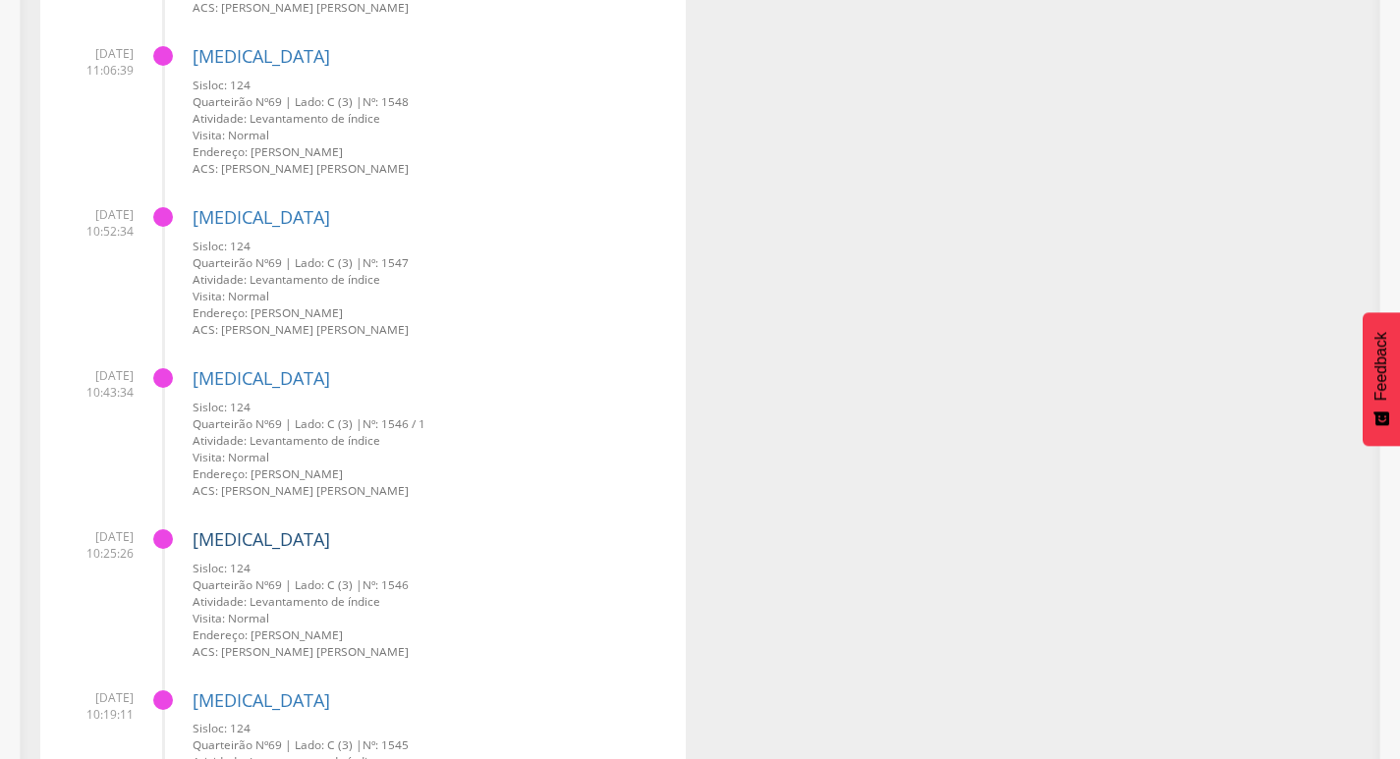
click at [239, 538] on link "[MEDICAL_DATA]" at bounding box center [262, 540] width 138 height 24
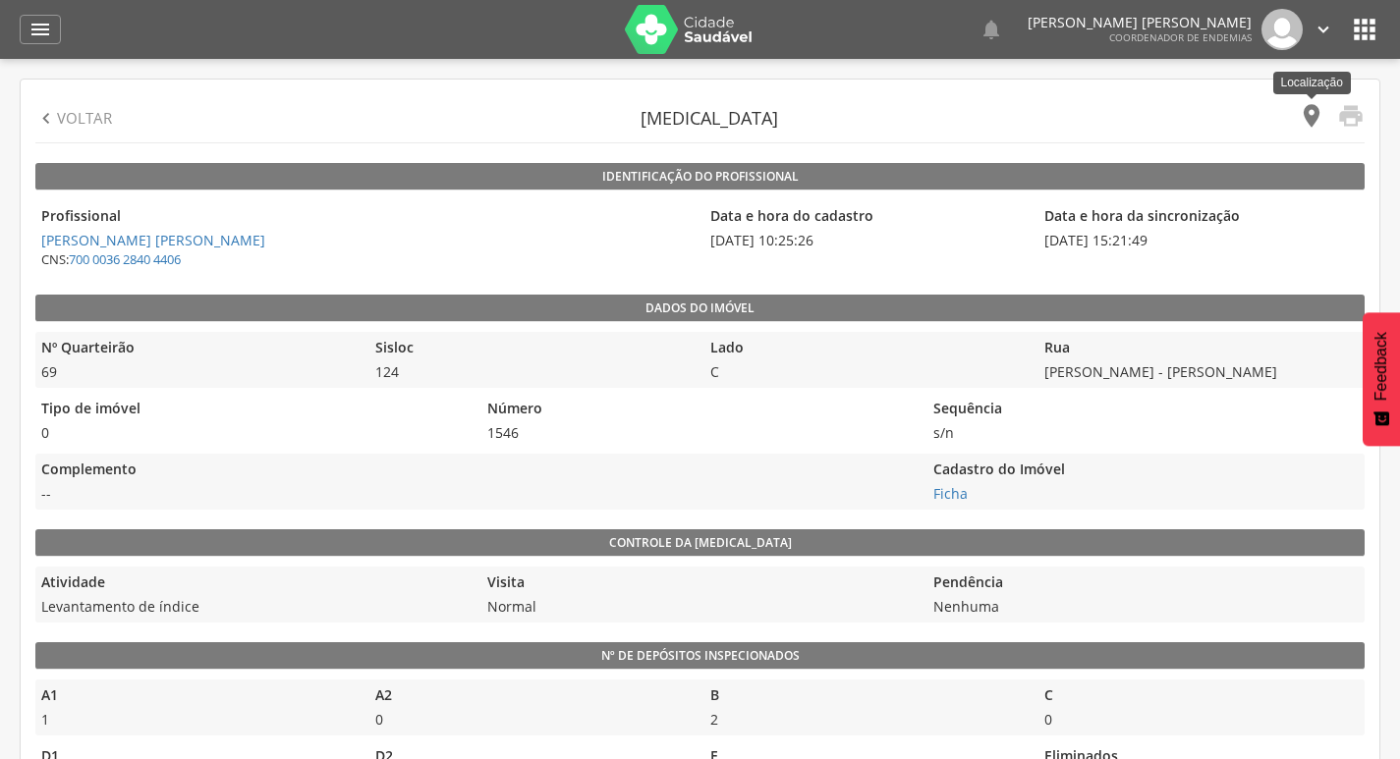
click at [1317, 112] on icon "" at bounding box center [1312, 116] width 28 height 28
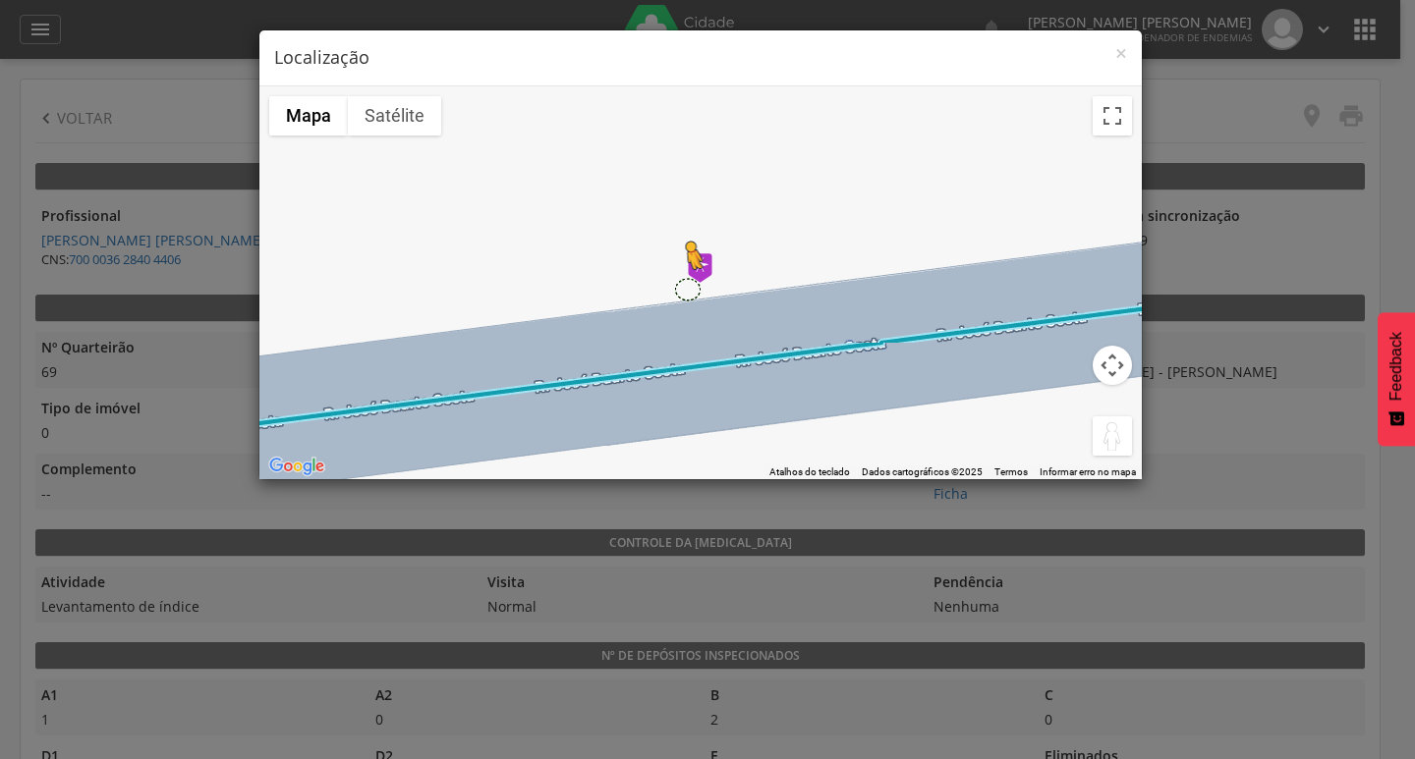
drag, startPoint x: 1114, startPoint y: 446, endPoint x: 687, endPoint y: 288, distance: 455.7
click at [687, 288] on div "Pressione as teclas Alt + Enter para ativar o recurso de arrastar com o teclado…" at bounding box center [700, 282] width 882 height 393
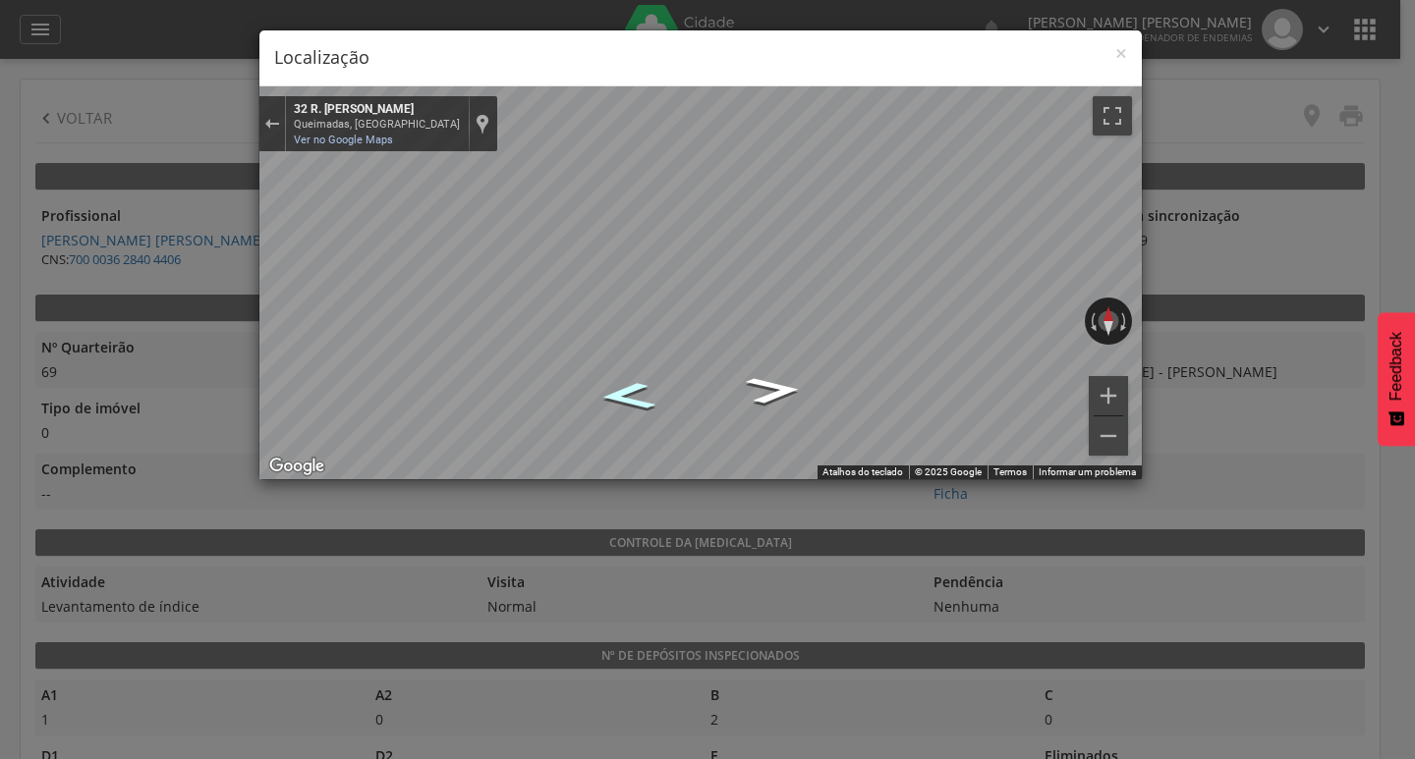
click at [635, 407] on icon "Ir para o oeste, R. José Duarte Costa" at bounding box center [627, 396] width 103 height 40
click at [621, 395] on icon "Ir para o oeste, R. José Duarte Costa" at bounding box center [627, 396] width 103 height 40
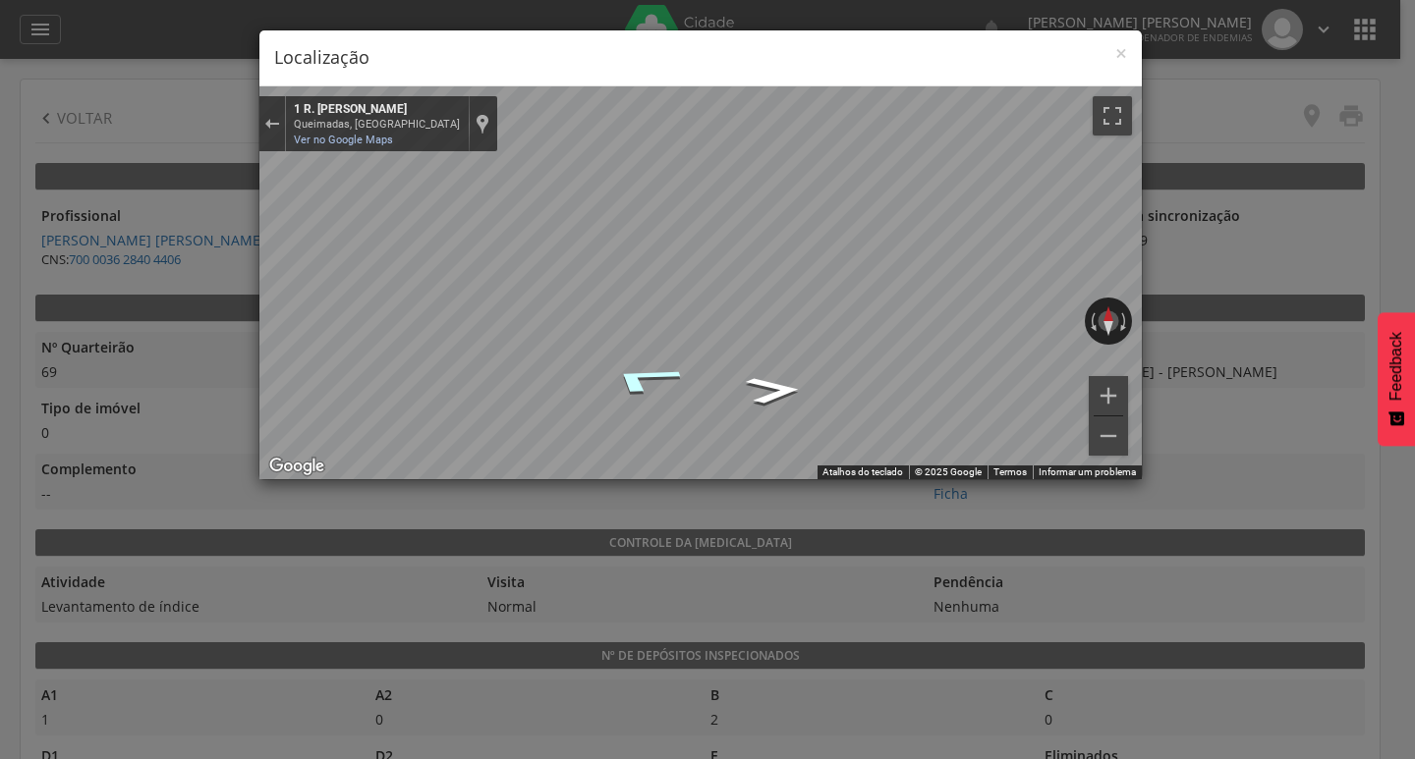
click at [621, 395] on icon "Ir para o noroeste, R. Santa Teresinha" at bounding box center [642, 379] width 142 height 47
click at [1127, 54] on div "× Localização" at bounding box center [700, 58] width 882 height 56
click at [1121, 50] on span "×" at bounding box center [1121, 53] width 12 height 28
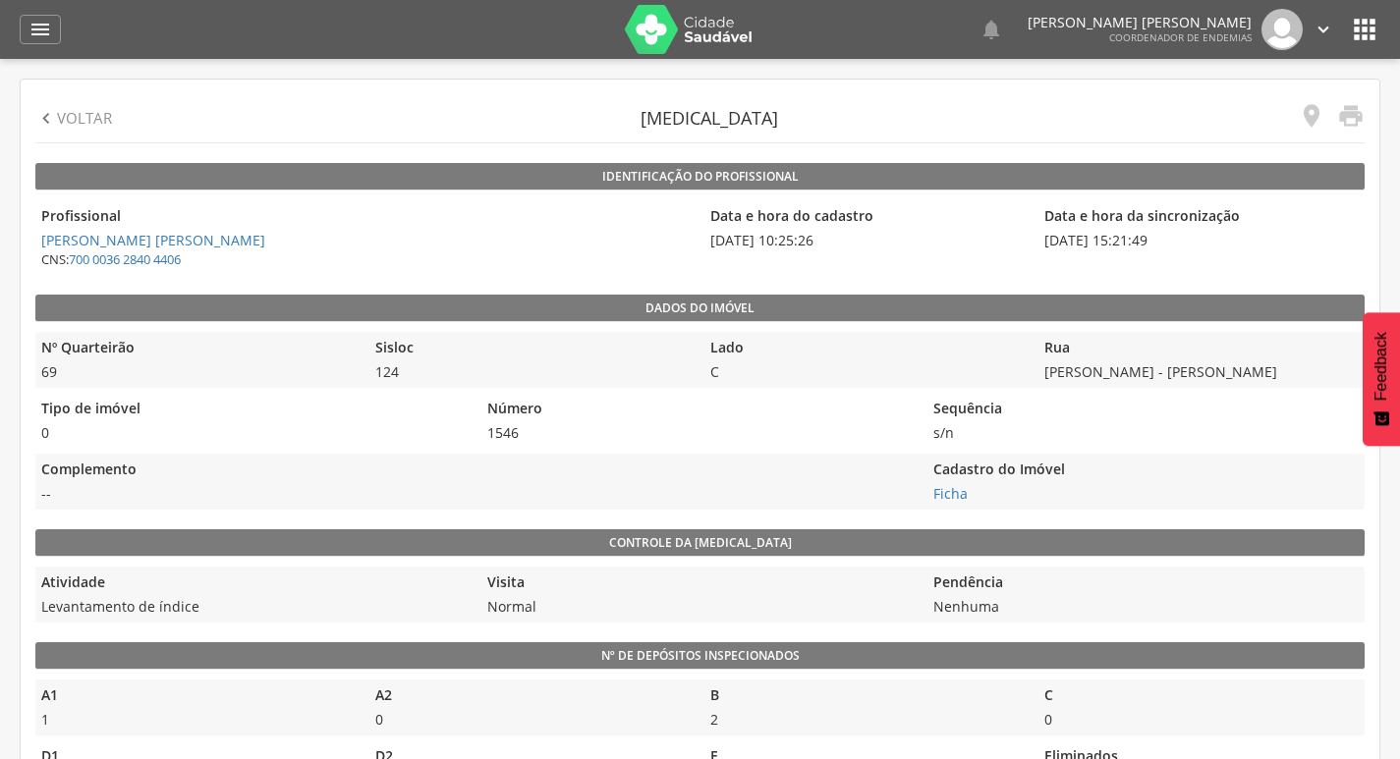
click at [61, 110] on p "Voltar" at bounding box center [84, 118] width 55 height 21
type input "**********"
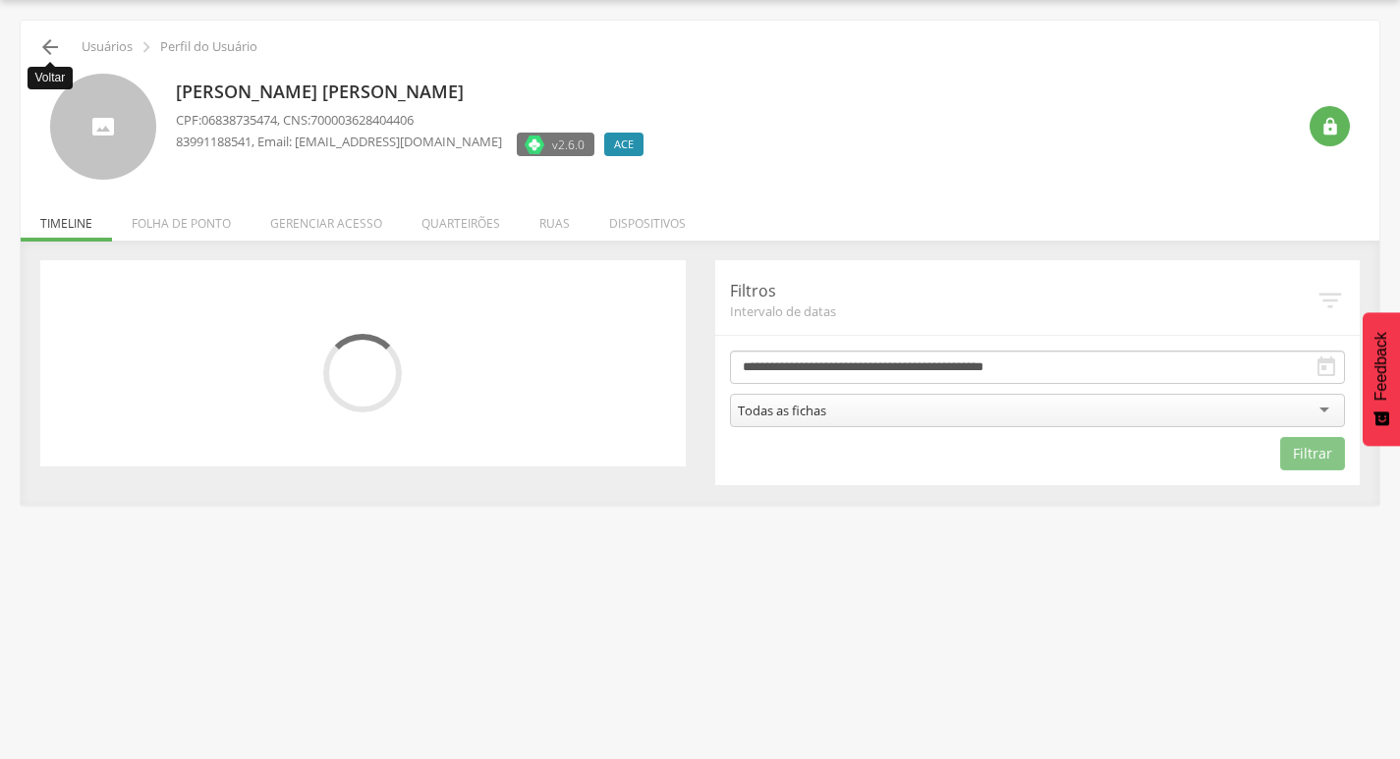
click at [47, 54] on icon "" at bounding box center [50, 47] width 24 height 24
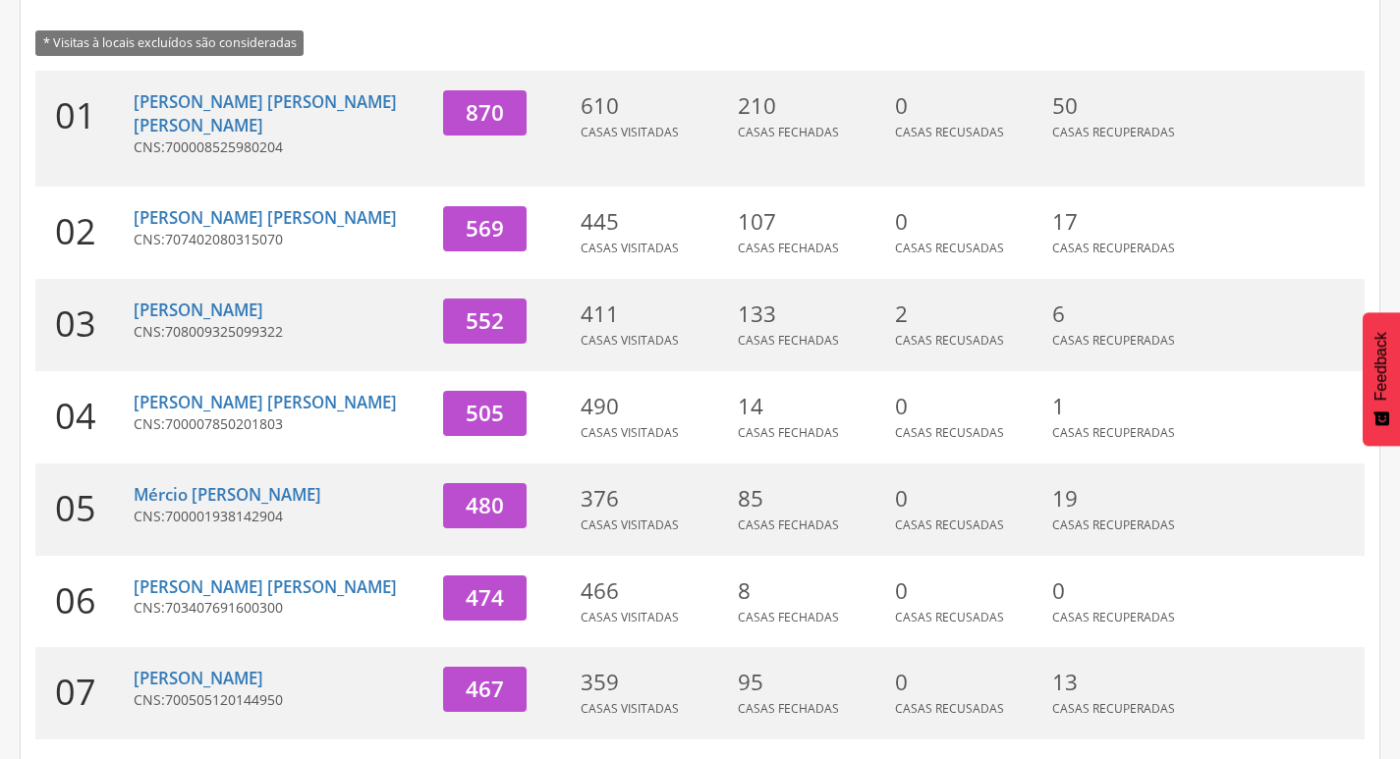
scroll to position [605, 0]
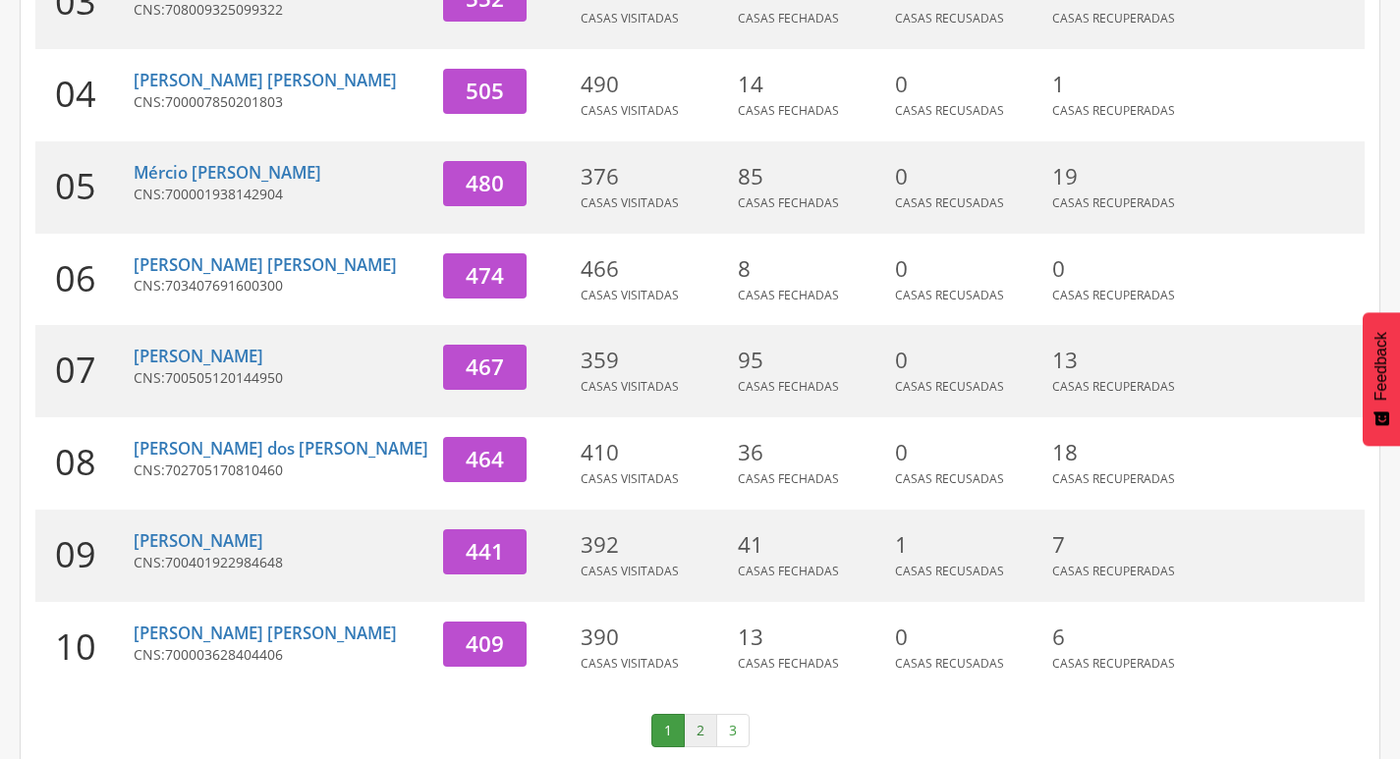
click at [697, 714] on link "2" at bounding box center [700, 730] width 33 height 33
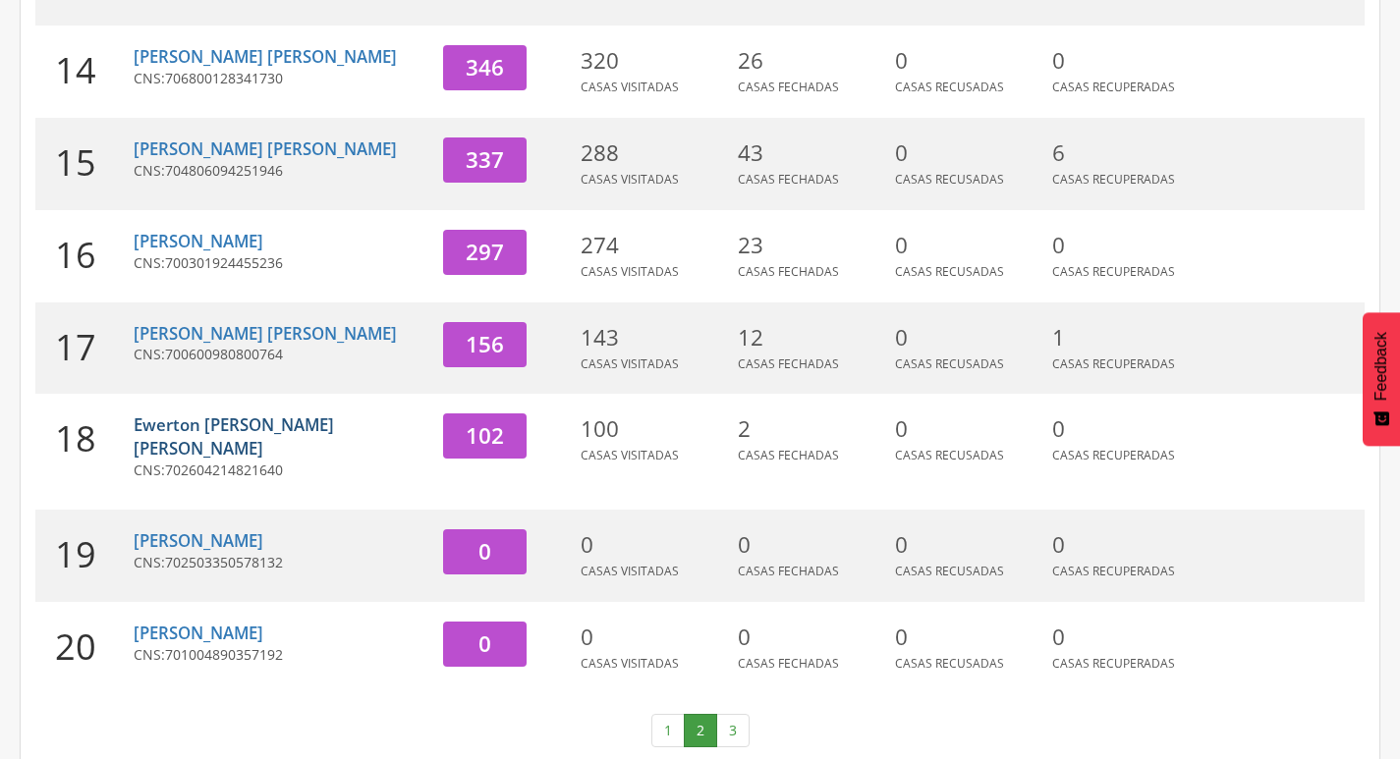
click at [315, 429] on link "Ewerton [PERSON_NAME] [PERSON_NAME]" at bounding box center [234, 437] width 200 height 46
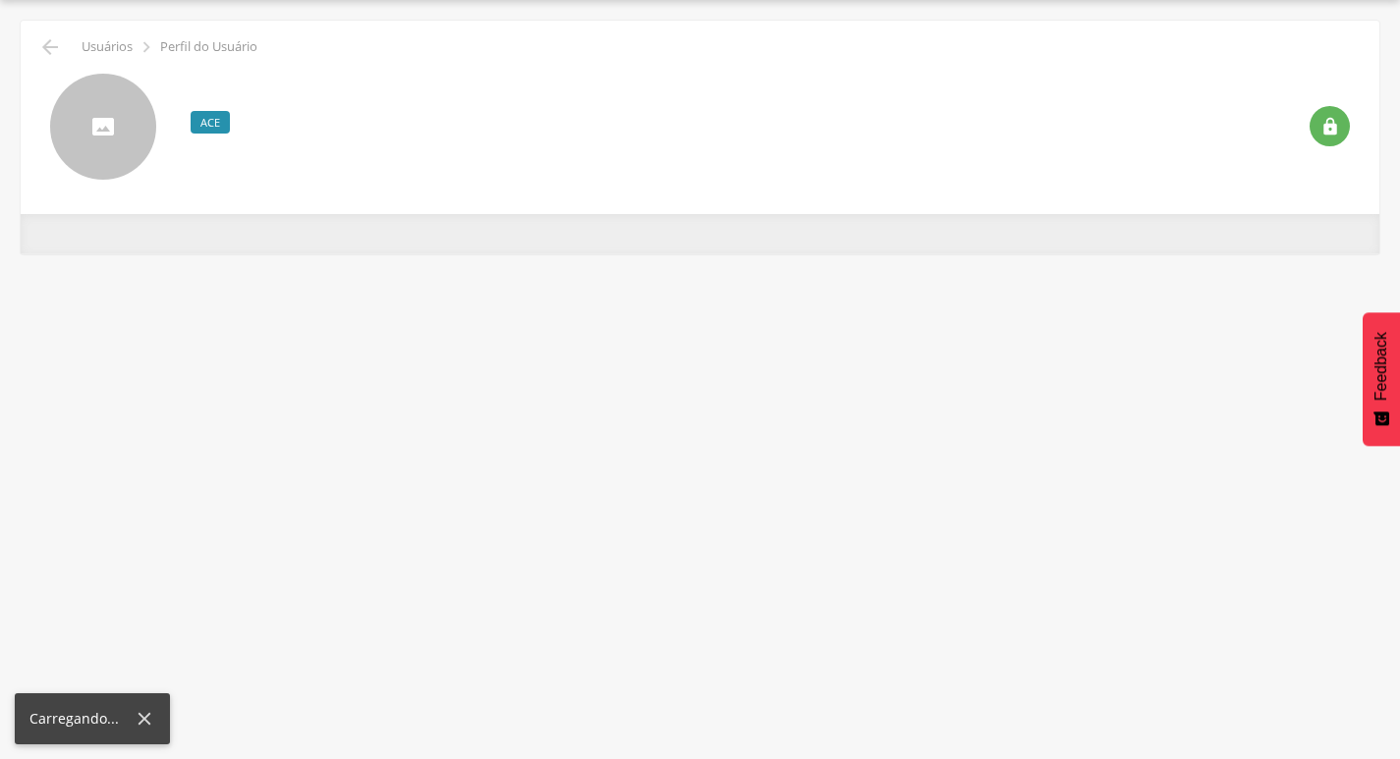
scroll to position [59, 0]
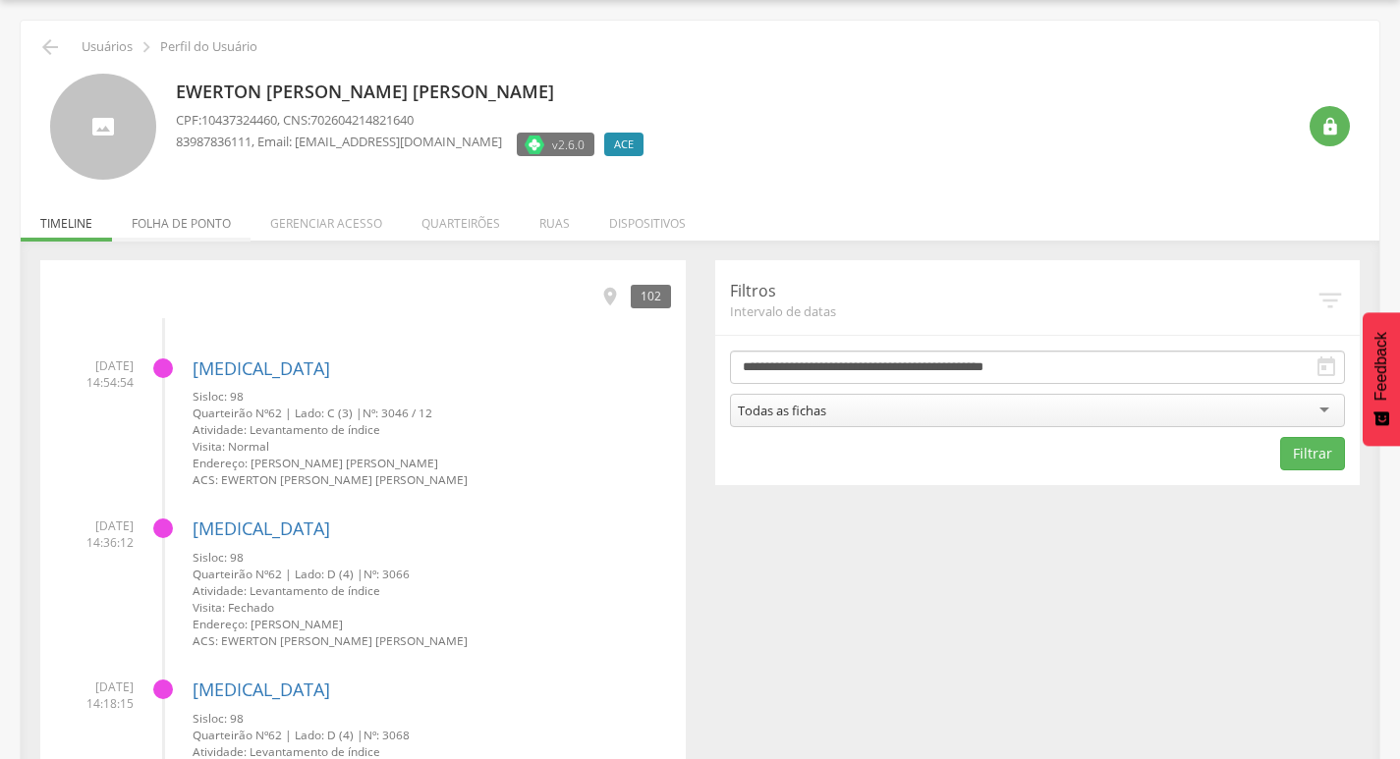
click at [180, 224] on li "Folha de ponto" at bounding box center [181, 219] width 139 height 46
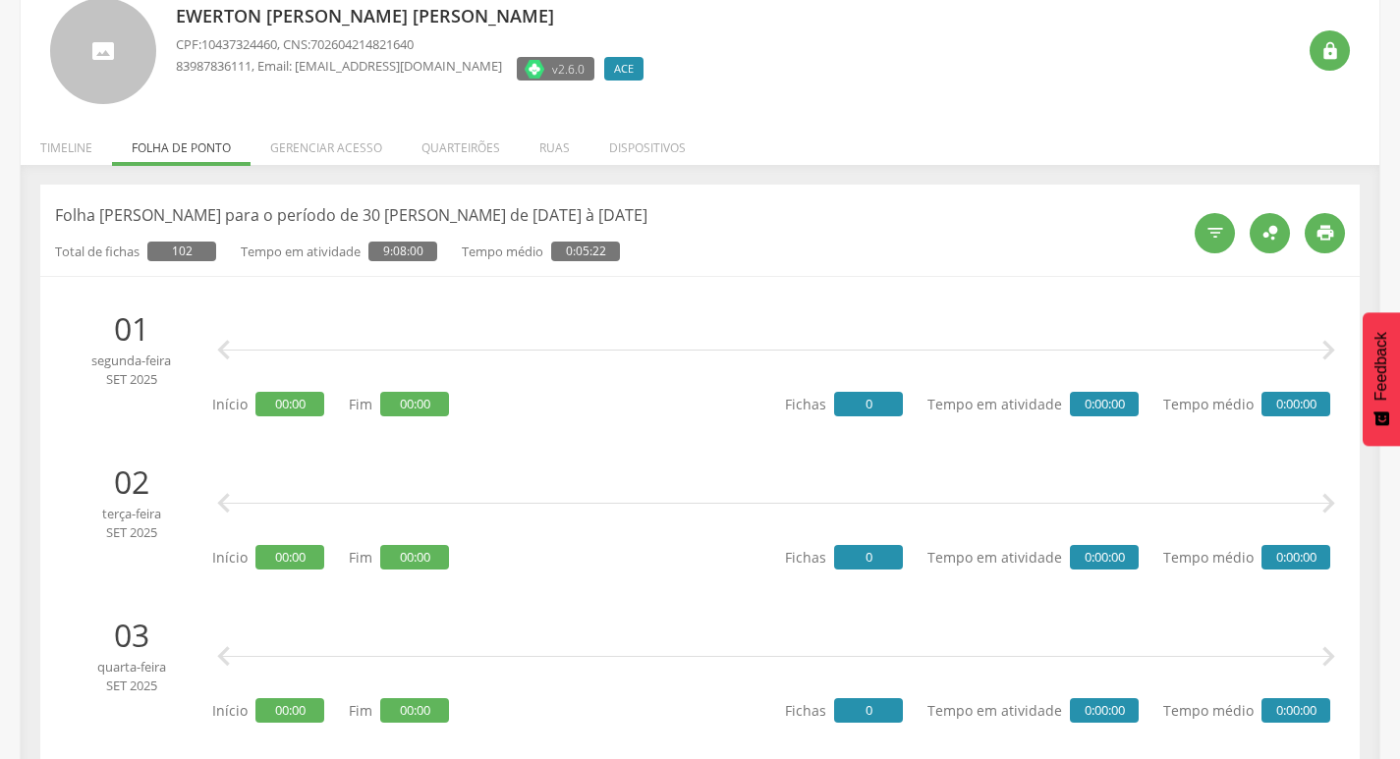
scroll to position [0, 0]
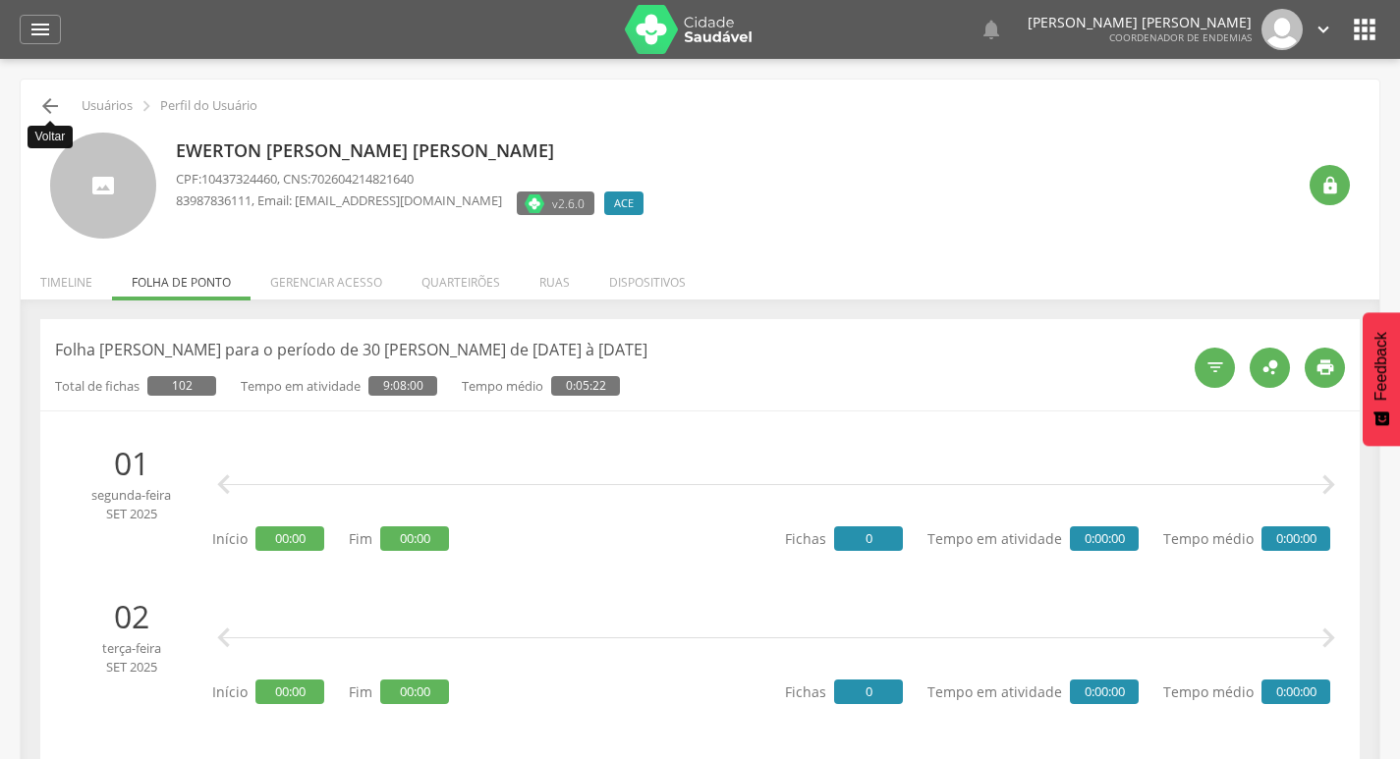
click at [51, 102] on icon "" at bounding box center [50, 106] width 24 height 24
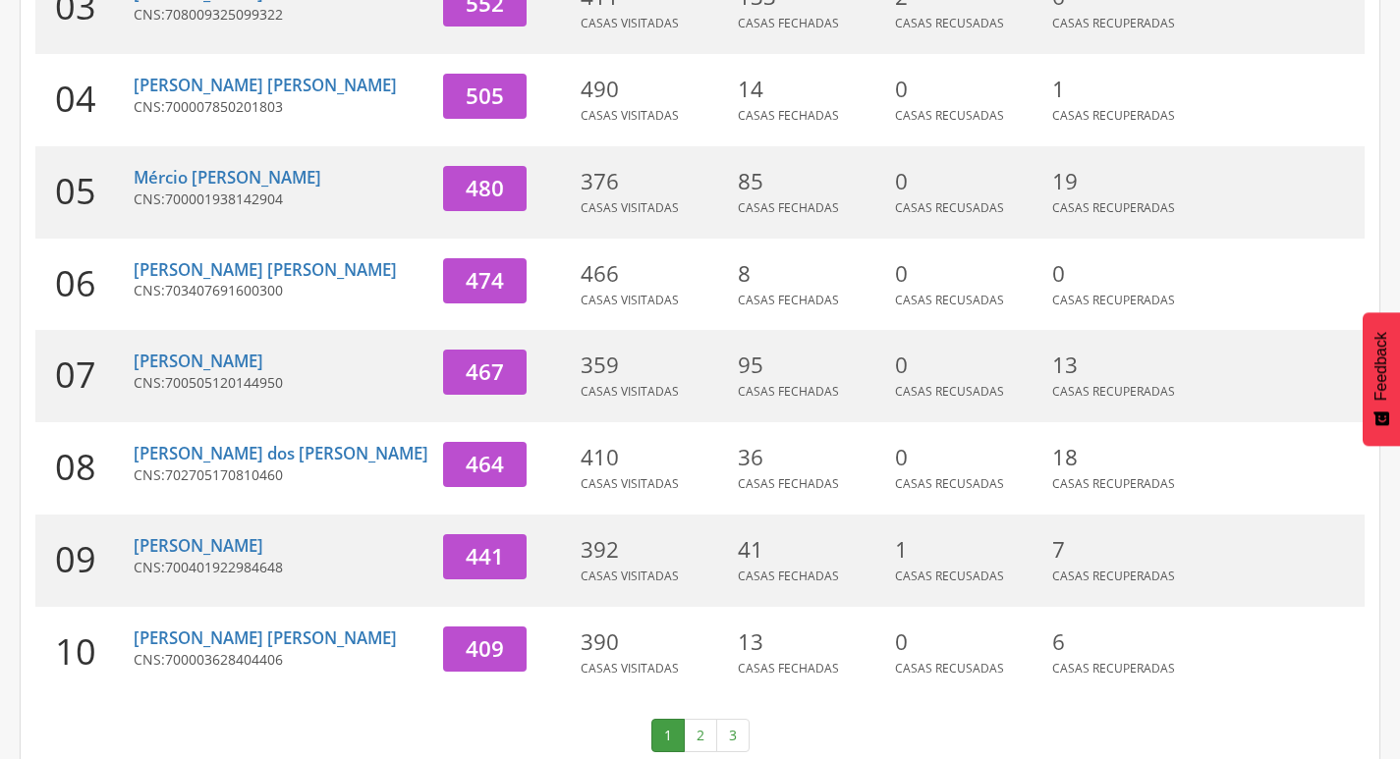
scroll to position [605, 0]
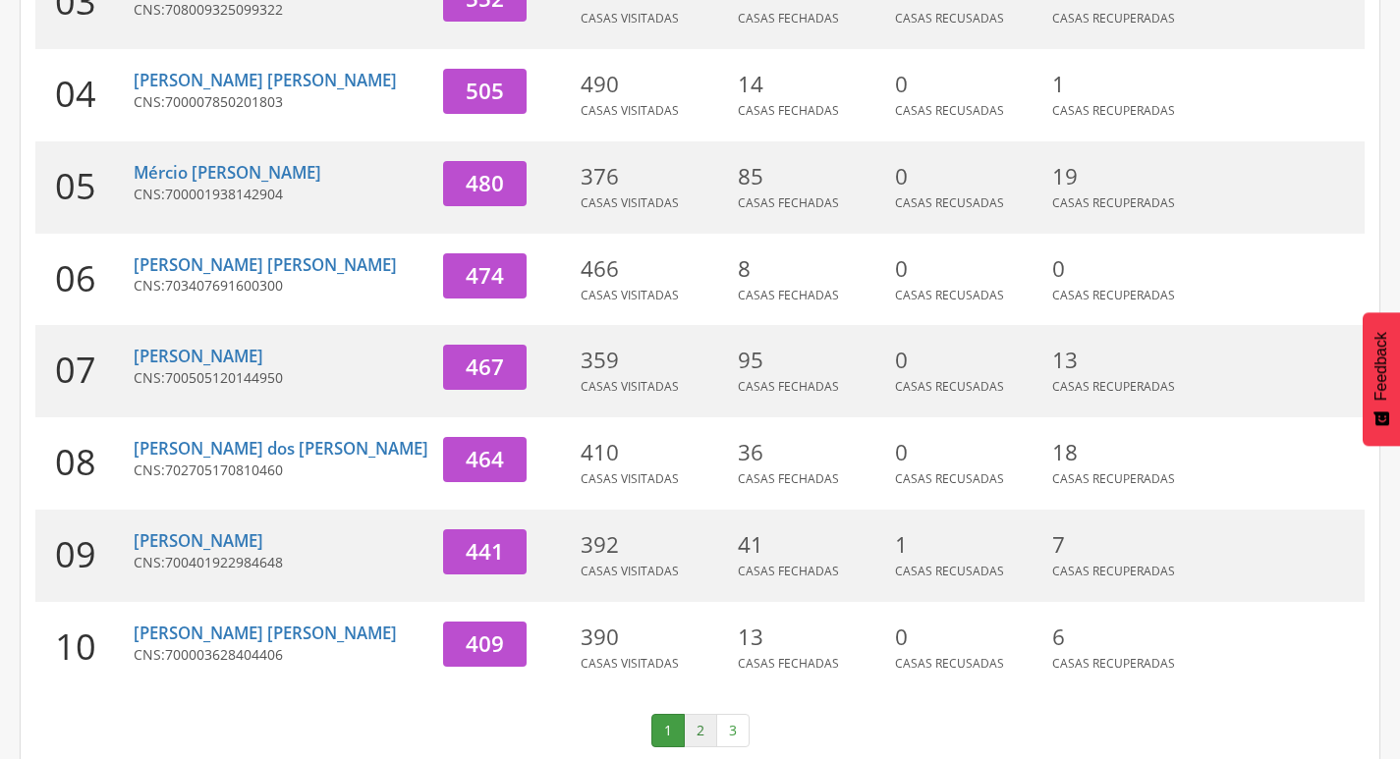
click at [692, 714] on link "2" at bounding box center [700, 730] width 33 height 33
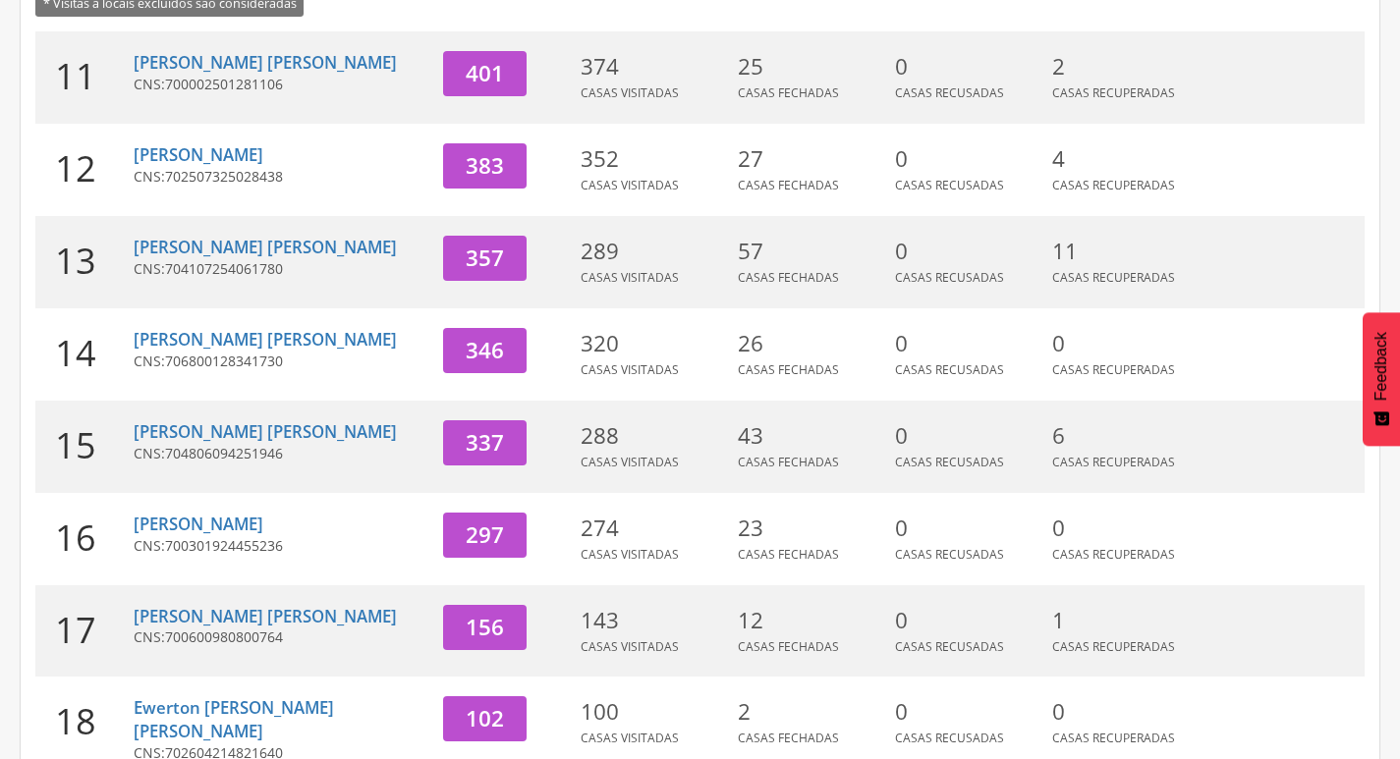
scroll to position [212, 0]
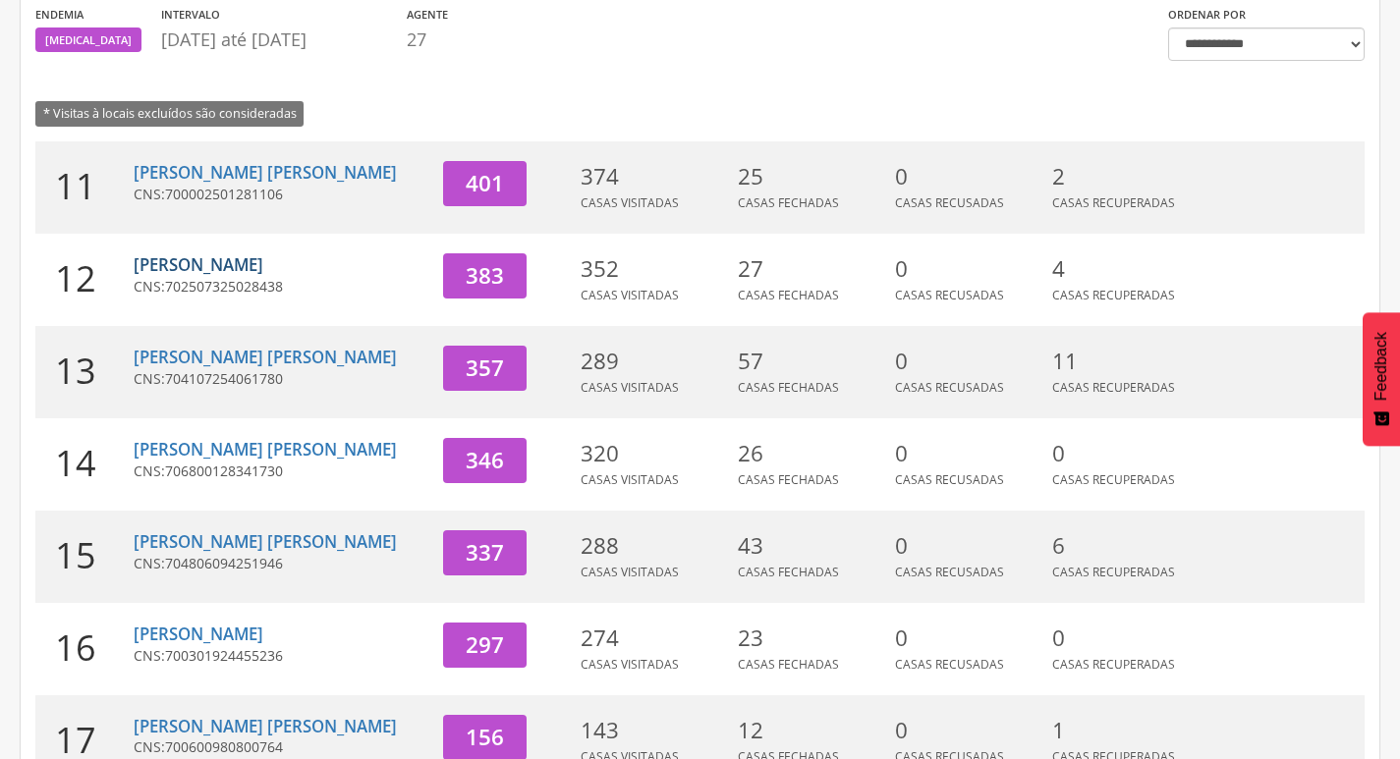
click at [203, 256] on link "[PERSON_NAME]" at bounding box center [199, 264] width 130 height 23
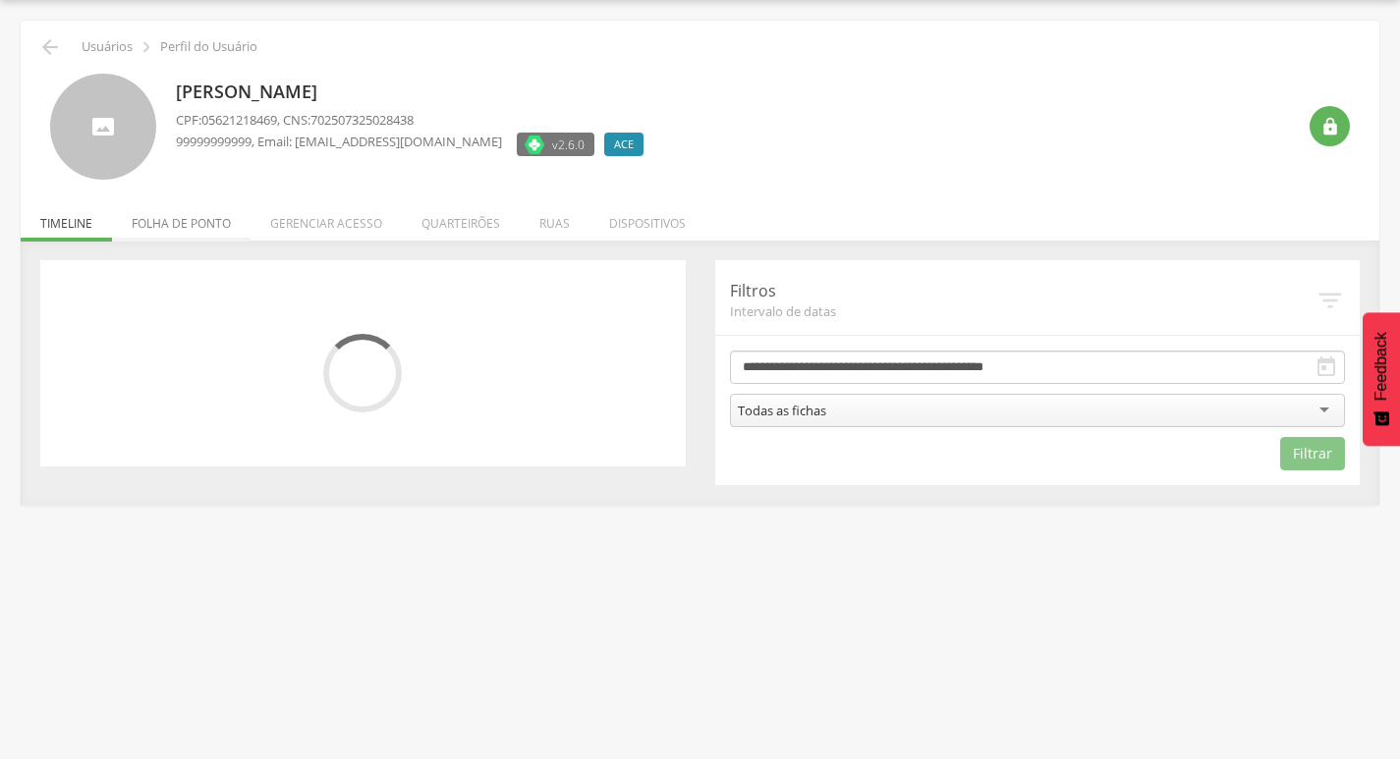
click at [175, 228] on li "Folha de ponto" at bounding box center [181, 219] width 139 height 46
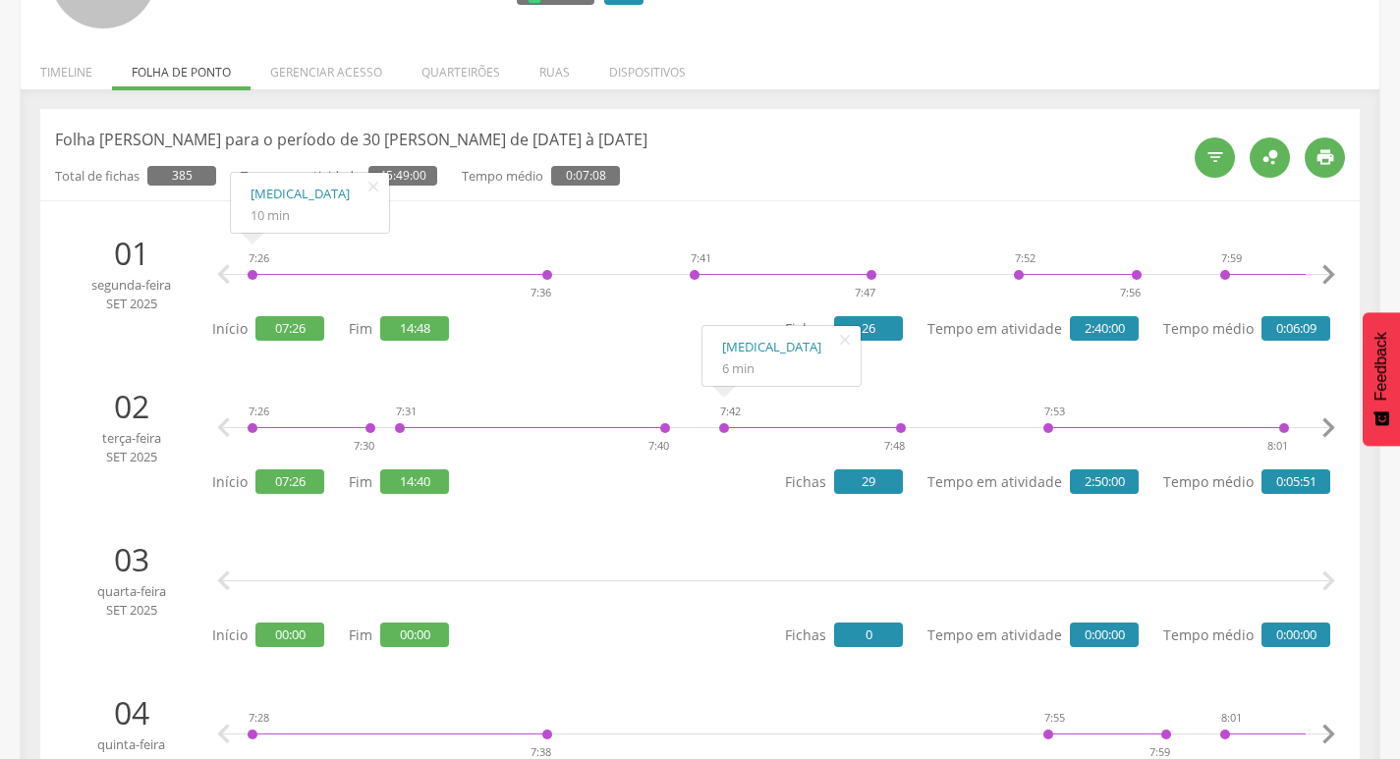
scroll to position [0, 0]
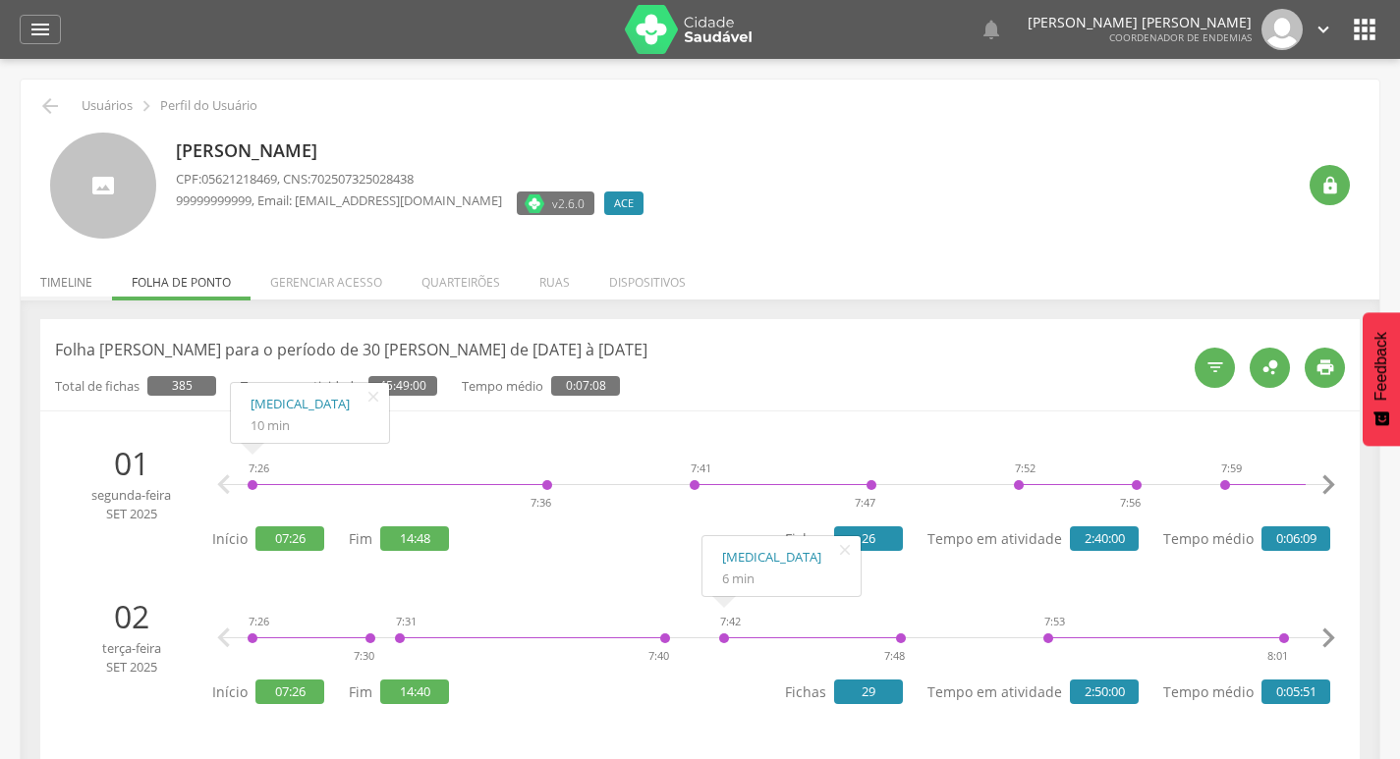
click at [53, 287] on li "Timeline" at bounding box center [66, 277] width 91 height 46
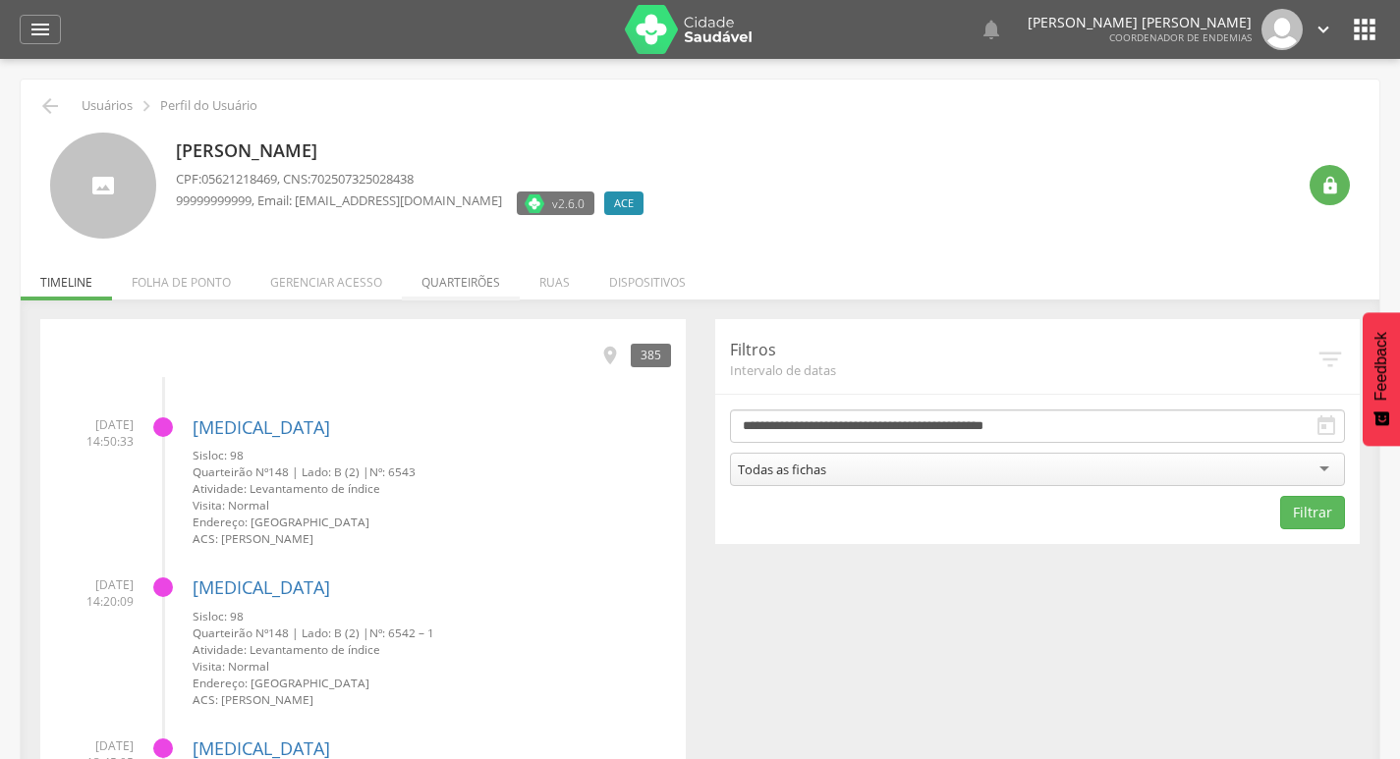
click at [481, 279] on li "Quarteirões" at bounding box center [461, 277] width 118 height 46
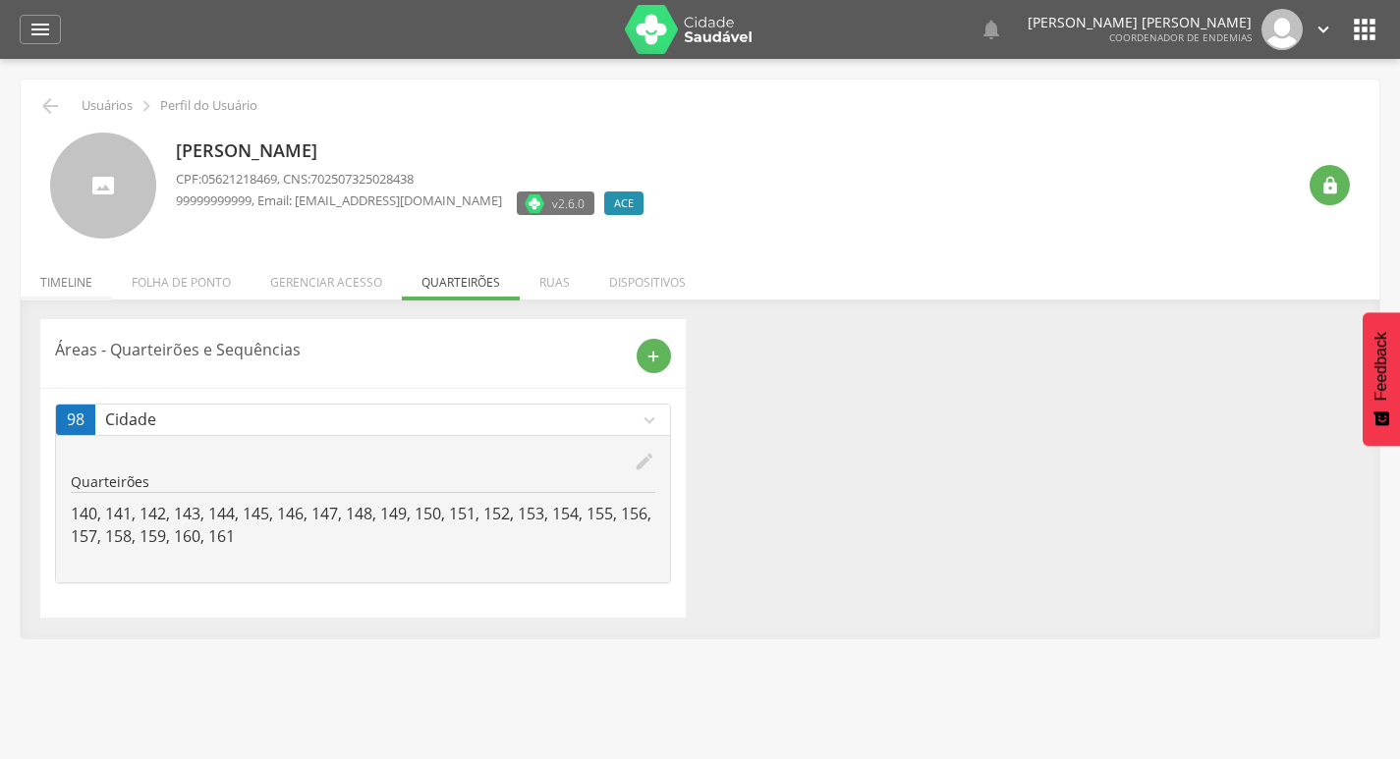
click at [57, 287] on li "Timeline" at bounding box center [66, 277] width 91 height 46
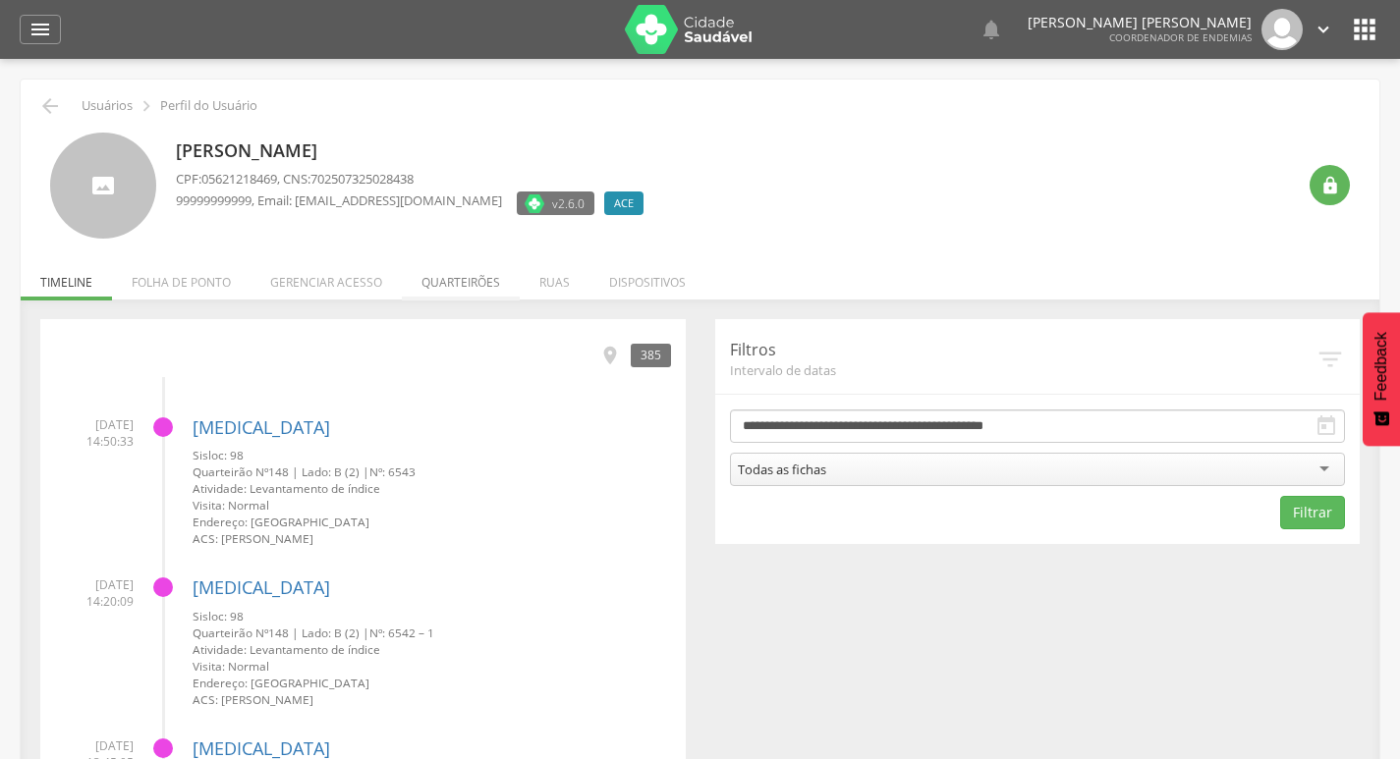
click at [441, 287] on li "Quarteirões" at bounding box center [461, 277] width 118 height 46
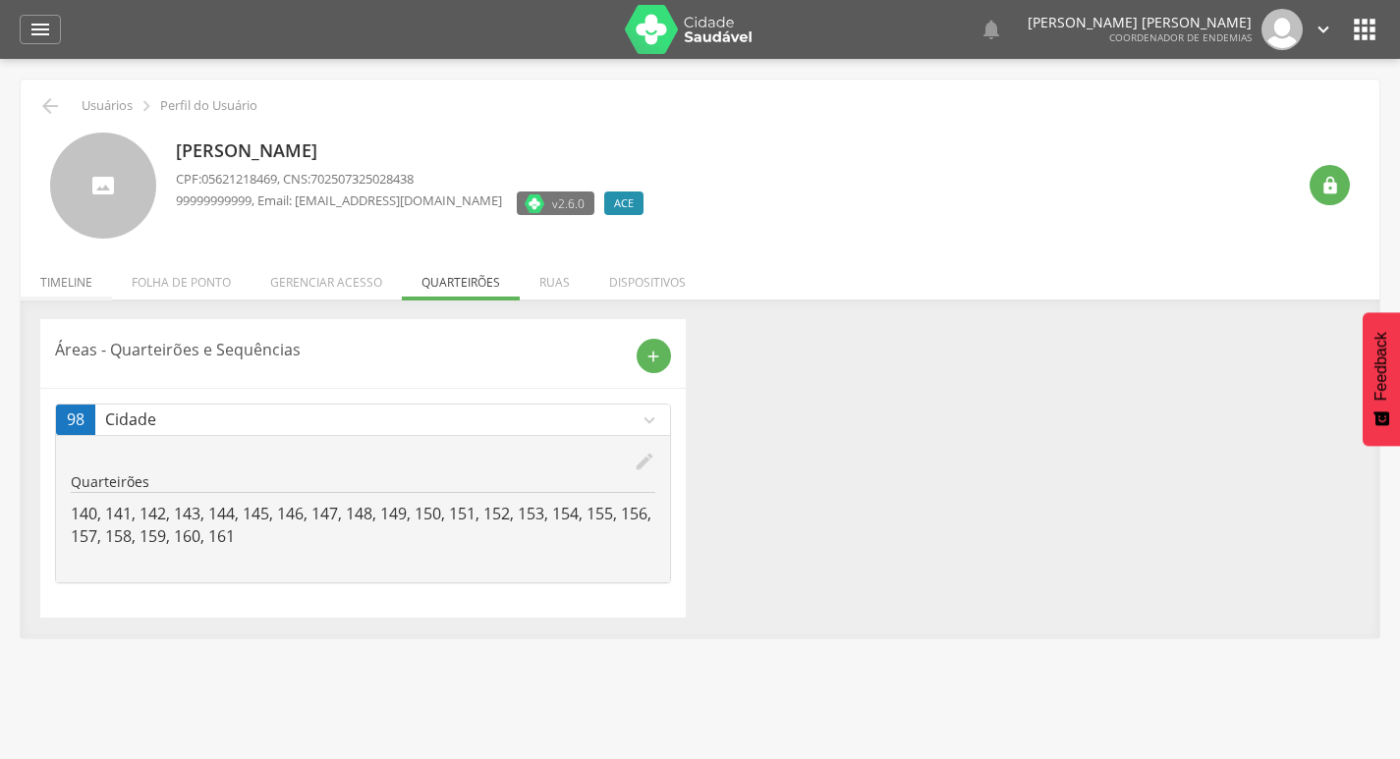
click at [53, 288] on li "Timeline" at bounding box center [66, 277] width 91 height 46
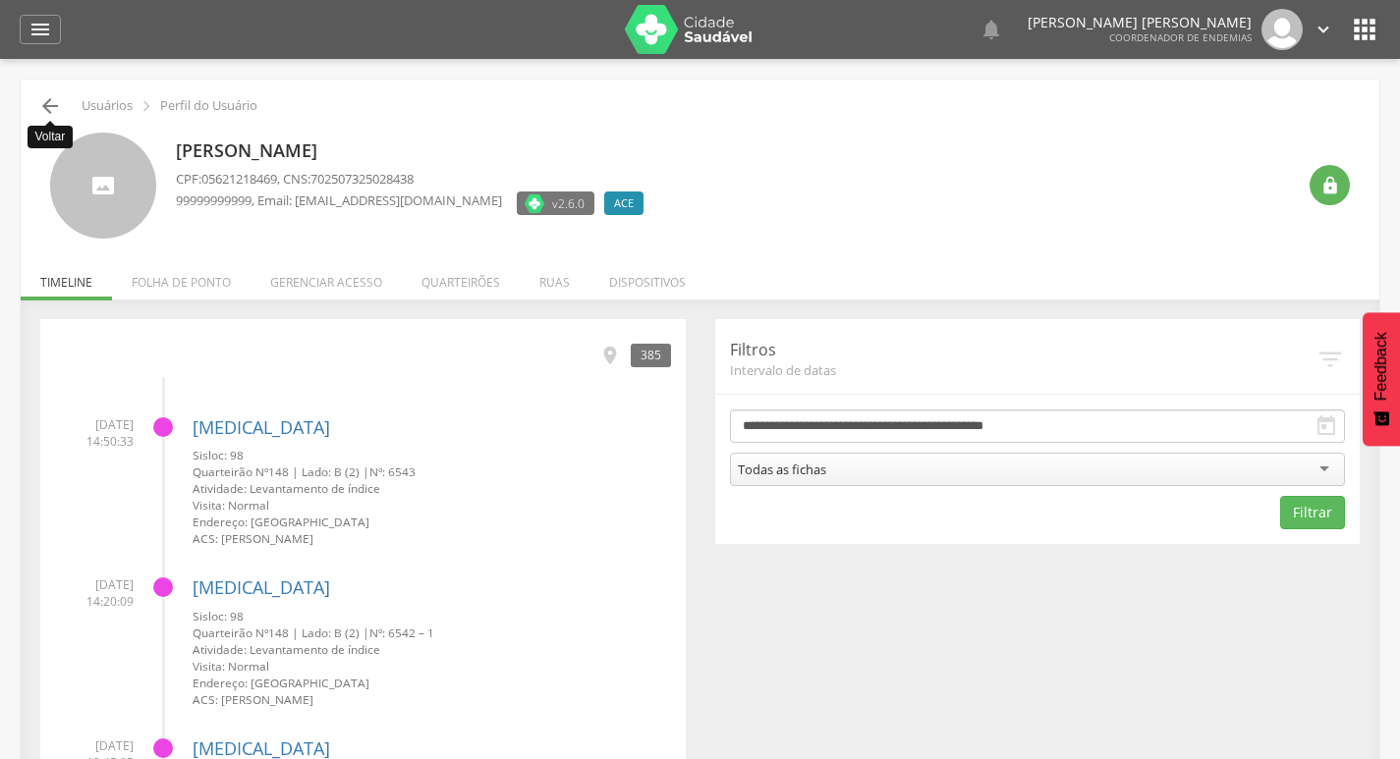
click at [40, 100] on icon "" at bounding box center [50, 106] width 24 height 24
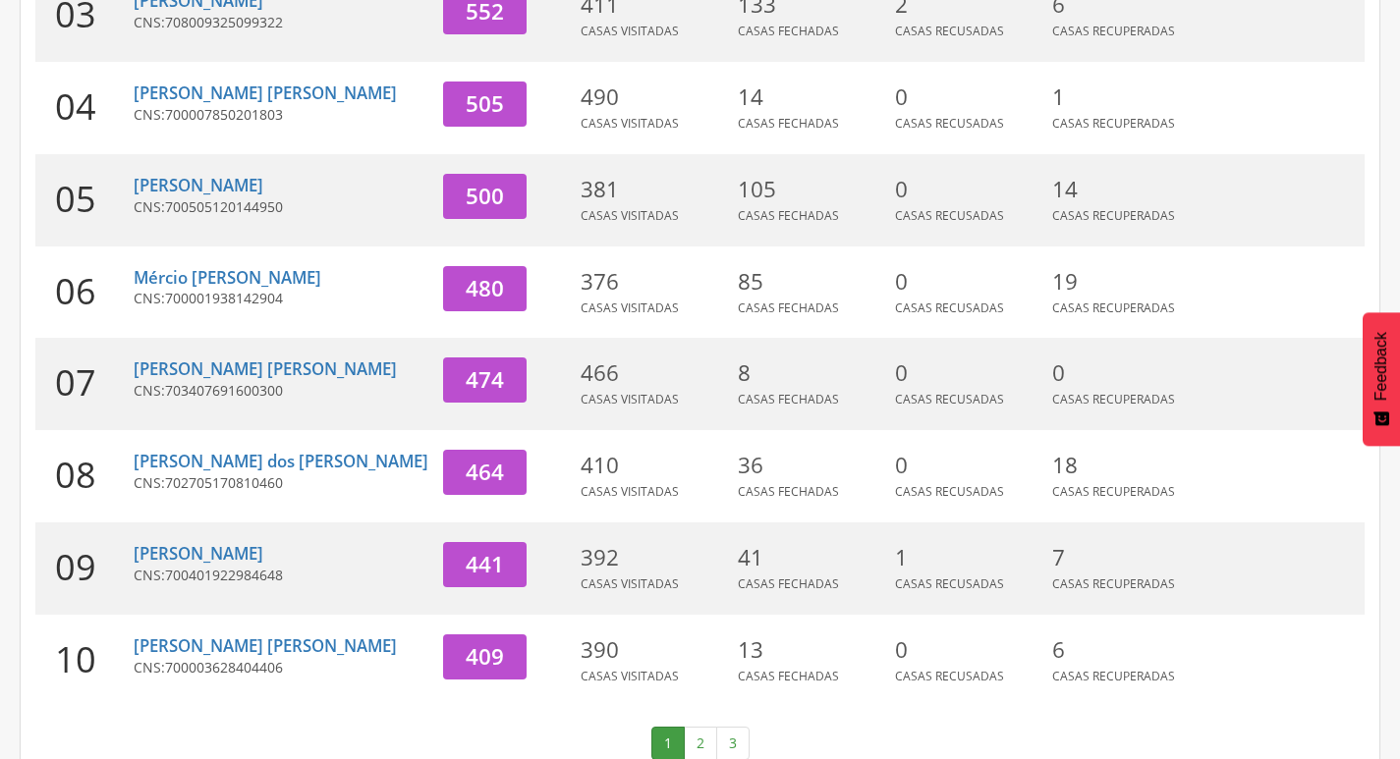
scroll to position [605, 0]
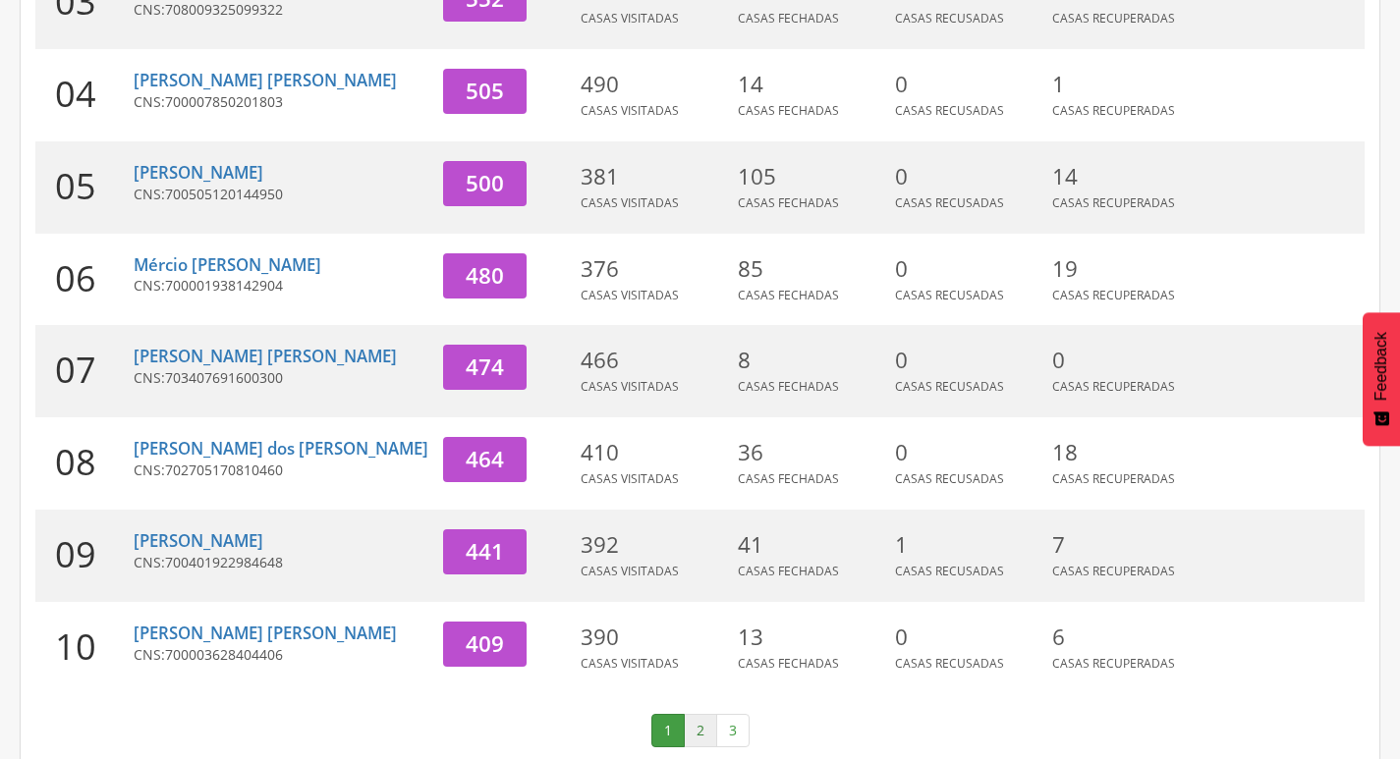
click at [705, 714] on link "2" at bounding box center [700, 730] width 33 height 33
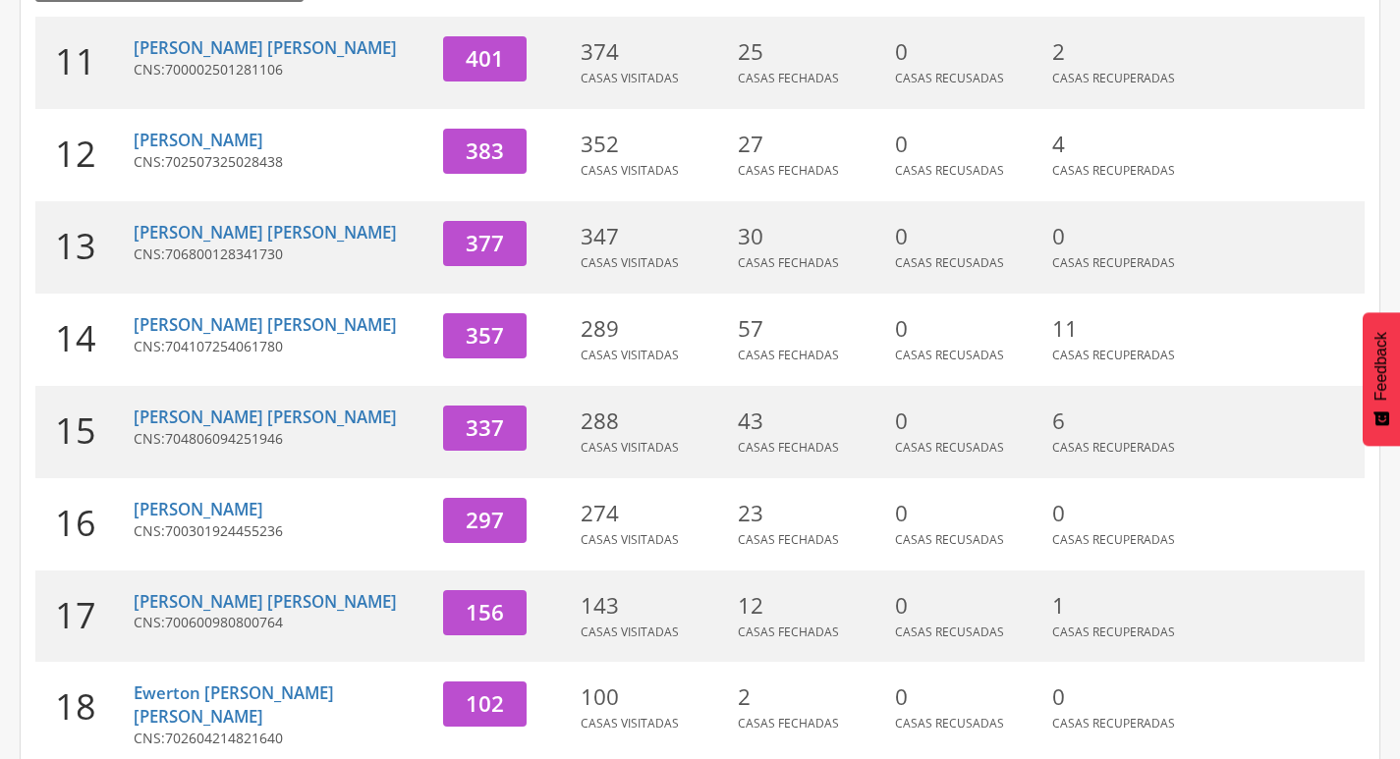
scroll to position [310, 0]
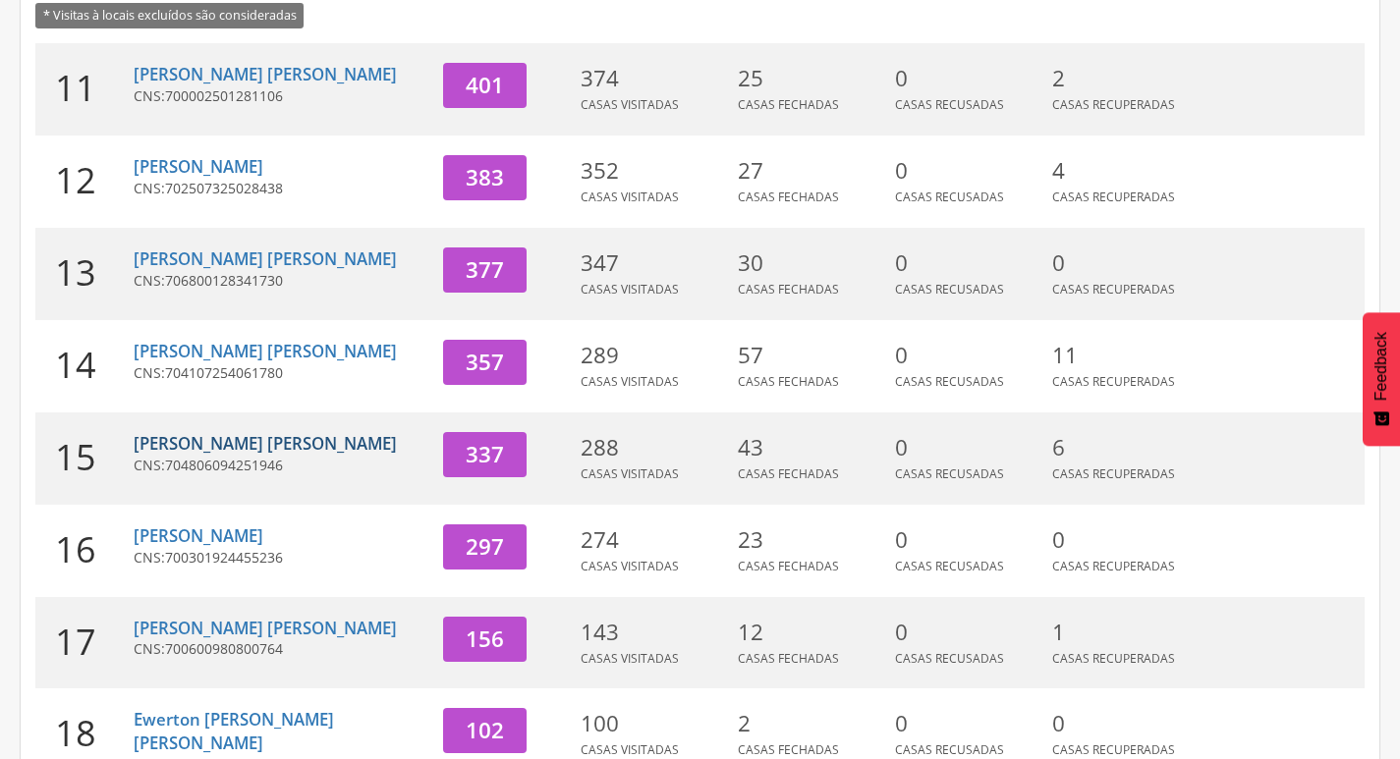
click at [200, 440] on link "[PERSON_NAME] [PERSON_NAME]" at bounding box center [265, 443] width 263 height 23
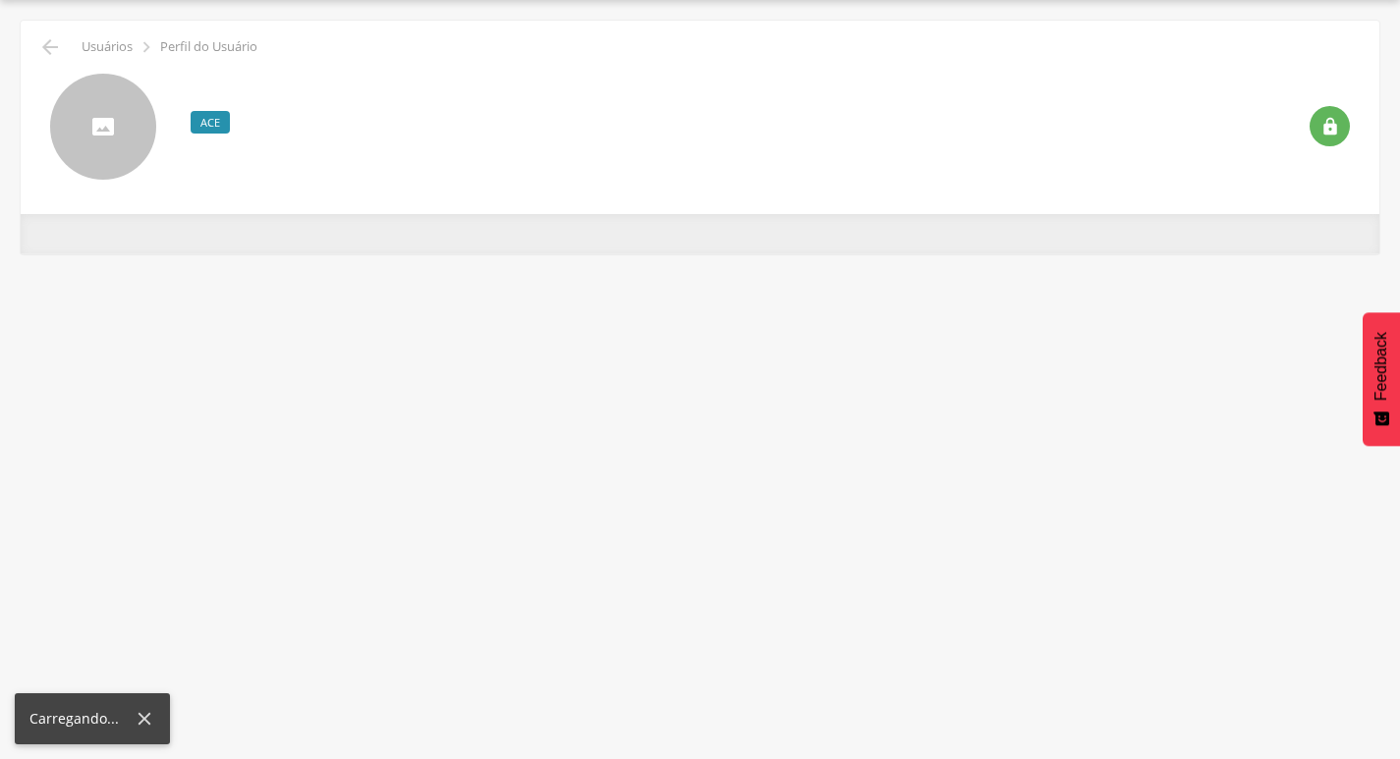
scroll to position [59, 0]
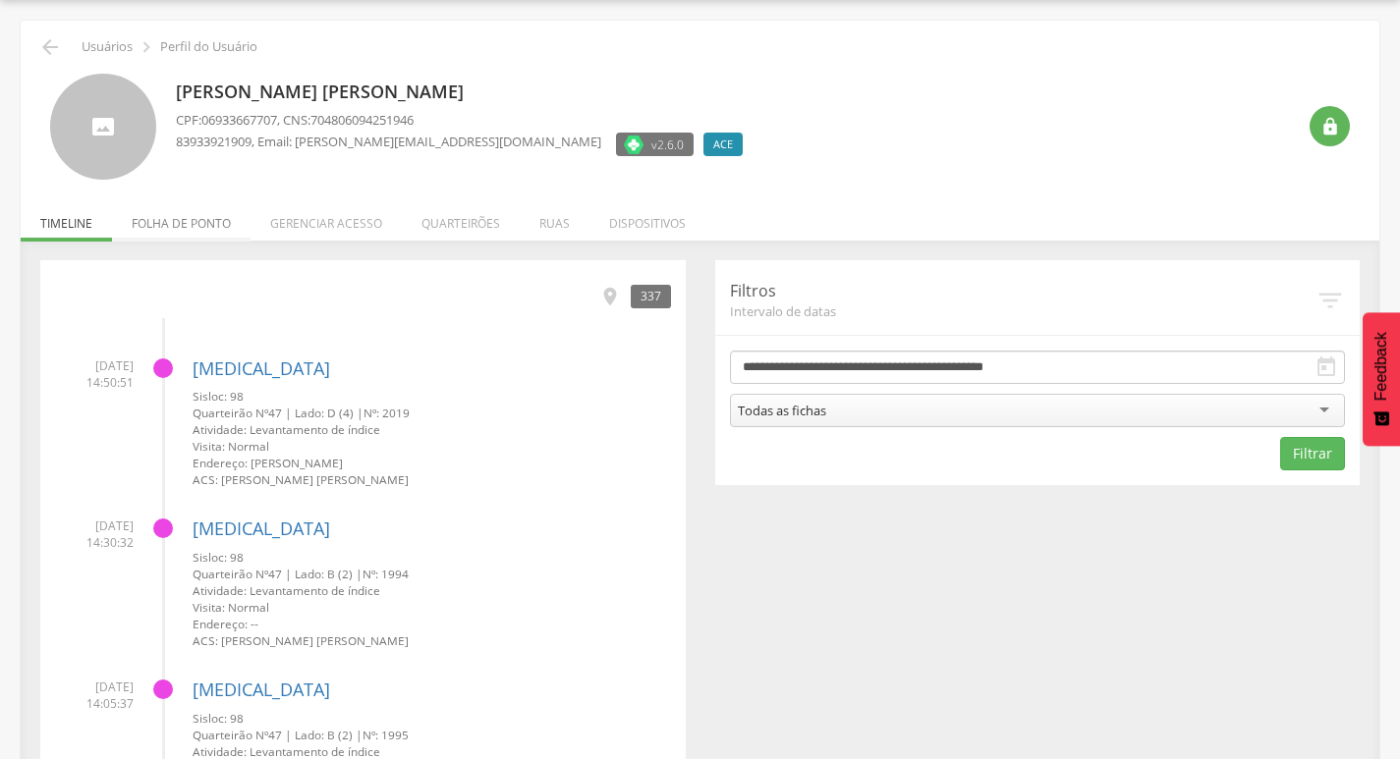
click at [171, 230] on li "Folha de ponto" at bounding box center [181, 219] width 139 height 46
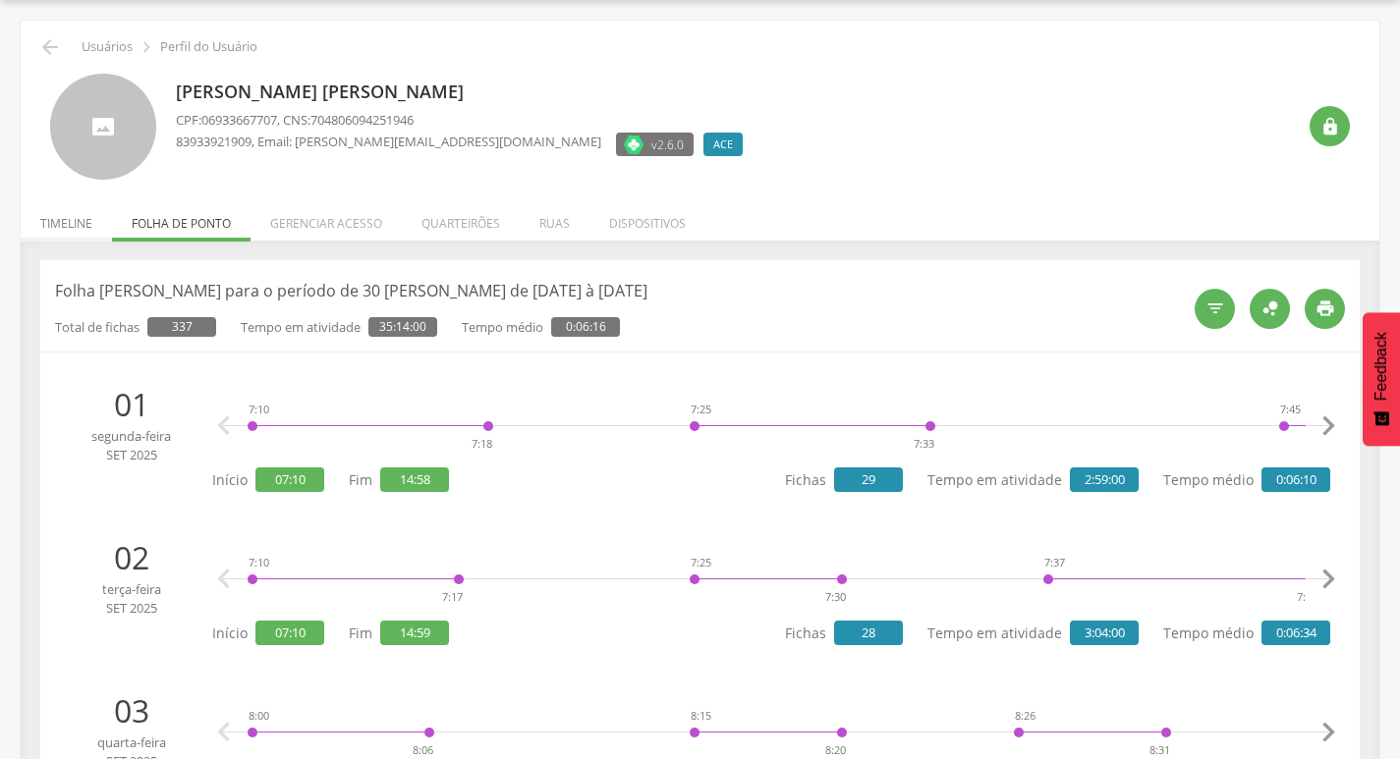
click at [67, 211] on li "Timeline" at bounding box center [66, 219] width 91 height 46
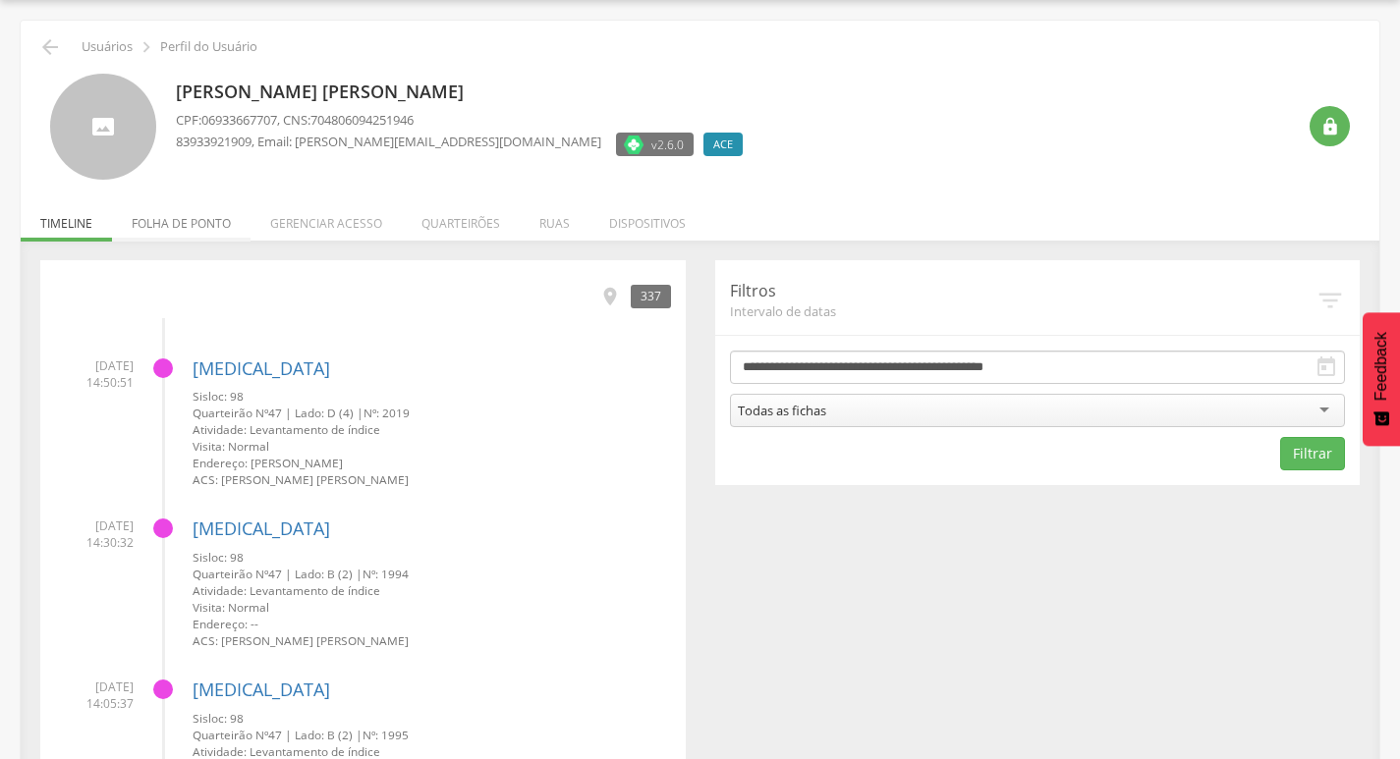
click at [198, 226] on li "Folha de ponto" at bounding box center [181, 219] width 139 height 46
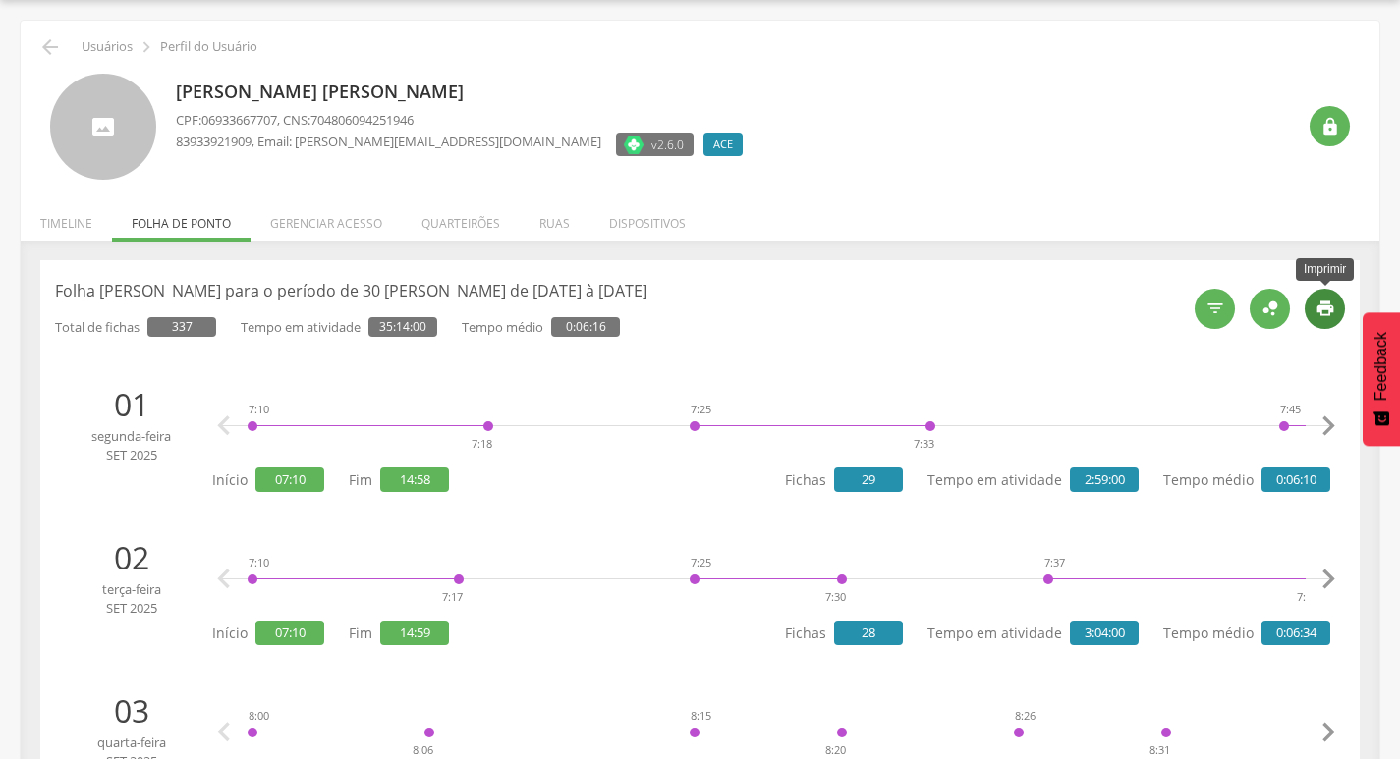
click at [1332, 309] on icon "" at bounding box center [1326, 309] width 20 height 20
click at [61, 51] on icon "" at bounding box center [50, 47] width 24 height 24
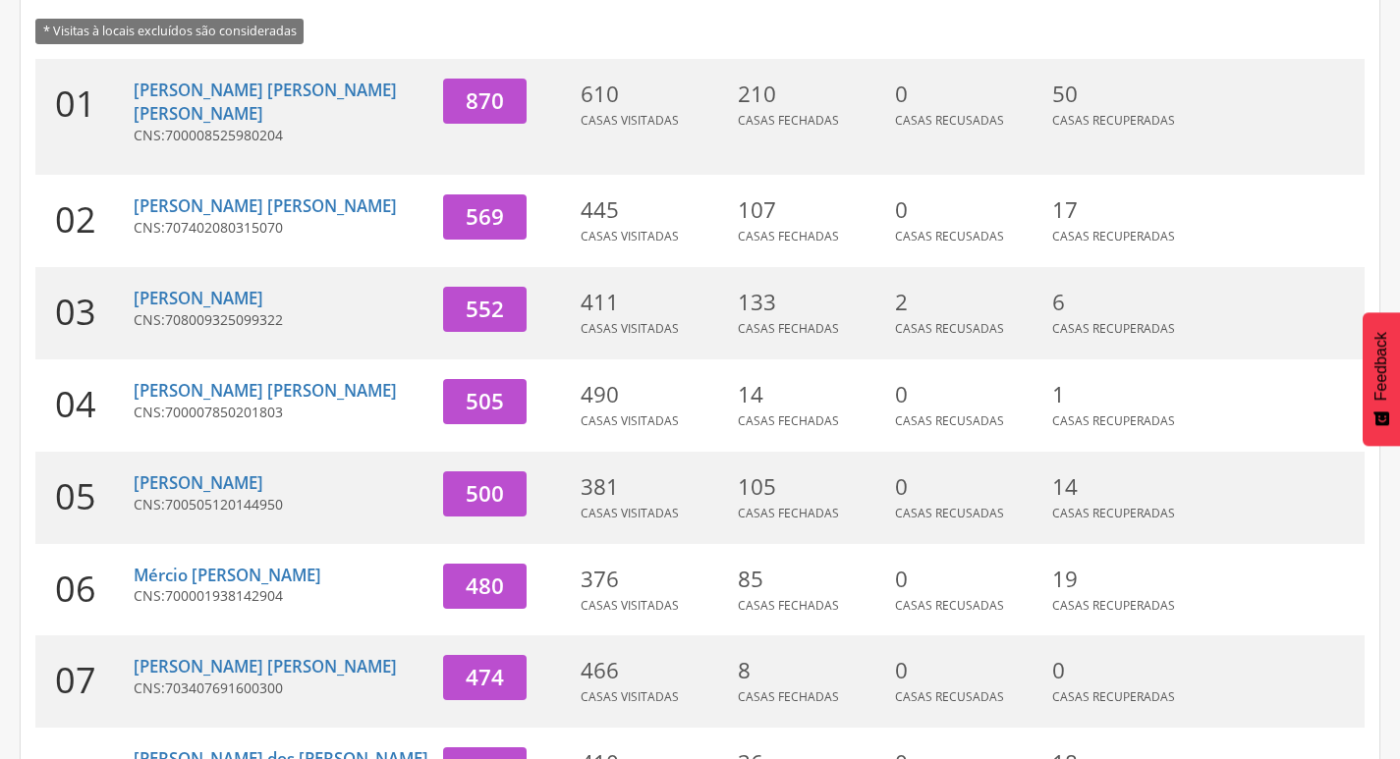
scroll to position [393, 0]
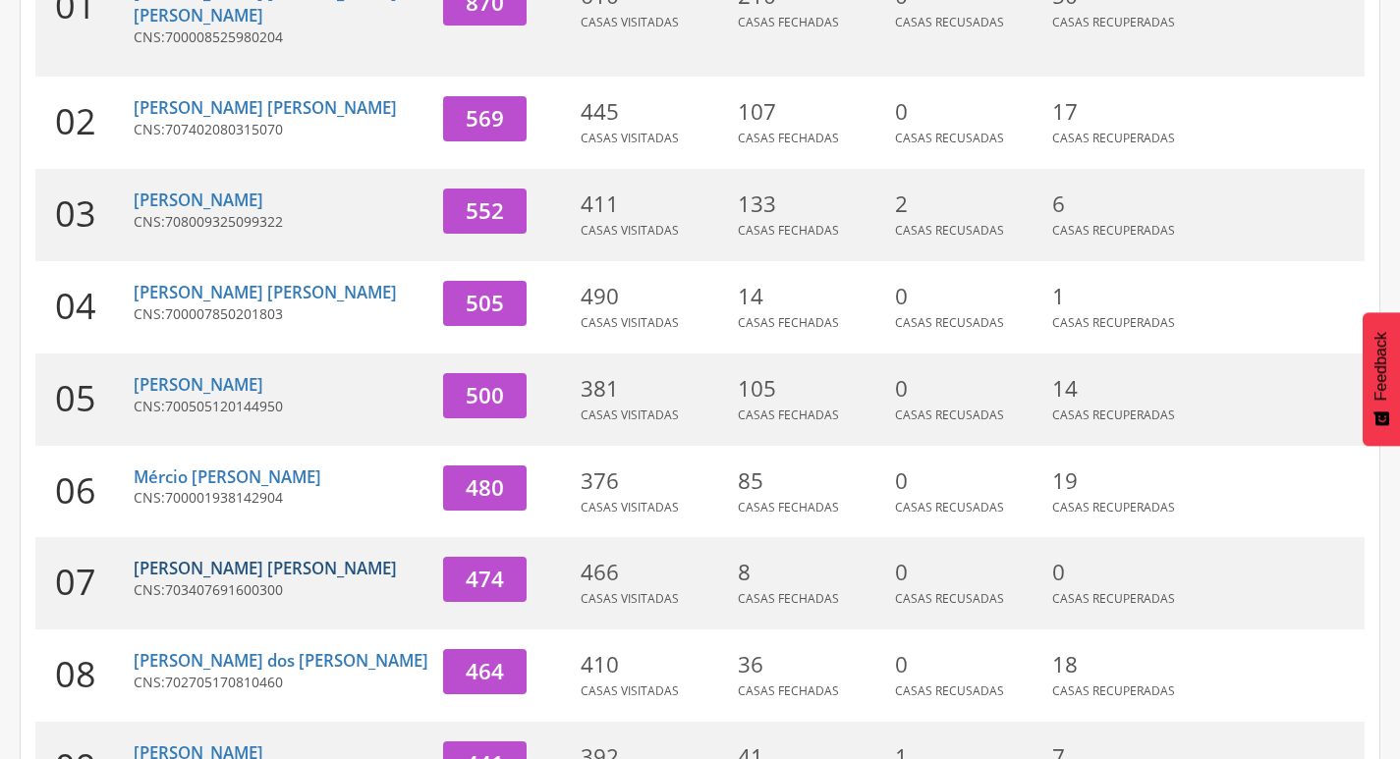
click at [208, 557] on link "[PERSON_NAME] [PERSON_NAME]" at bounding box center [265, 568] width 263 height 23
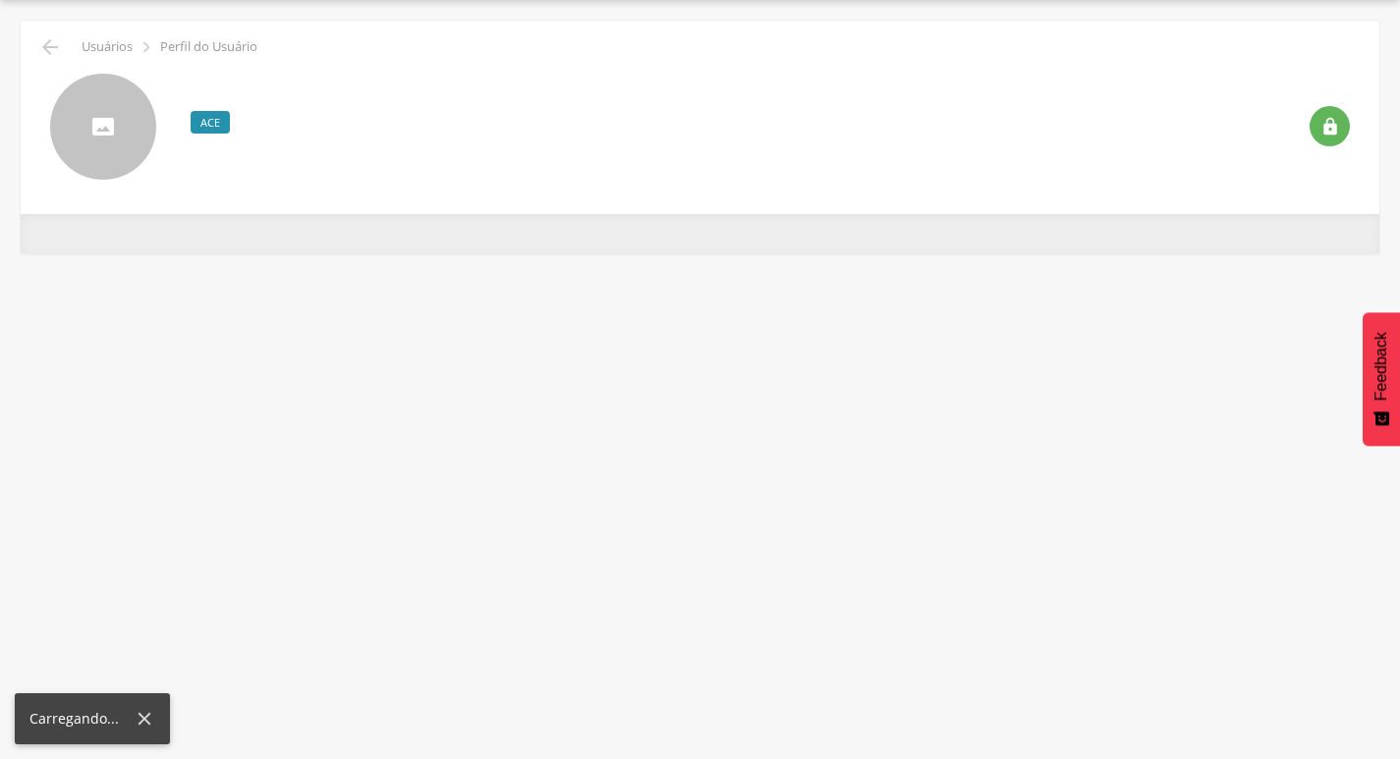
scroll to position [59, 0]
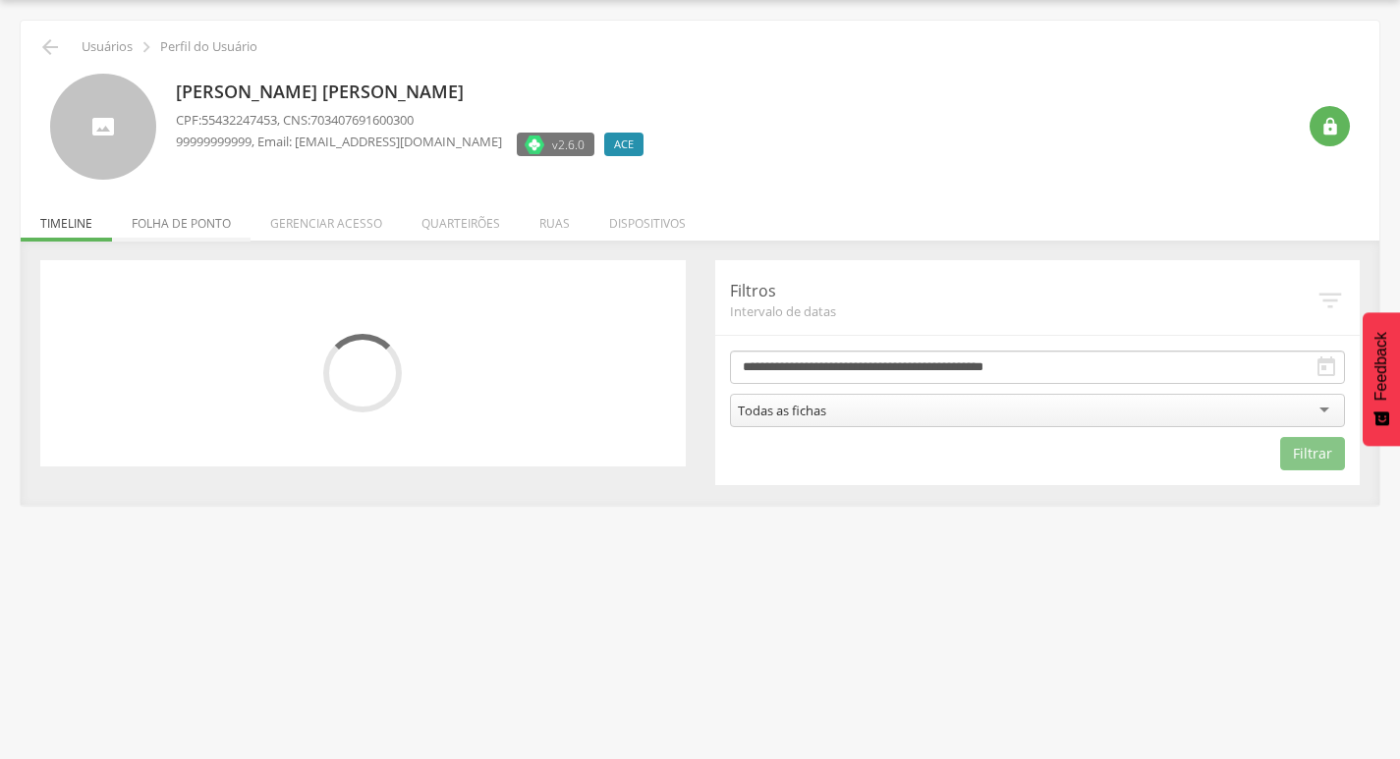
click at [178, 222] on li "Folha de ponto" at bounding box center [181, 219] width 139 height 46
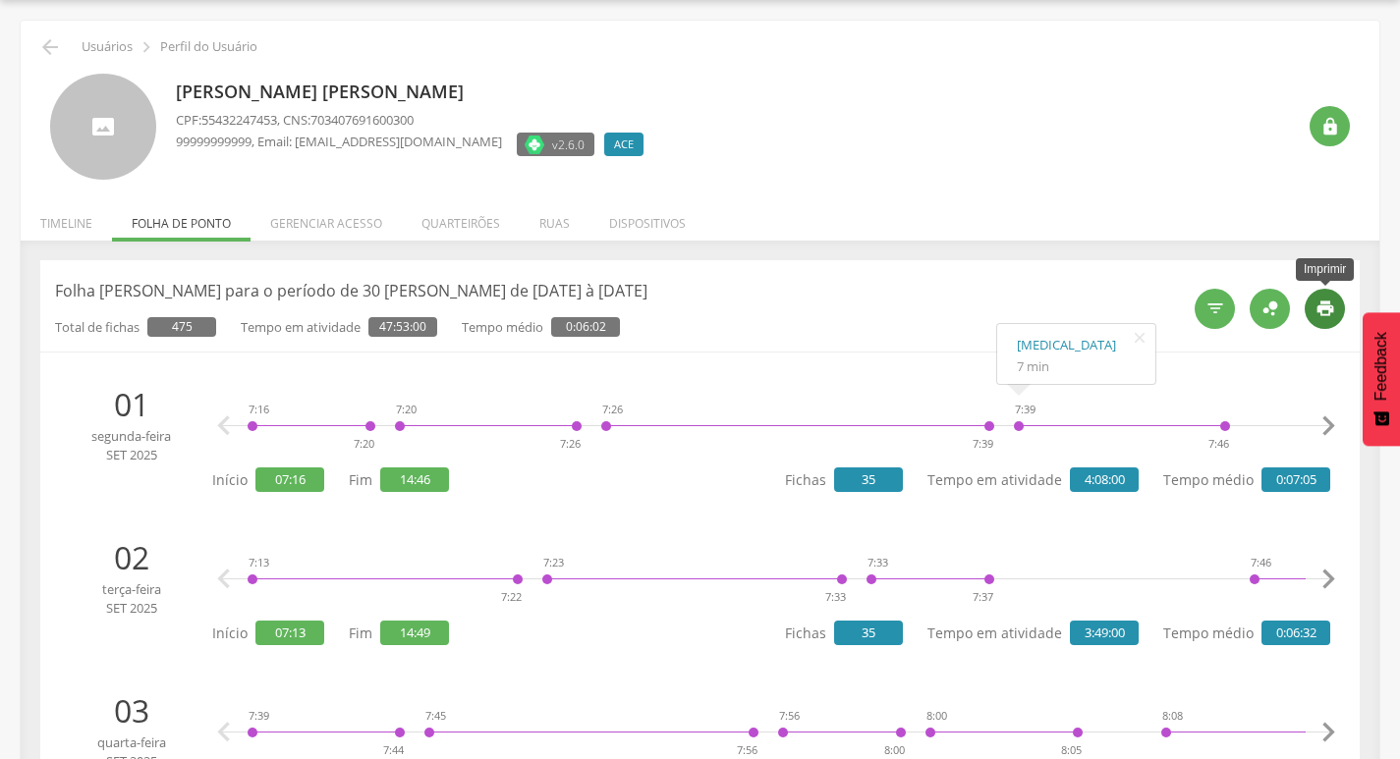
click at [1316, 316] on icon "" at bounding box center [1326, 309] width 20 height 20
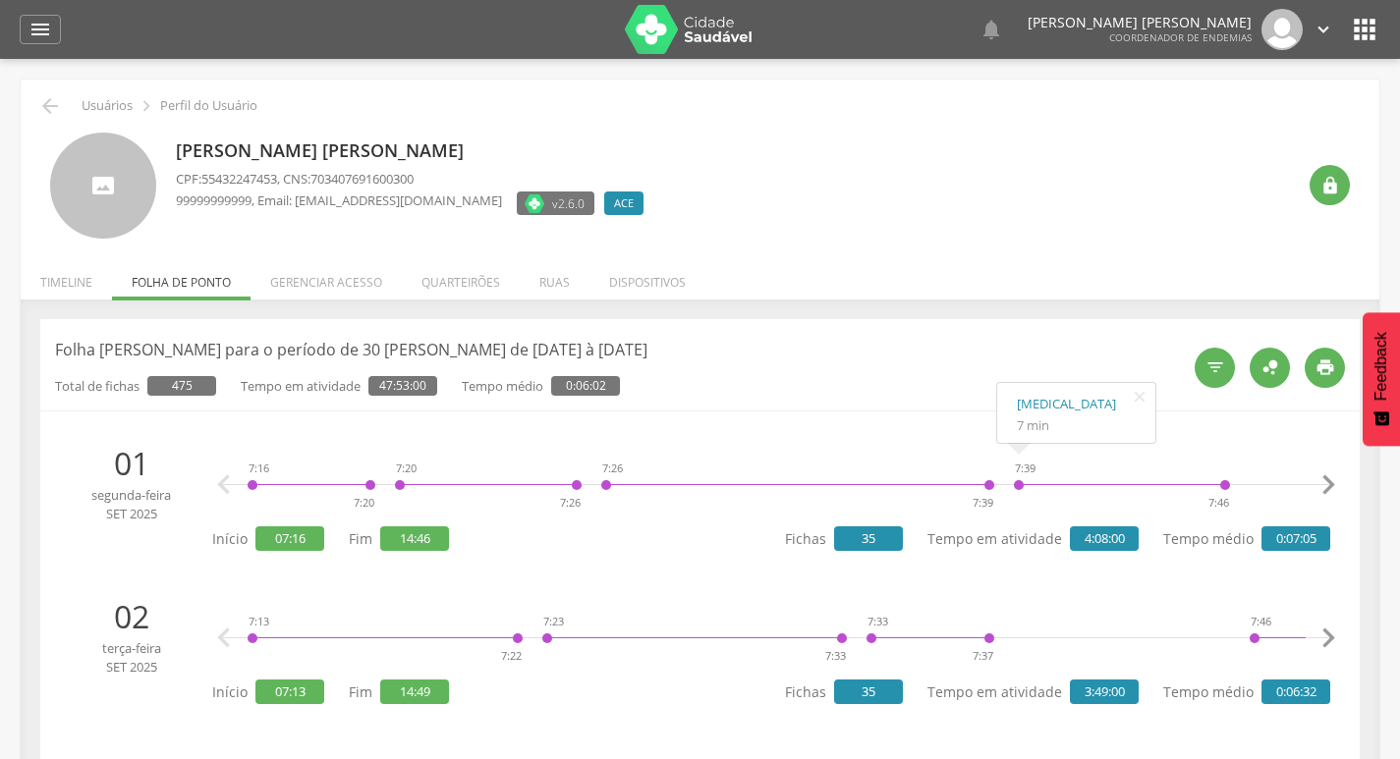
scroll to position [59, 0]
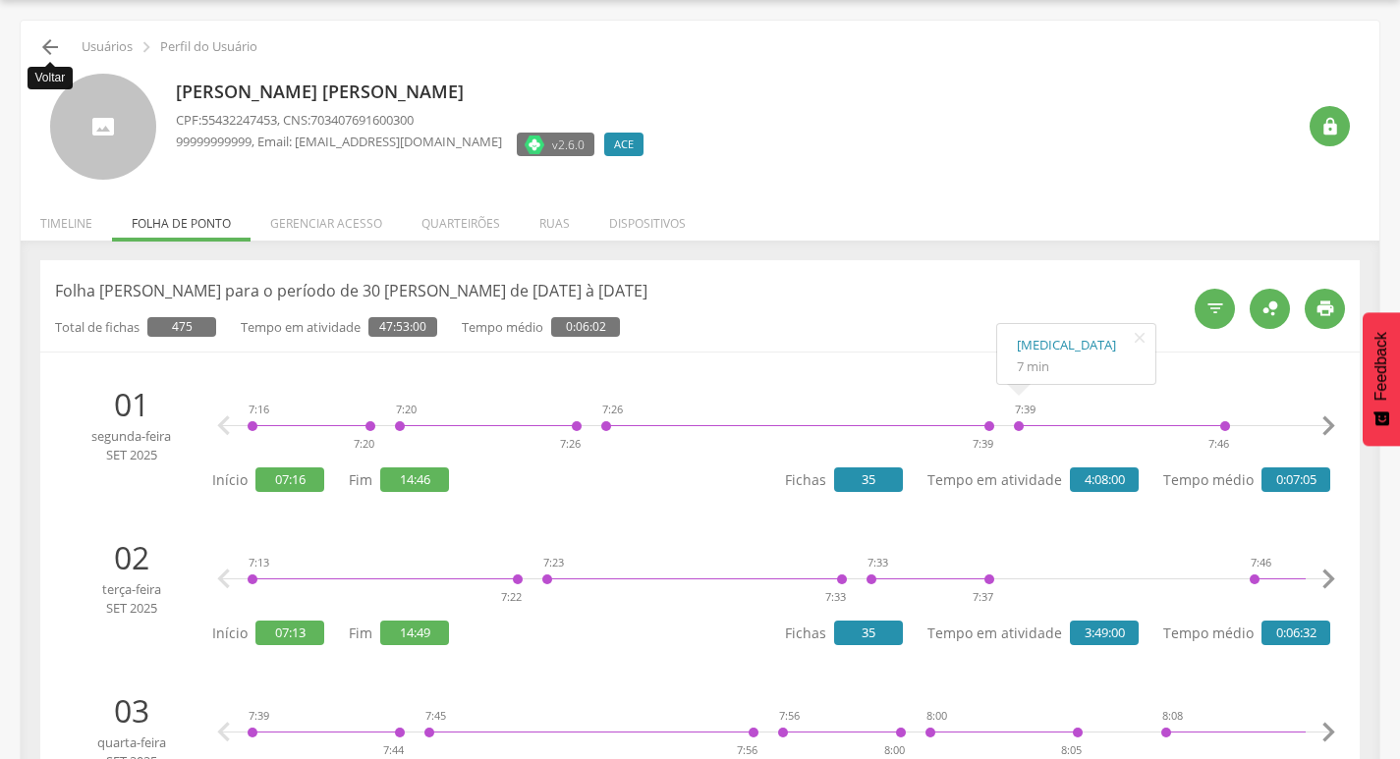
click at [57, 40] on icon "" at bounding box center [50, 47] width 24 height 24
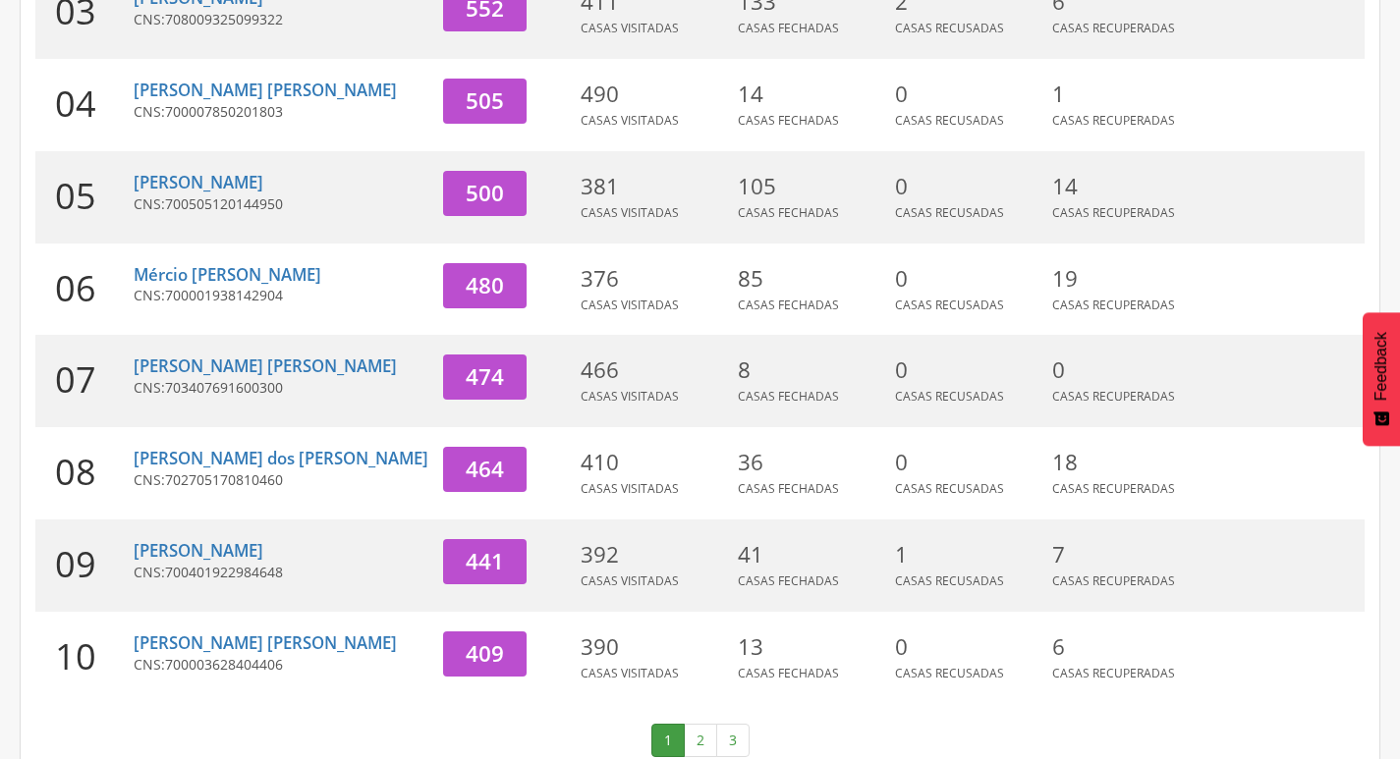
scroll to position [605, 0]
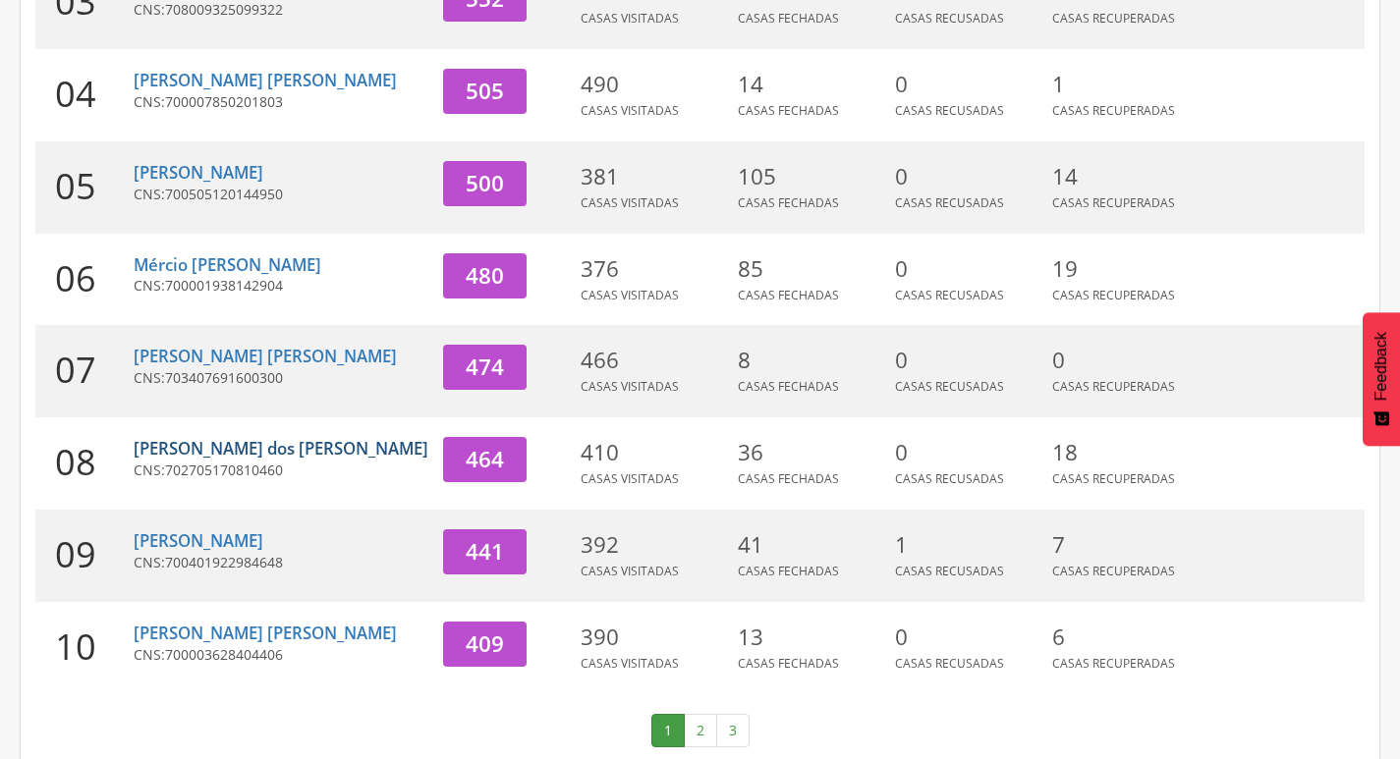
click at [268, 437] on link "[PERSON_NAME] dos [PERSON_NAME]" at bounding box center [281, 448] width 295 height 23
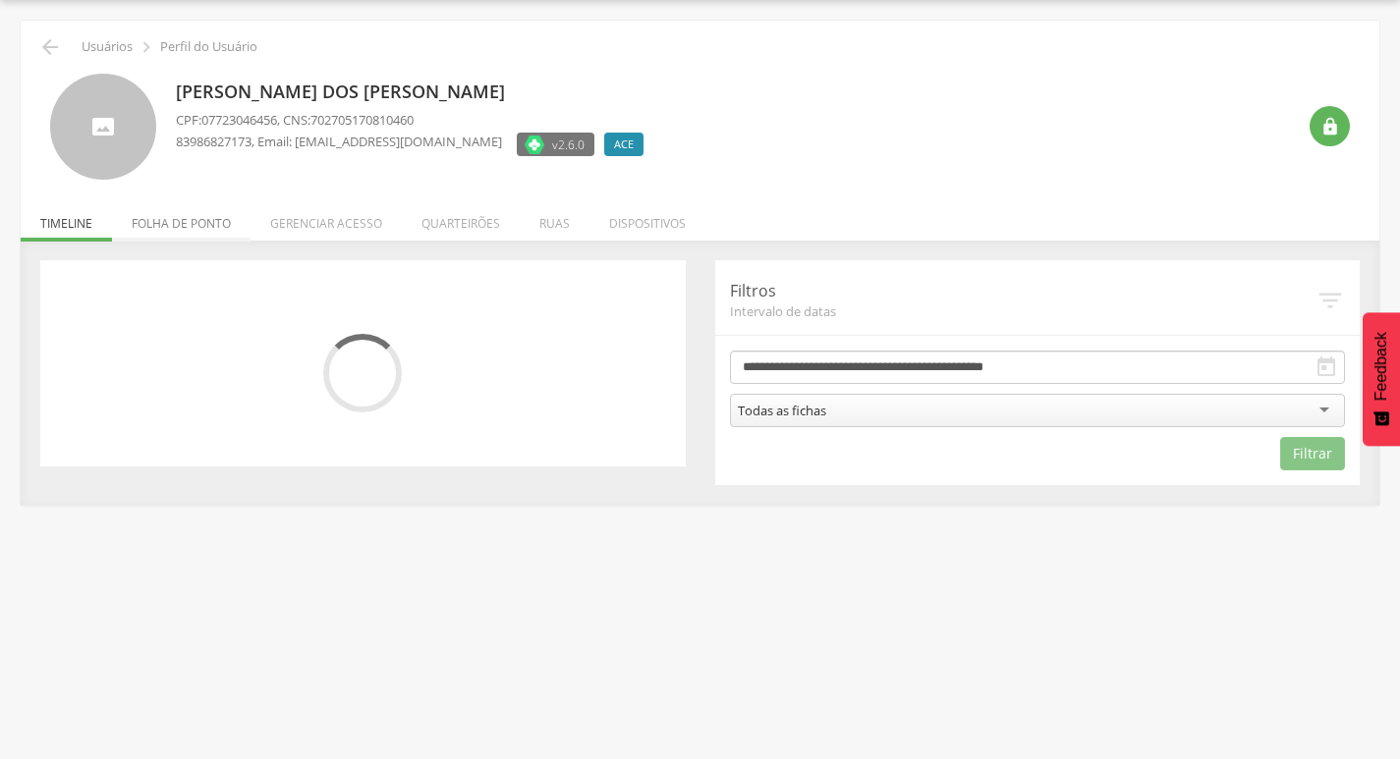
click at [189, 224] on li "Folha de ponto" at bounding box center [181, 219] width 139 height 46
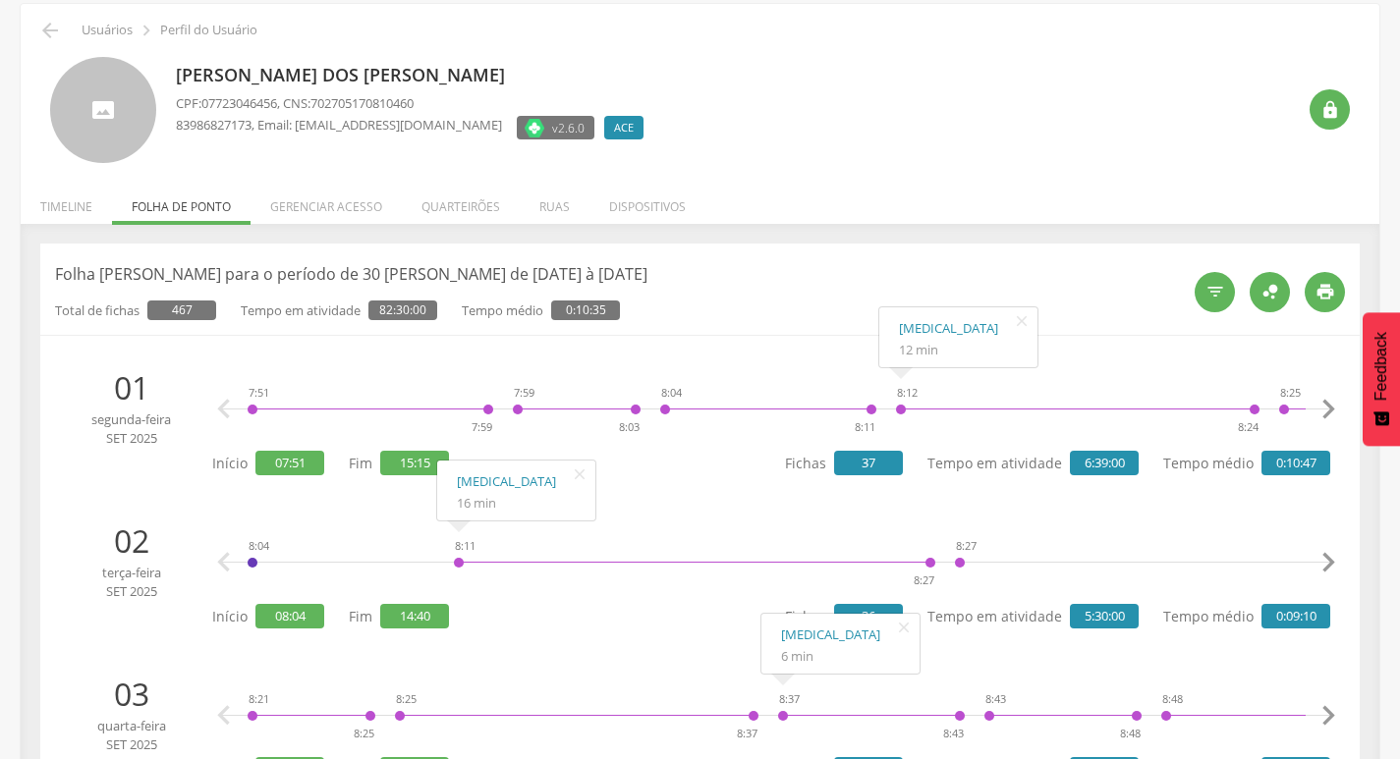
scroll to position [0, 0]
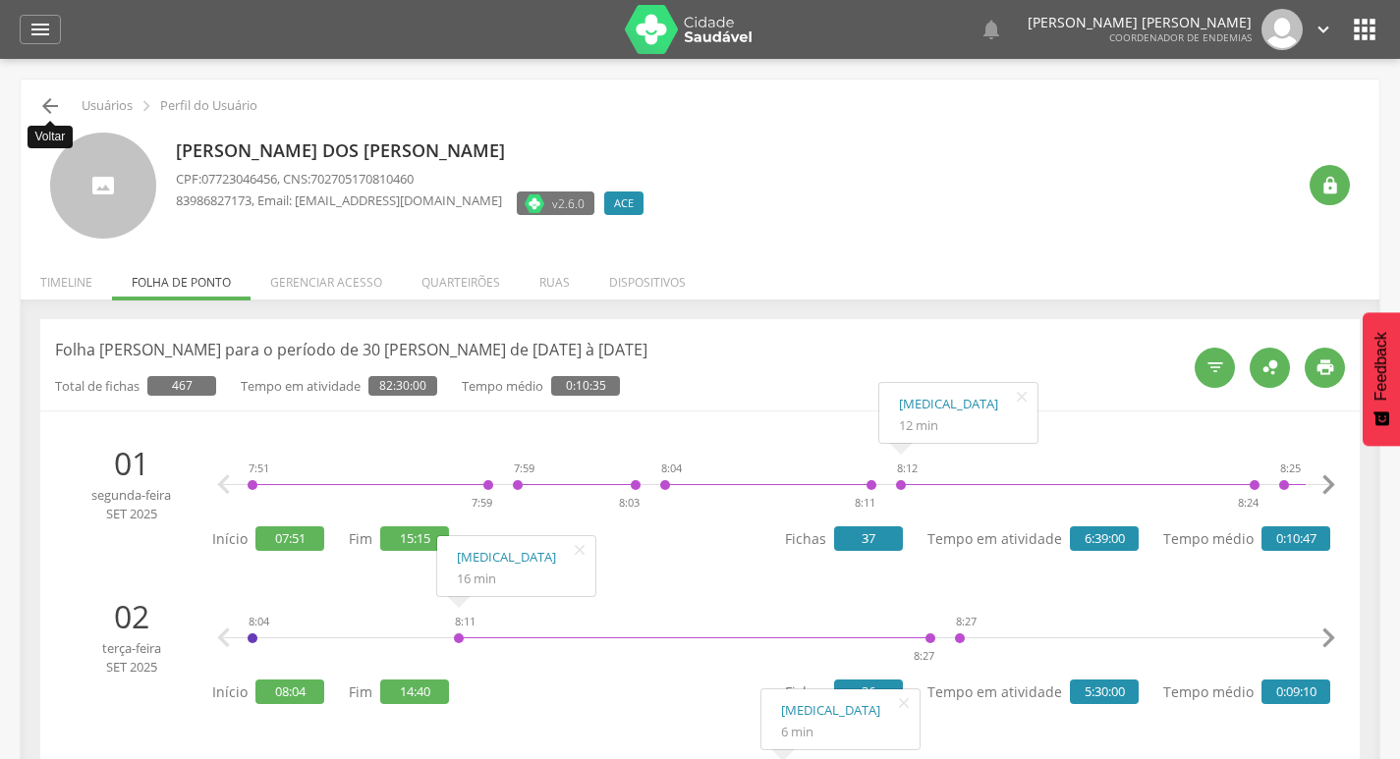
click at [52, 102] on icon "" at bounding box center [50, 106] width 24 height 24
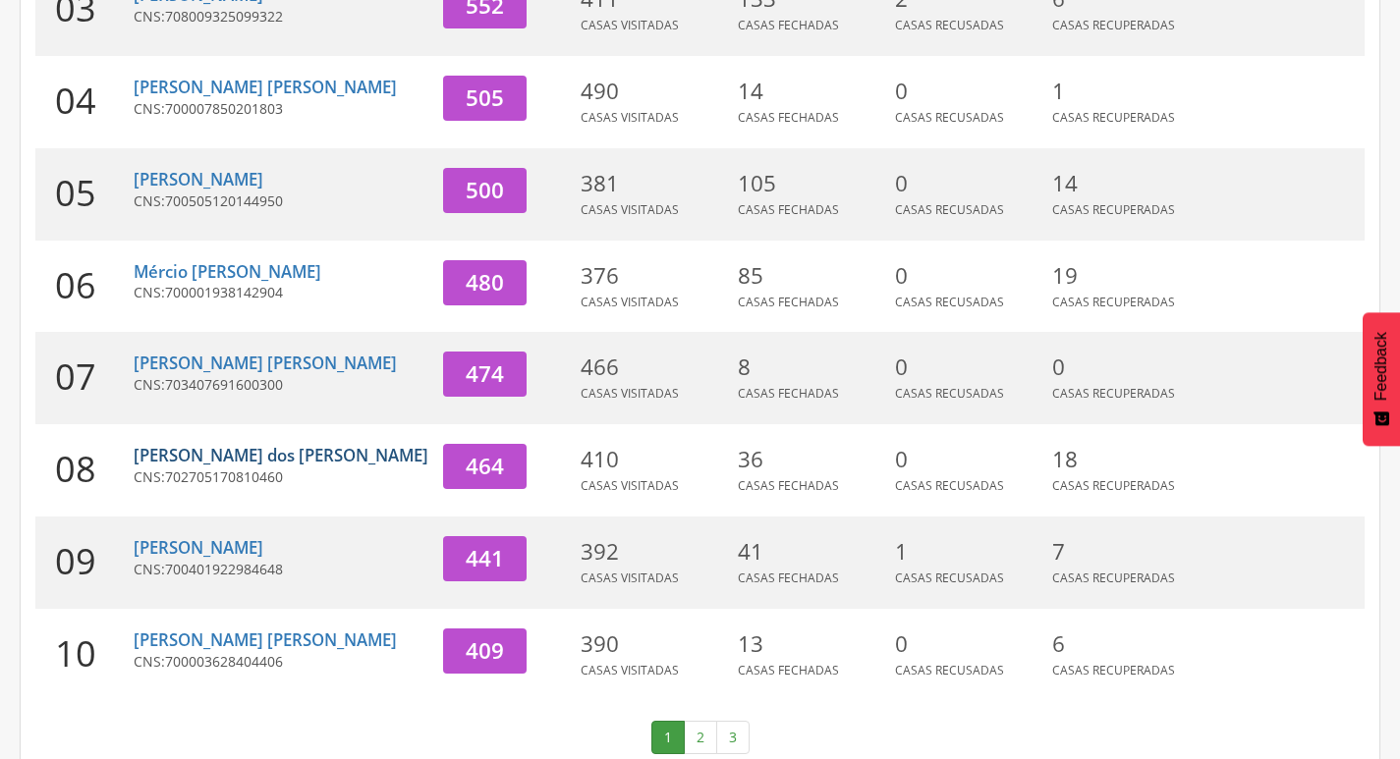
scroll to position [605, 0]
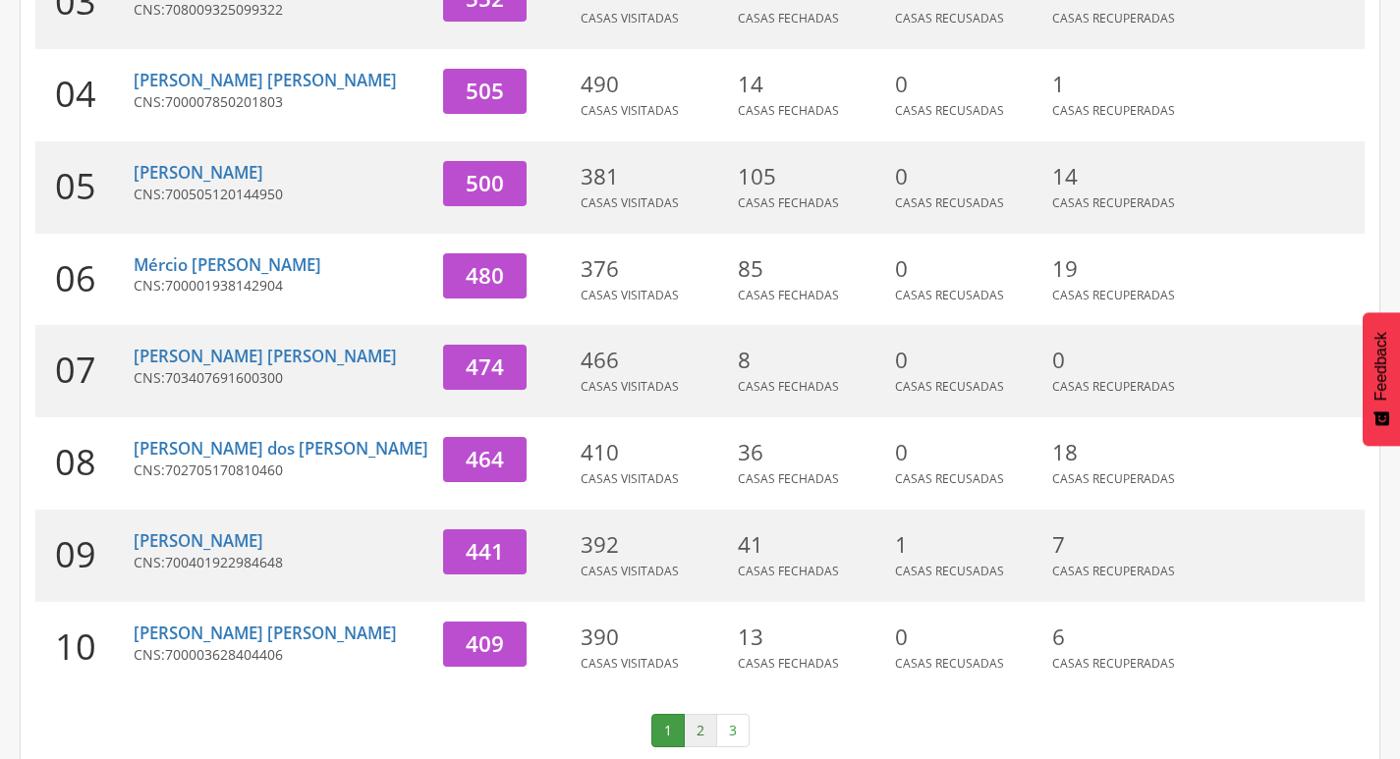
click at [699, 714] on link "2" at bounding box center [700, 730] width 33 height 33
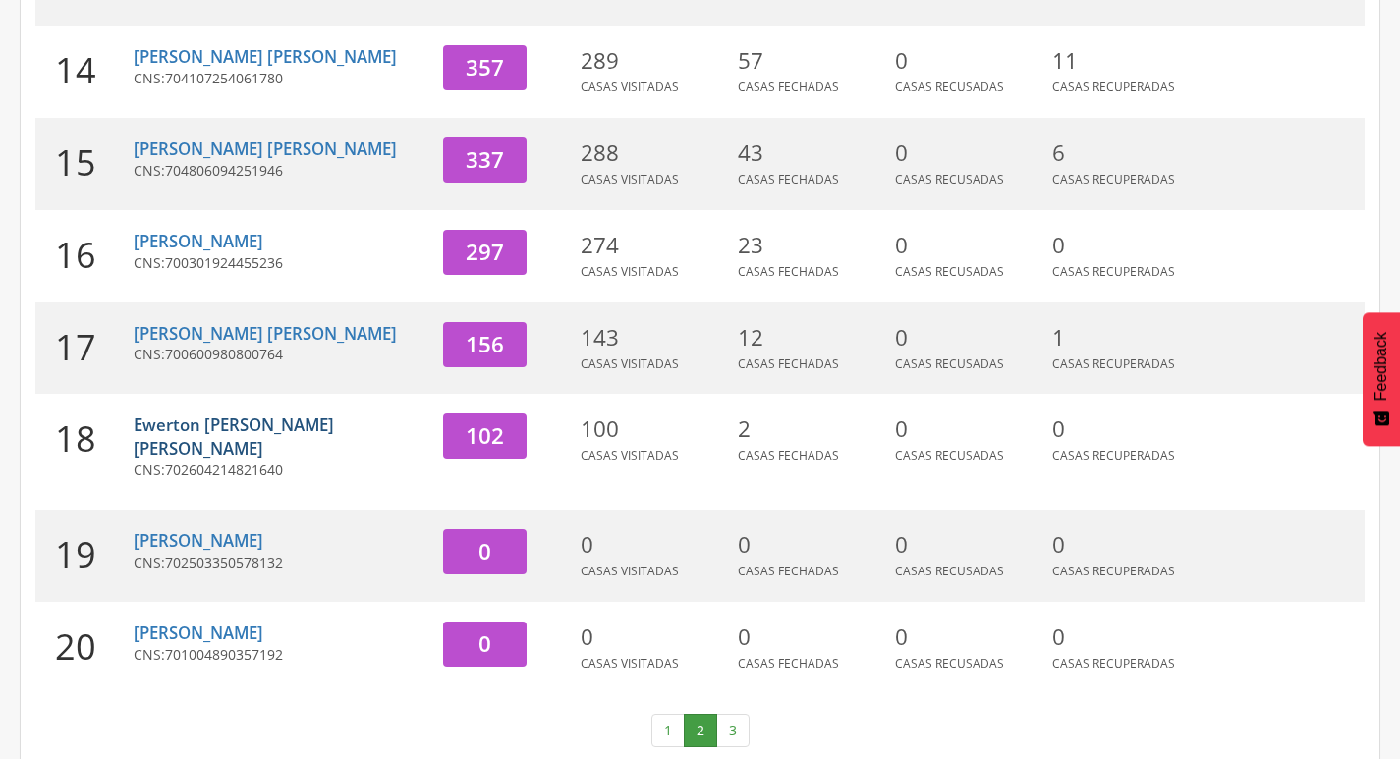
click at [334, 423] on link "Ewerton [PERSON_NAME] [PERSON_NAME]" at bounding box center [234, 437] width 200 height 46
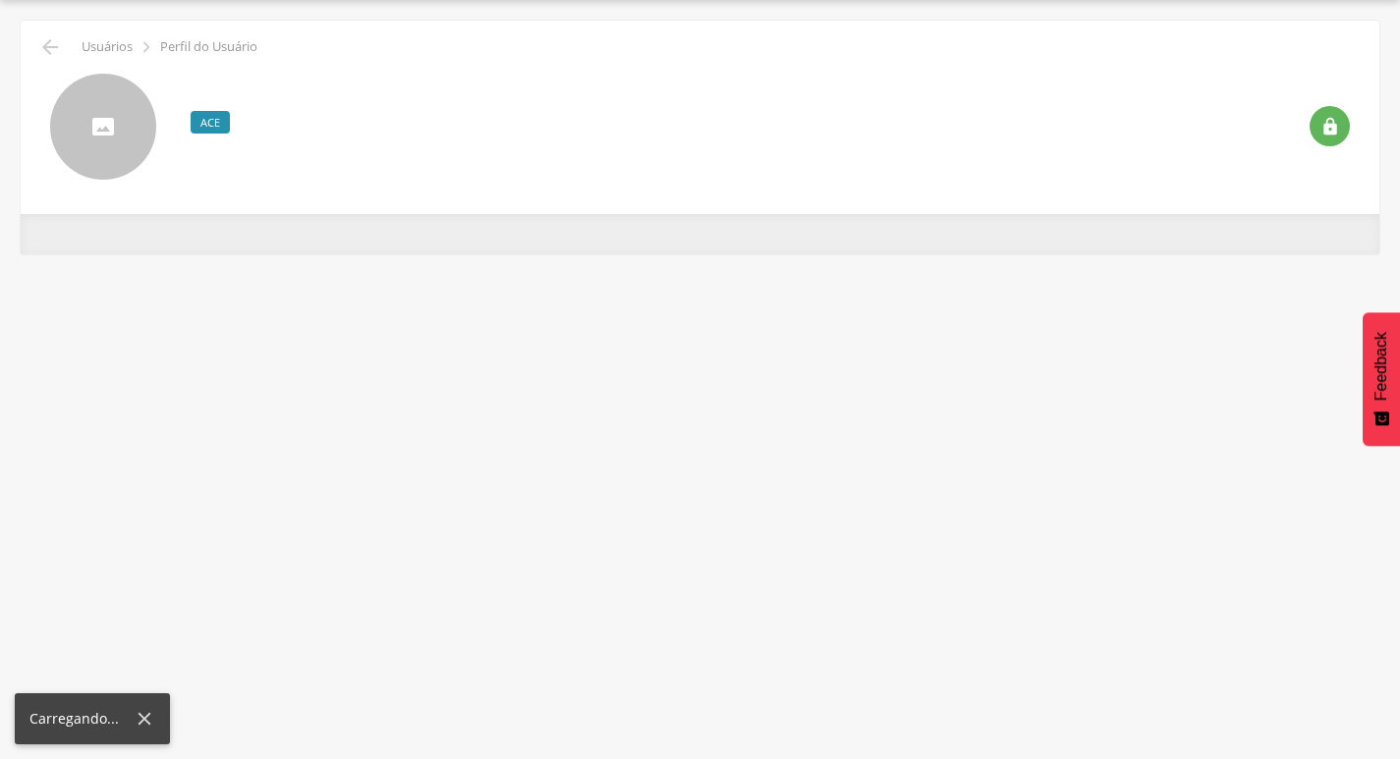
scroll to position [59, 0]
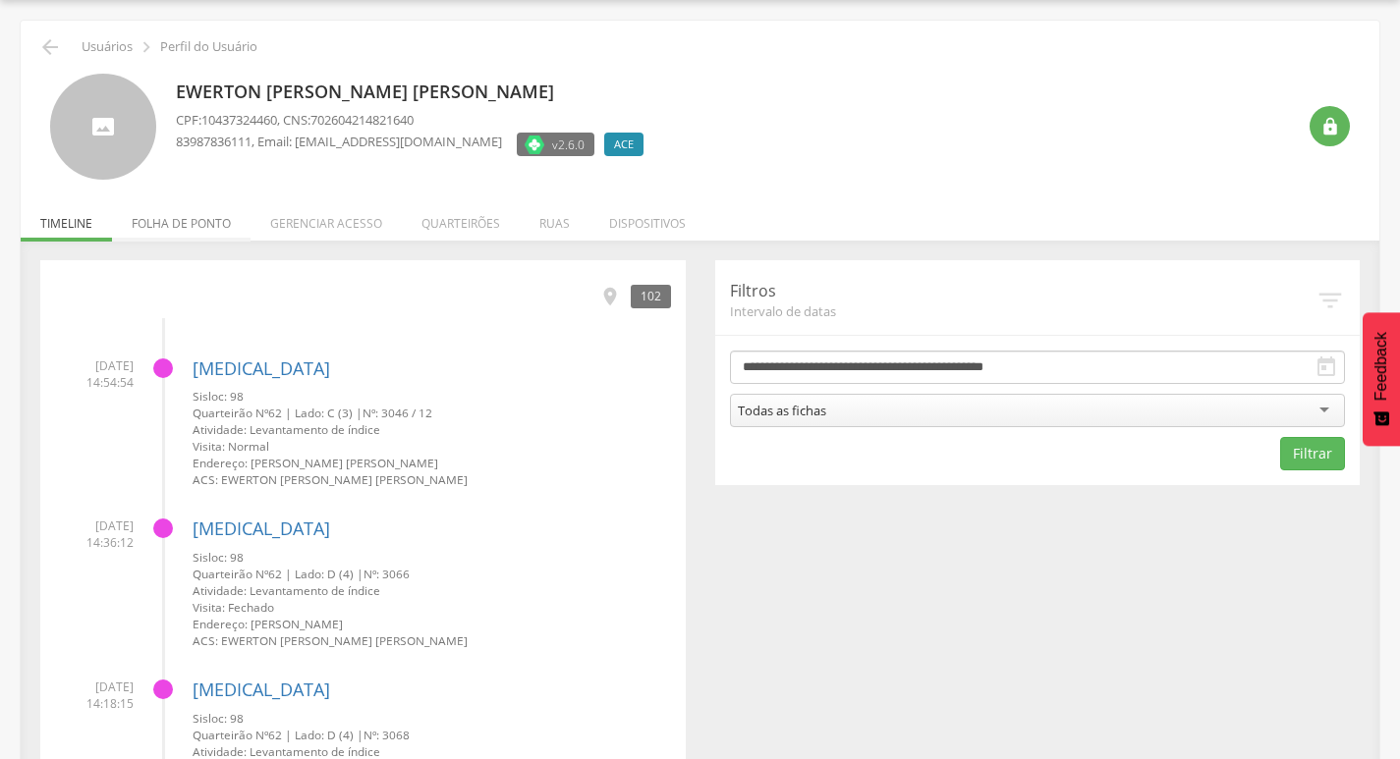
click at [177, 214] on li "Folha de ponto" at bounding box center [181, 219] width 139 height 46
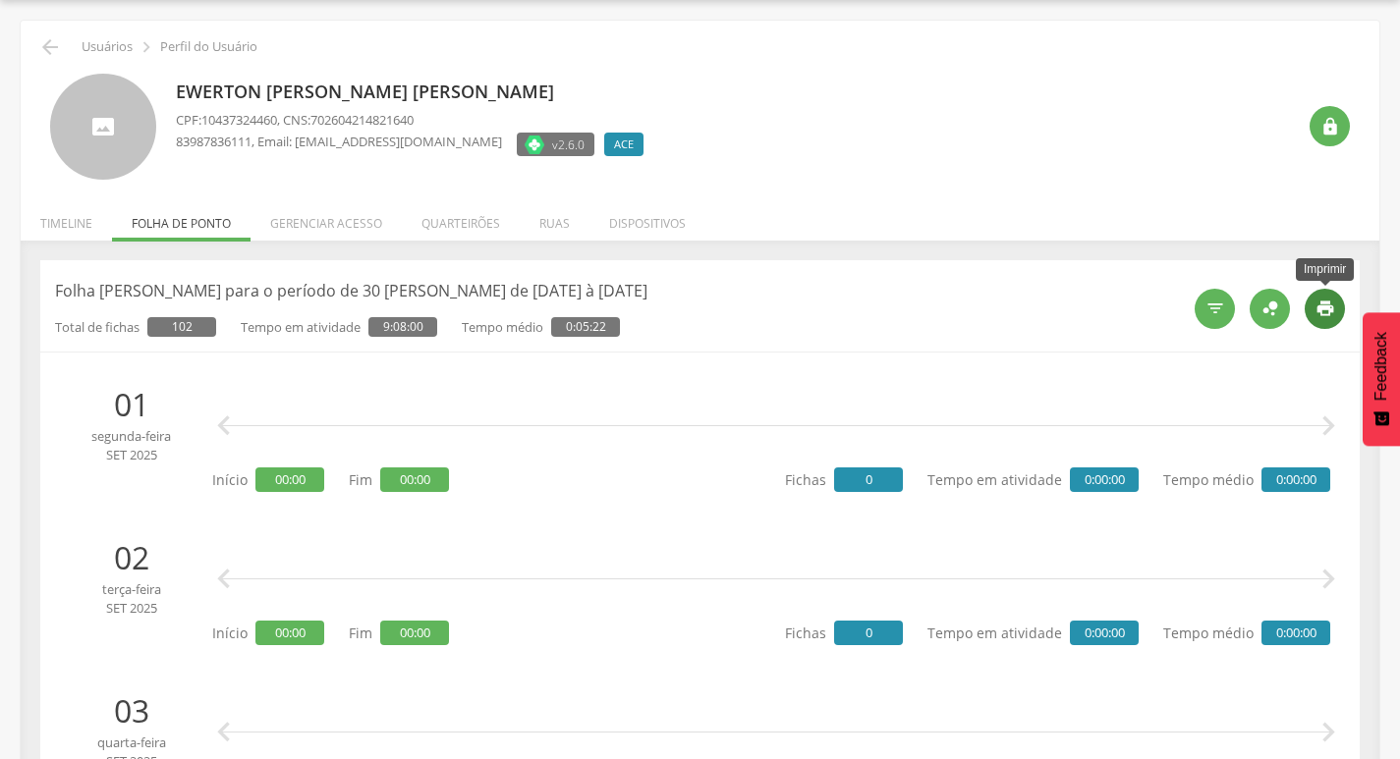
click at [1319, 310] on icon "" at bounding box center [1326, 309] width 20 height 20
click at [56, 41] on icon "" at bounding box center [50, 47] width 24 height 24
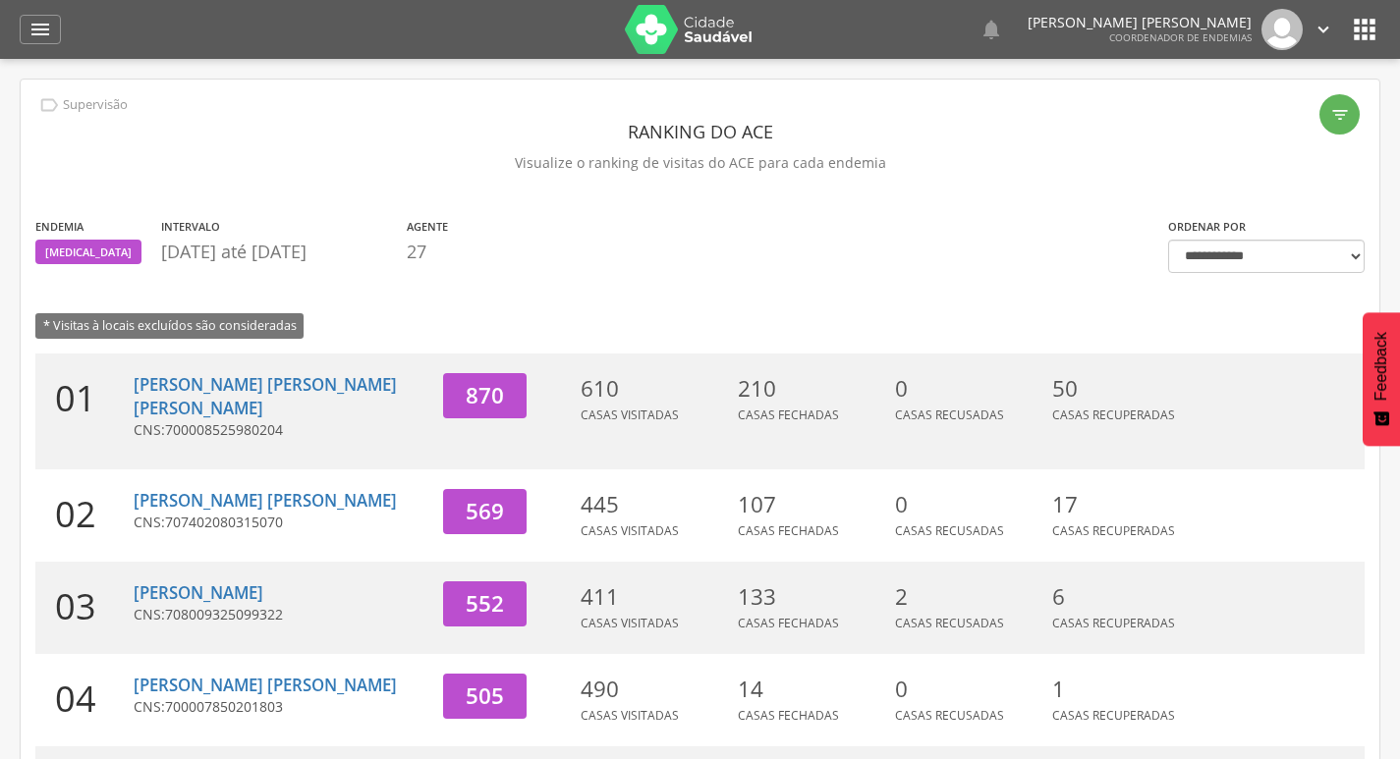
click at [1340, 30] on div "  Lorem ipsum dolor sit amet, sed do eiusmod tempor incididunt ut labore et d…" at bounding box center [731, 29] width 1300 height 59
click at [1327, 28] on icon "" at bounding box center [1324, 30] width 22 height 22
click at [1247, 114] on link "Sair" at bounding box center [1255, 113] width 155 height 25
